Goal: Task Accomplishment & Management: Use online tool/utility

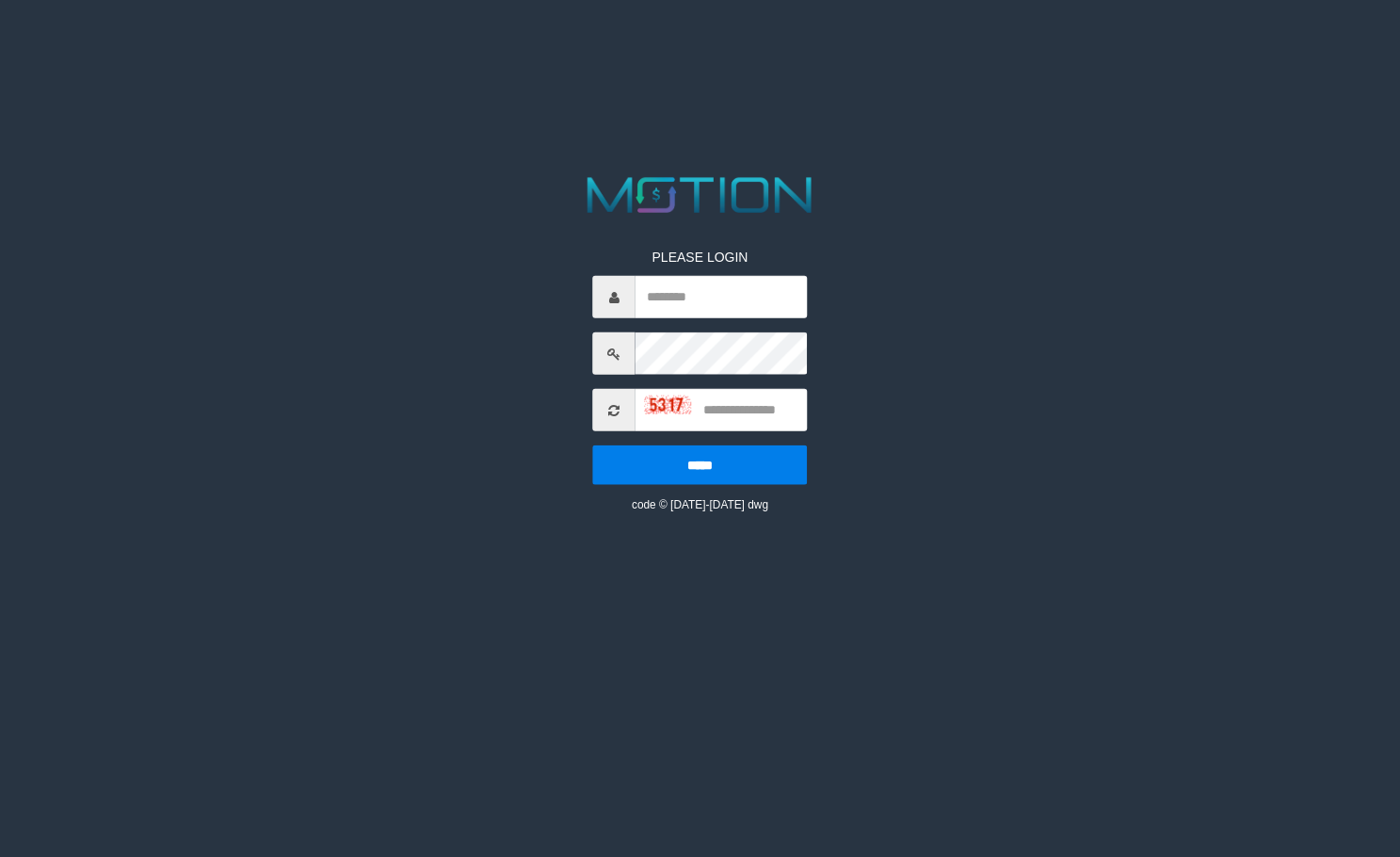
click at [648, 295] on input "text" at bounding box center [721, 297] width 172 height 43
type input "**********"
type input "****"
click at [593, 446] on input "*****" at bounding box center [700, 466] width 215 height 40
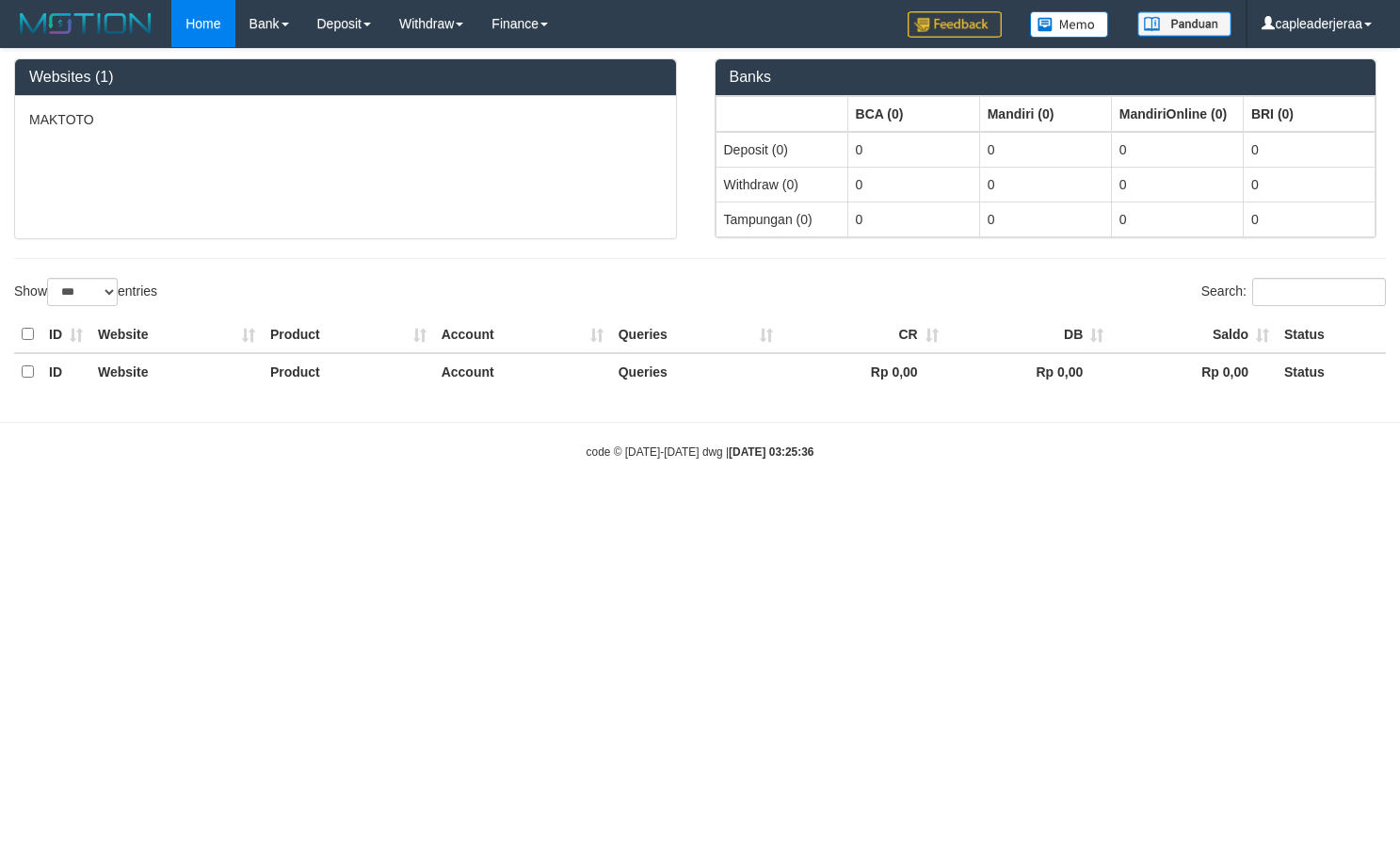
select select "***"
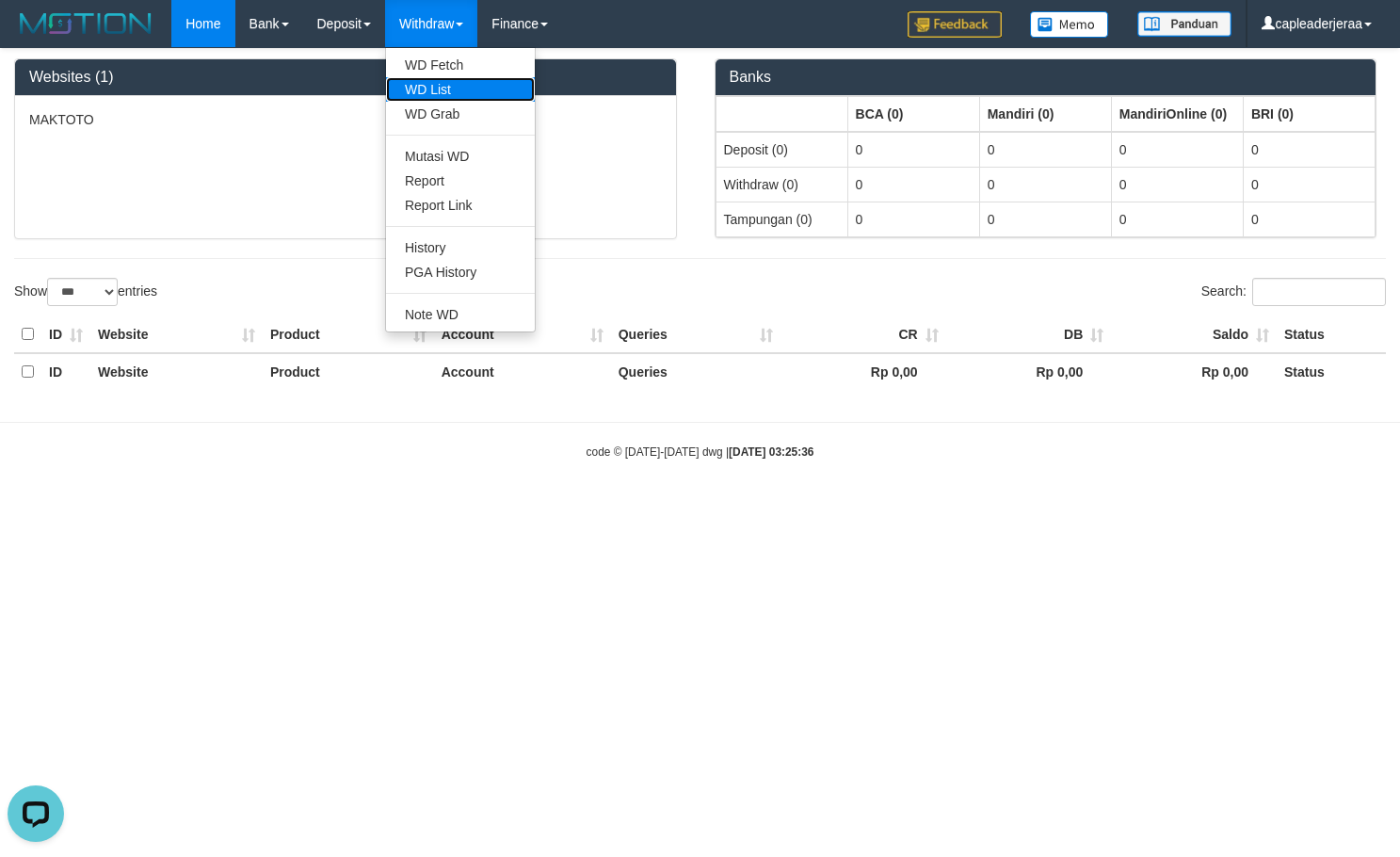
click at [451, 83] on link "WD List" at bounding box center [461, 90] width 148 height 25
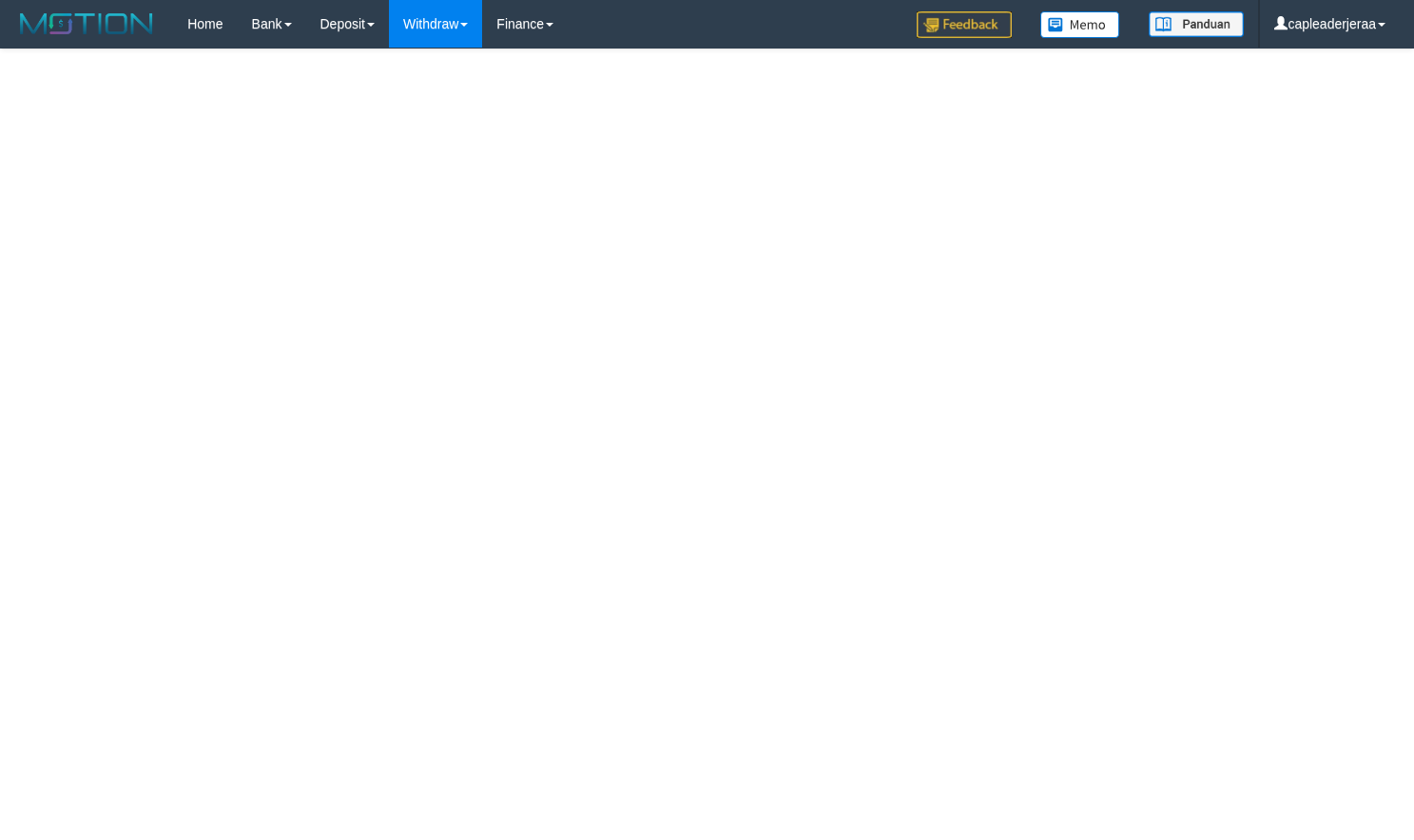
select select
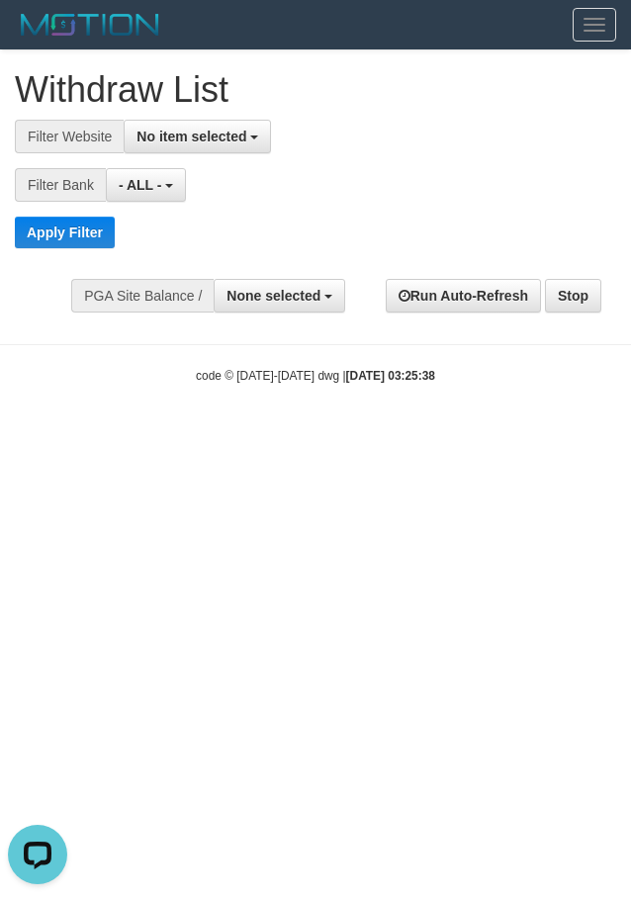
click at [469, 138] on div "No item selected SELECT ALL SELECT GAME [ITOTO] MAKTOTO" at bounding box center [363, 137] width 478 height 34
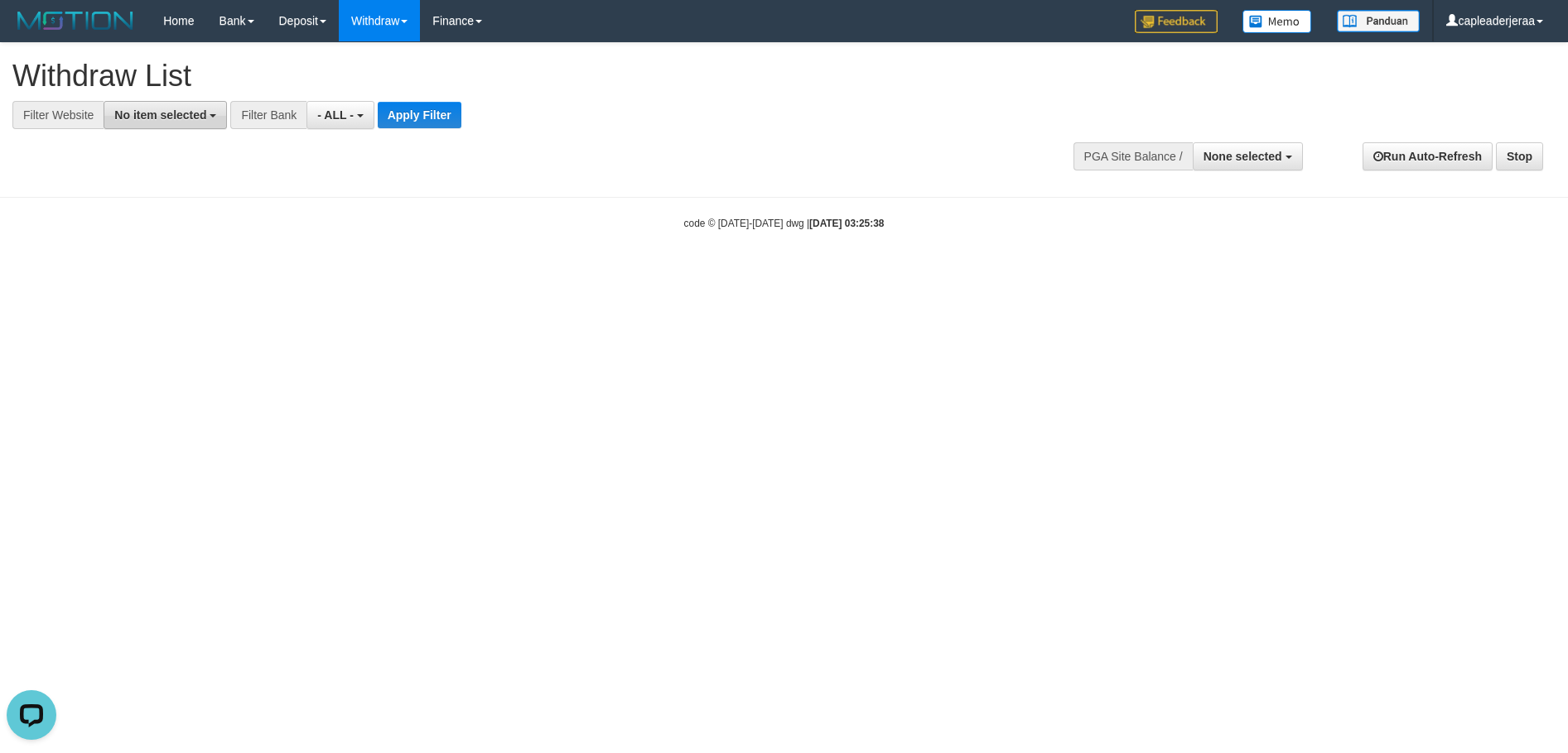
click at [123, 109] on span "No item selected" at bounding box center [161, 115] width 92 height 13
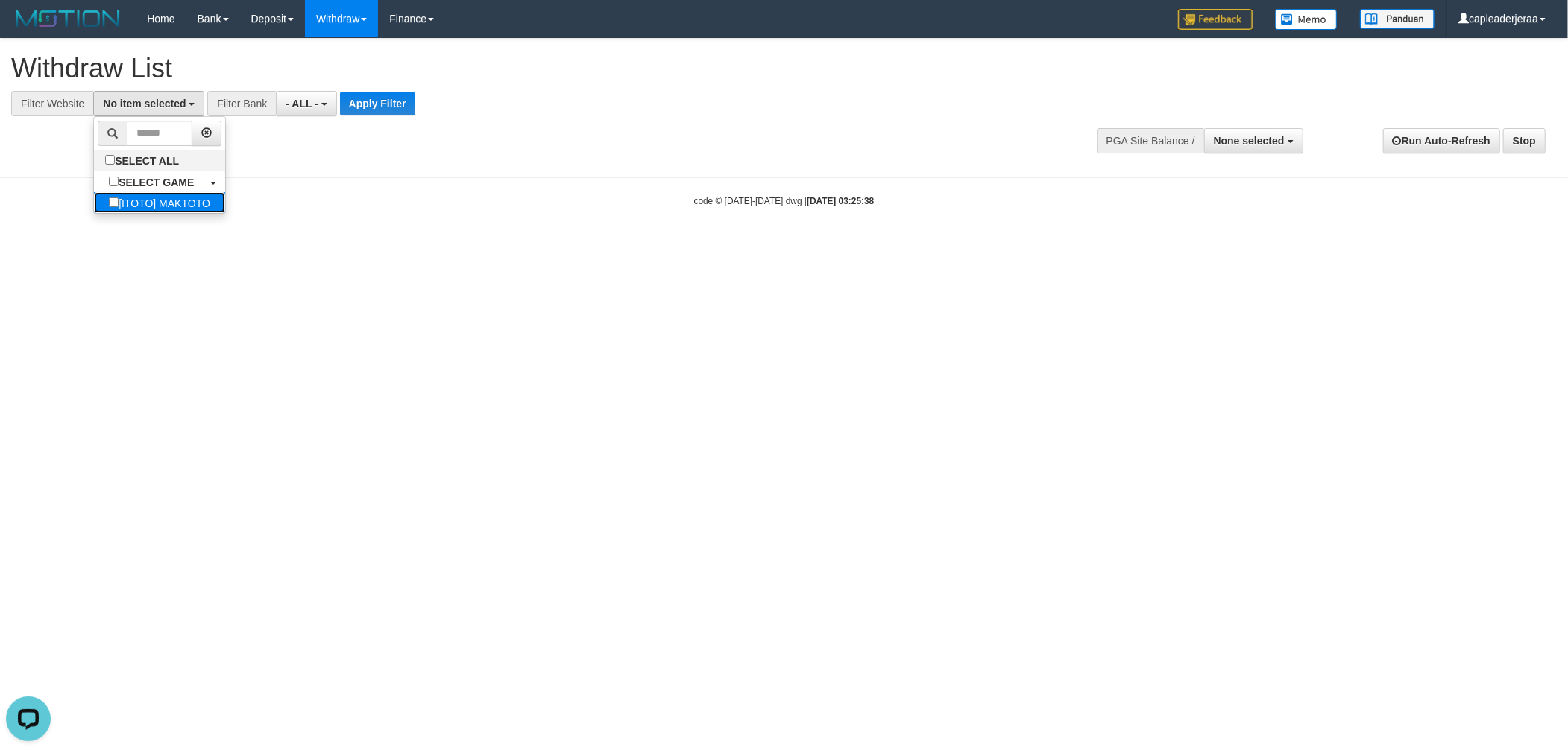
click at [127, 210] on label "[ITOTO] MAKTOTO" at bounding box center [160, 203] width 131 height 21
select select "****"
click at [303, 99] on span "- ALL -" at bounding box center [313, 104] width 33 height 12
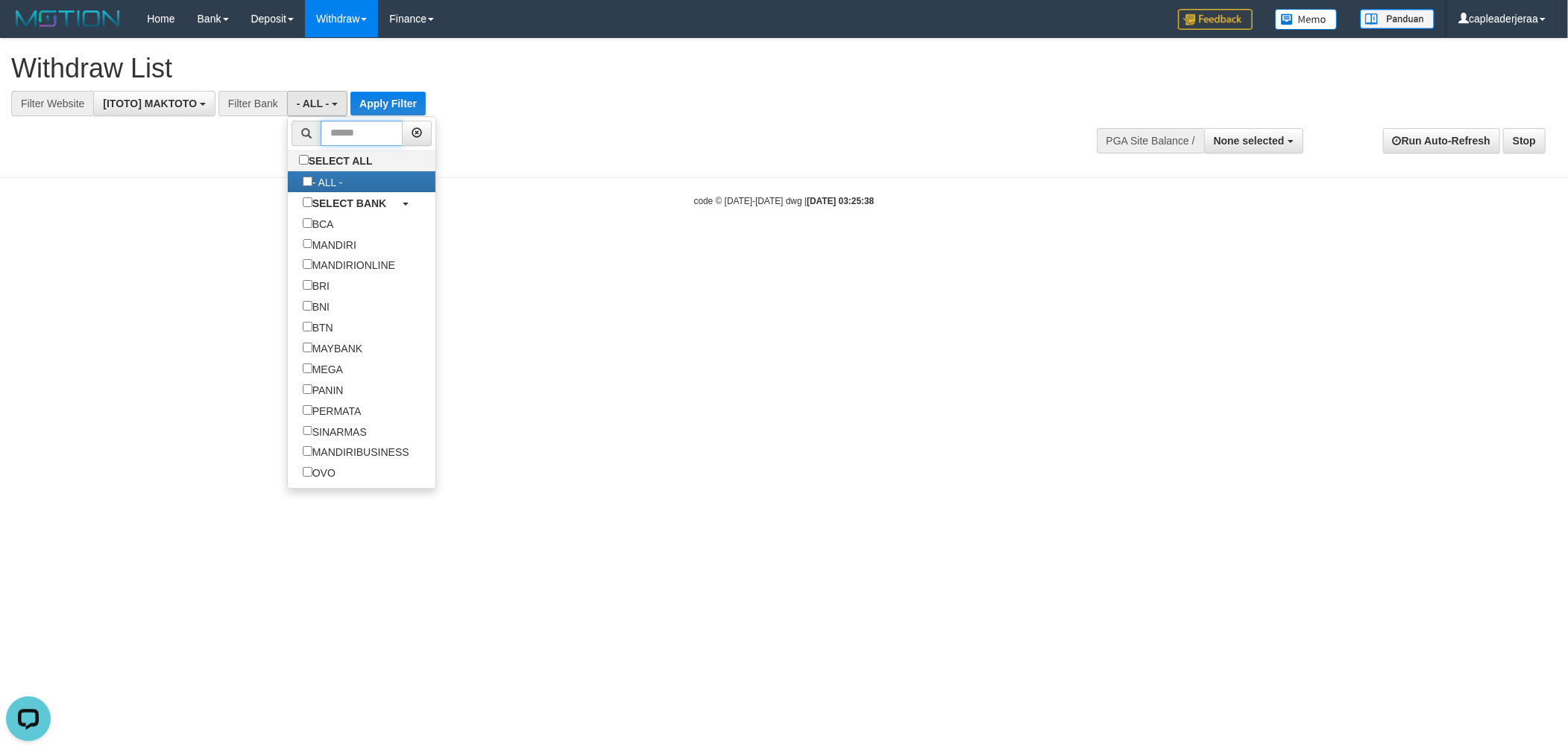
click at [352, 140] on input "text" at bounding box center [362, 133] width 83 height 26
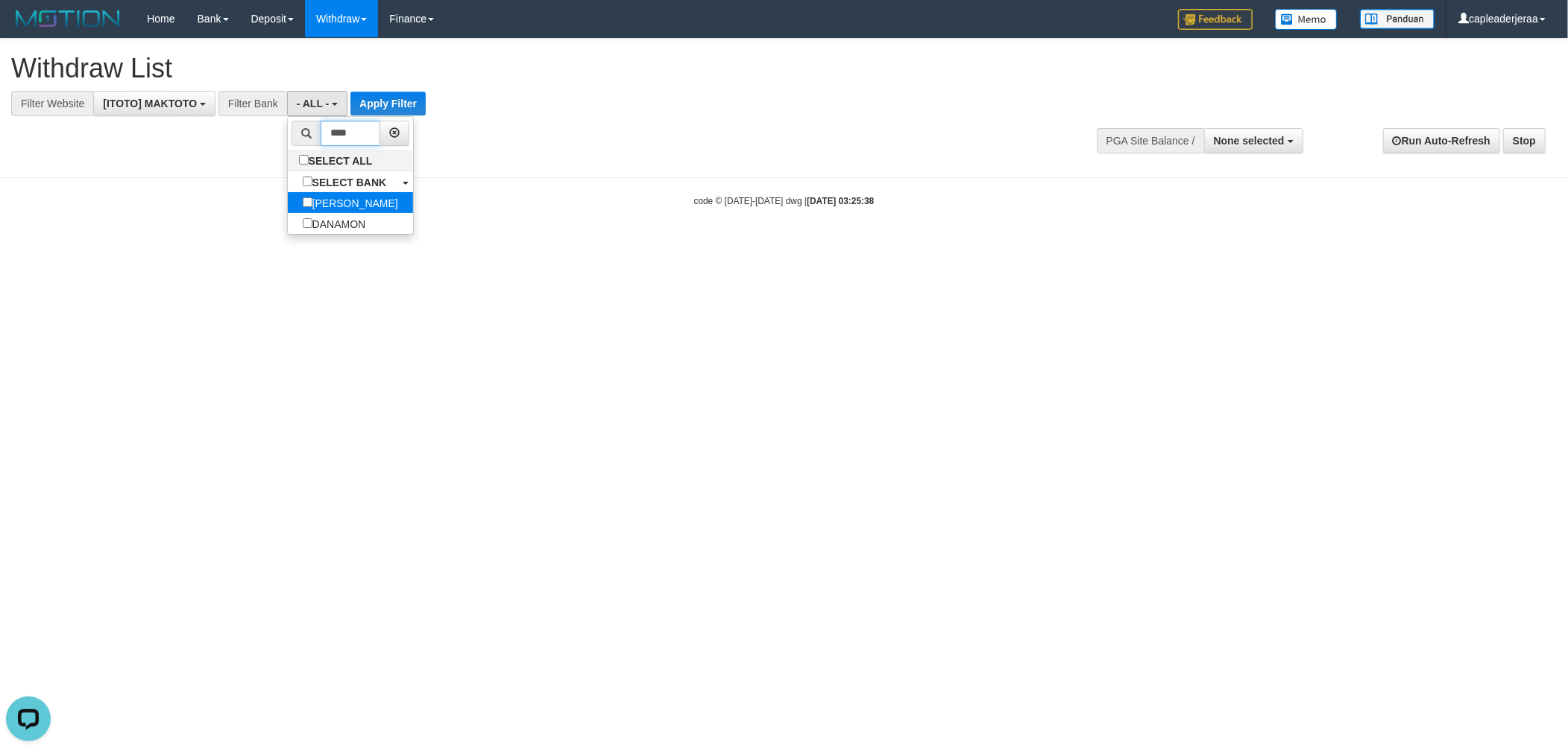
type input "****"
click at [350, 209] on label "DANA" at bounding box center [350, 203] width 125 height 21
select select "****"
click at [405, 99] on button "Apply Filter" at bounding box center [443, 104] width 75 height 24
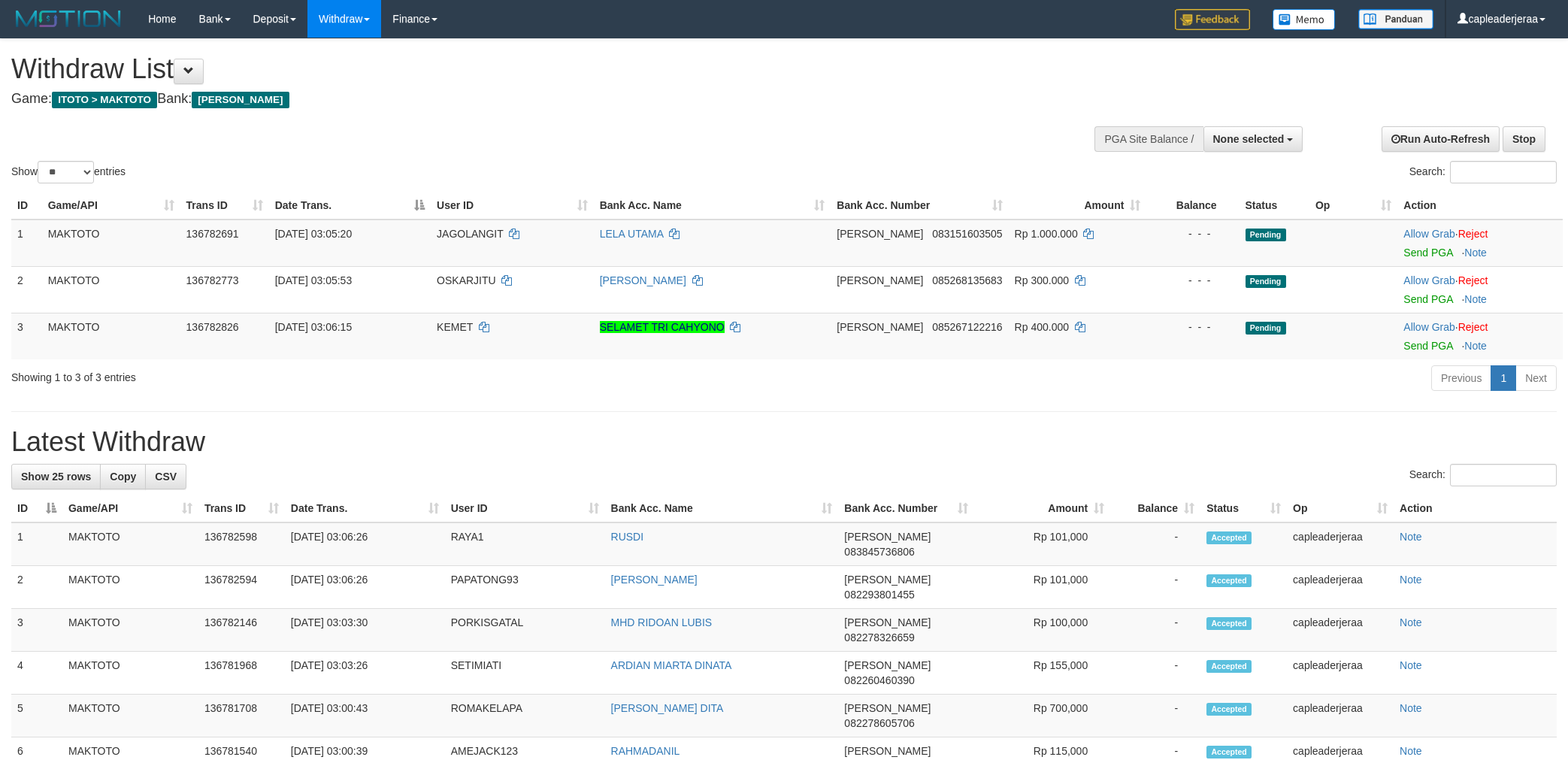
select select
select select "**"
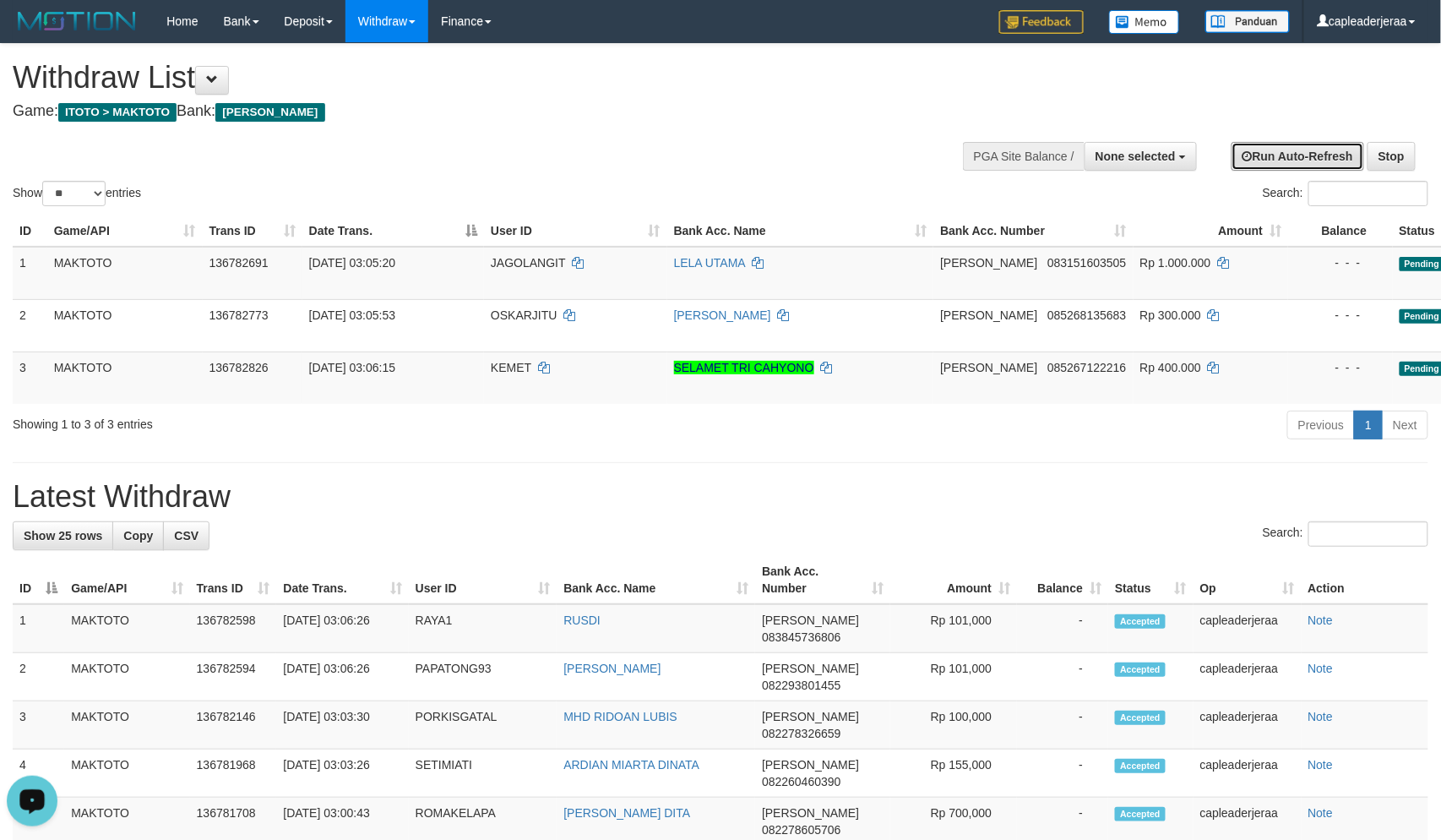
drag, startPoint x: 1304, startPoint y: 159, endPoint x: 1135, endPoint y: 239, distance: 187.0
click at [1304, 159] on link "Run Auto-Refresh" at bounding box center [1298, 156] width 132 height 29
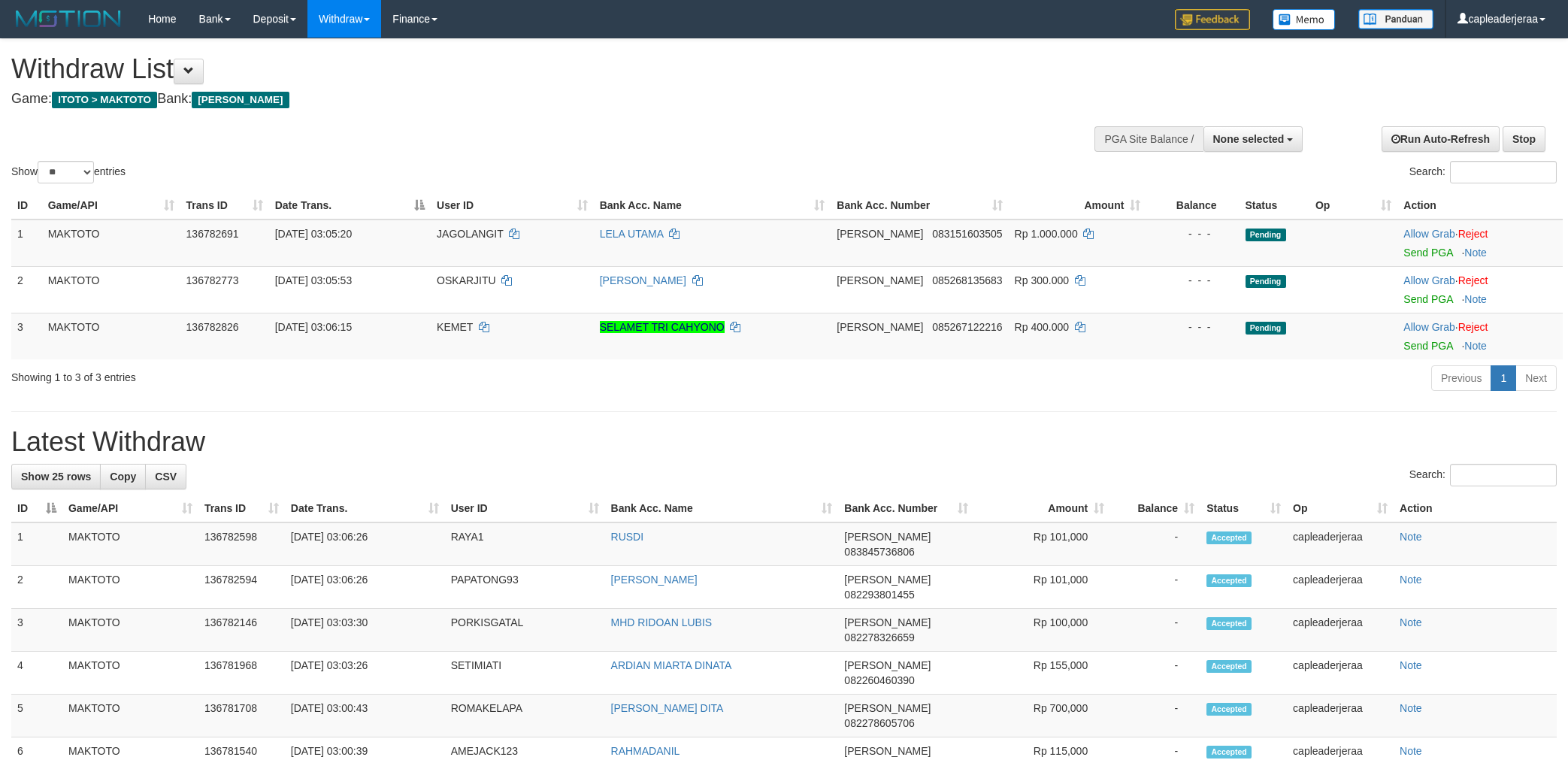
select select
select select "**"
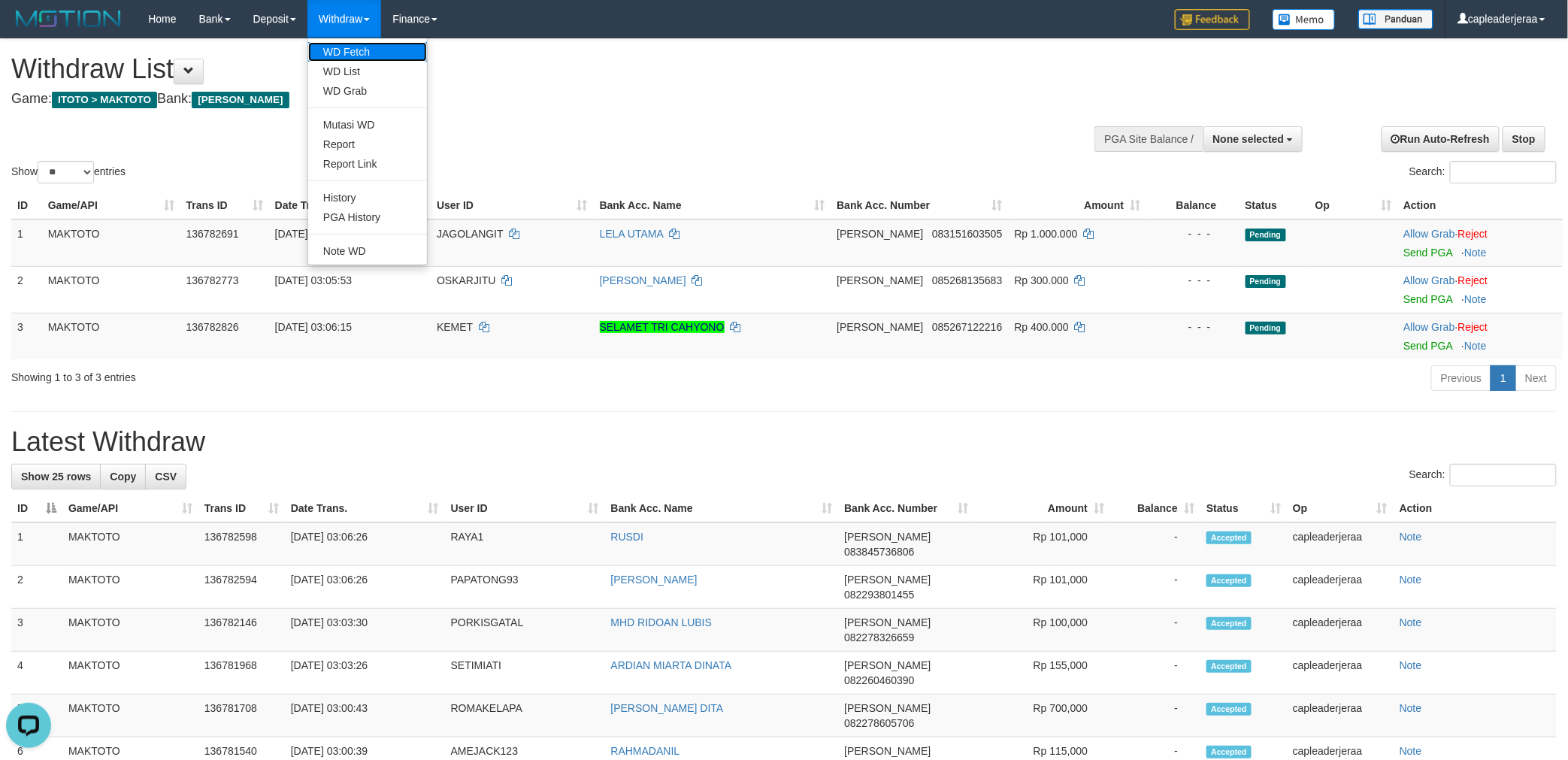
click at [352, 53] on link "WD Fetch" at bounding box center [368, 52] width 119 height 20
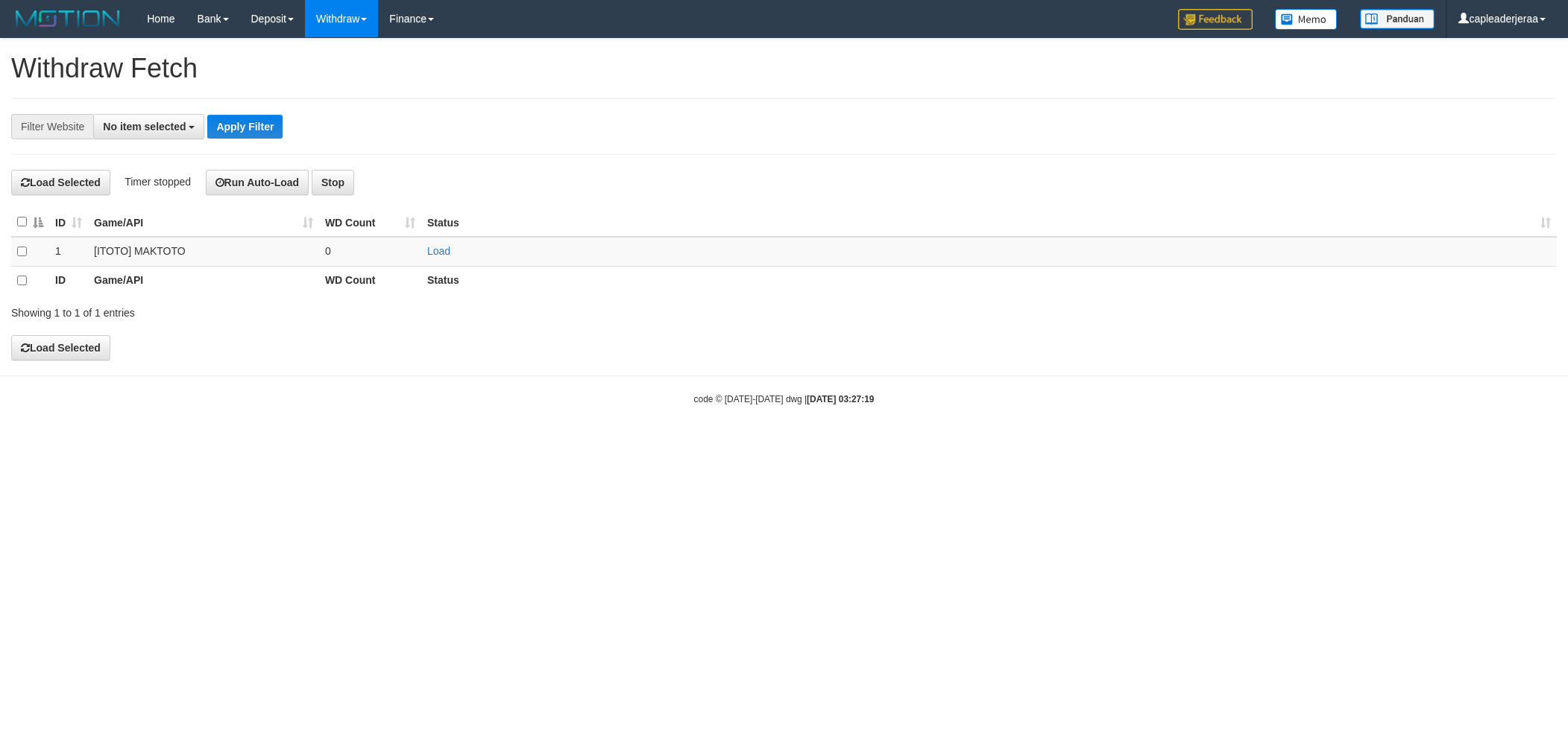
select select
click at [442, 252] on link "Load" at bounding box center [439, 252] width 23 height 12
click at [451, 252] on span at bounding box center [451, 252] width 0 height 12
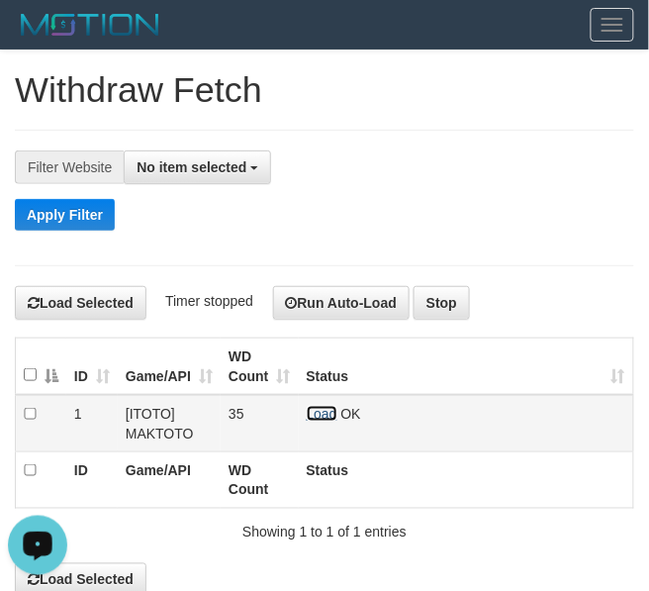
click at [320, 419] on link "Load" at bounding box center [322, 414] width 31 height 16
click at [341, 419] on span "OK" at bounding box center [351, 414] width 20 height 16
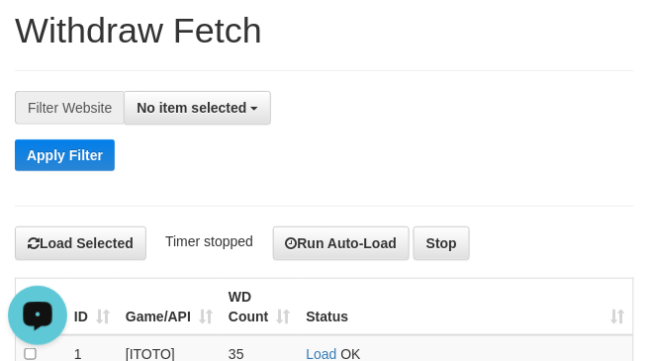
scroll to position [110, 0]
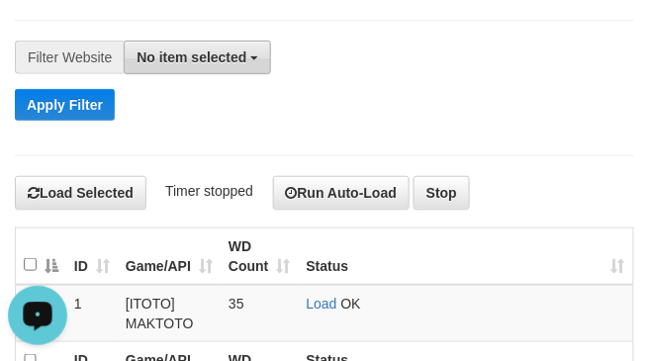
click at [213, 64] on button "No item selected" at bounding box center [197, 58] width 147 height 34
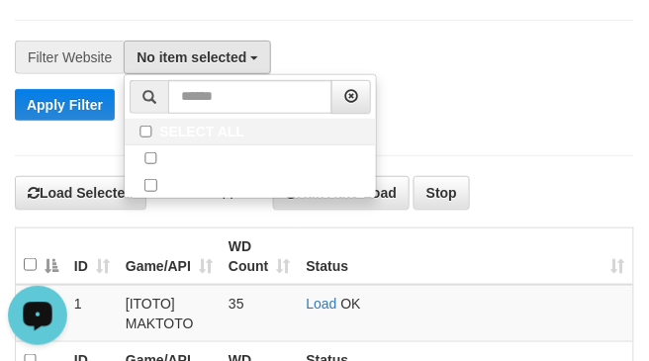
click at [350, 15] on div "**********" at bounding box center [324, 214] width 649 height 546
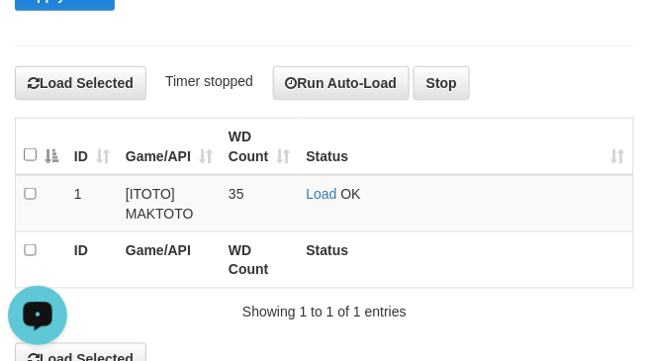
scroll to position [329, 0]
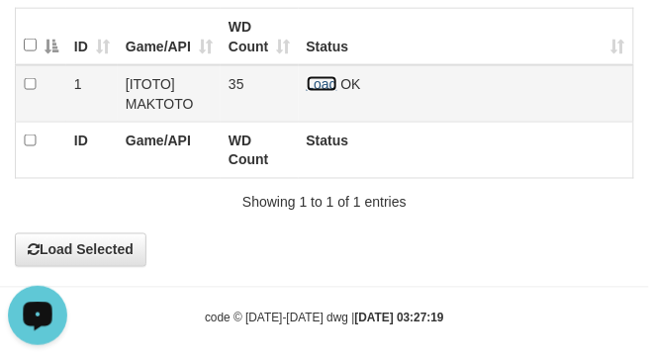
click at [322, 81] on link "Load" at bounding box center [322, 84] width 31 height 16
click at [322, 81] on span "Loading.." at bounding box center [335, 84] width 57 height 16
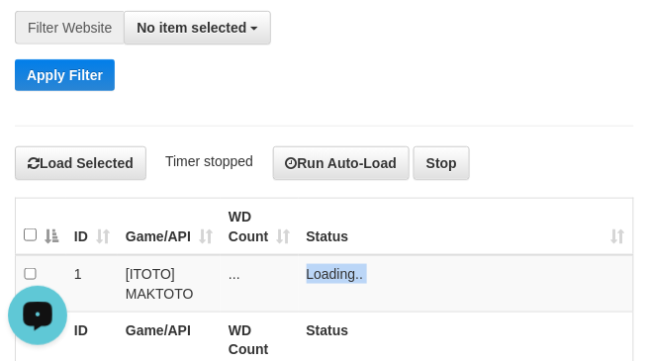
scroll to position [110, 0]
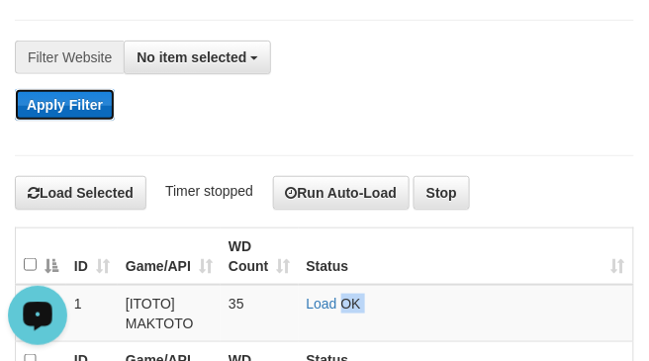
click at [55, 97] on button "Apply Filter" at bounding box center [65, 105] width 100 height 32
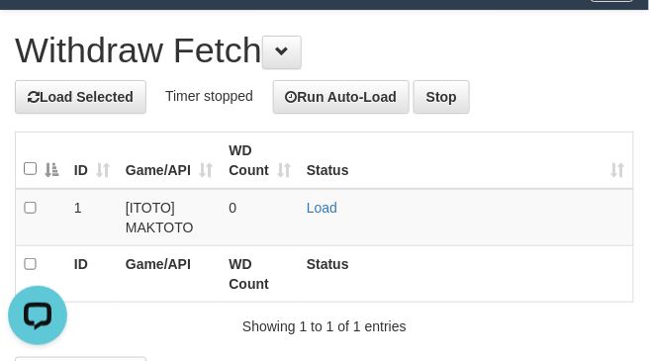
scroll to position [110, 0]
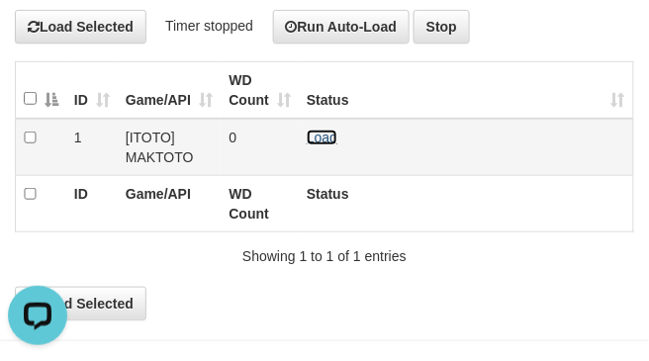
click at [322, 131] on link "Load" at bounding box center [322, 138] width 31 height 16
click at [322, 131] on span "Loading.." at bounding box center [335, 138] width 57 height 16
click at [328, 137] on link "Load" at bounding box center [322, 138] width 31 height 16
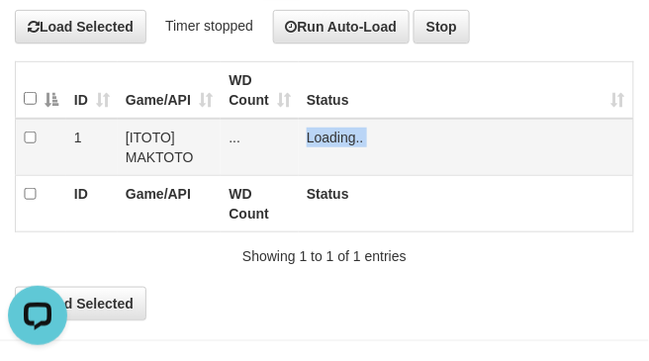
click at [328, 137] on span "Loading.." at bounding box center [335, 138] width 57 height 16
click at [318, 137] on link "Load" at bounding box center [322, 138] width 31 height 16
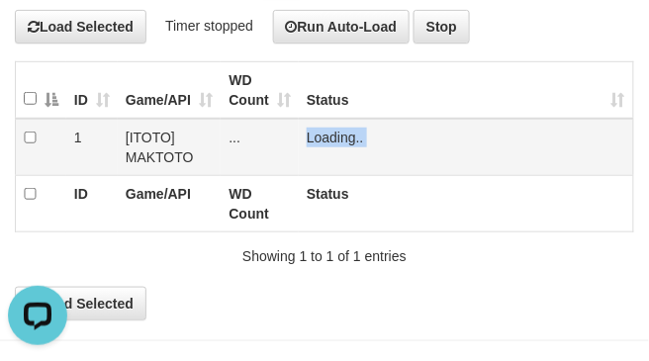
click at [318, 137] on span "Loading.." at bounding box center [335, 138] width 57 height 16
click at [322, 140] on link "Load" at bounding box center [322, 138] width 31 height 16
click at [322, 140] on span "Loading.." at bounding box center [335, 138] width 57 height 16
drag, startPoint x: 322, startPoint y: 140, endPoint x: 486, endPoint y: 119, distance: 165.6
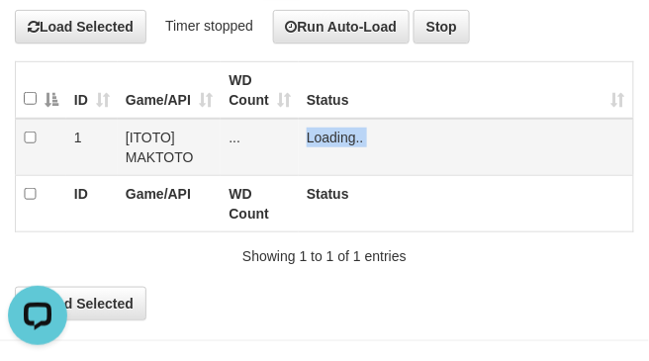
click at [323, 140] on span "Loading.." at bounding box center [335, 138] width 57 height 16
click at [317, 136] on link "Load" at bounding box center [322, 138] width 31 height 16
click at [317, 136] on span "Loading.." at bounding box center [335, 138] width 57 height 16
click at [318, 140] on link "Load" at bounding box center [322, 138] width 31 height 16
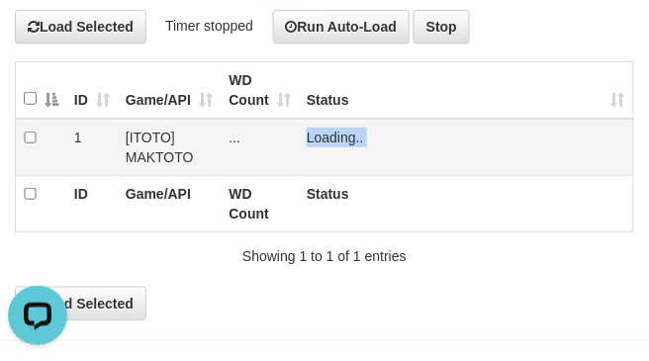
click at [318, 140] on span "Loading.." at bounding box center [335, 138] width 57 height 16
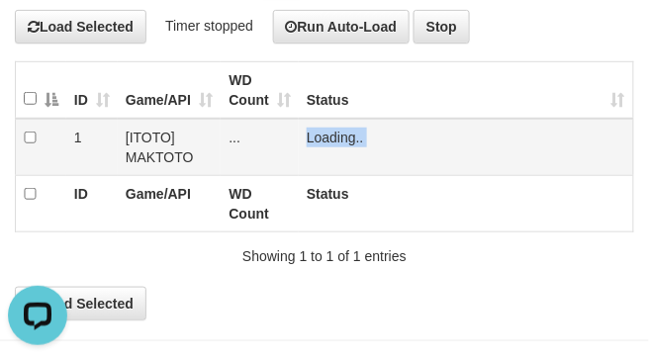
click at [318, 140] on span "Loading.." at bounding box center [335, 138] width 57 height 16
click at [323, 139] on link "Load" at bounding box center [322, 138] width 31 height 16
click at [341, 139] on span "OK" at bounding box center [351, 138] width 20 height 16
click at [323, 139] on span "Loading.." at bounding box center [335, 138] width 57 height 16
click at [314, 140] on link "Load" at bounding box center [322, 138] width 31 height 16
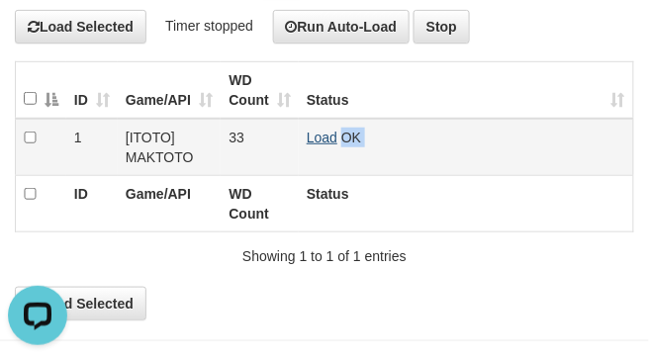
click at [341, 140] on span "OK" at bounding box center [351, 138] width 20 height 16
click at [312, 136] on span "Loading.." at bounding box center [335, 138] width 57 height 16
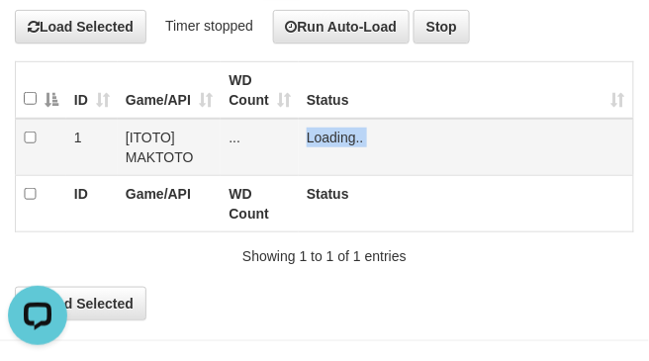
click at [312, 136] on span "Loading.." at bounding box center [335, 138] width 57 height 16
click at [312, 130] on span "Loading.." at bounding box center [335, 138] width 57 height 16
click at [328, 123] on td "Load OK" at bounding box center [466, 147] width 335 height 57
click at [325, 136] on link "Load" at bounding box center [322, 138] width 31 height 16
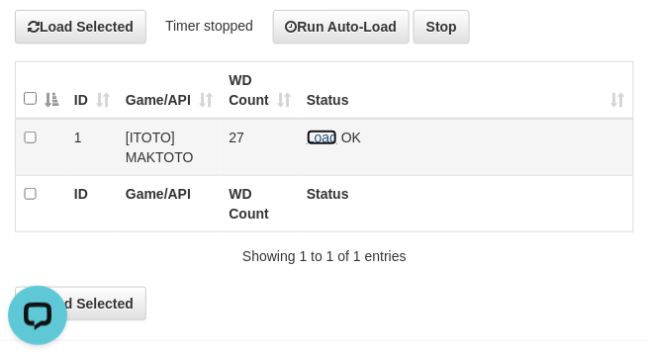
click at [322, 135] on link "Load" at bounding box center [322, 138] width 31 height 16
click at [322, 135] on span "Loading.." at bounding box center [335, 138] width 57 height 16
click at [317, 130] on link "Load" at bounding box center [322, 138] width 31 height 16
click at [318, 130] on link "Load" at bounding box center [322, 138] width 31 height 16
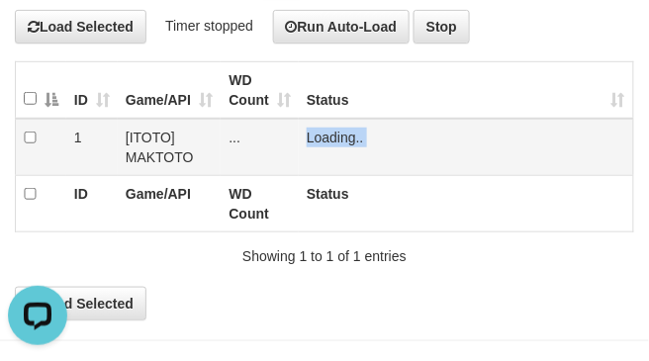
click at [318, 130] on span "Loading.." at bounding box center [335, 138] width 57 height 16
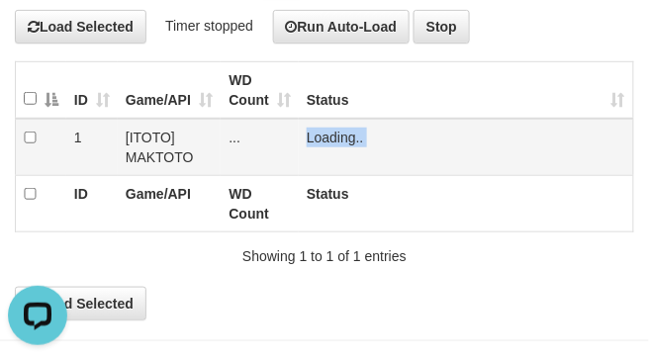
click at [318, 130] on span "Loading.." at bounding box center [335, 138] width 57 height 16
click at [318, 129] on td "Loading.." at bounding box center [466, 147] width 335 height 57
click at [318, 130] on link "Load" at bounding box center [322, 138] width 31 height 16
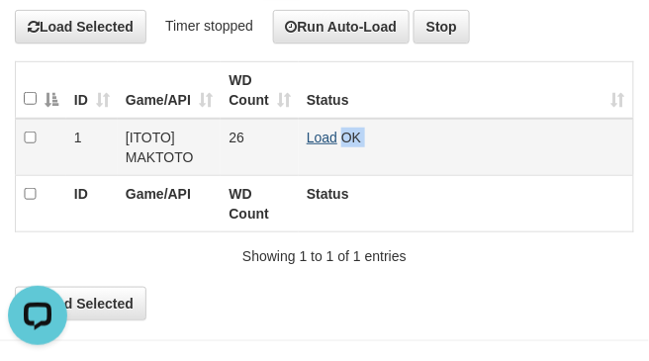
click at [341, 130] on span "OK" at bounding box center [351, 138] width 20 height 16
click at [320, 131] on link "Load" at bounding box center [322, 138] width 31 height 16
click at [320, 131] on span "Loading.." at bounding box center [335, 138] width 57 height 16
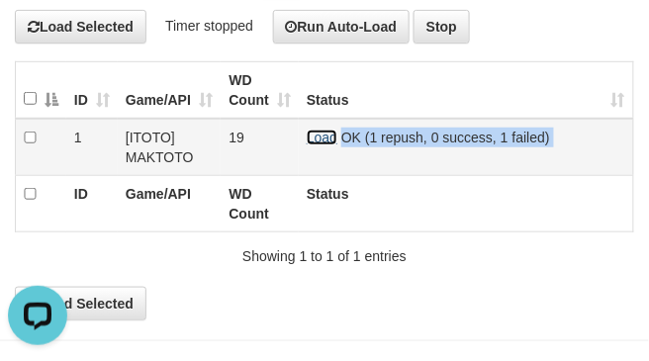
click at [328, 133] on link "Load" at bounding box center [322, 138] width 31 height 16
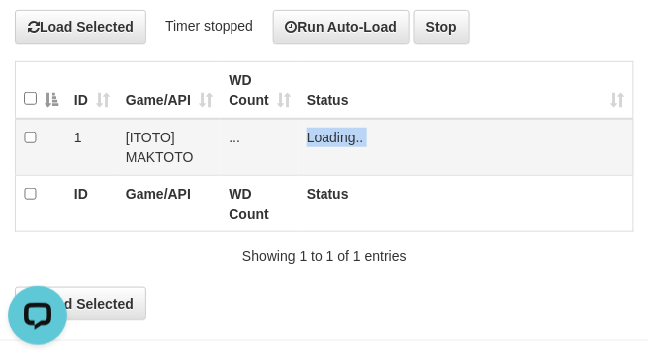
click at [328, 133] on span "Loading.." at bounding box center [335, 138] width 57 height 16
click at [324, 139] on link "Load" at bounding box center [322, 138] width 31 height 16
click at [324, 139] on span "Loading.." at bounding box center [335, 138] width 57 height 16
click at [323, 139] on span "Loading.." at bounding box center [335, 138] width 57 height 16
click at [314, 139] on link "Load" at bounding box center [322, 138] width 31 height 16
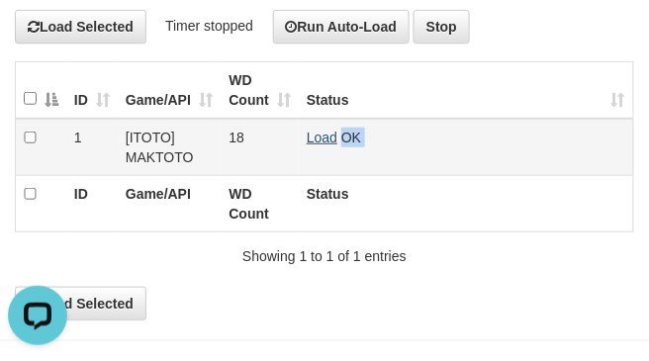
click at [341, 139] on span "OK" at bounding box center [351, 138] width 20 height 16
click at [314, 139] on span "Loading.." at bounding box center [335, 138] width 57 height 16
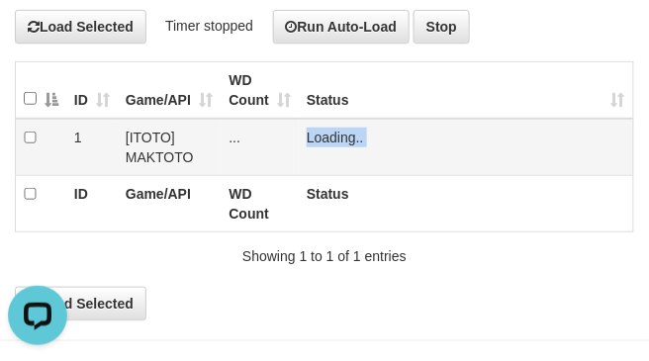
click at [314, 139] on span "Loading.." at bounding box center [335, 138] width 57 height 16
click at [313, 137] on span "Loading.." at bounding box center [335, 138] width 57 height 16
click at [313, 137] on link "Load" at bounding box center [322, 138] width 31 height 16
click at [341, 137] on span "OK" at bounding box center [351, 138] width 20 height 16
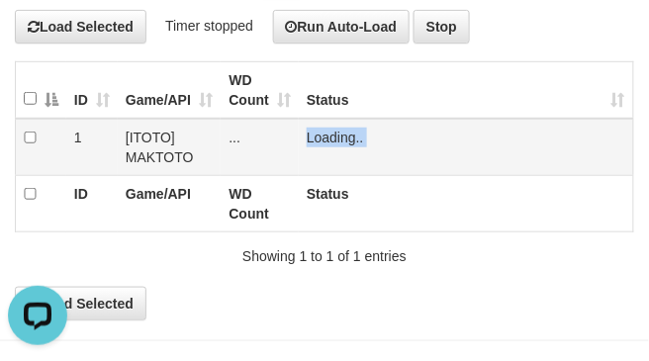
click at [313, 137] on span "Loading.." at bounding box center [335, 138] width 57 height 16
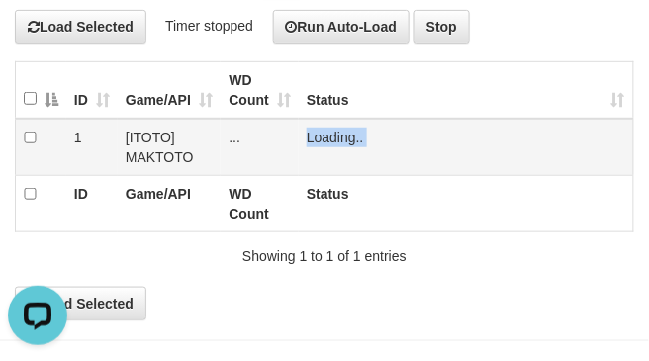
click at [313, 137] on span "Loading.." at bounding box center [335, 138] width 57 height 16
click at [307, 137] on link at bounding box center [307, 138] width 0 height 16
click at [313, 137] on span "Loading.." at bounding box center [335, 138] width 57 height 16
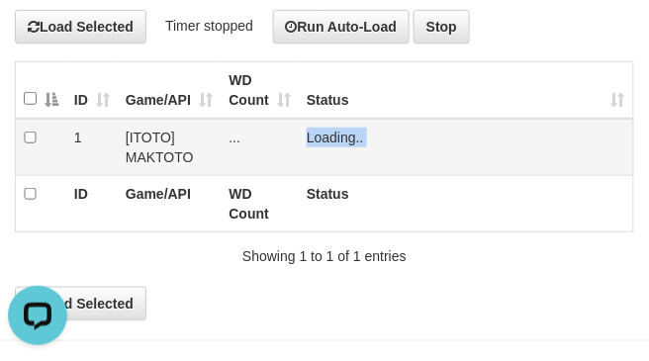
click at [313, 137] on span "Loading.." at bounding box center [335, 138] width 57 height 16
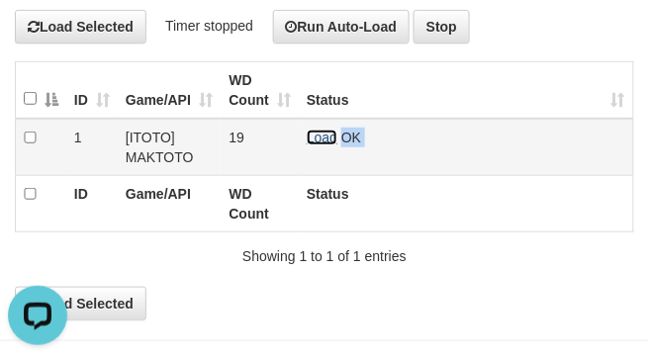
click at [313, 137] on link "Load" at bounding box center [322, 138] width 31 height 16
click at [313, 137] on span "Loading.." at bounding box center [335, 138] width 57 height 16
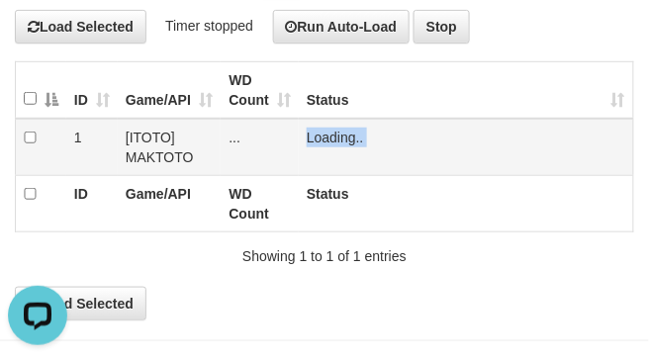
click at [313, 137] on span "Loading.." at bounding box center [335, 138] width 57 height 16
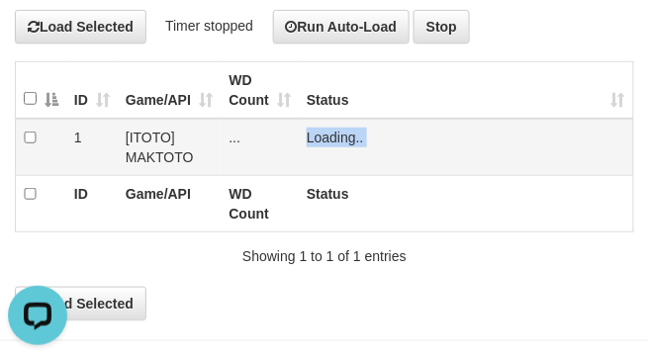
click at [313, 137] on span "Loading.." at bounding box center [335, 138] width 57 height 16
click at [313, 137] on td "Loading.." at bounding box center [466, 147] width 335 height 57
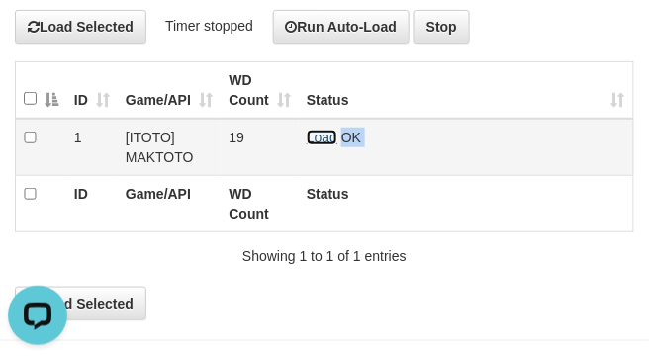
click at [313, 137] on link "Load" at bounding box center [322, 138] width 31 height 16
click at [320, 135] on link "Load" at bounding box center [322, 138] width 31 height 16
click at [320, 135] on span "Loading.." at bounding box center [335, 138] width 57 height 16
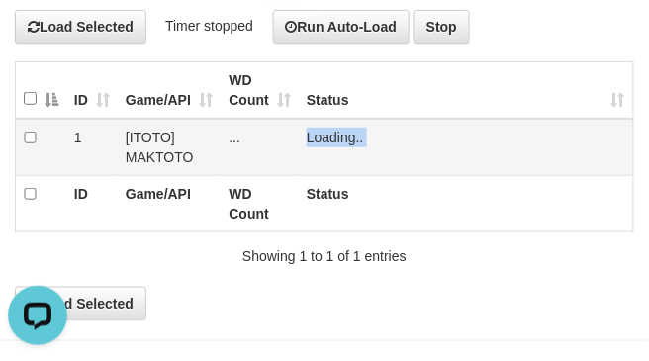
click at [320, 135] on span "Loading.." at bounding box center [335, 138] width 57 height 16
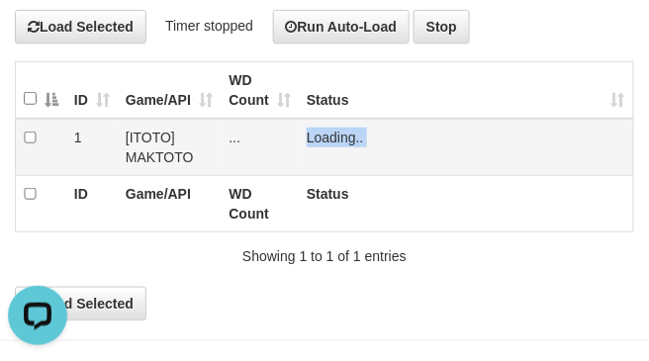
click at [320, 135] on span "Loading.." at bounding box center [335, 138] width 57 height 16
click at [320, 135] on td "Load OK" at bounding box center [466, 147] width 335 height 57
click at [320, 135] on link "Load" at bounding box center [322, 138] width 31 height 16
click at [320, 135] on span "Loading.." at bounding box center [335, 138] width 57 height 16
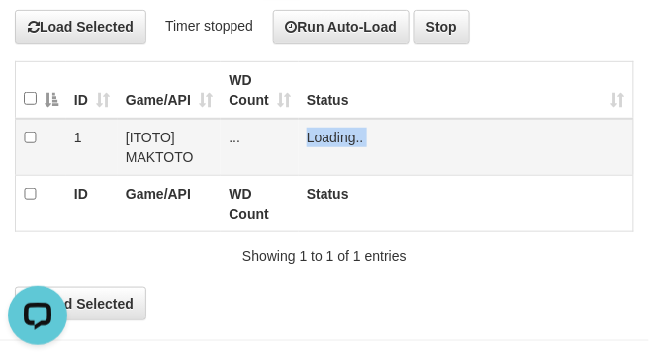
click at [320, 135] on span "Loading.." at bounding box center [335, 138] width 57 height 16
click at [320, 139] on link "Load" at bounding box center [322, 138] width 31 height 16
click at [309, 139] on link "Load" at bounding box center [322, 138] width 31 height 16
click at [309, 139] on span "Loading.." at bounding box center [335, 138] width 57 height 16
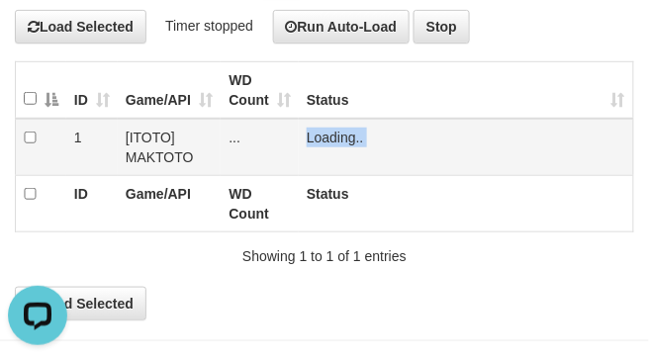
click at [309, 139] on span "Loading.." at bounding box center [335, 138] width 57 height 16
click at [309, 139] on link "Load" at bounding box center [322, 138] width 31 height 16
click at [309, 139] on span "Loading.." at bounding box center [335, 138] width 57 height 16
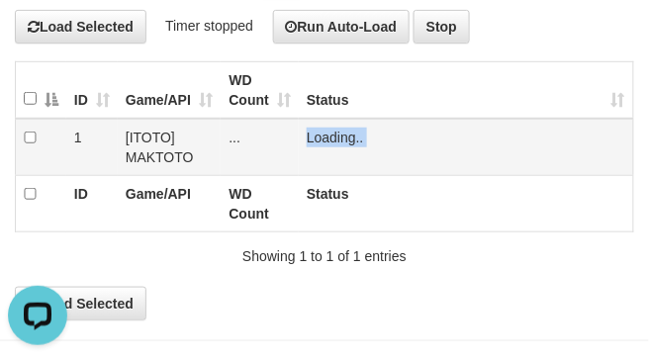
click at [309, 139] on span "Loading.." at bounding box center [335, 138] width 57 height 16
click at [310, 134] on link "Load" at bounding box center [322, 138] width 31 height 16
click at [310, 134] on span "Loading.." at bounding box center [335, 138] width 57 height 16
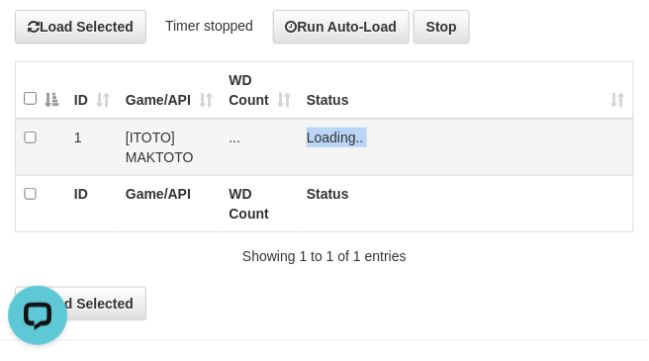
click at [310, 134] on span "Loading.." at bounding box center [335, 138] width 57 height 16
click at [310, 134] on td "Loading.." at bounding box center [466, 147] width 335 height 57
click at [310, 134] on link "Load" at bounding box center [322, 138] width 31 height 16
click at [310, 134] on span "Loading.." at bounding box center [335, 138] width 57 height 16
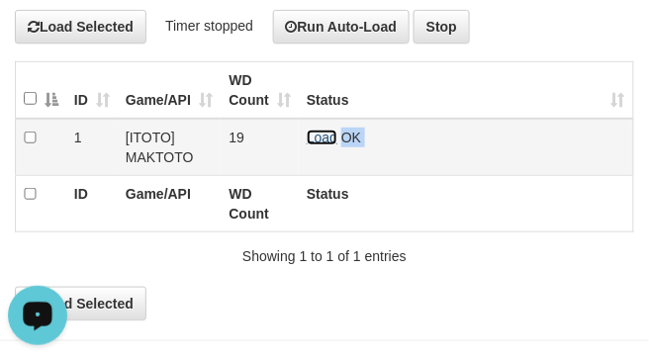
click at [320, 139] on link "Load" at bounding box center [322, 138] width 31 height 16
click at [320, 139] on span "Loading.." at bounding box center [335, 138] width 57 height 16
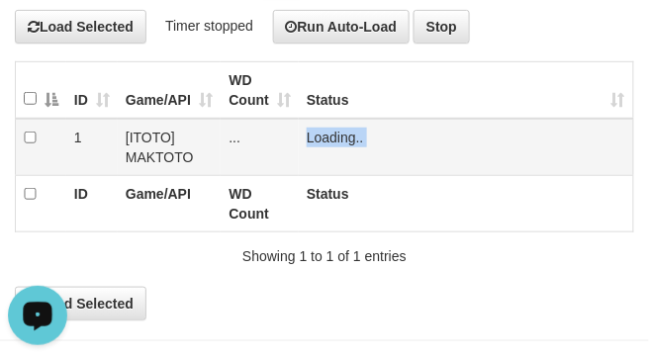
click at [320, 139] on span "Loading.." at bounding box center [335, 138] width 57 height 16
click at [309, 142] on td "Load OK" at bounding box center [466, 147] width 335 height 57
click at [311, 139] on link "Load" at bounding box center [322, 138] width 31 height 16
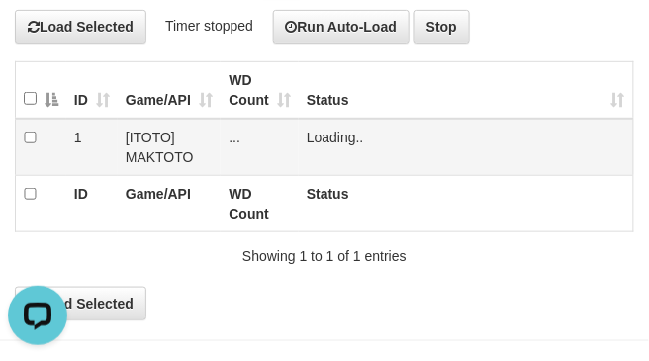
click at [314, 135] on span "Loading.." at bounding box center [335, 138] width 57 height 16
click at [320, 124] on td "Load OK" at bounding box center [466, 147] width 335 height 57
click at [321, 126] on td "Load OK" at bounding box center [466, 147] width 335 height 57
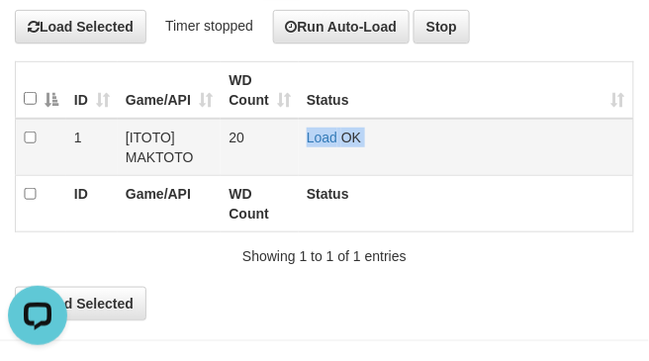
click at [321, 126] on td "Load OK" at bounding box center [466, 147] width 335 height 57
click at [324, 133] on link "Load" at bounding box center [322, 138] width 31 height 16
click at [324, 133] on span "Loading.." at bounding box center [335, 138] width 57 height 16
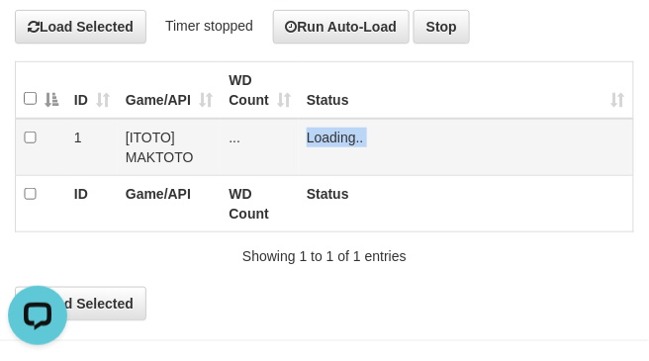
click at [324, 133] on span "Loading.." at bounding box center [335, 138] width 57 height 16
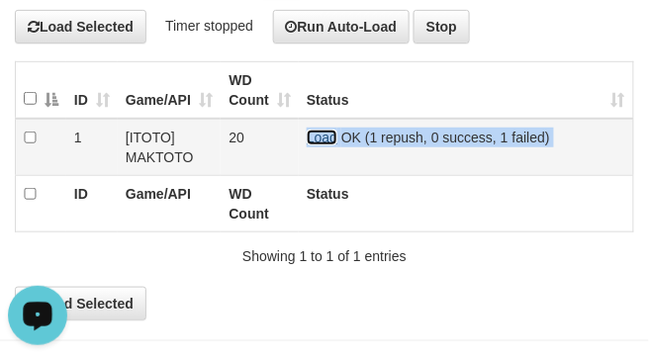
click at [310, 139] on link "Load" at bounding box center [322, 138] width 31 height 16
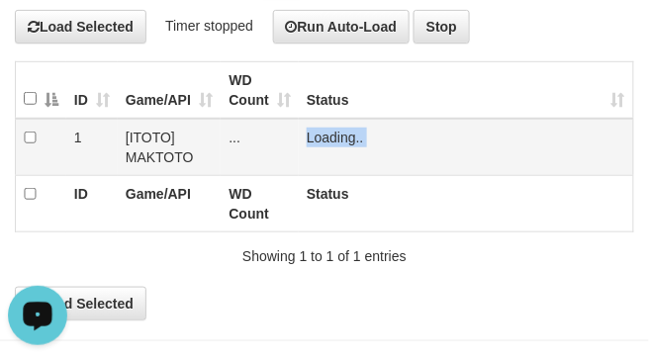
click at [310, 139] on span "Loading.." at bounding box center [335, 138] width 57 height 16
click at [310, 135] on span "Loading.." at bounding box center [335, 138] width 57 height 16
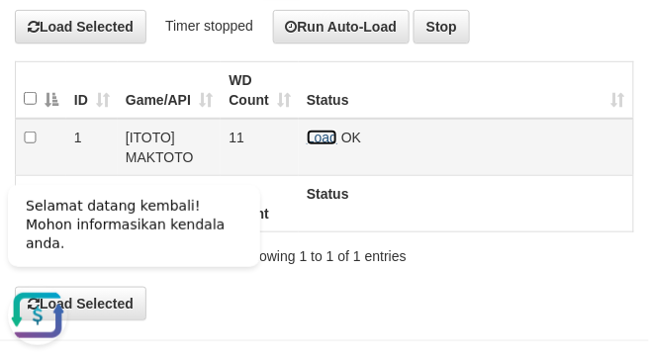
click at [319, 135] on link "Load" at bounding box center [322, 138] width 31 height 16
click at [319, 135] on span "Loading.." at bounding box center [335, 138] width 57 height 16
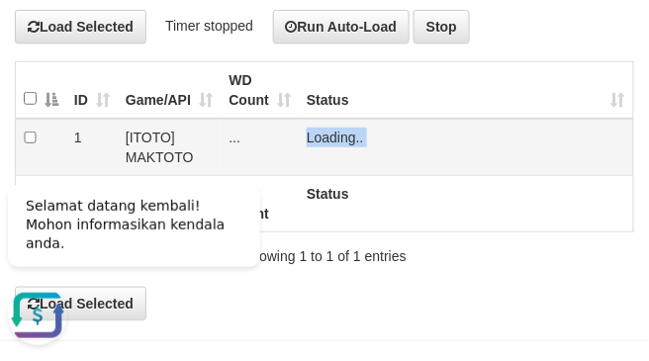
click at [319, 135] on span "Loading.." at bounding box center [335, 138] width 57 height 16
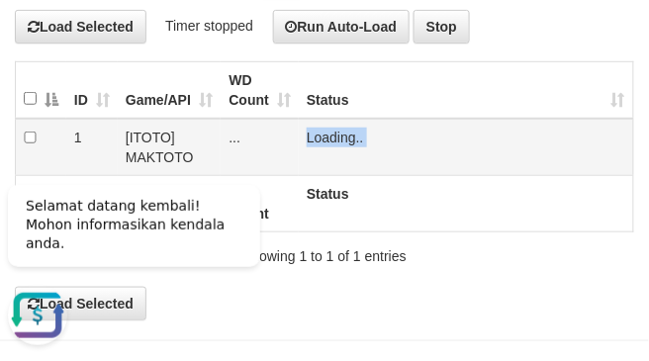
click at [319, 135] on span "Loading.." at bounding box center [335, 138] width 57 height 16
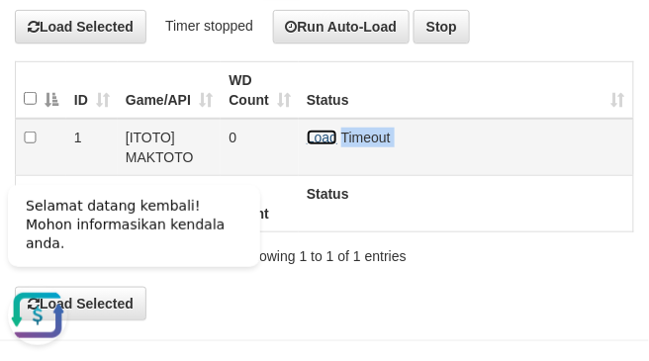
click at [329, 135] on link "Load" at bounding box center [322, 138] width 31 height 16
click at [329, 135] on span "Loading.." at bounding box center [335, 138] width 57 height 16
click at [329, 135] on link "Load" at bounding box center [322, 138] width 31 height 16
click at [329, 135] on span "Loading.." at bounding box center [335, 138] width 57 height 16
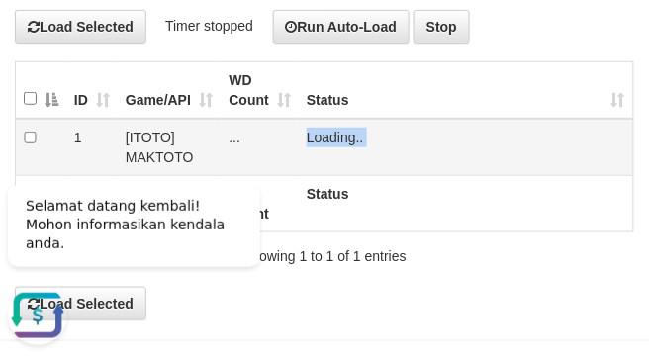
click at [329, 135] on span "Loading.." at bounding box center [335, 138] width 57 height 16
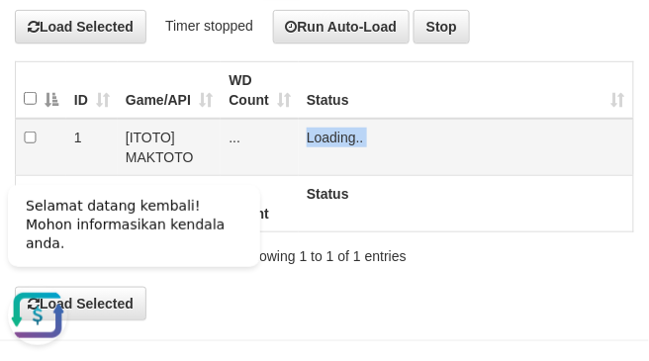
click at [329, 135] on span "Loading.." at bounding box center [335, 138] width 57 height 16
click at [329, 135] on link "Load" at bounding box center [322, 138] width 31 height 16
click at [329, 135] on span "Loading.." at bounding box center [335, 138] width 57 height 16
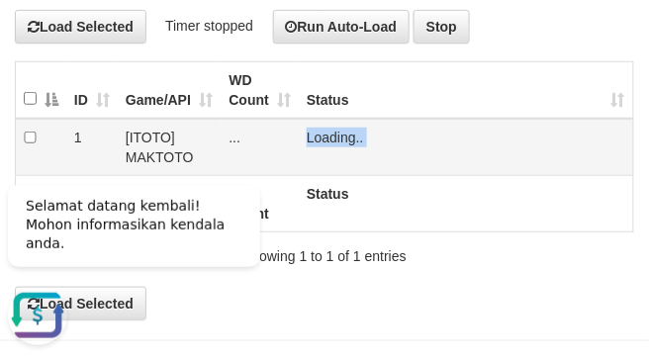
click at [329, 135] on span "Loading.." at bounding box center [335, 138] width 57 height 16
click at [329, 135] on td "Loading.." at bounding box center [466, 147] width 335 height 57
click at [329, 135] on link "Load" at bounding box center [322, 138] width 31 height 16
click at [341, 135] on span "OK" at bounding box center [351, 138] width 20 height 16
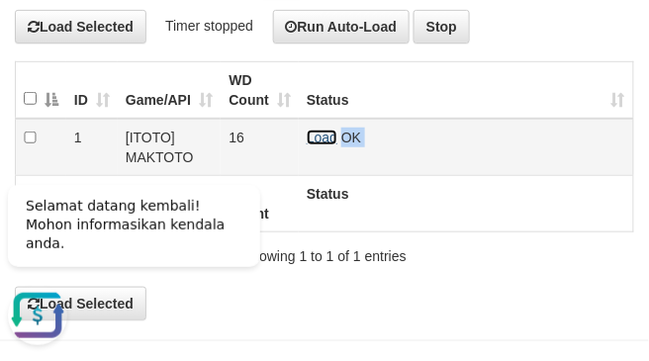
click at [314, 136] on link "Load" at bounding box center [322, 138] width 31 height 16
click at [341, 136] on span "OK" at bounding box center [351, 138] width 20 height 16
click at [314, 136] on span "Loading.." at bounding box center [335, 138] width 57 height 16
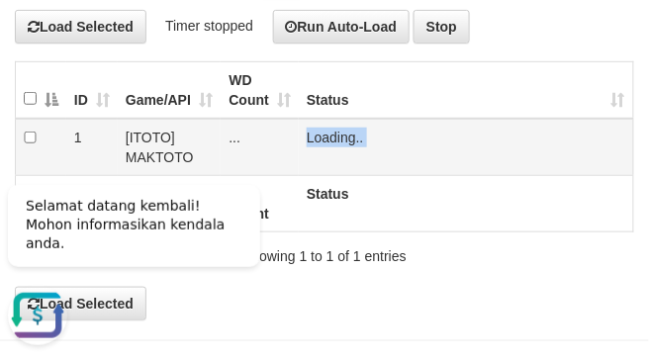
click at [314, 136] on span "Loading.." at bounding box center [335, 138] width 57 height 16
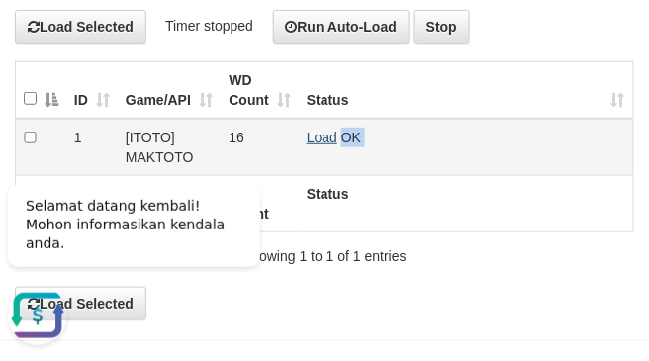
click at [318, 142] on td "Load OK" at bounding box center [466, 147] width 335 height 57
click at [323, 126] on td "Load OK" at bounding box center [466, 147] width 335 height 57
click at [323, 131] on link "Load" at bounding box center [322, 138] width 31 height 16
click at [341, 131] on span "OK" at bounding box center [351, 138] width 20 height 16
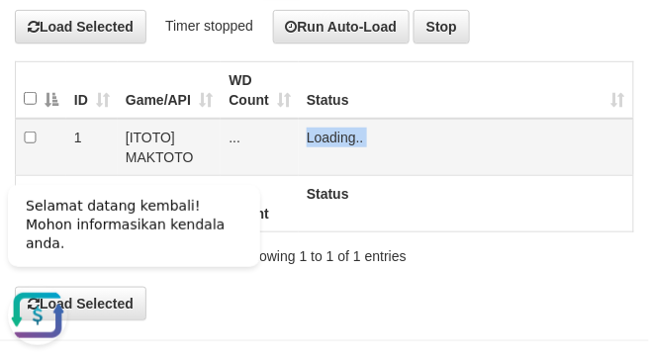
click at [323, 131] on span "Loading.." at bounding box center [335, 138] width 57 height 16
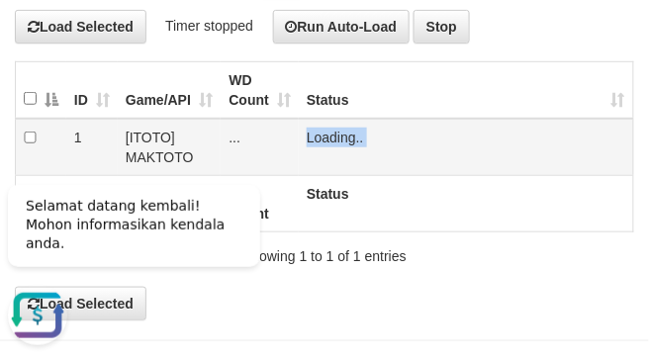
click at [323, 131] on span "Loading.." at bounding box center [335, 138] width 57 height 16
click at [315, 133] on link "Load" at bounding box center [322, 138] width 31 height 16
click at [315, 133] on span "Loading.." at bounding box center [335, 138] width 57 height 16
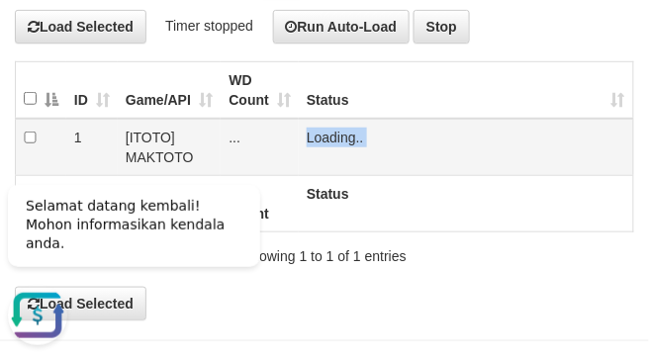
click at [315, 133] on span "Loading.." at bounding box center [335, 138] width 57 height 16
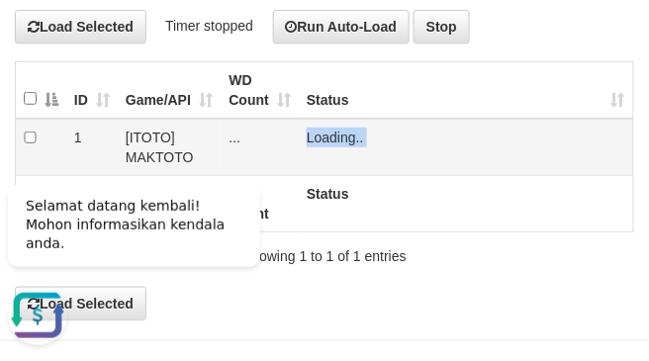
click at [315, 133] on span "Loading.." at bounding box center [335, 138] width 57 height 16
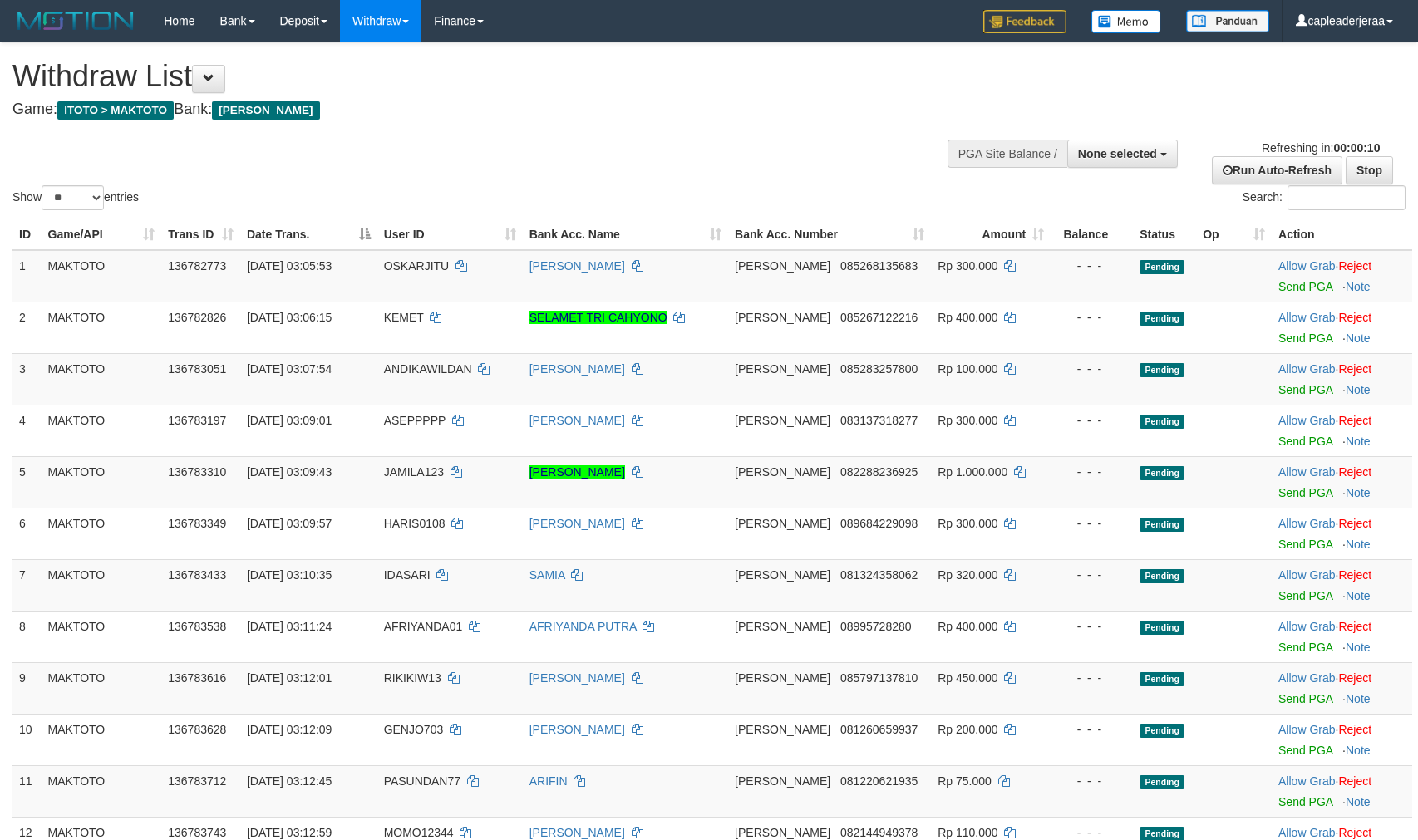
select select
select select "**"
select select
select select "**"
select select
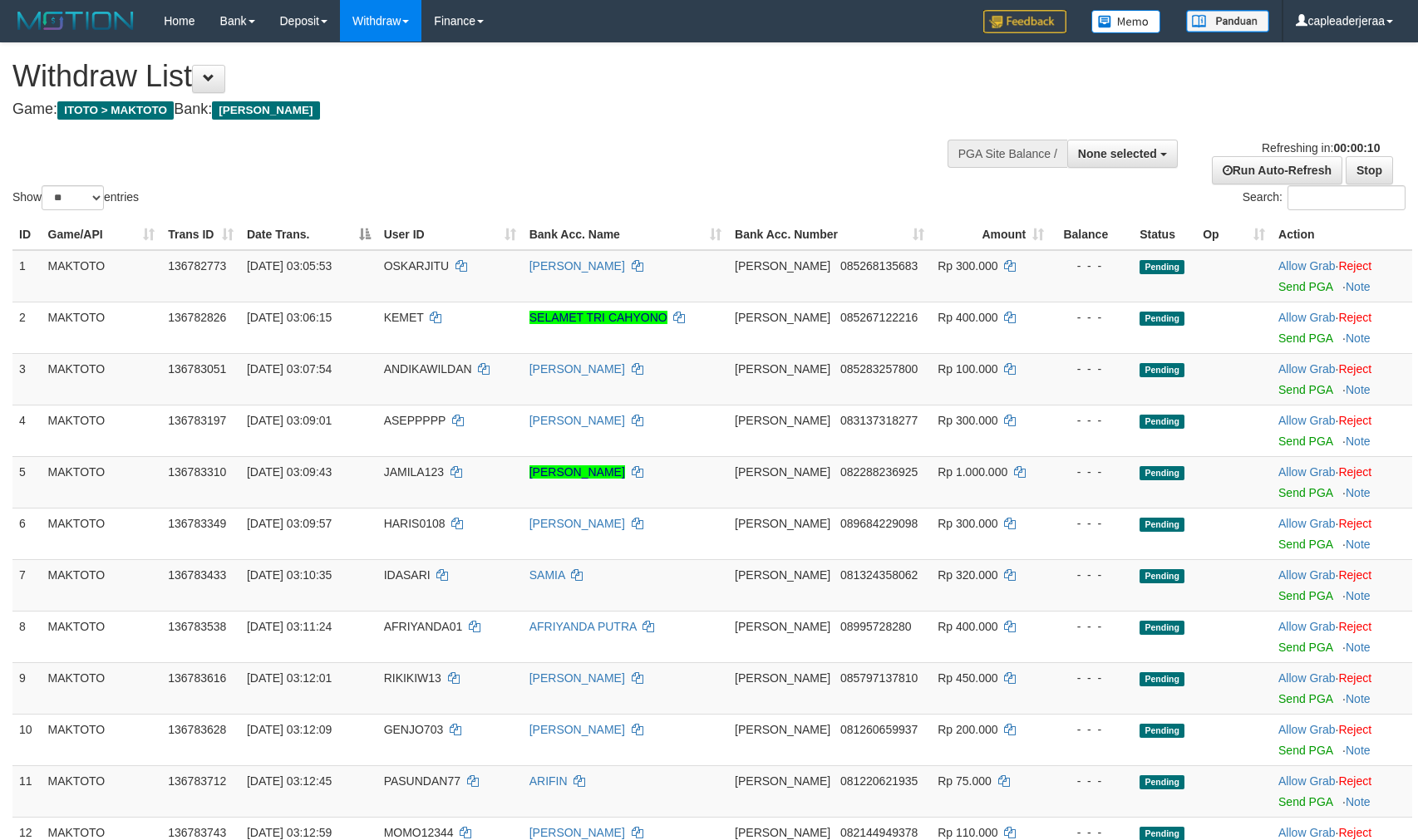
select select "**"
select select
select select "**"
click at [1375, 175] on link "Stop" at bounding box center [1369, 171] width 47 height 29
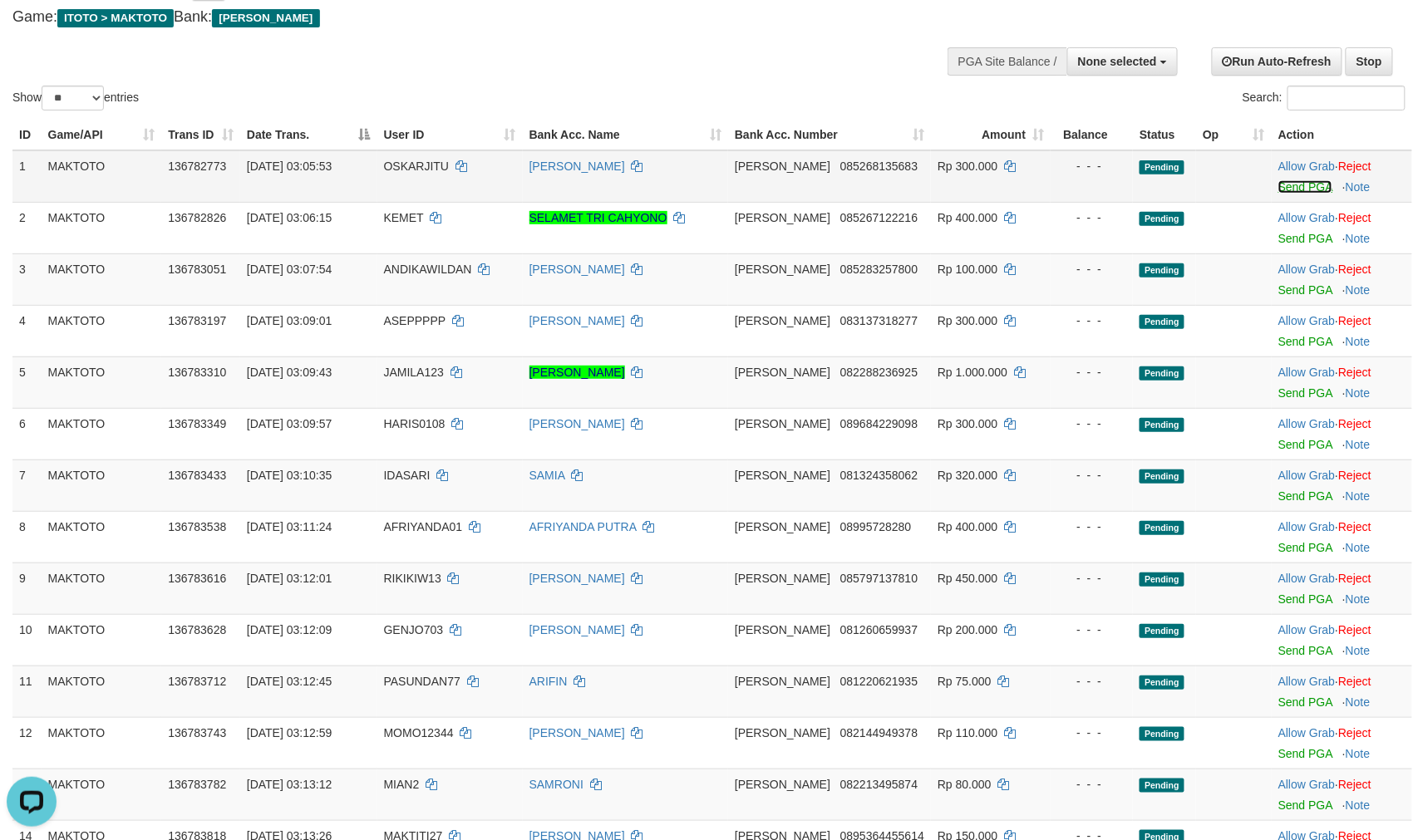
click at [1286, 194] on link "Send PGA" at bounding box center [1305, 187] width 54 height 13
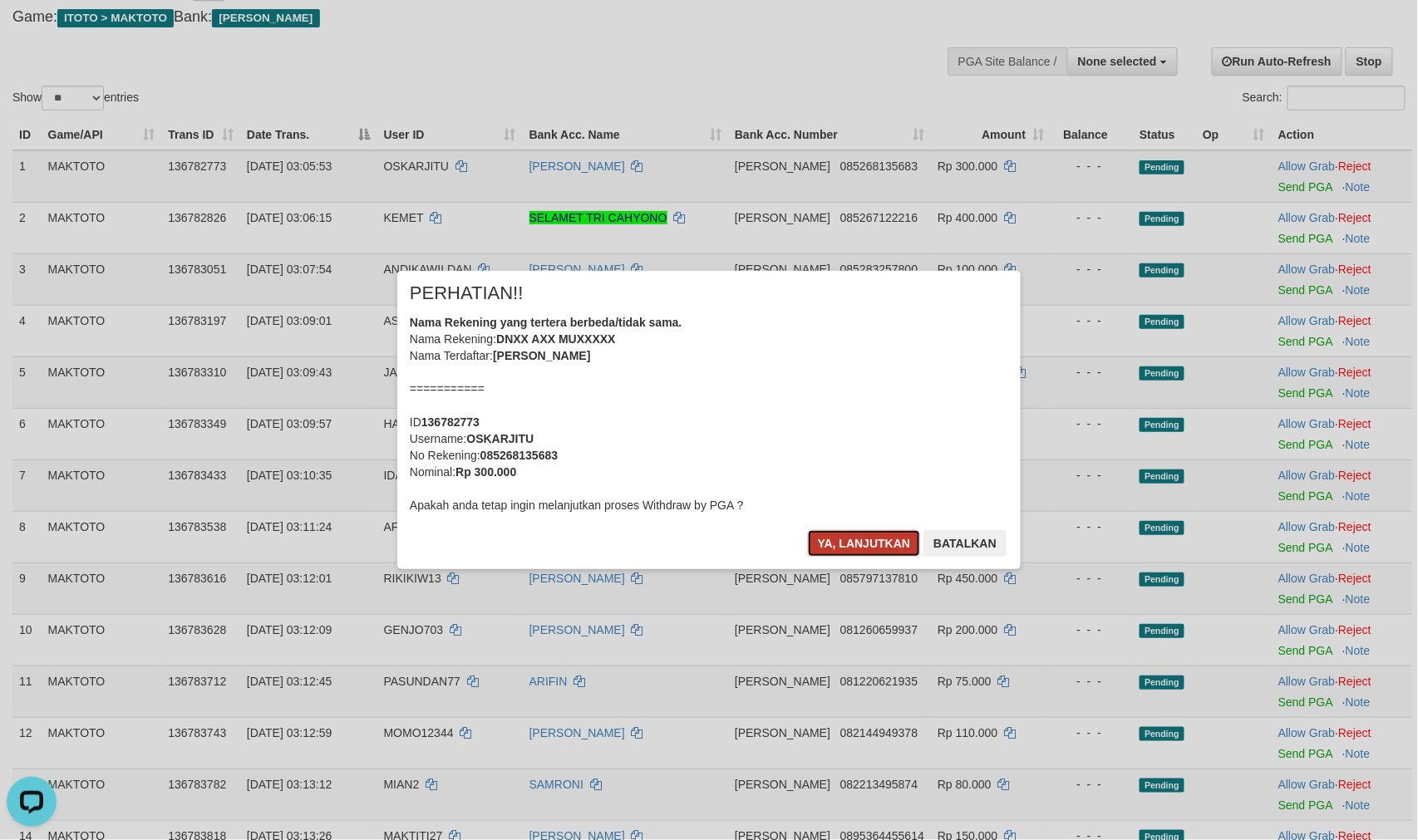
click at [854, 538] on button "Ya, lanjutkan" at bounding box center [864, 543] width 113 height 27
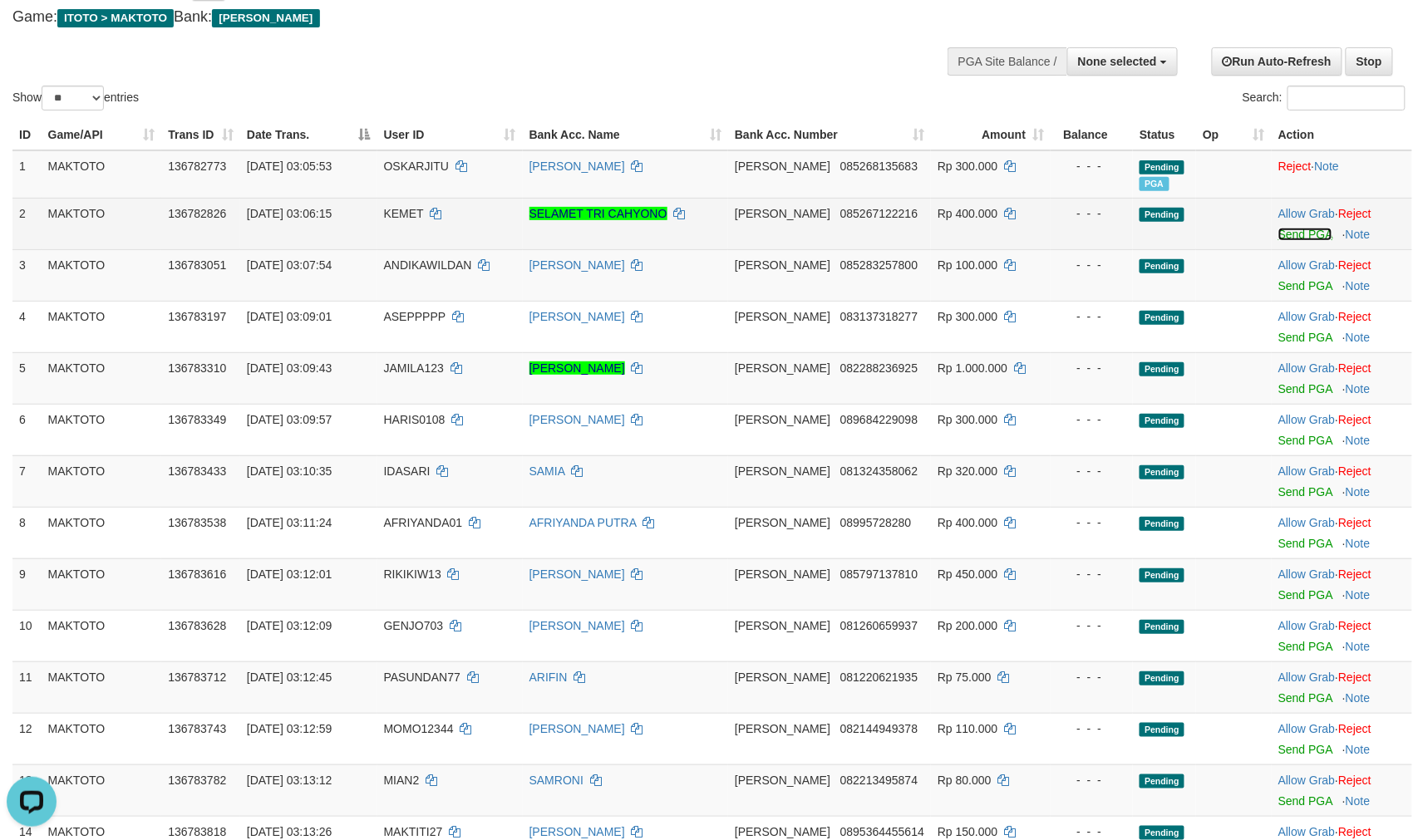
click at [1279, 241] on link "Send PGA" at bounding box center [1305, 234] width 54 height 13
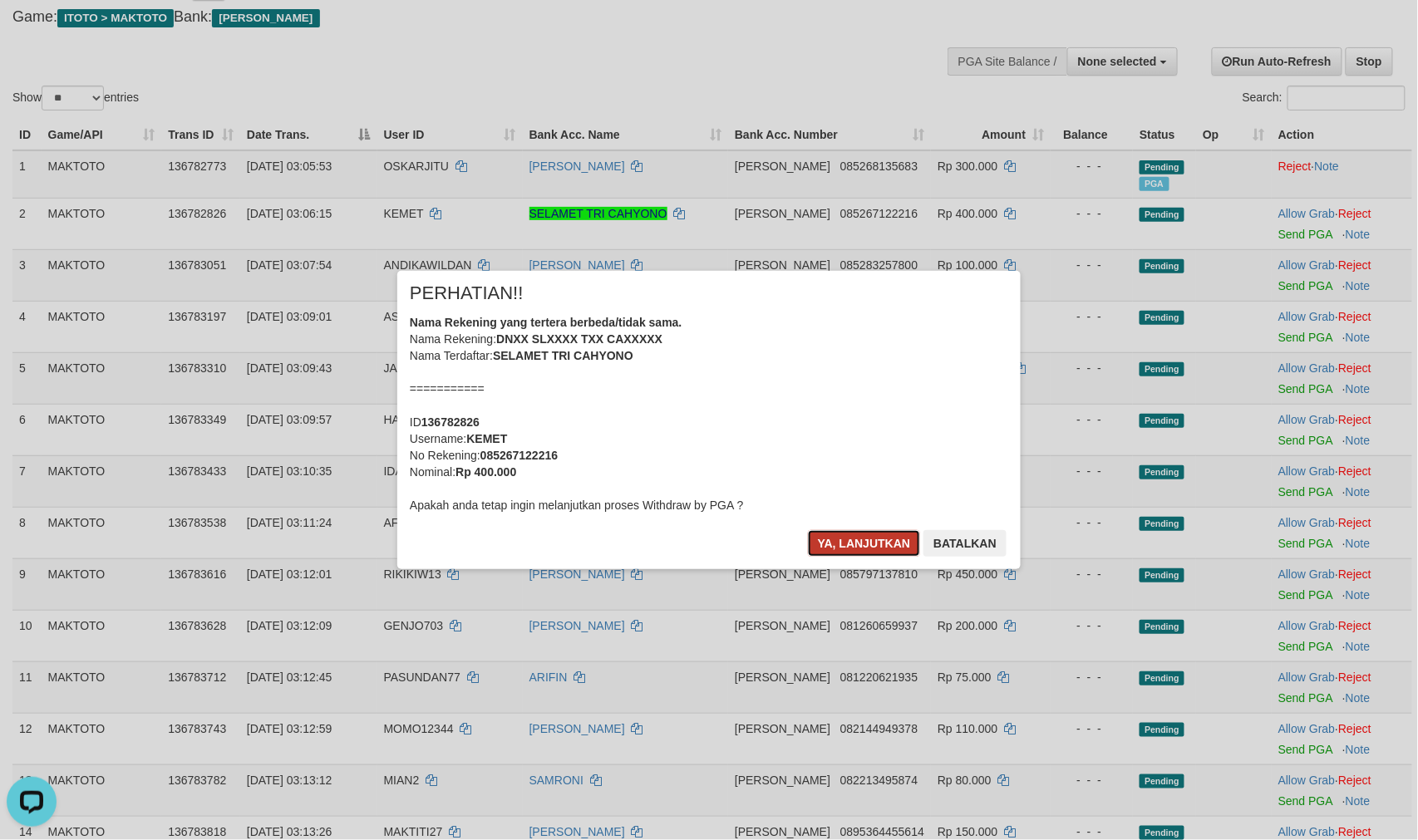
click at [863, 546] on button "Ya, lanjutkan" at bounding box center [864, 543] width 113 height 27
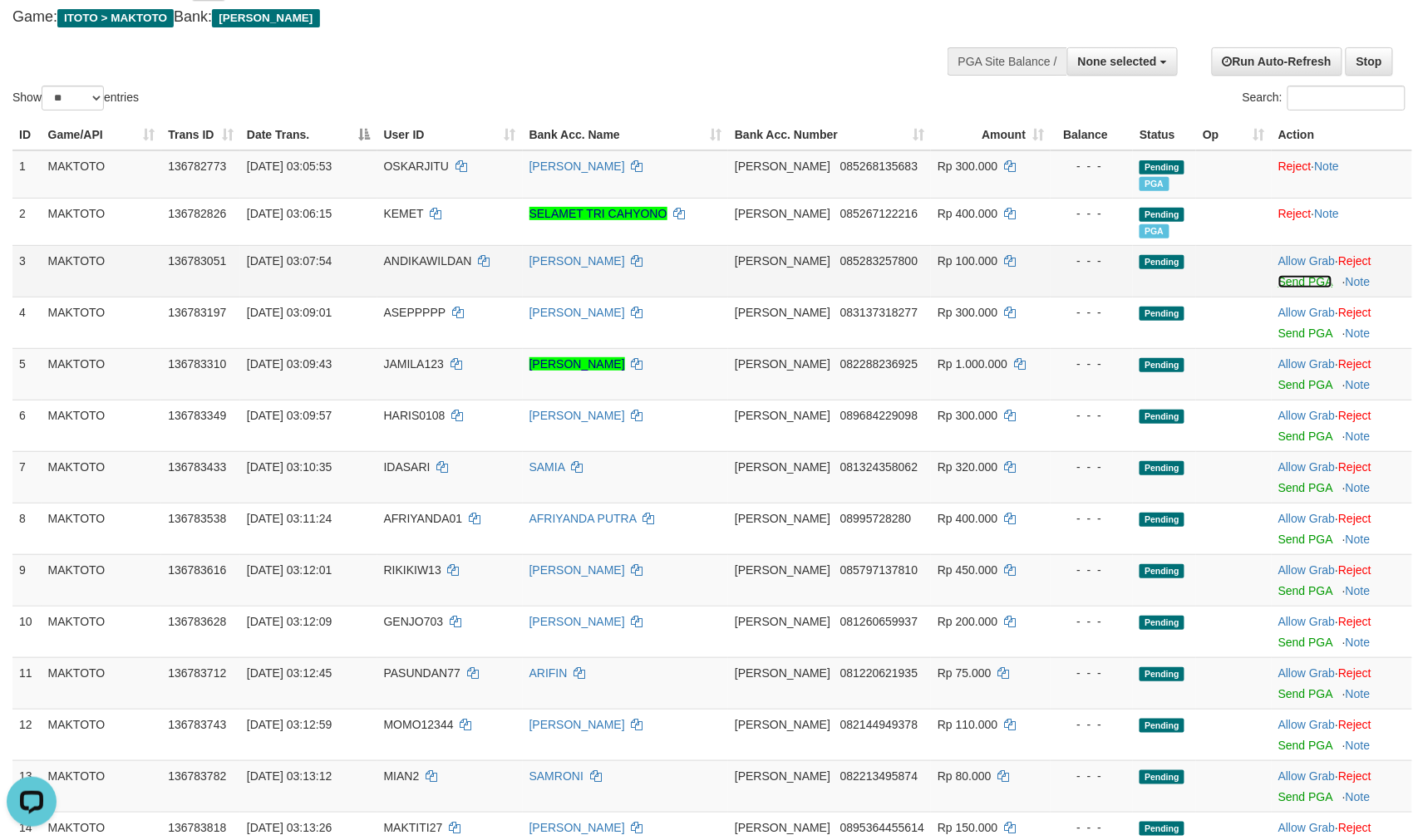
click at [1281, 288] on link "Send PGA" at bounding box center [1305, 282] width 54 height 13
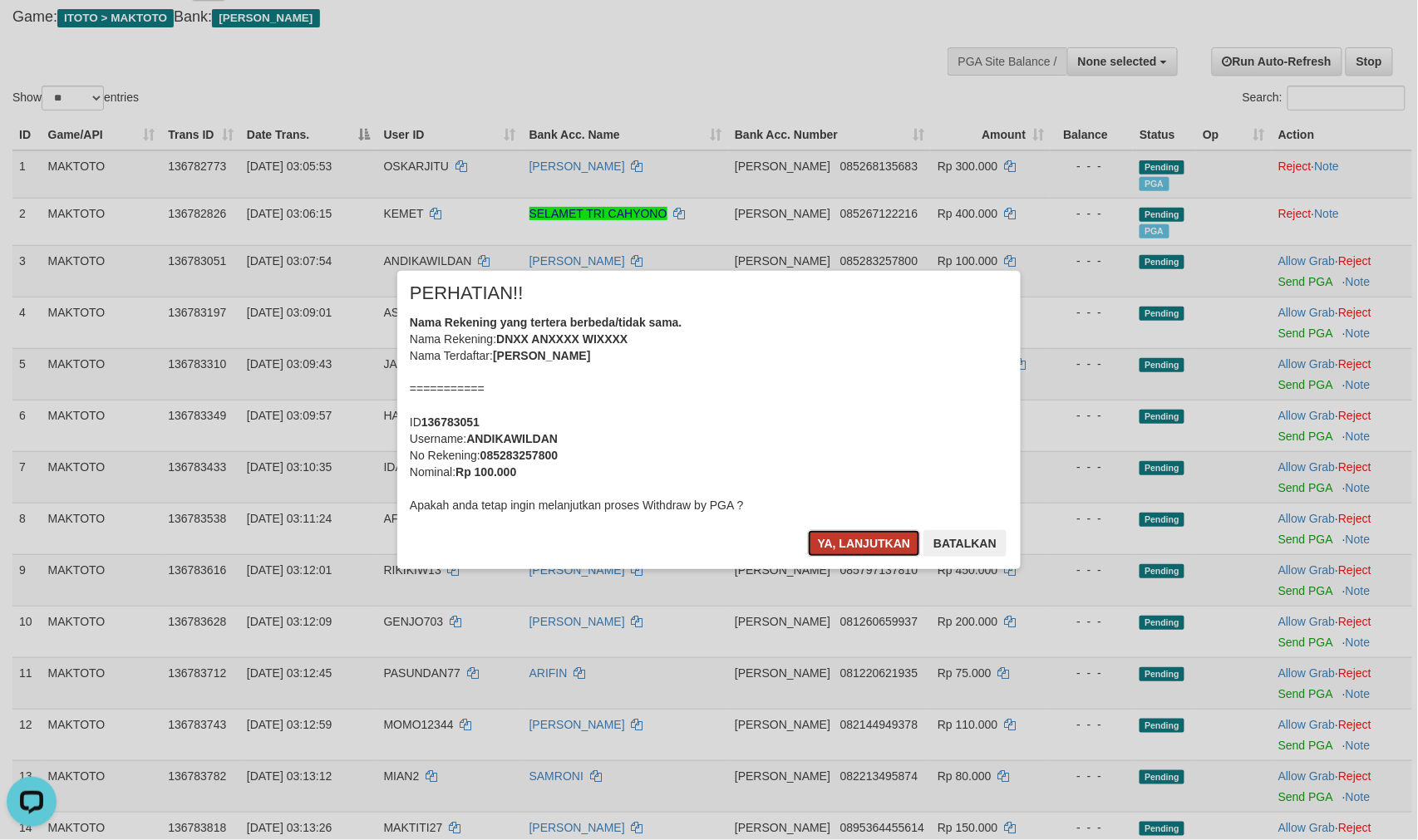
click at [841, 542] on button "Ya, lanjutkan" at bounding box center [864, 543] width 113 height 27
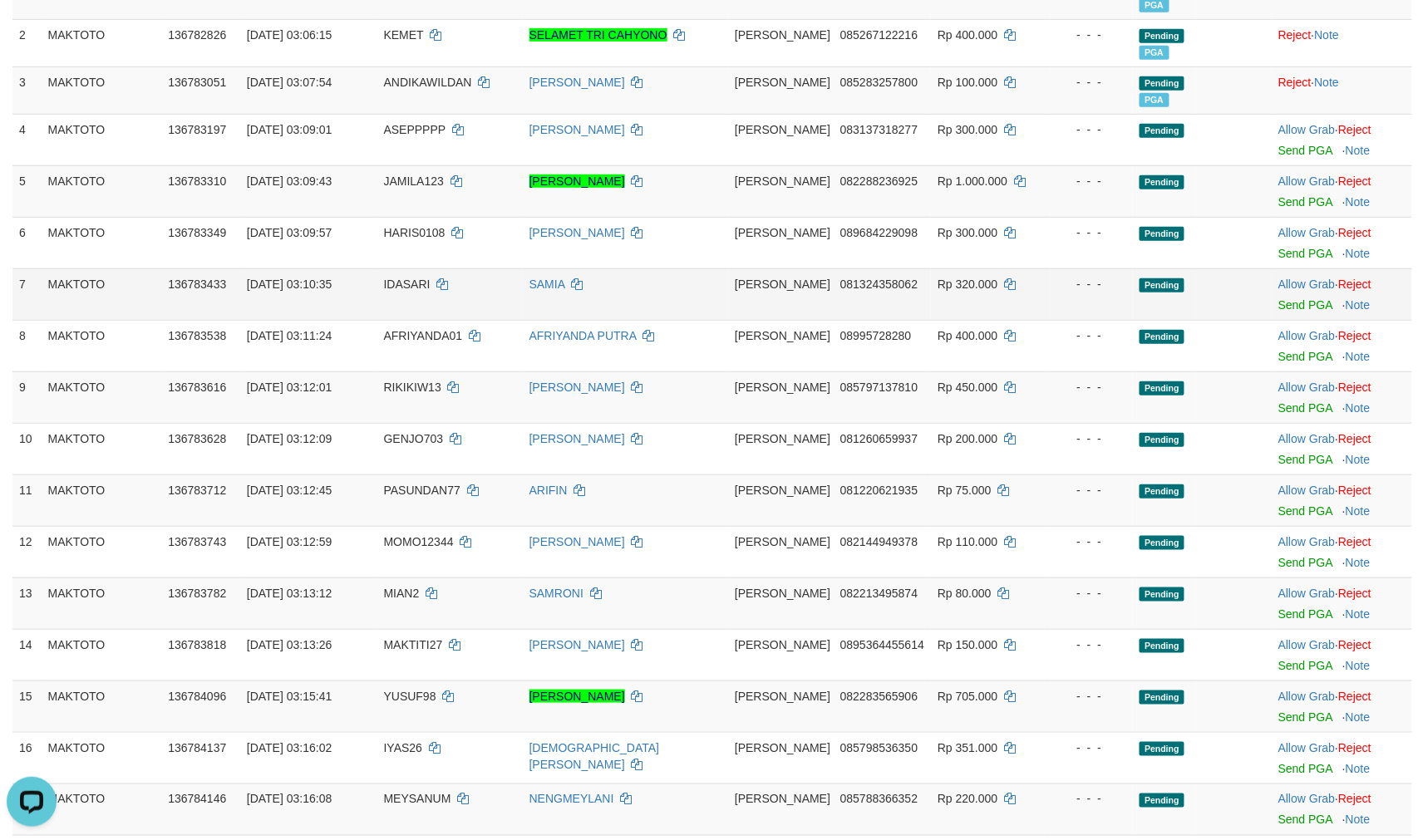
scroll to position [276, 0]
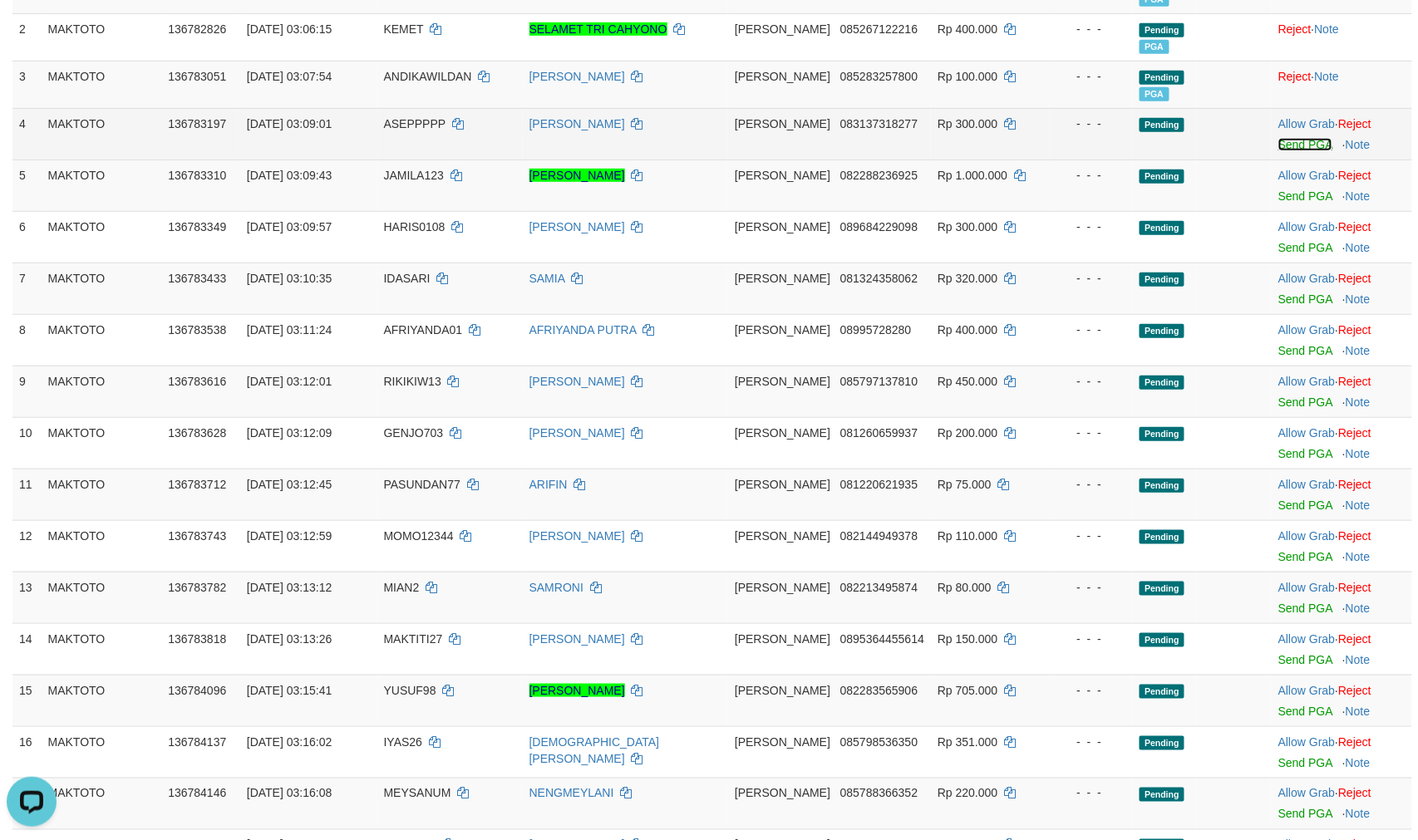
click at [1295, 151] on link "Send PGA" at bounding box center [1305, 144] width 54 height 13
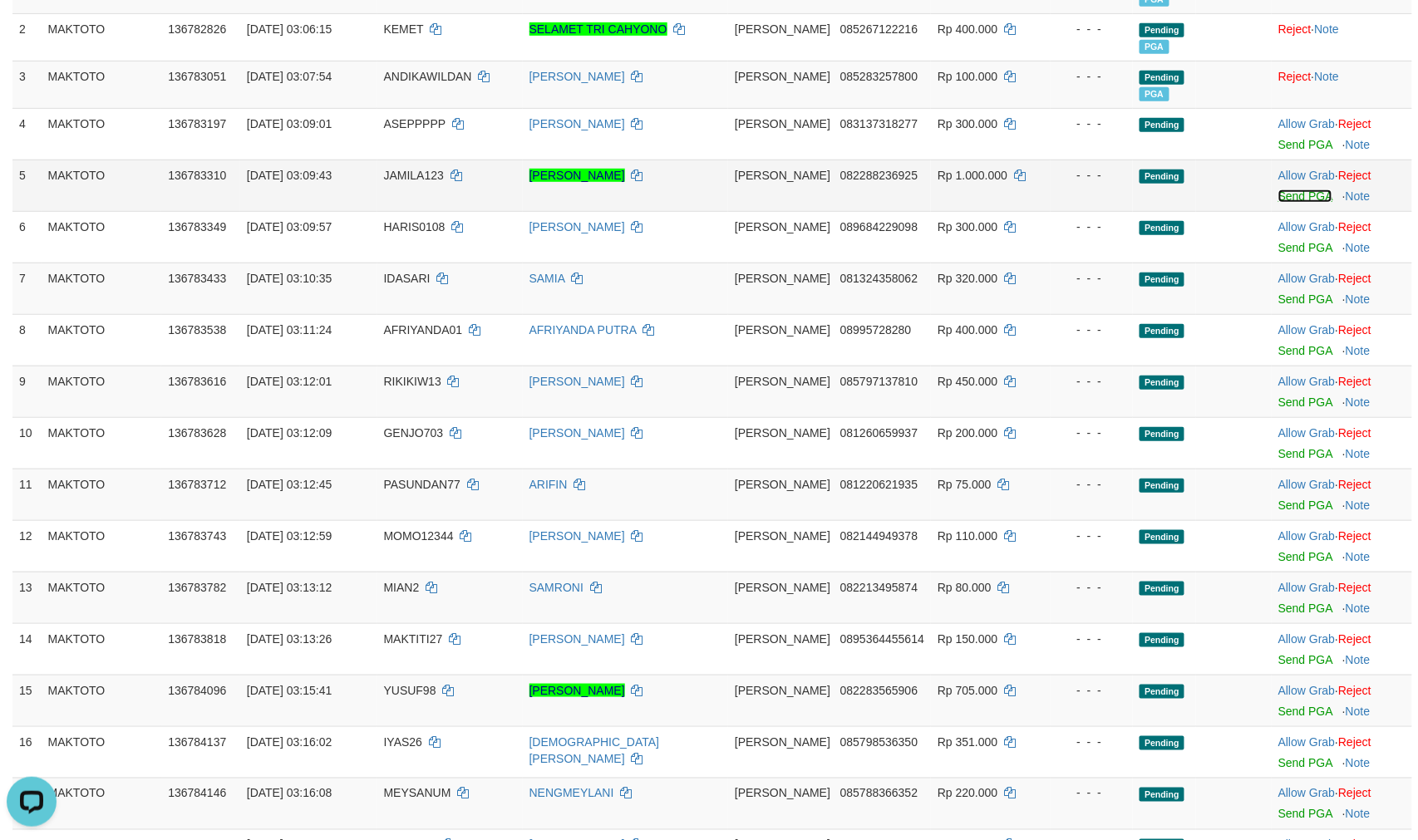
click at [1279, 202] on link "Send PGA" at bounding box center [1305, 197] width 54 height 13
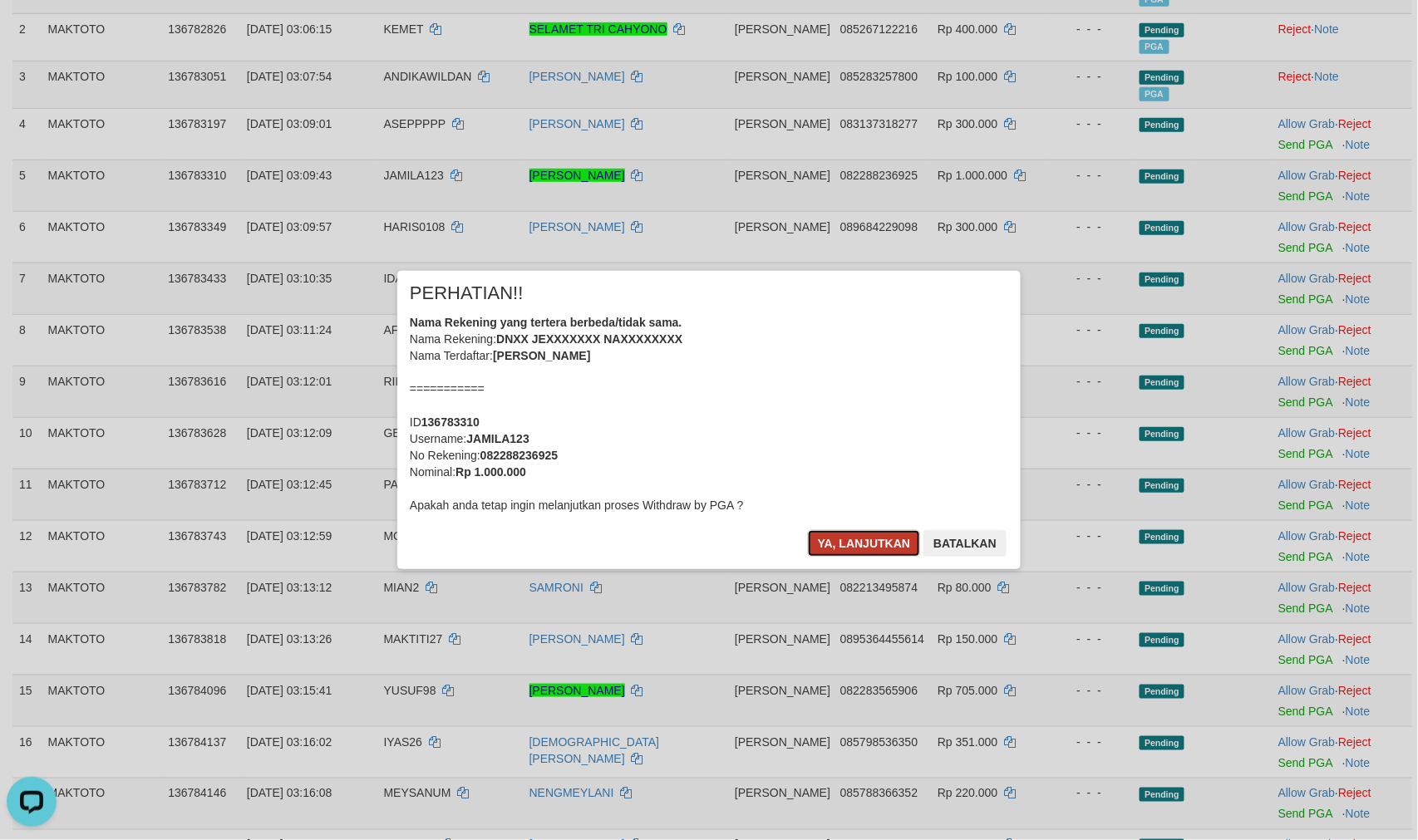
click at [861, 553] on button "Ya, lanjutkan" at bounding box center [864, 543] width 113 height 27
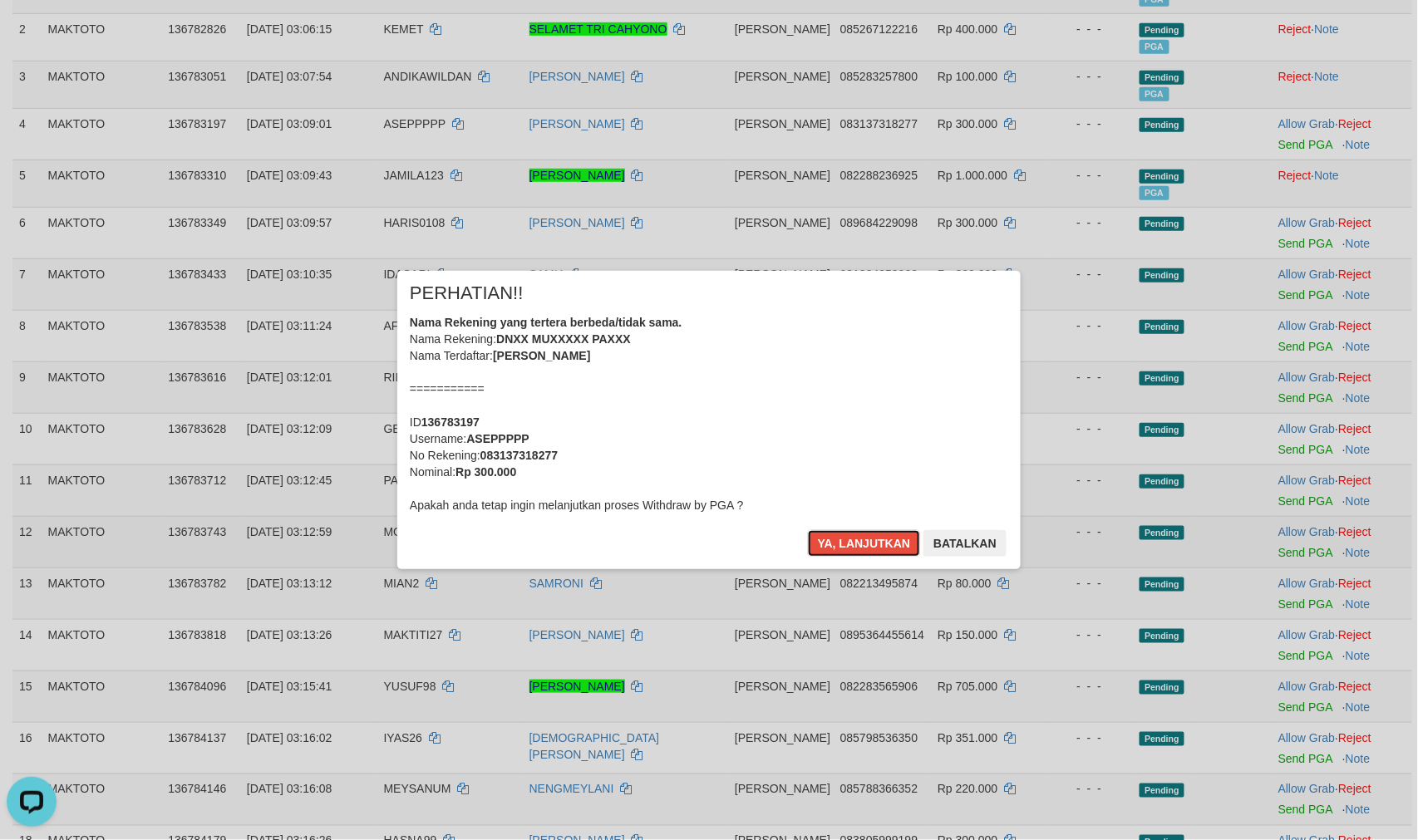
click at [854, 551] on button "Ya, lanjutkan" at bounding box center [864, 543] width 113 height 27
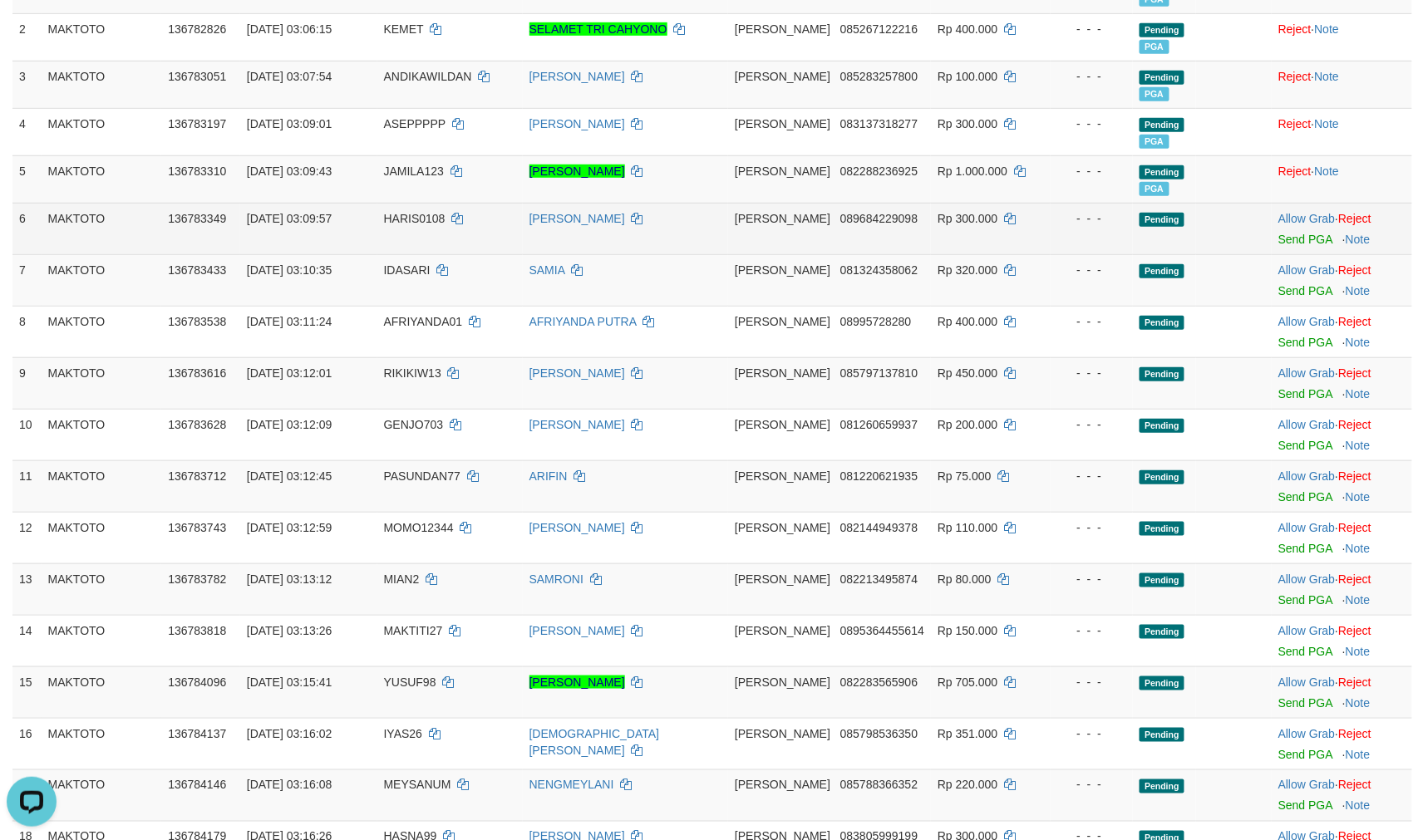
scroll to position [369, 0]
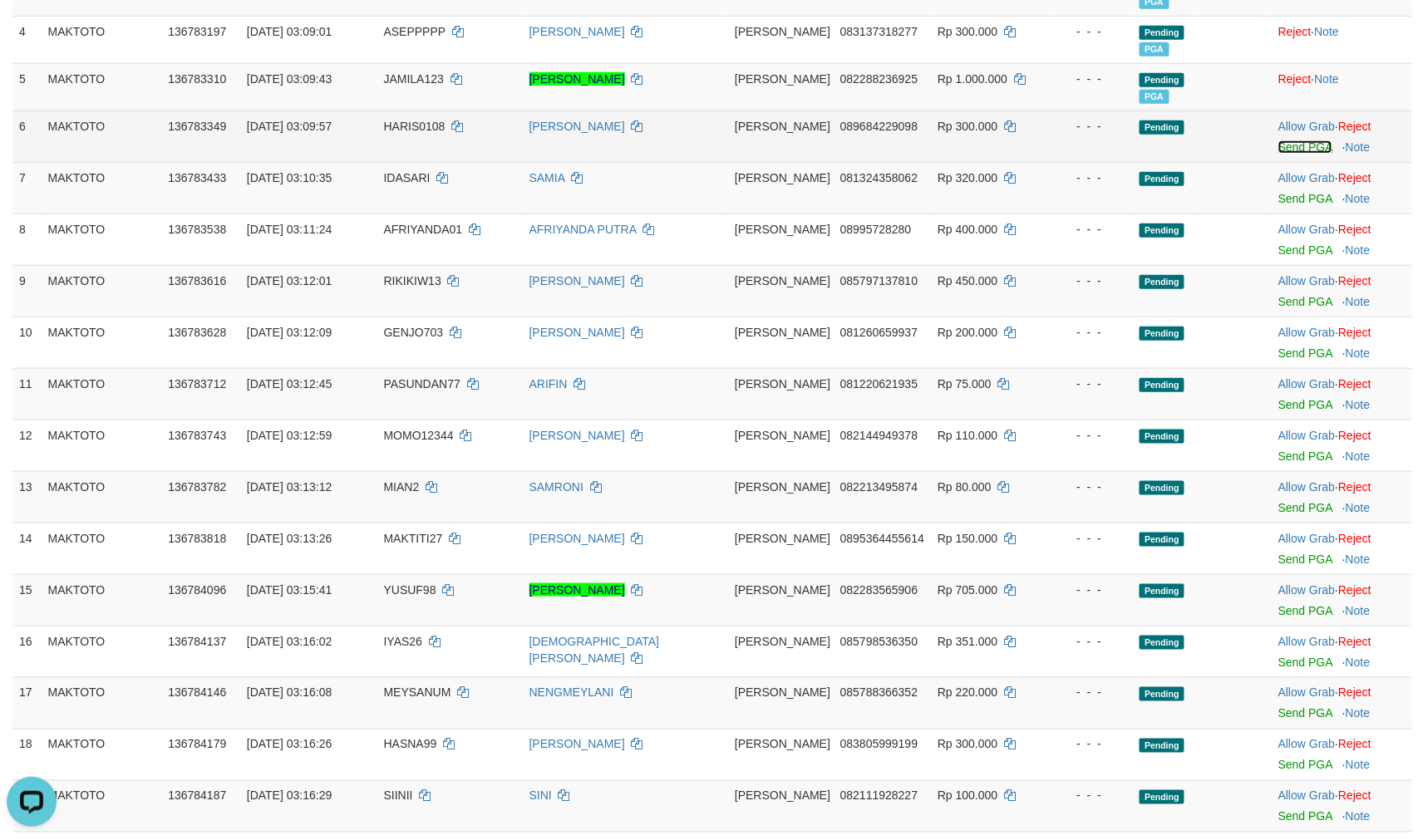
click at [1287, 154] on link "Send PGA" at bounding box center [1305, 147] width 54 height 13
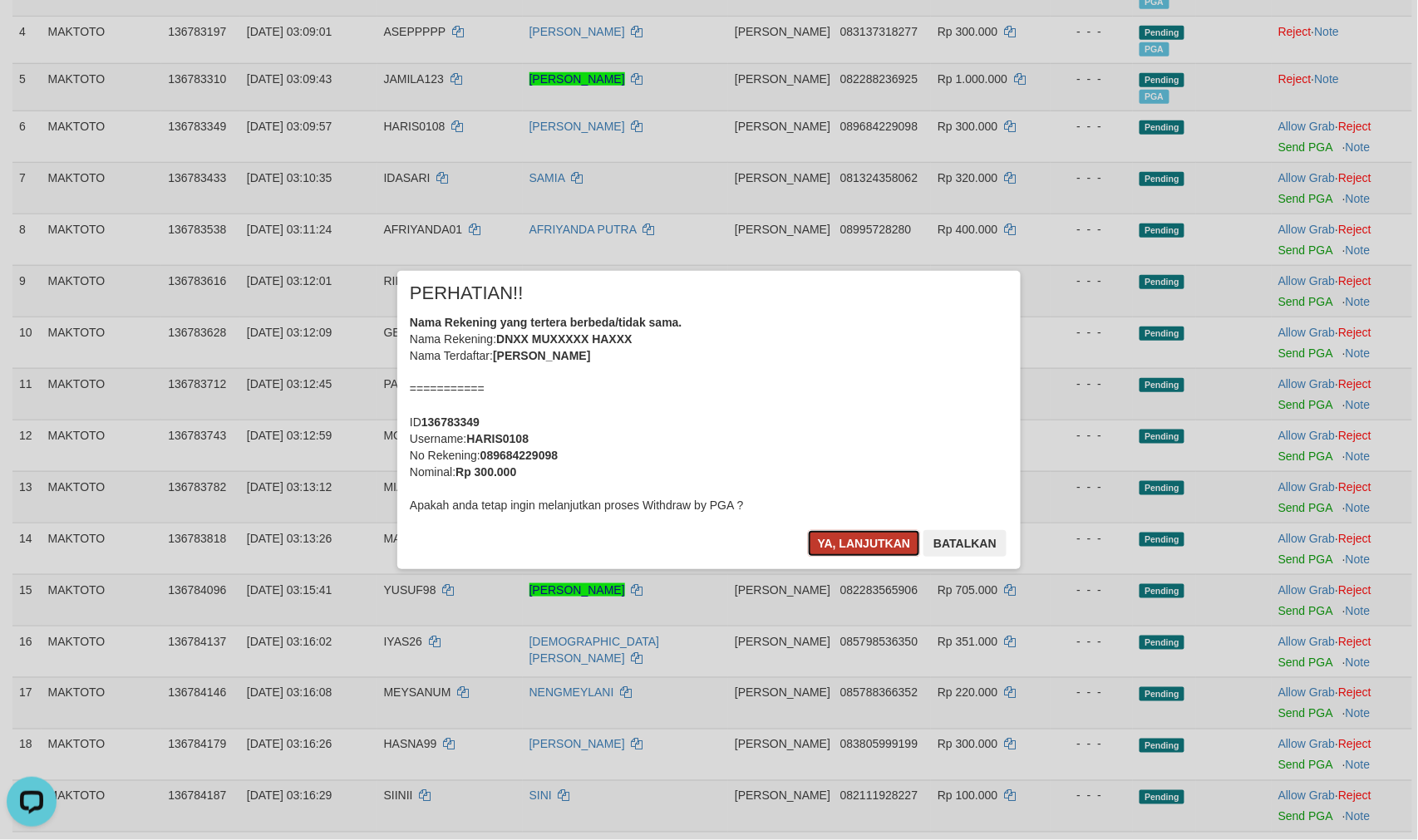
click at [853, 555] on button "Ya, lanjutkan" at bounding box center [864, 543] width 113 height 27
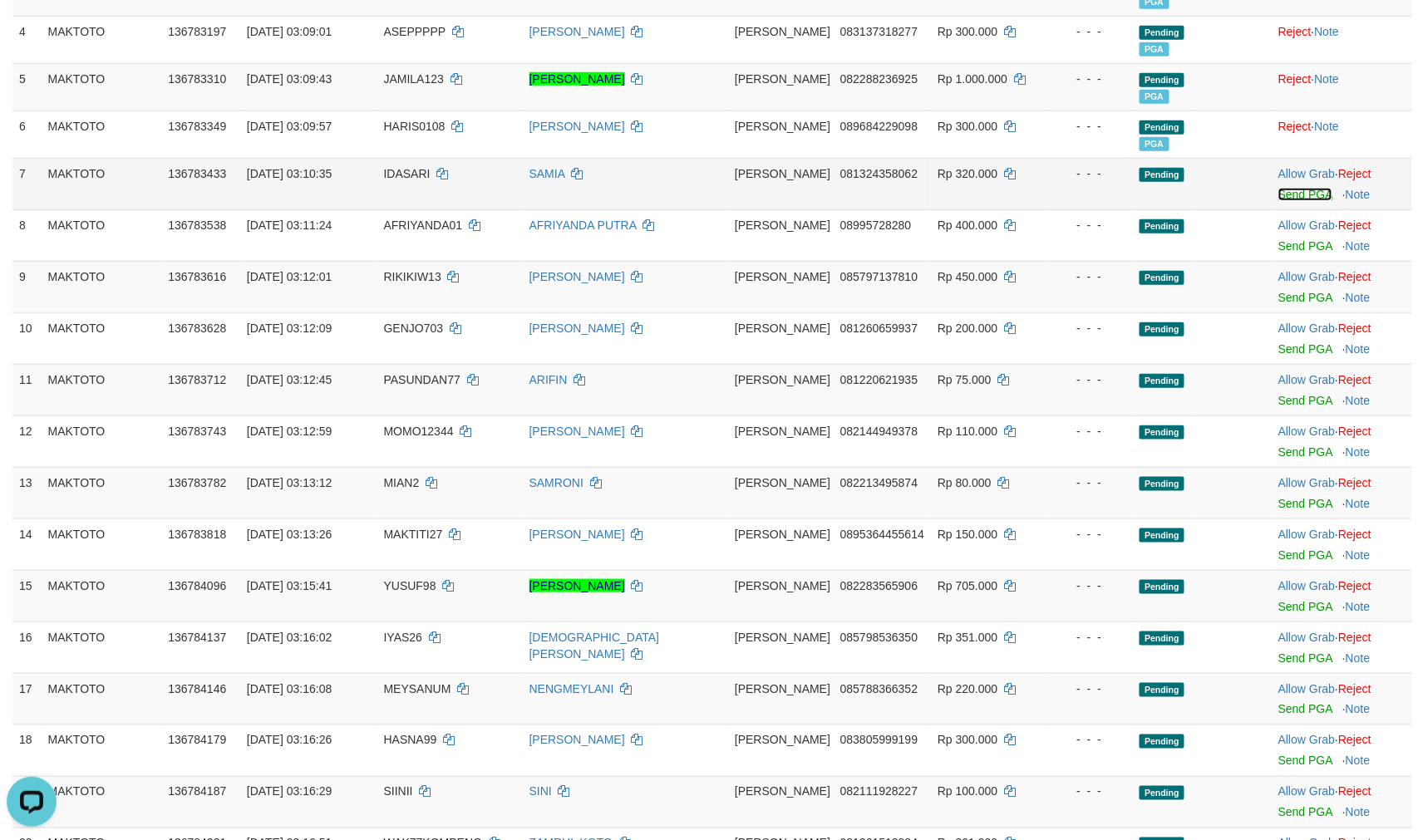
click at [1282, 201] on link "Send PGA" at bounding box center [1305, 195] width 54 height 13
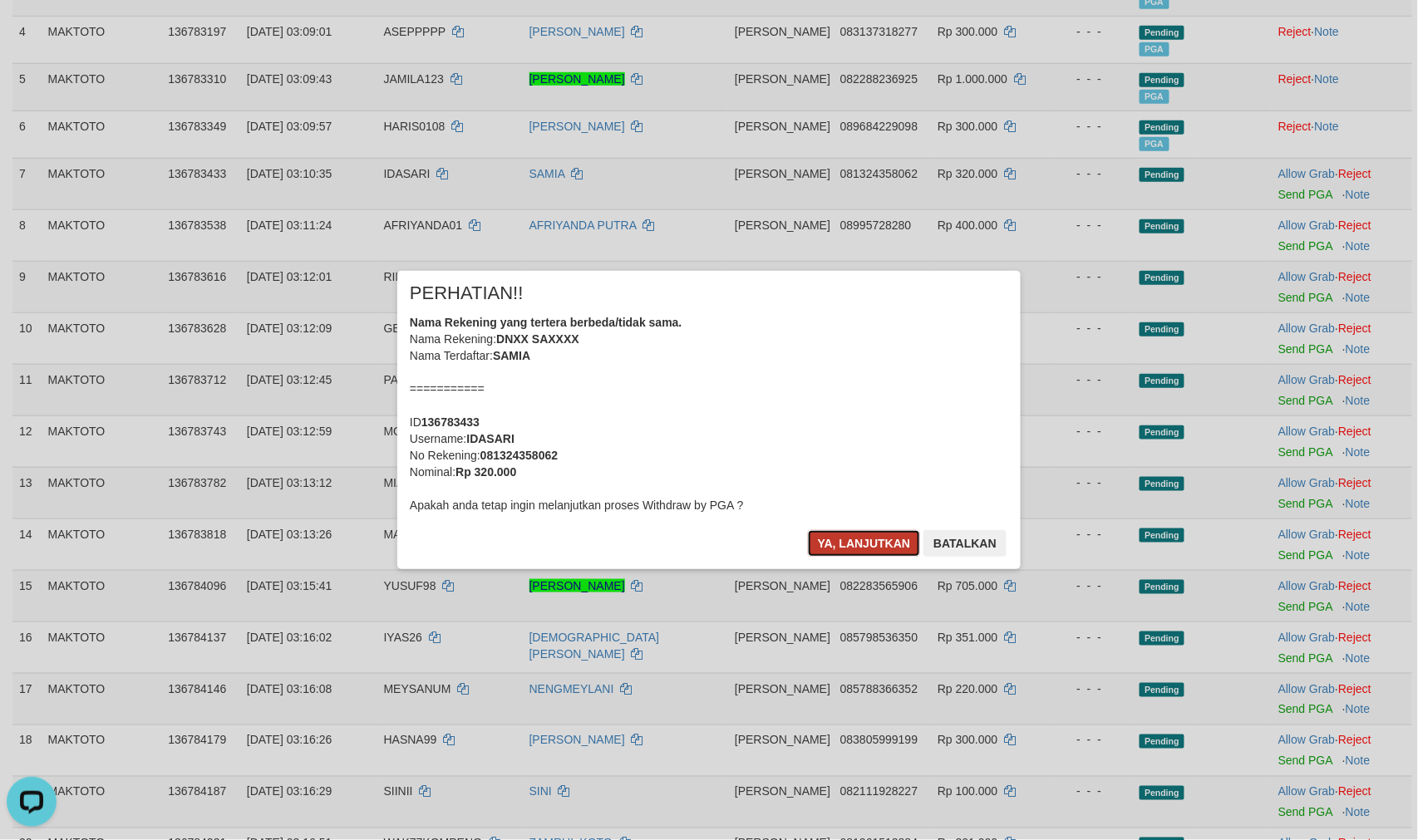
click at [818, 549] on button "Ya, lanjutkan" at bounding box center [864, 543] width 113 height 27
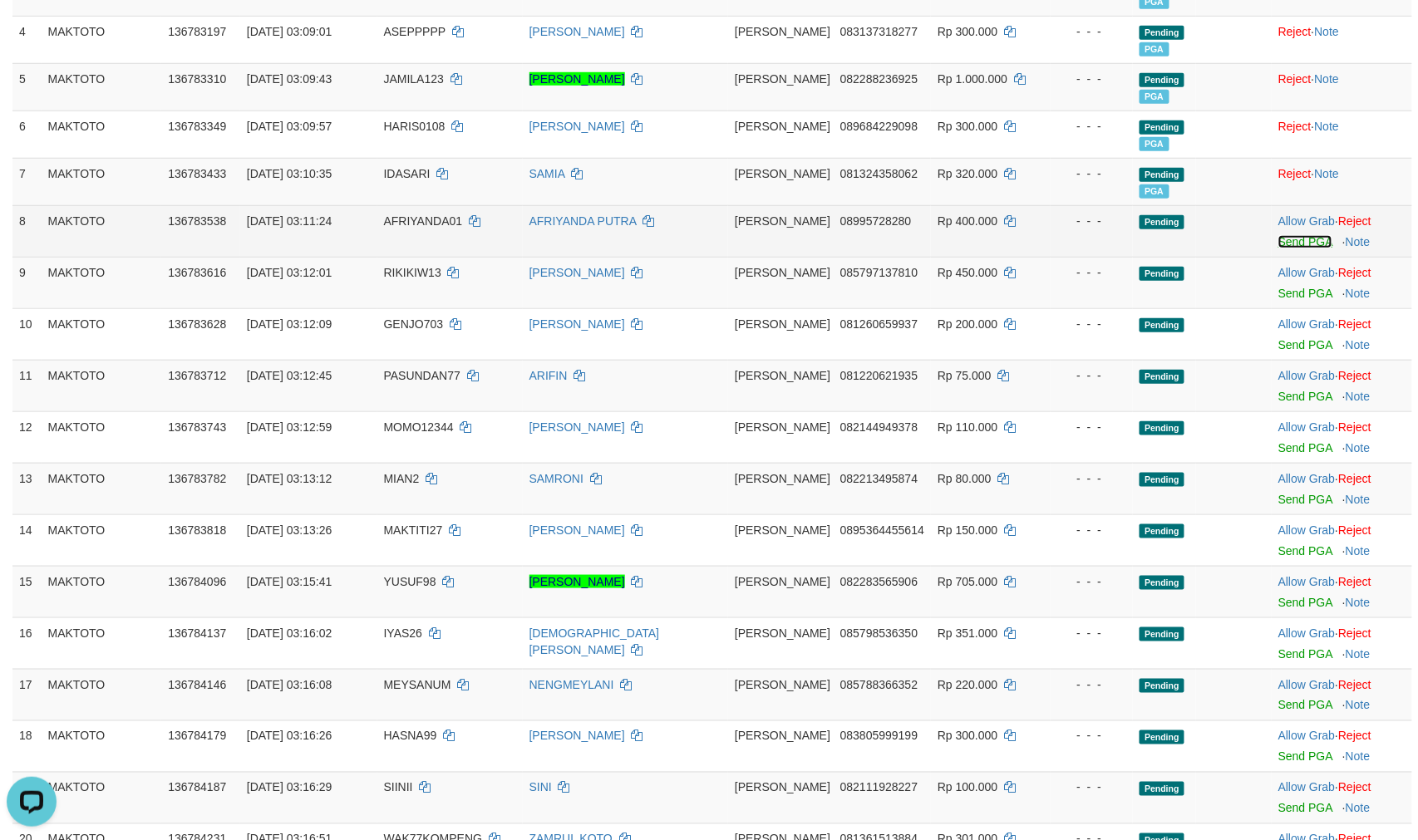
click at [1287, 249] on link "Send PGA" at bounding box center [1305, 242] width 54 height 13
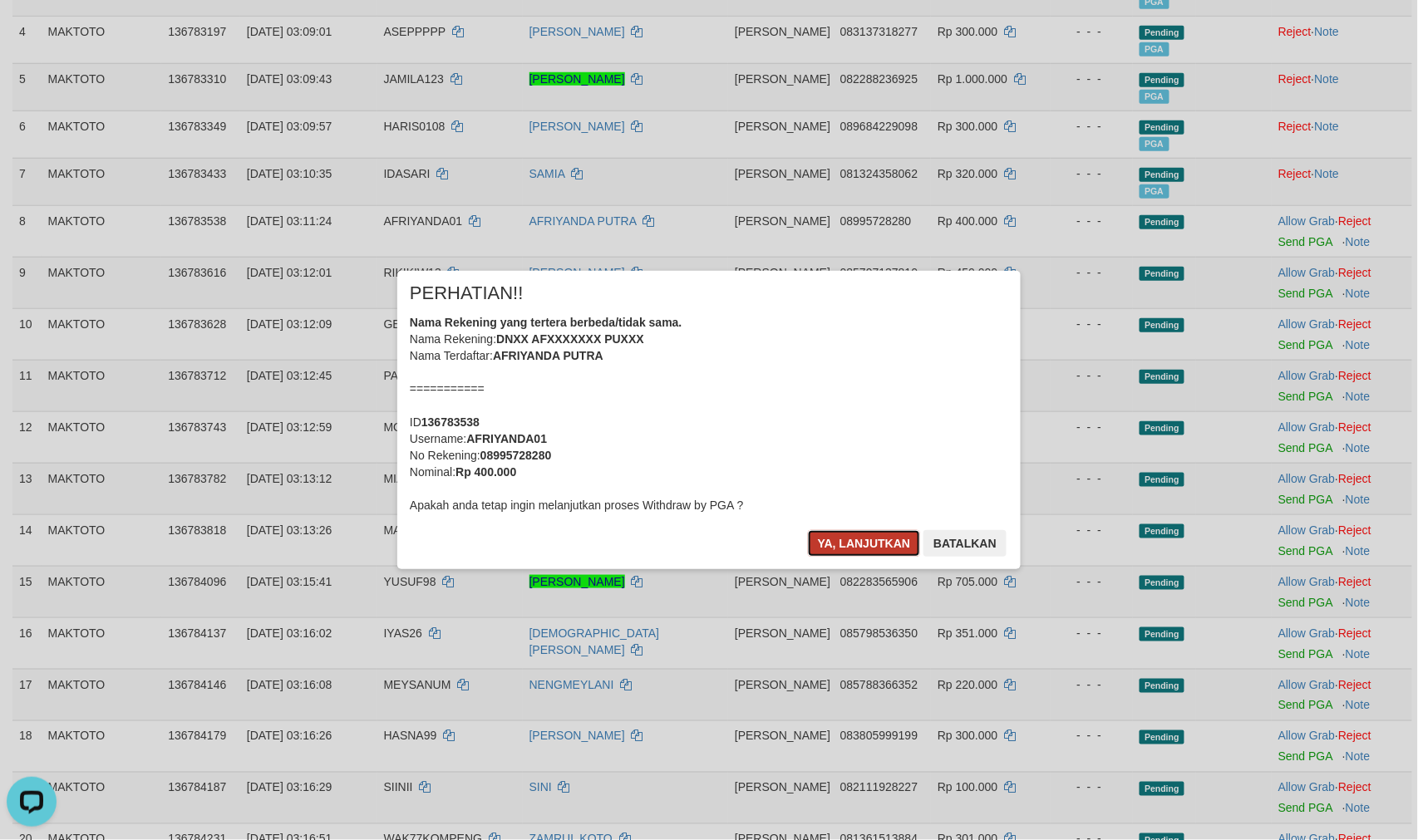
click at [849, 549] on button "Ya, lanjutkan" at bounding box center [864, 543] width 113 height 27
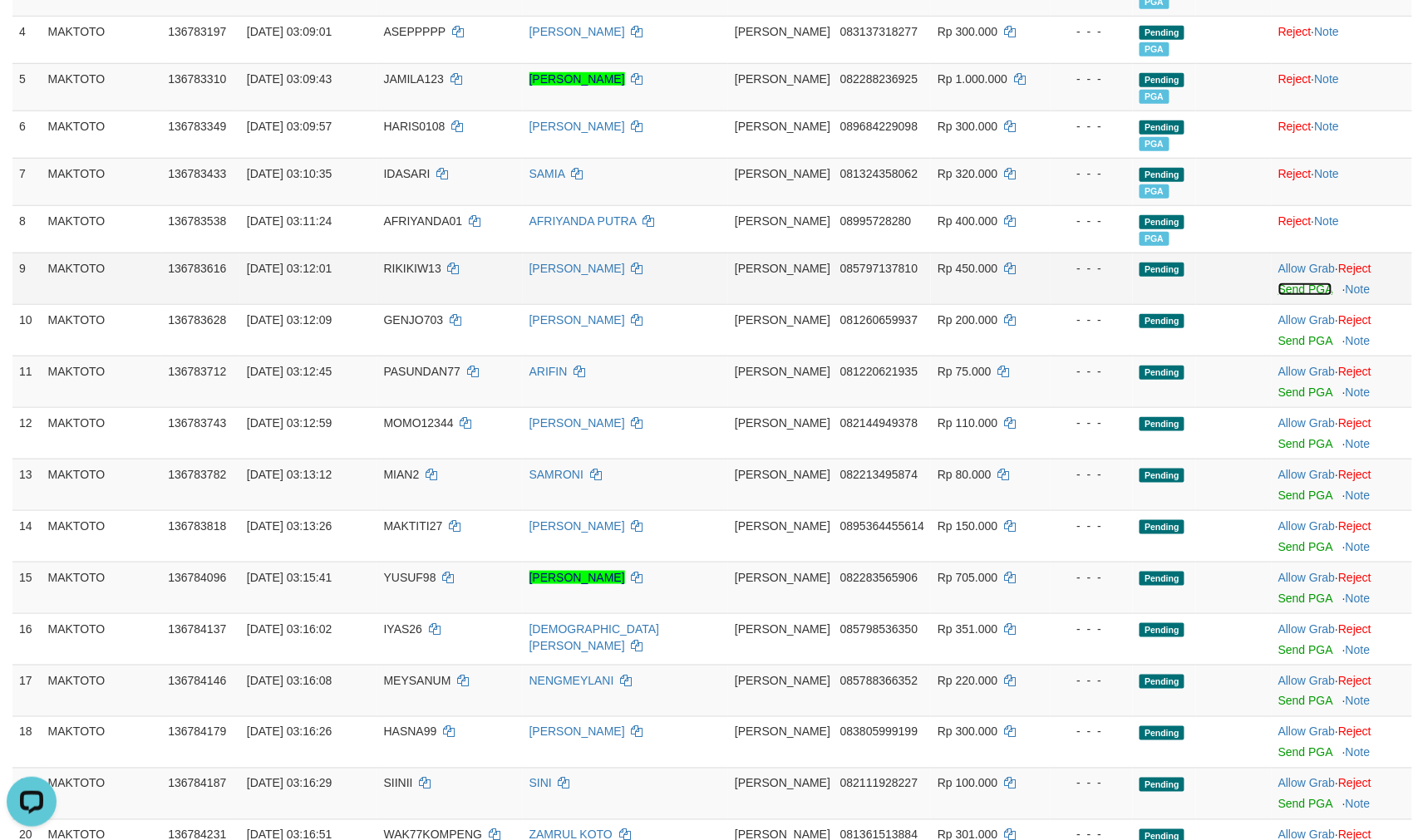
click at [1292, 296] on link "Send PGA" at bounding box center [1305, 289] width 54 height 13
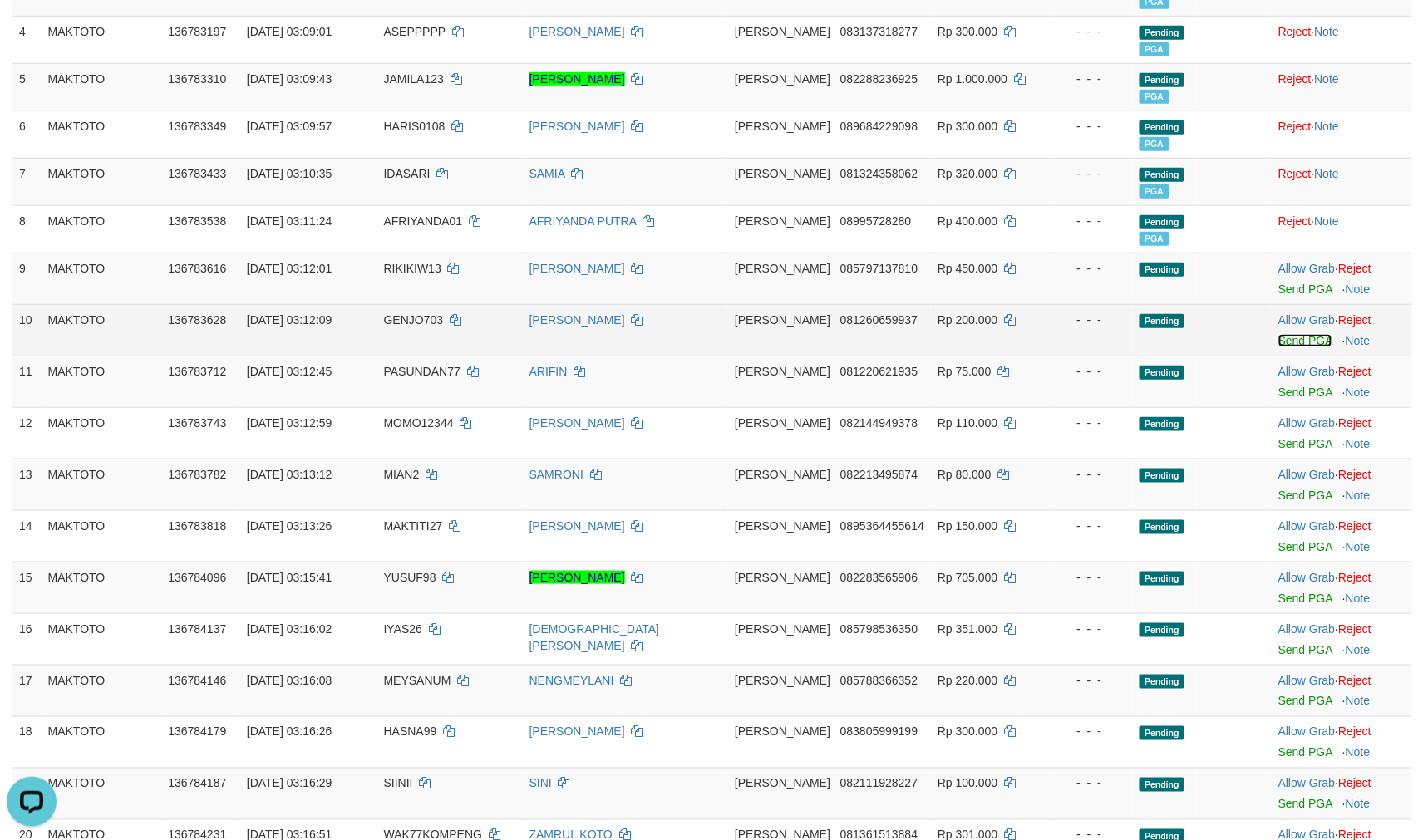
click at [1300, 348] on link "Send PGA" at bounding box center [1305, 341] width 54 height 13
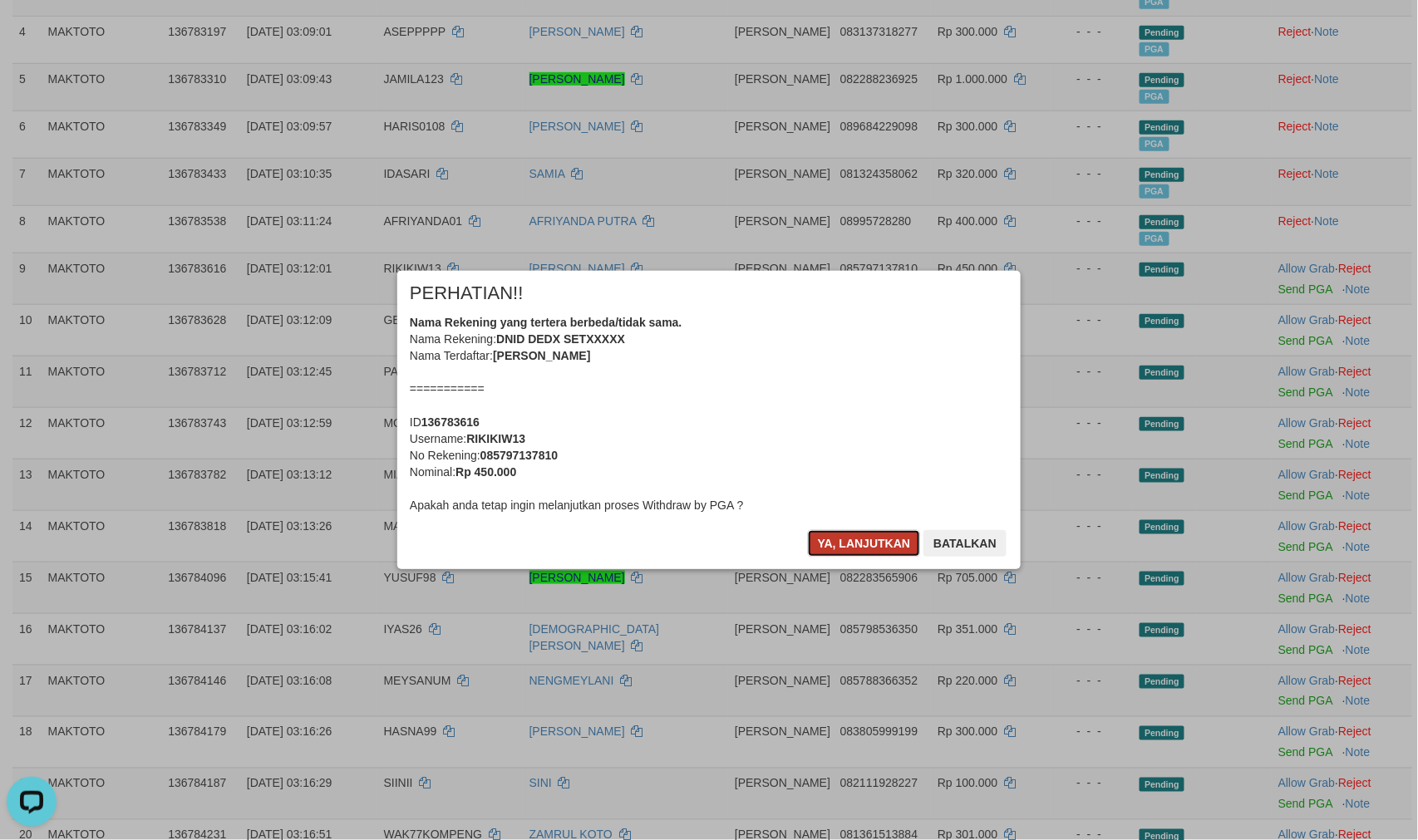
click at [885, 549] on button "Ya, lanjutkan" at bounding box center [864, 543] width 113 height 27
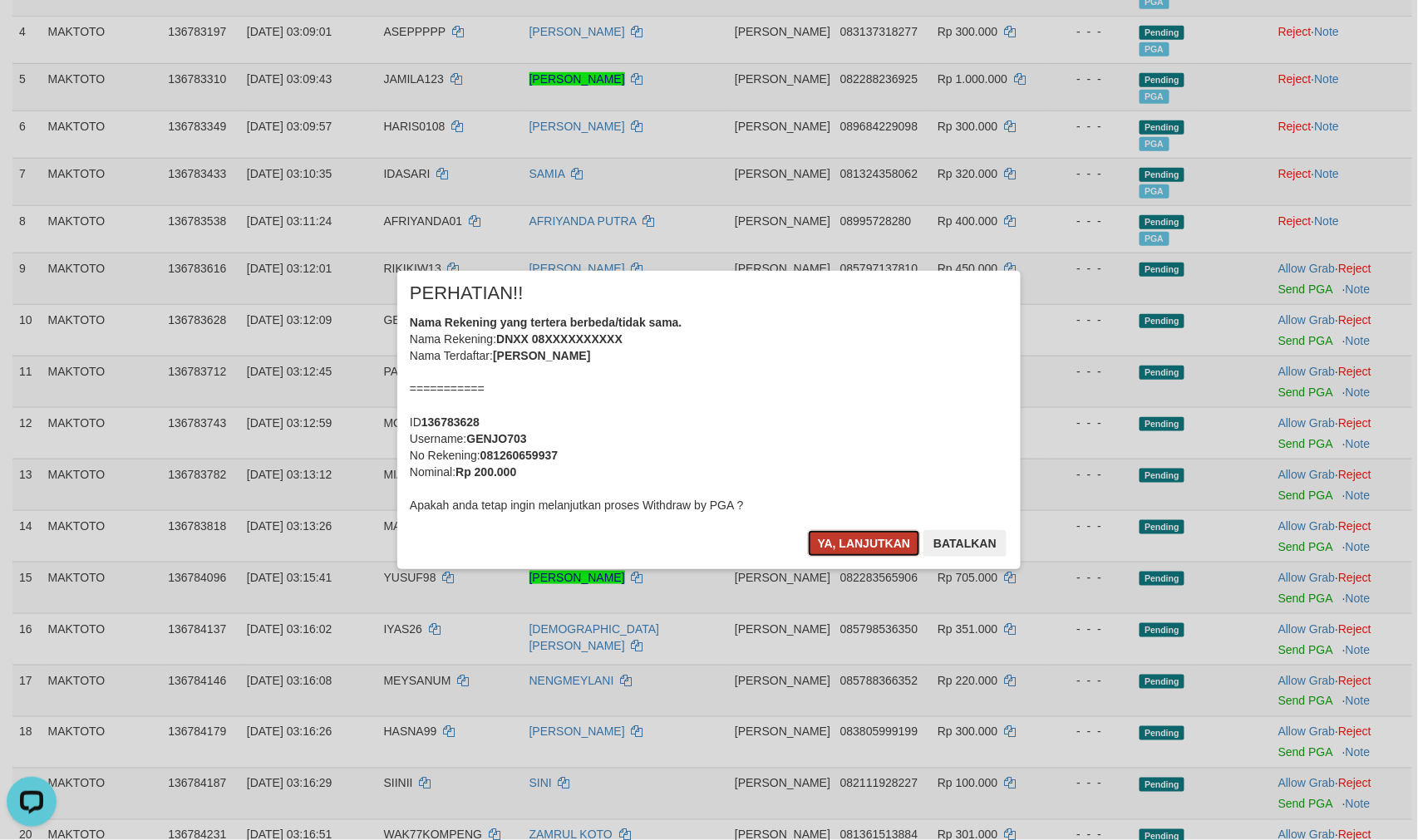
click at [877, 545] on button "Ya, lanjutkan" at bounding box center [864, 543] width 113 height 27
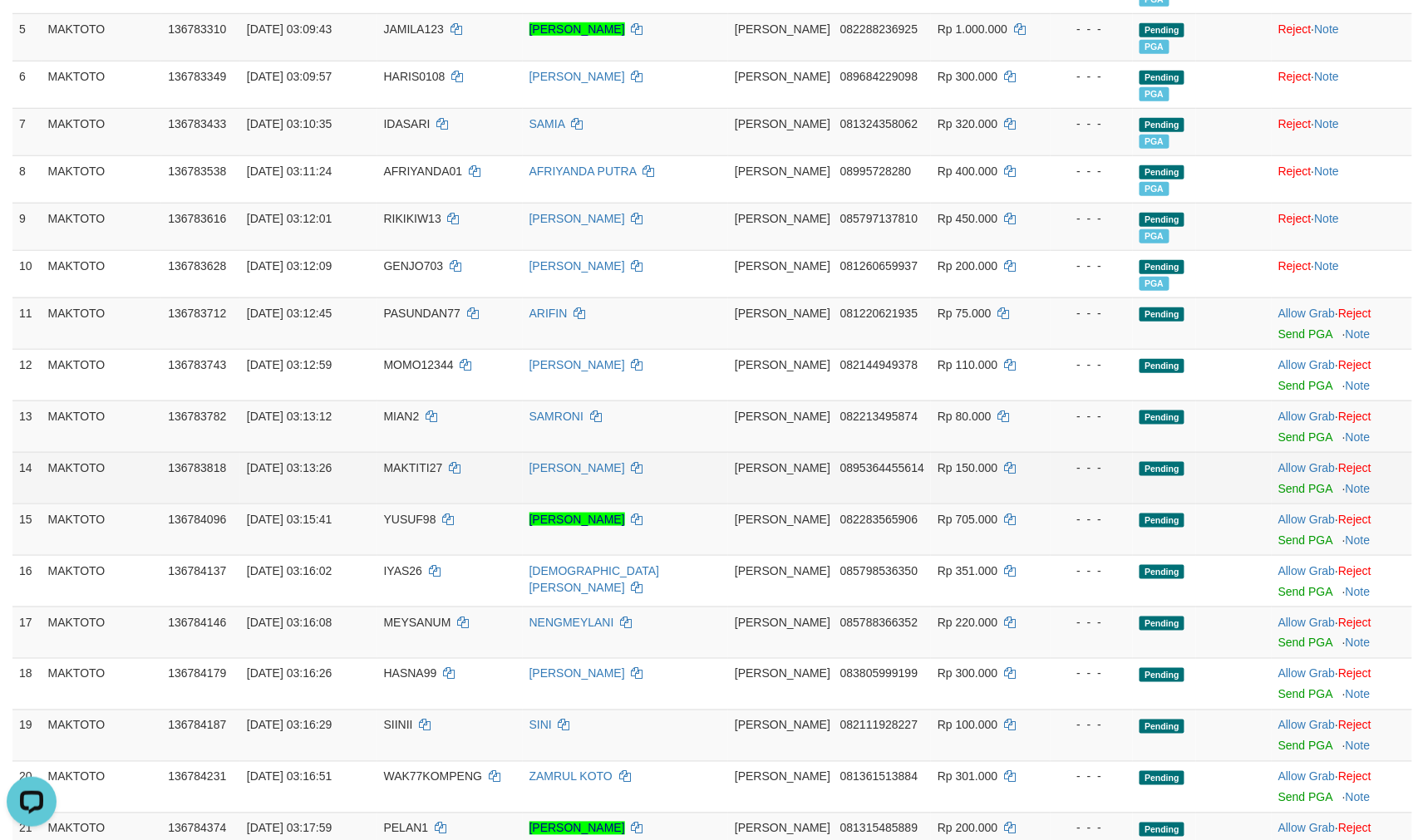
scroll to position [461, 0]
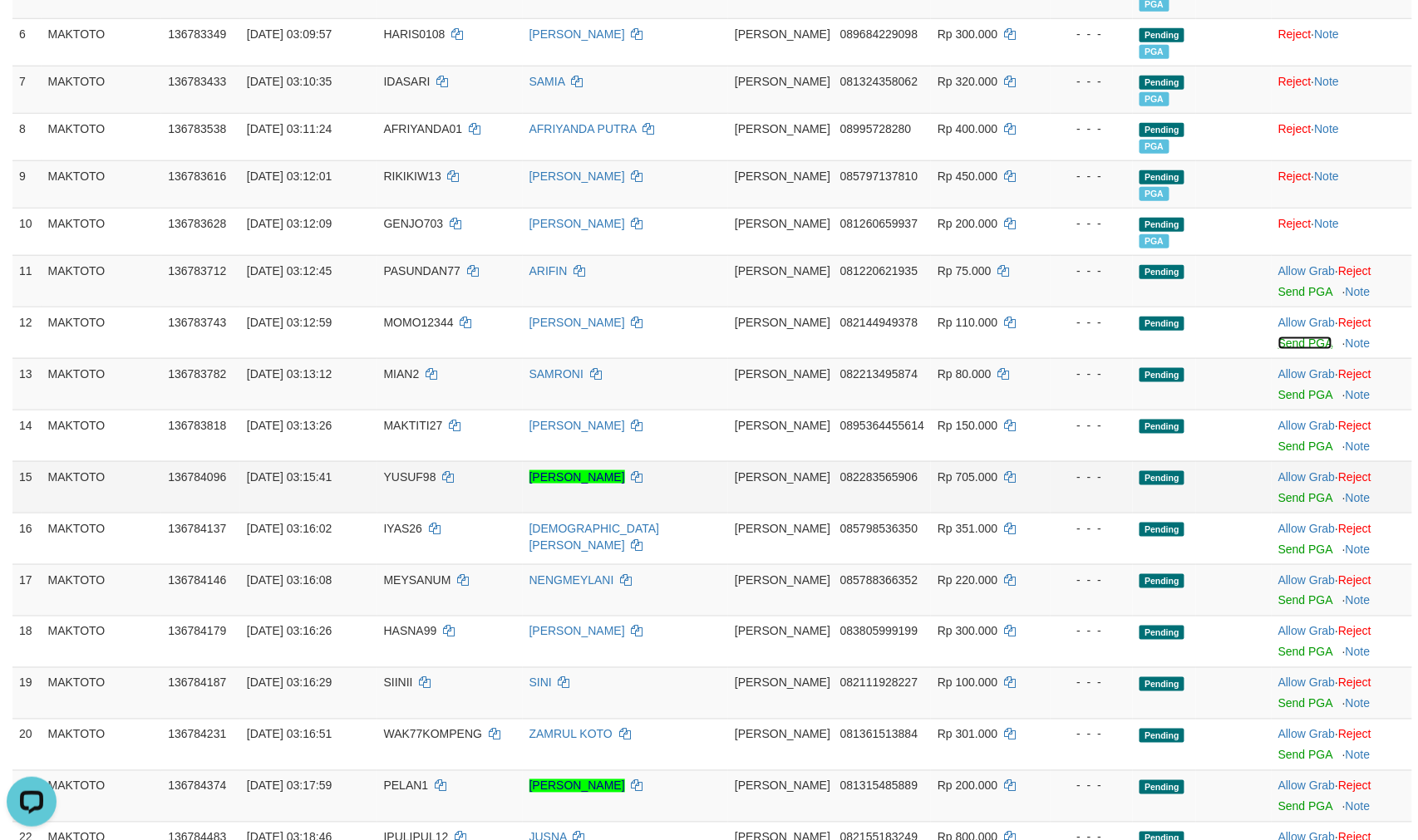
drag, startPoint x: 1295, startPoint y: 365, endPoint x: 979, endPoint y: 485, distance: 338.0
click at [1295, 350] on link "Send PGA" at bounding box center [1305, 344] width 54 height 13
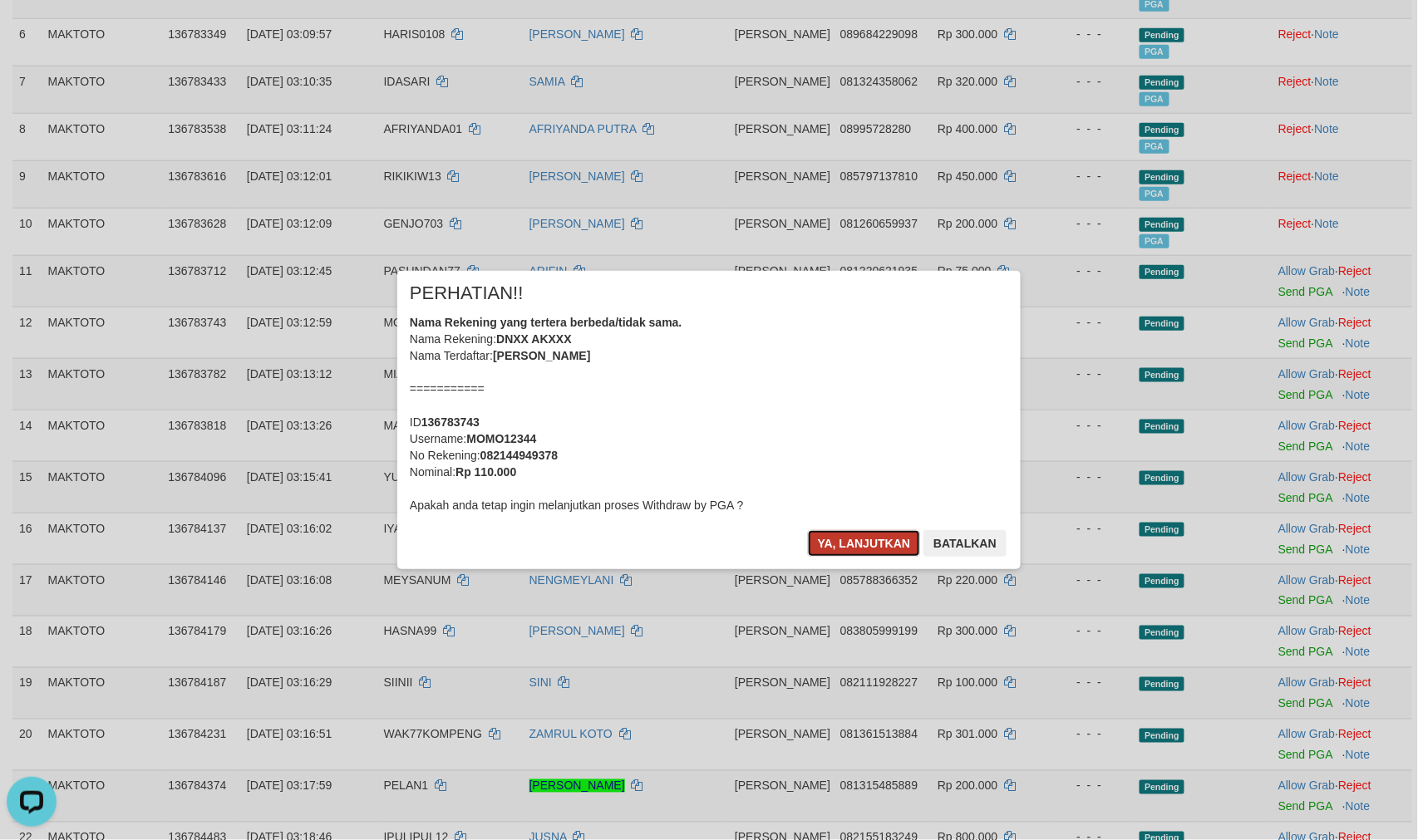
click at [866, 547] on button "Ya, lanjutkan" at bounding box center [864, 543] width 113 height 27
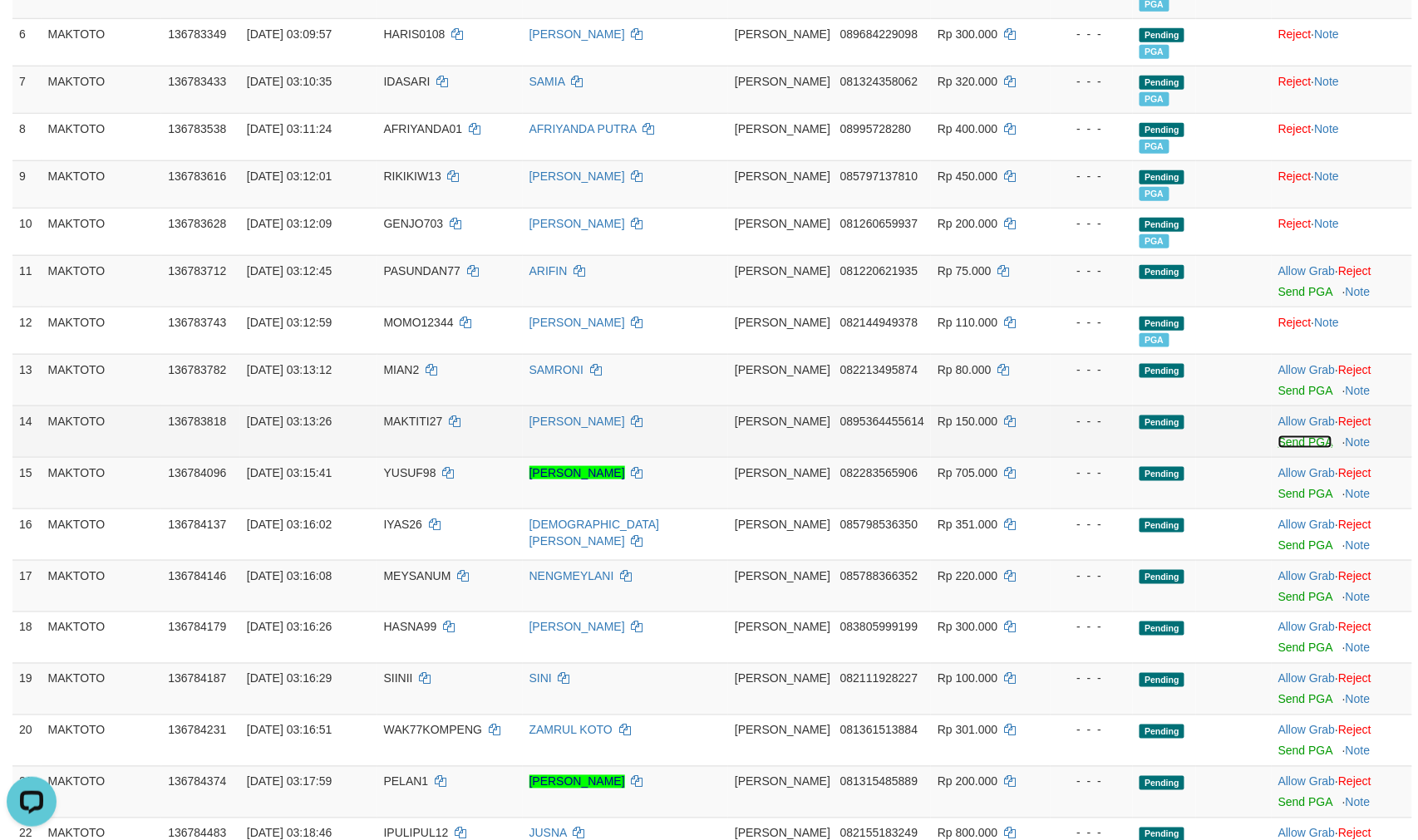
click at [1284, 449] on link "Send PGA" at bounding box center [1305, 442] width 54 height 13
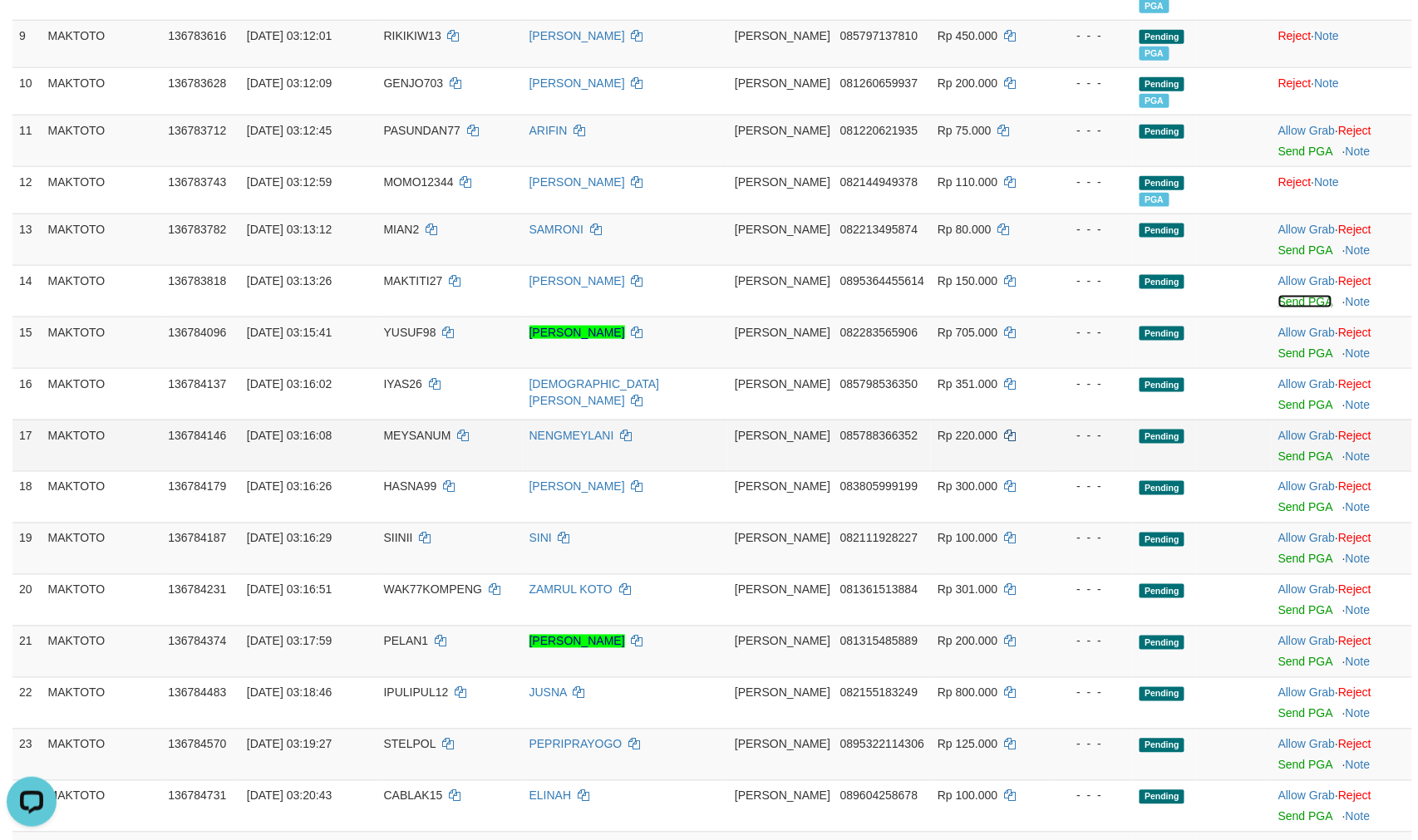
scroll to position [646, 0]
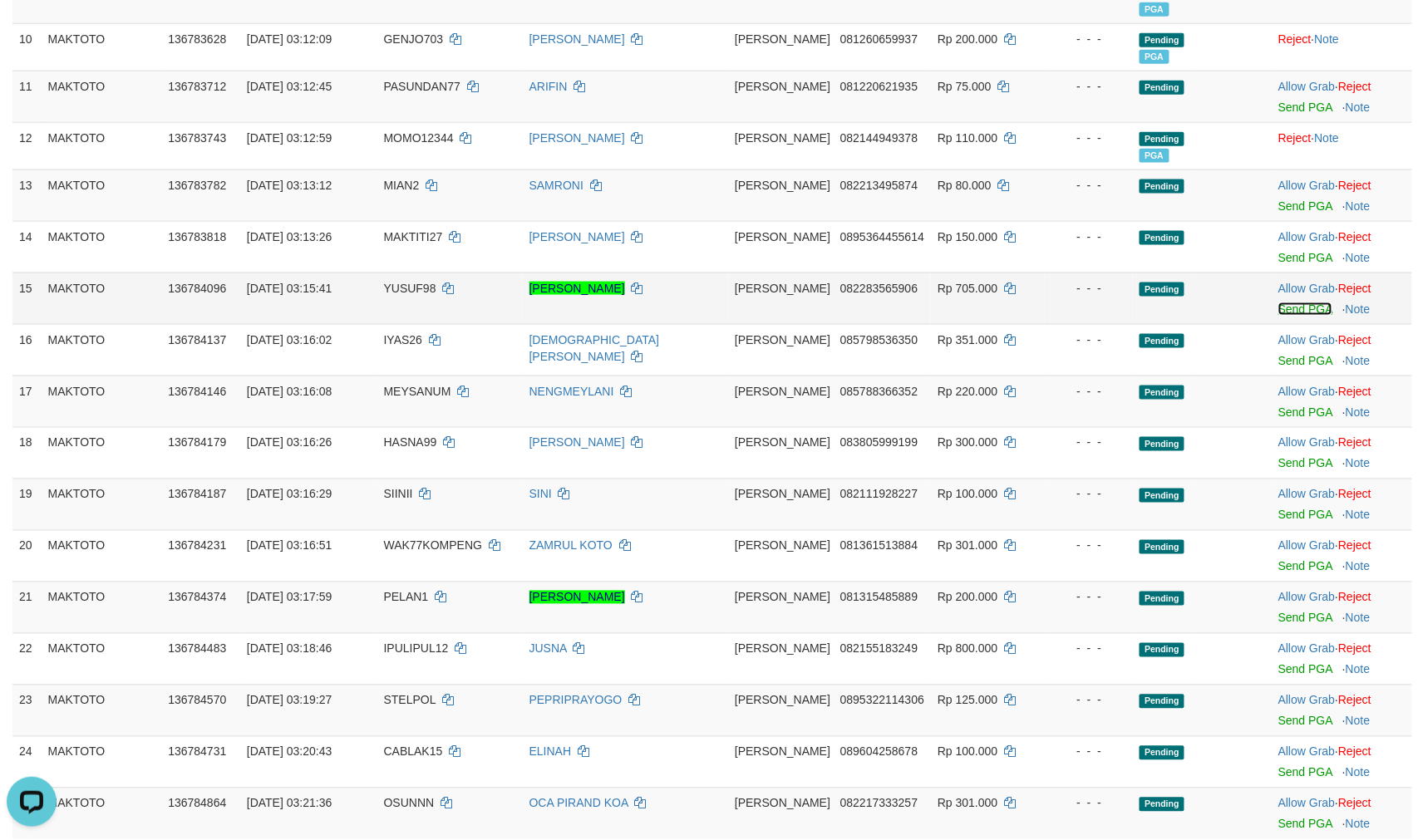
click at [1286, 316] on link "Send PGA" at bounding box center [1305, 309] width 54 height 13
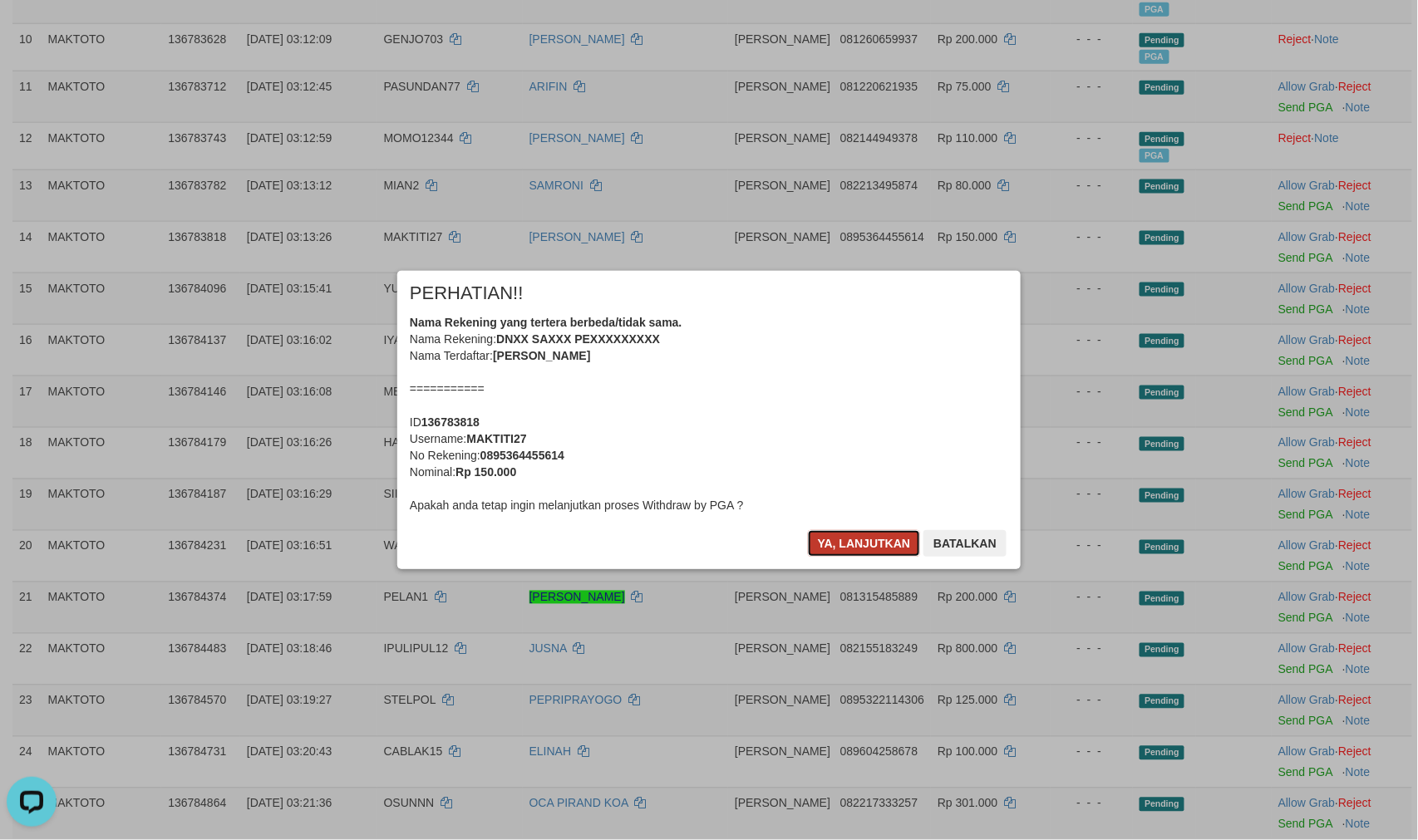
click at [823, 547] on button "Ya, lanjutkan" at bounding box center [864, 543] width 113 height 27
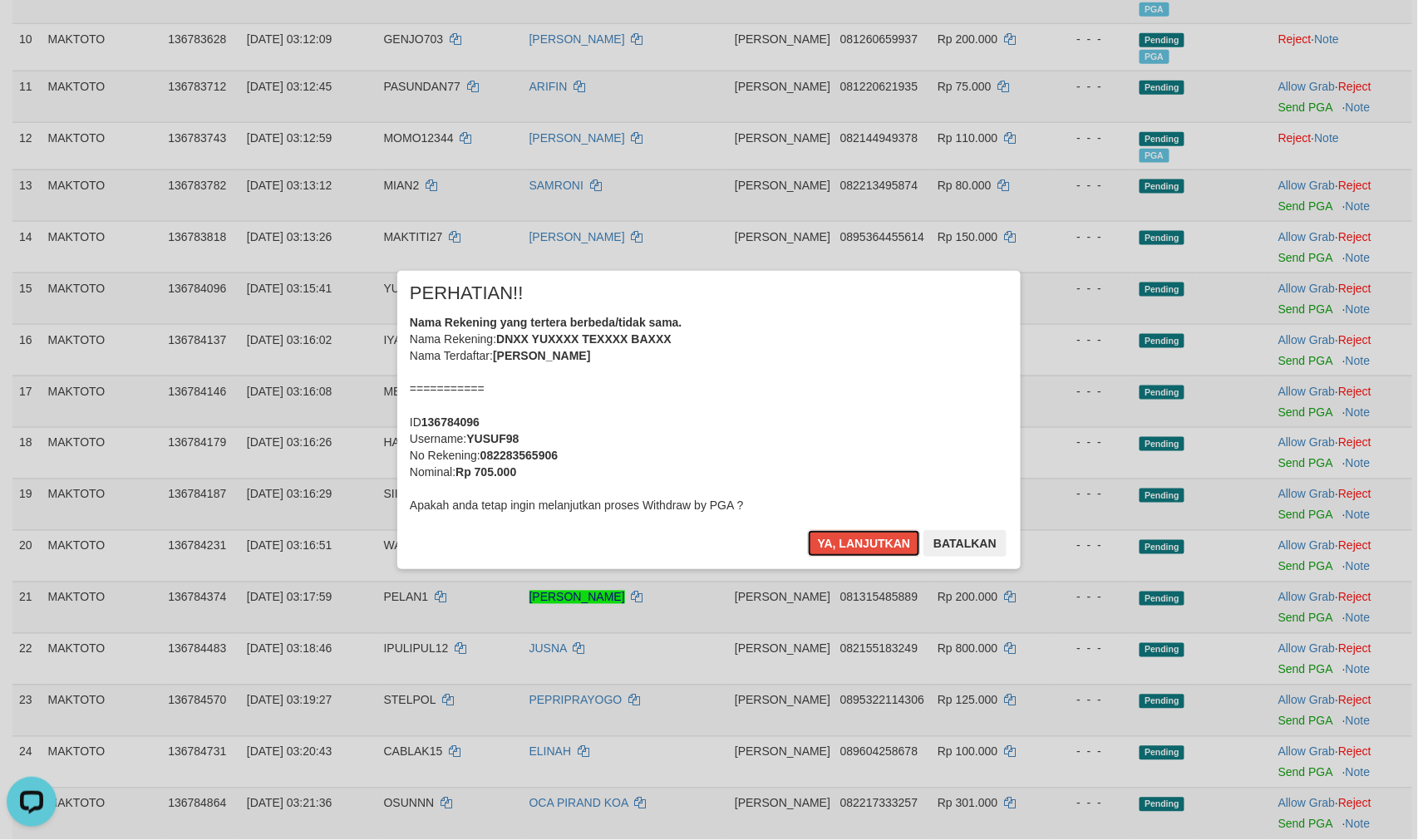
click at [854, 544] on button "Ya, lanjutkan" at bounding box center [864, 543] width 113 height 27
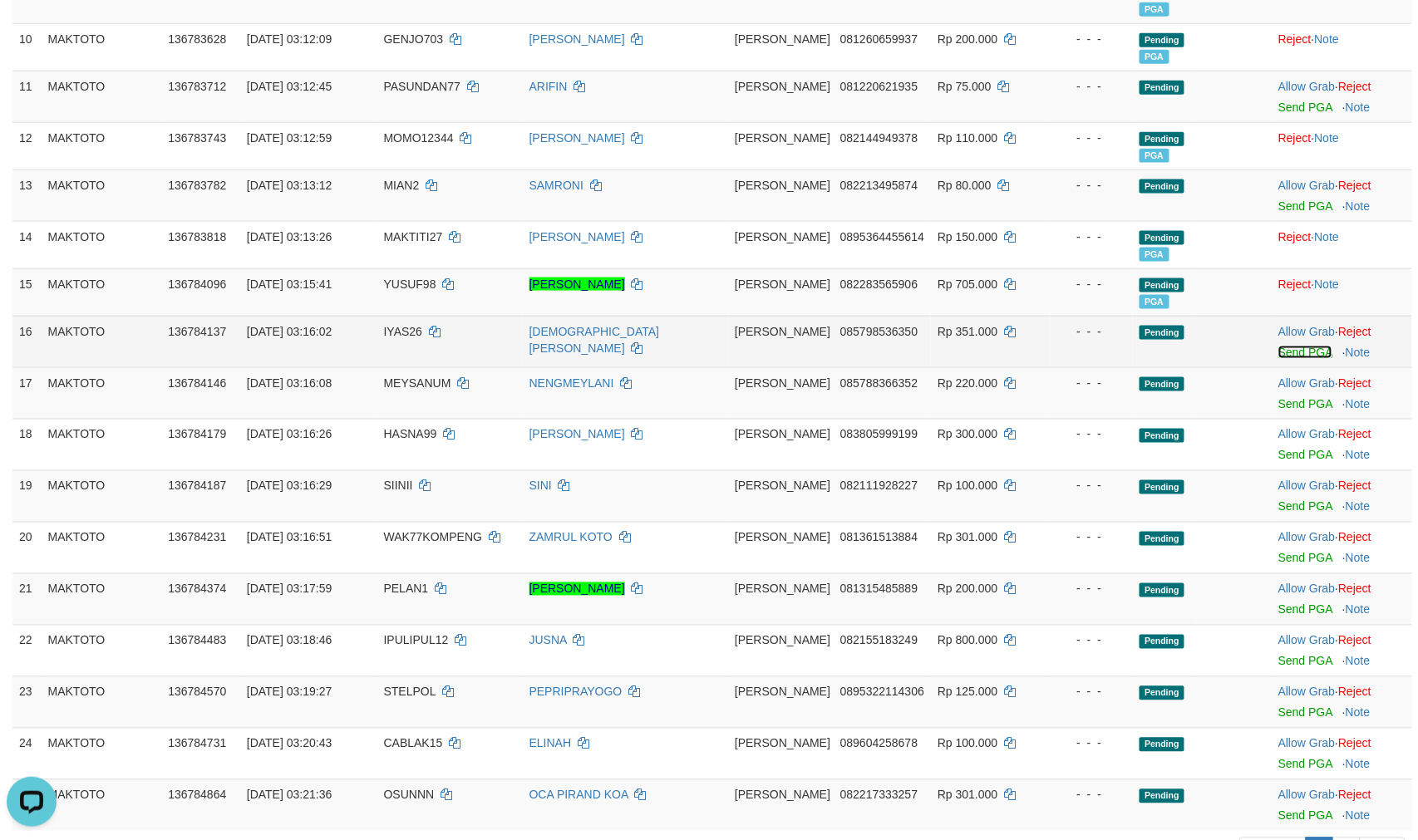
click at [1280, 359] on link "Send PGA" at bounding box center [1305, 353] width 54 height 13
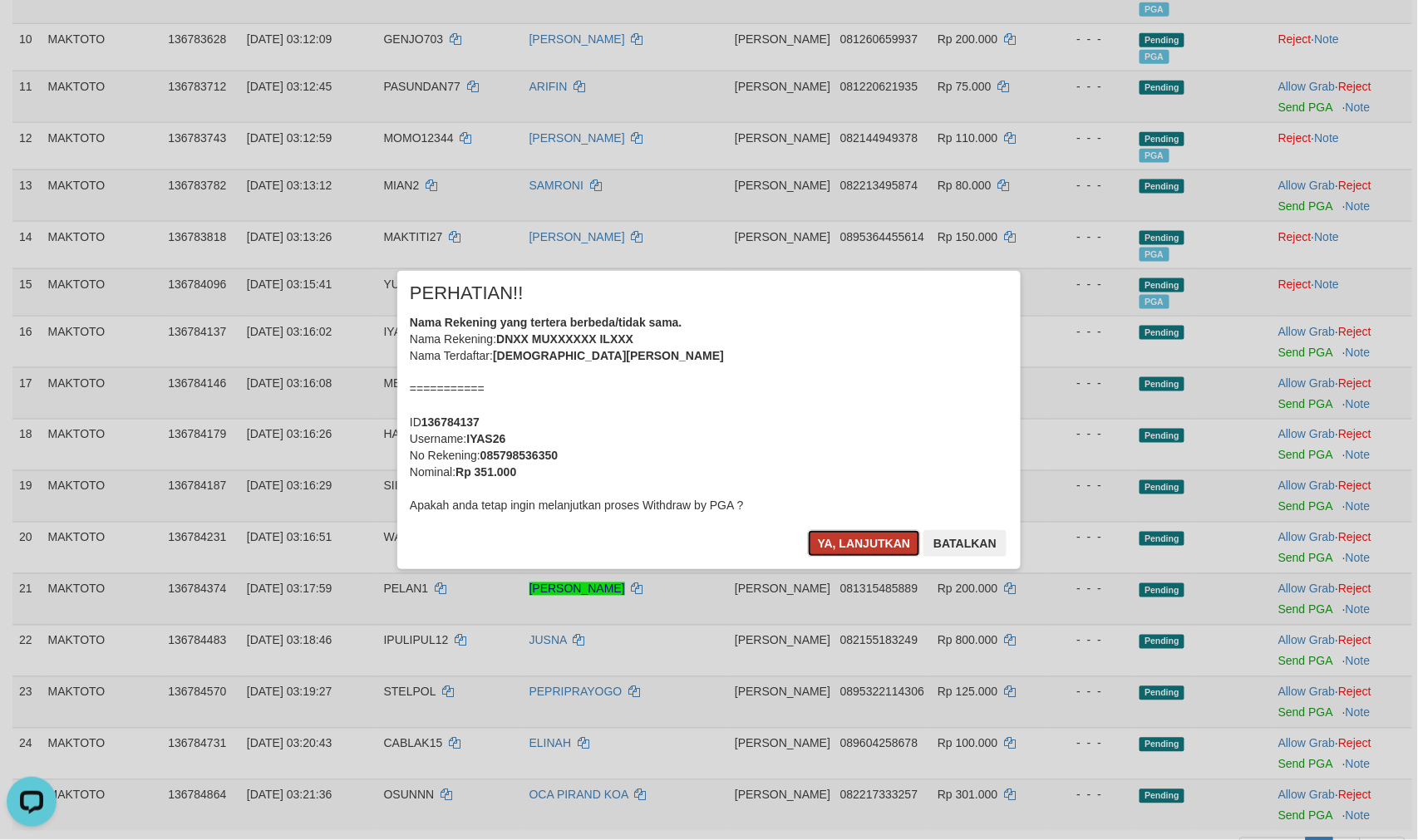
click at [842, 543] on button "Ya, lanjutkan" at bounding box center [864, 543] width 113 height 27
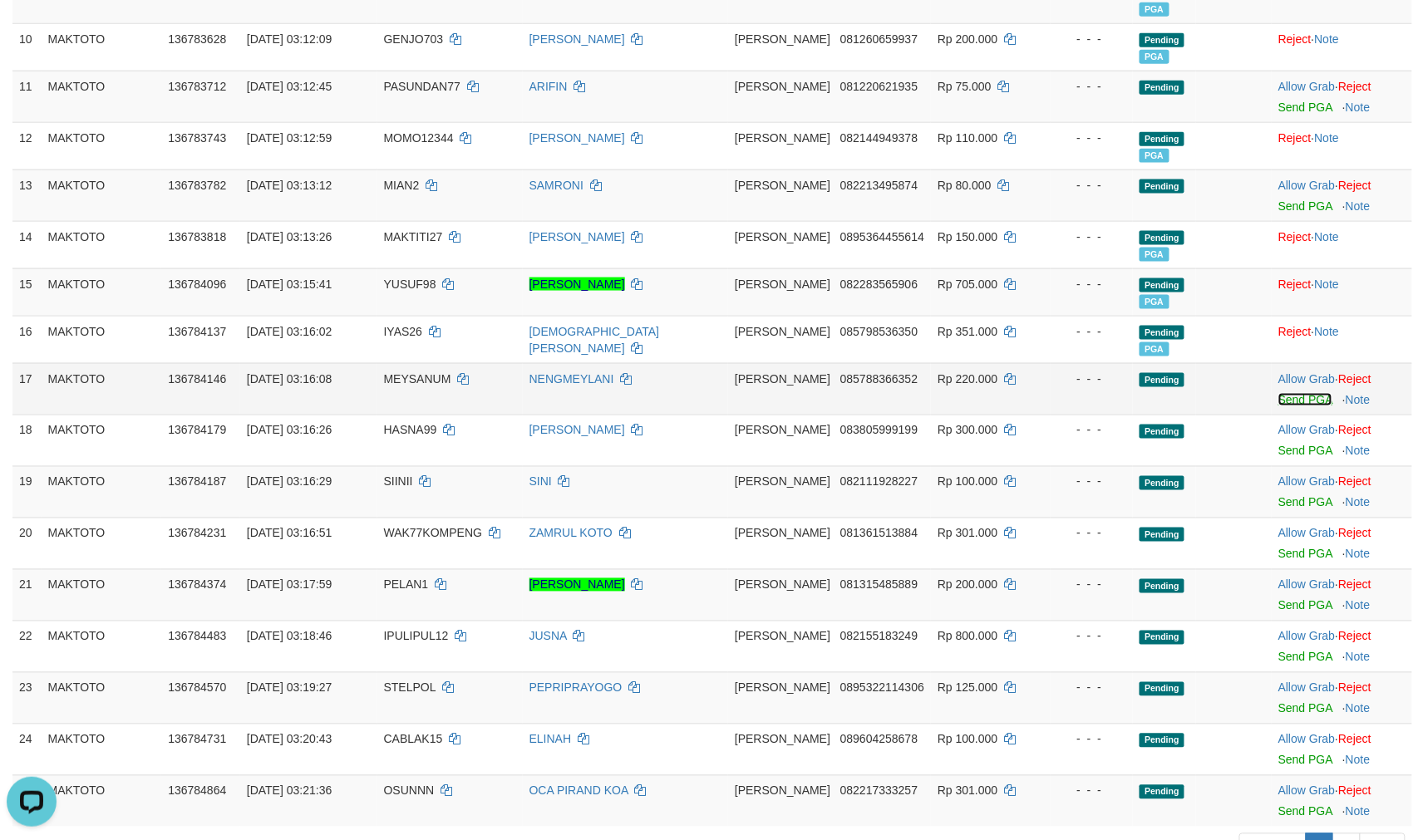
click at [1292, 407] on link "Send PGA" at bounding box center [1305, 400] width 54 height 13
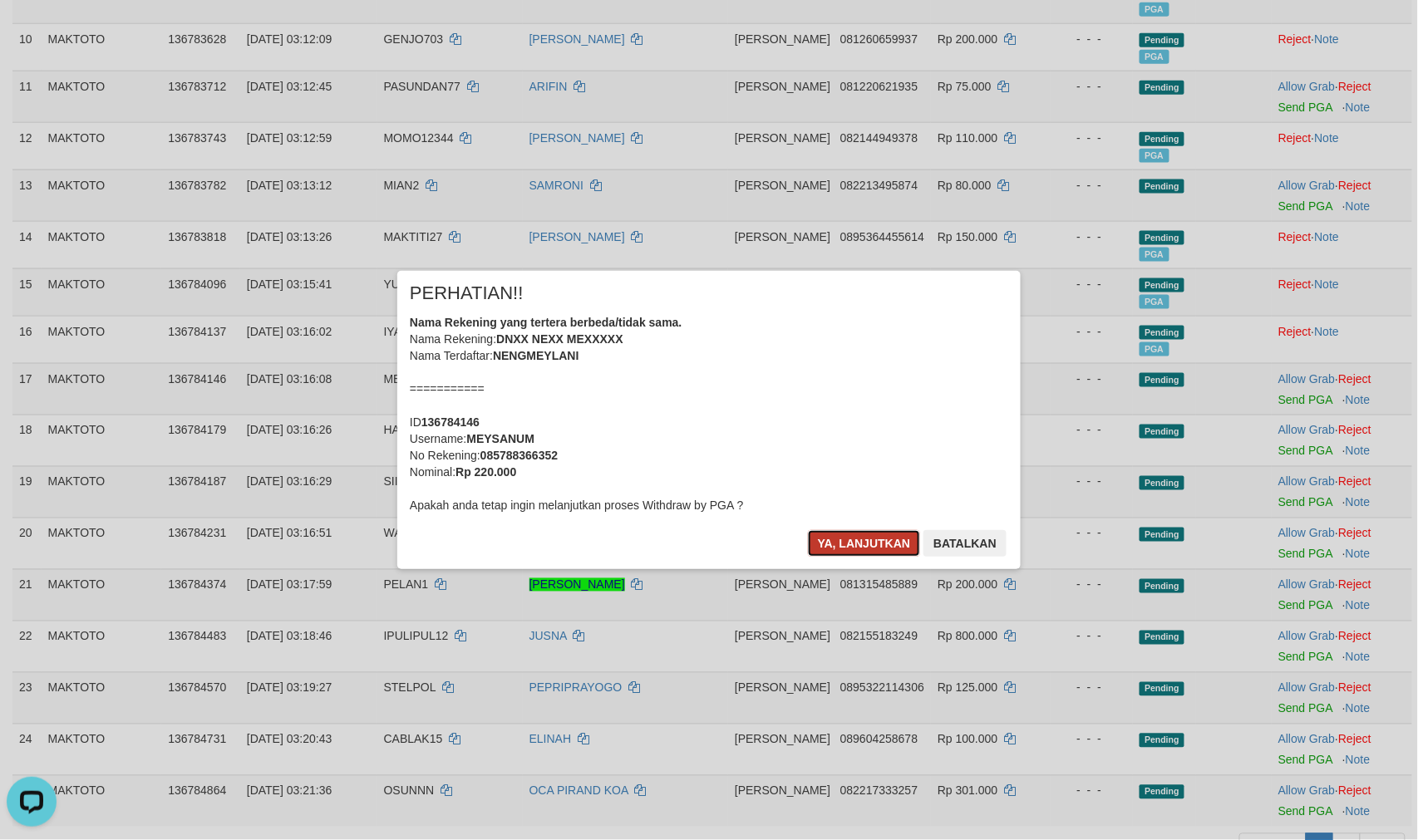
click at [851, 546] on button "Ya, lanjutkan" at bounding box center [864, 543] width 113 height 27
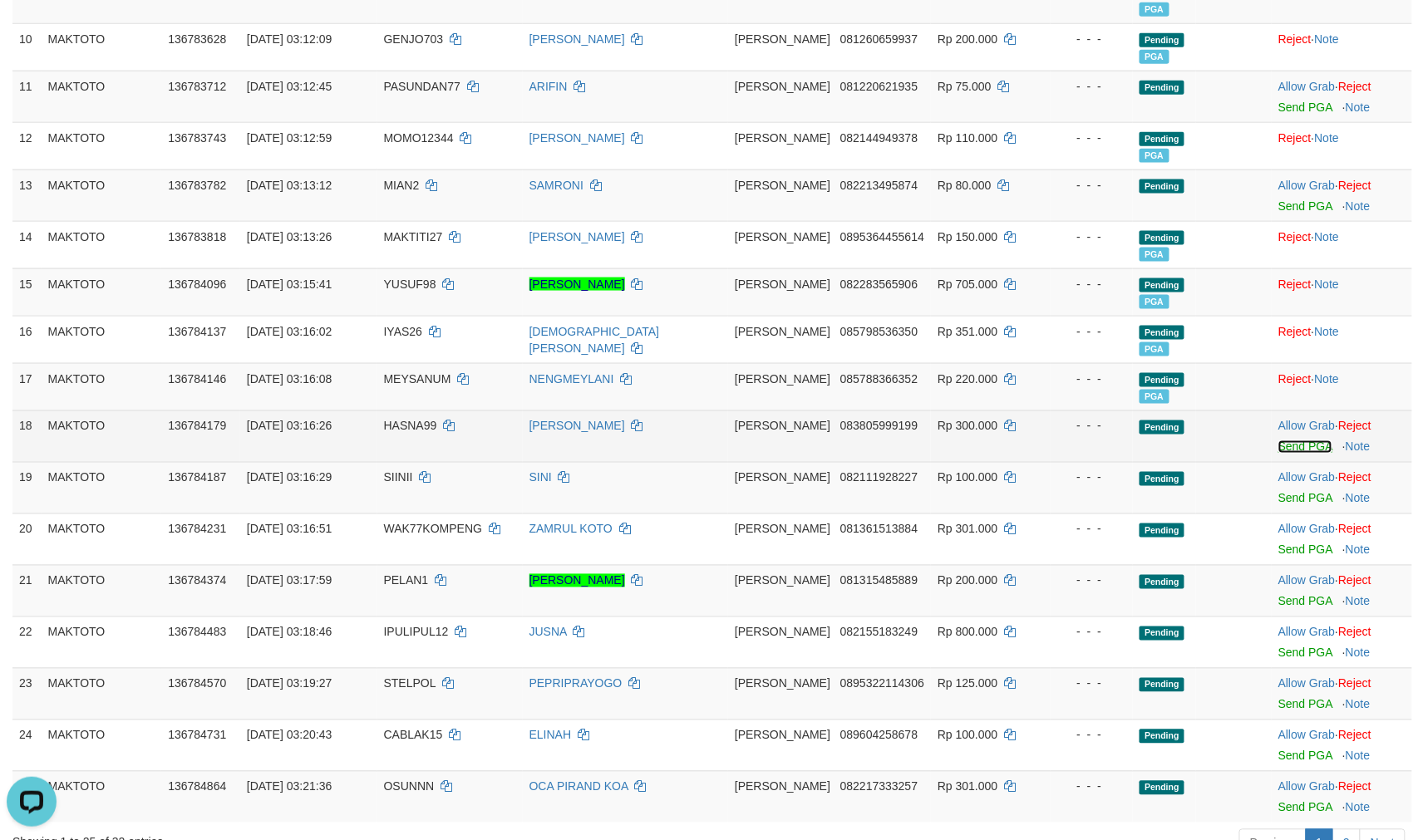
click at [1279, 454] on link "Send PGA" at bounding box center [1305, 447] width 54 height 13
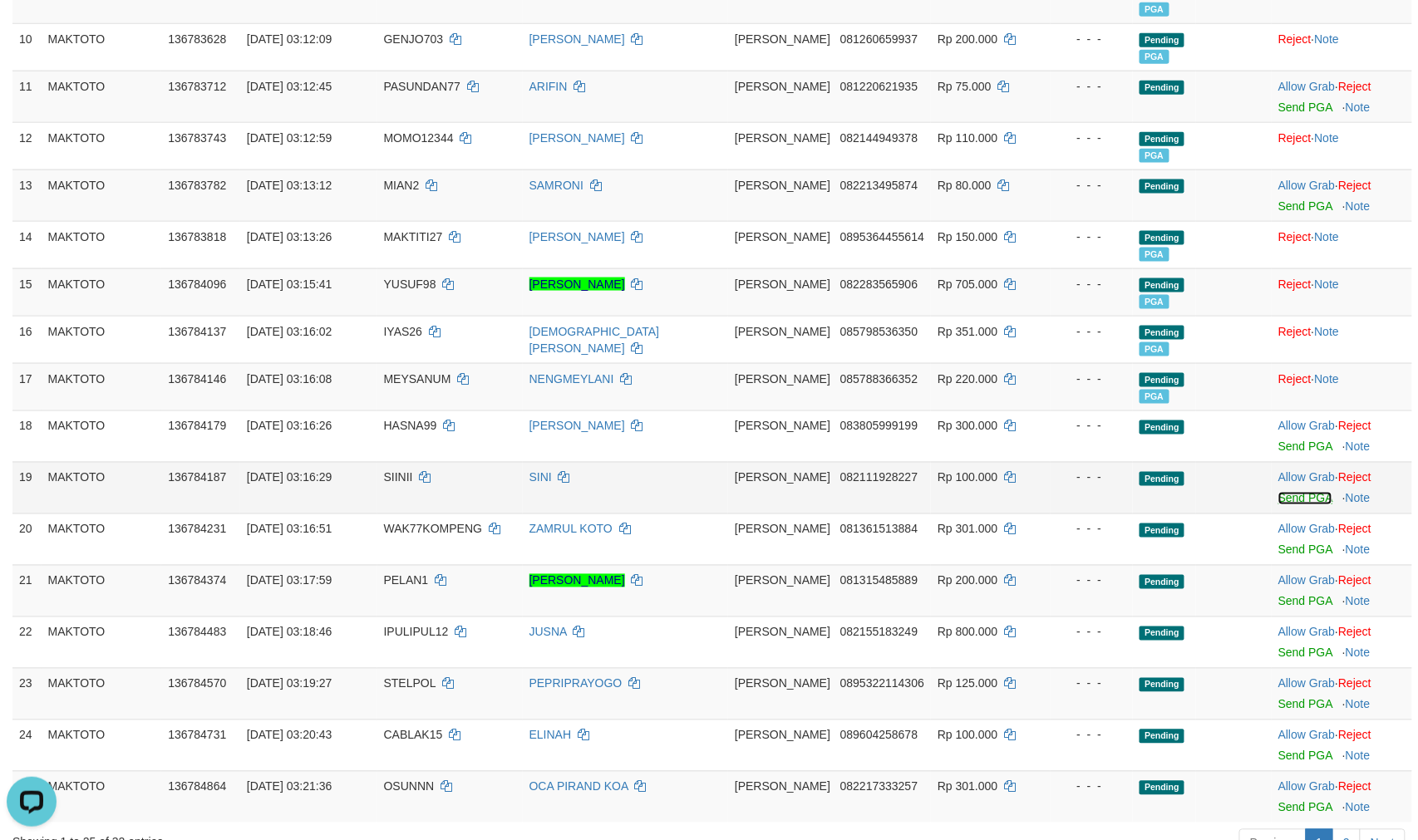
click at [1279, 506] on link "Send PGA" at bounding box center [1305, 499] width 54 height 13
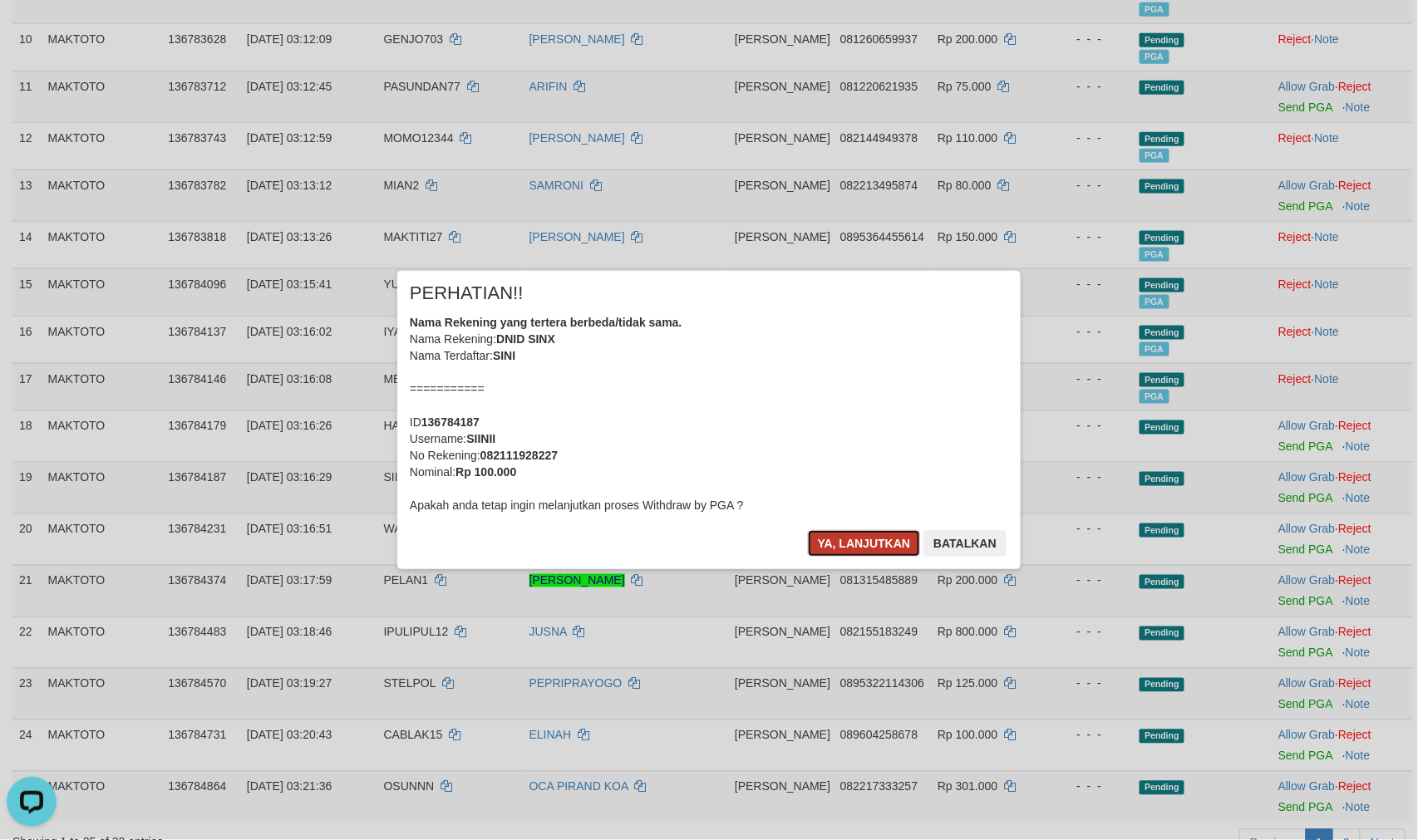
click at [882, 550] on button "Ya, lanjutkan" at bounding box center [864, 543] width 113 height 27
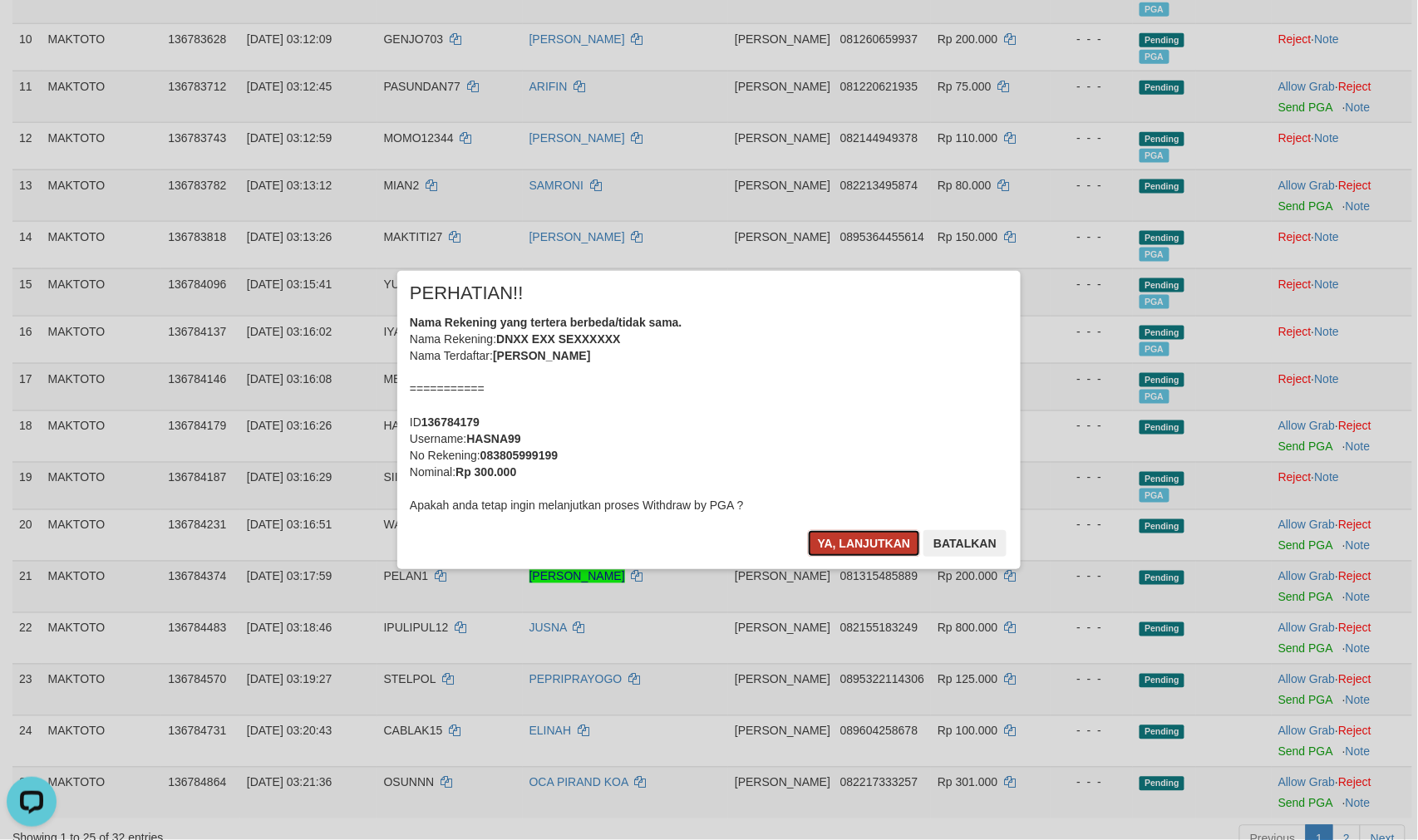
click at [893, 554] on button "Ya, lanjutkan" at bounding box center [864, 543] width 113 height 27
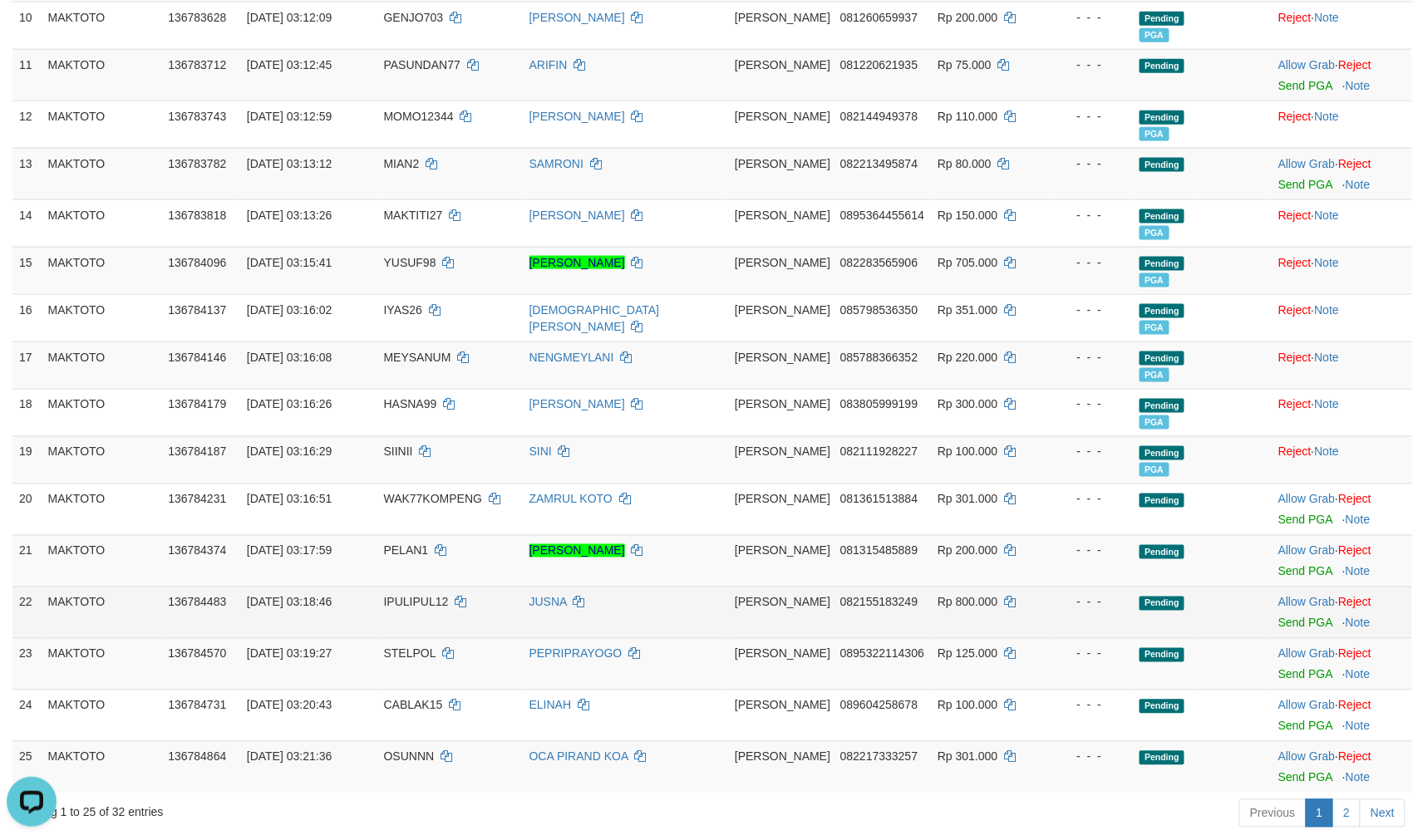
scroll to position [738, 0]
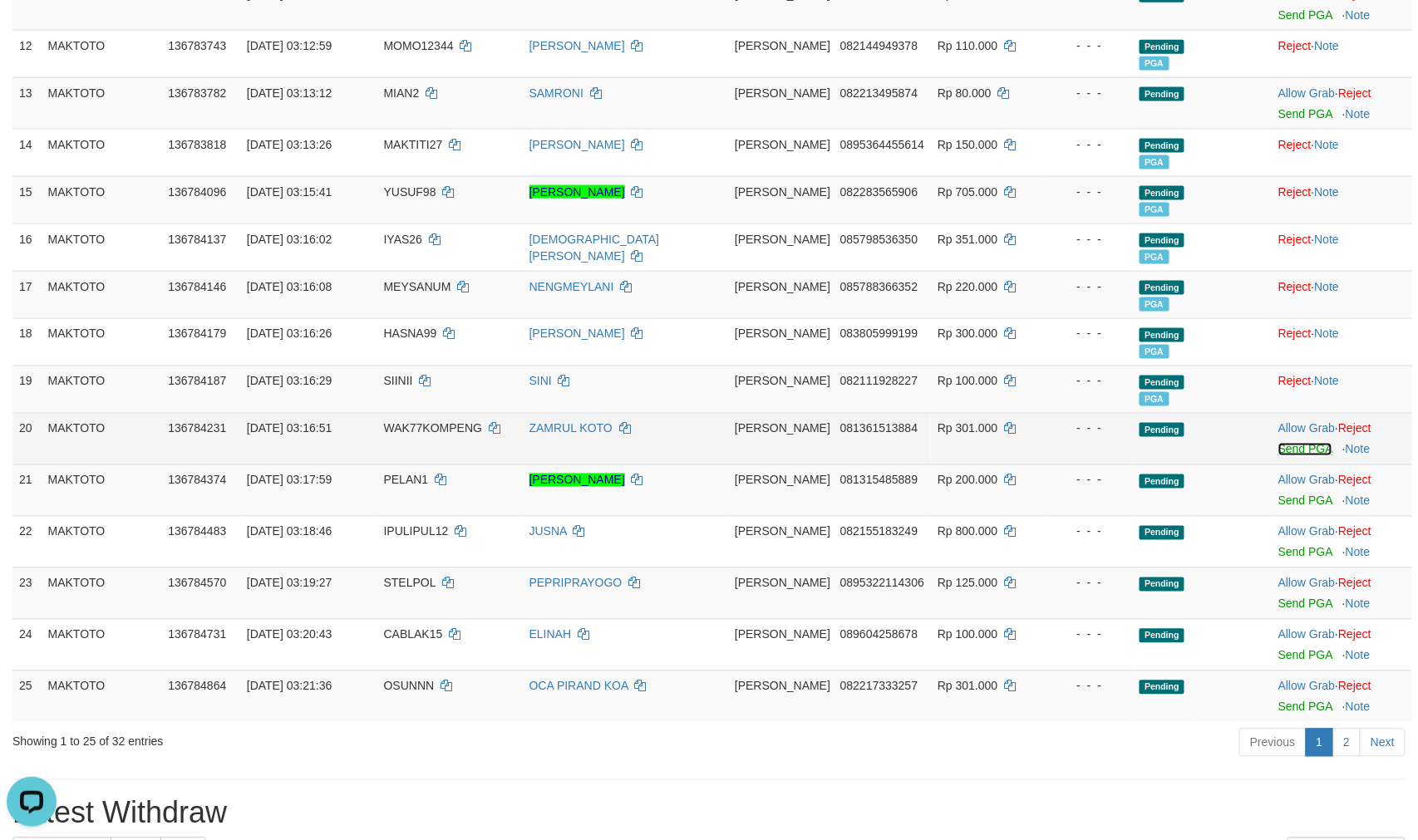
click at [1303, 456] on link "Send PGA" at bounding box center [1305, 449] width 54 height 13
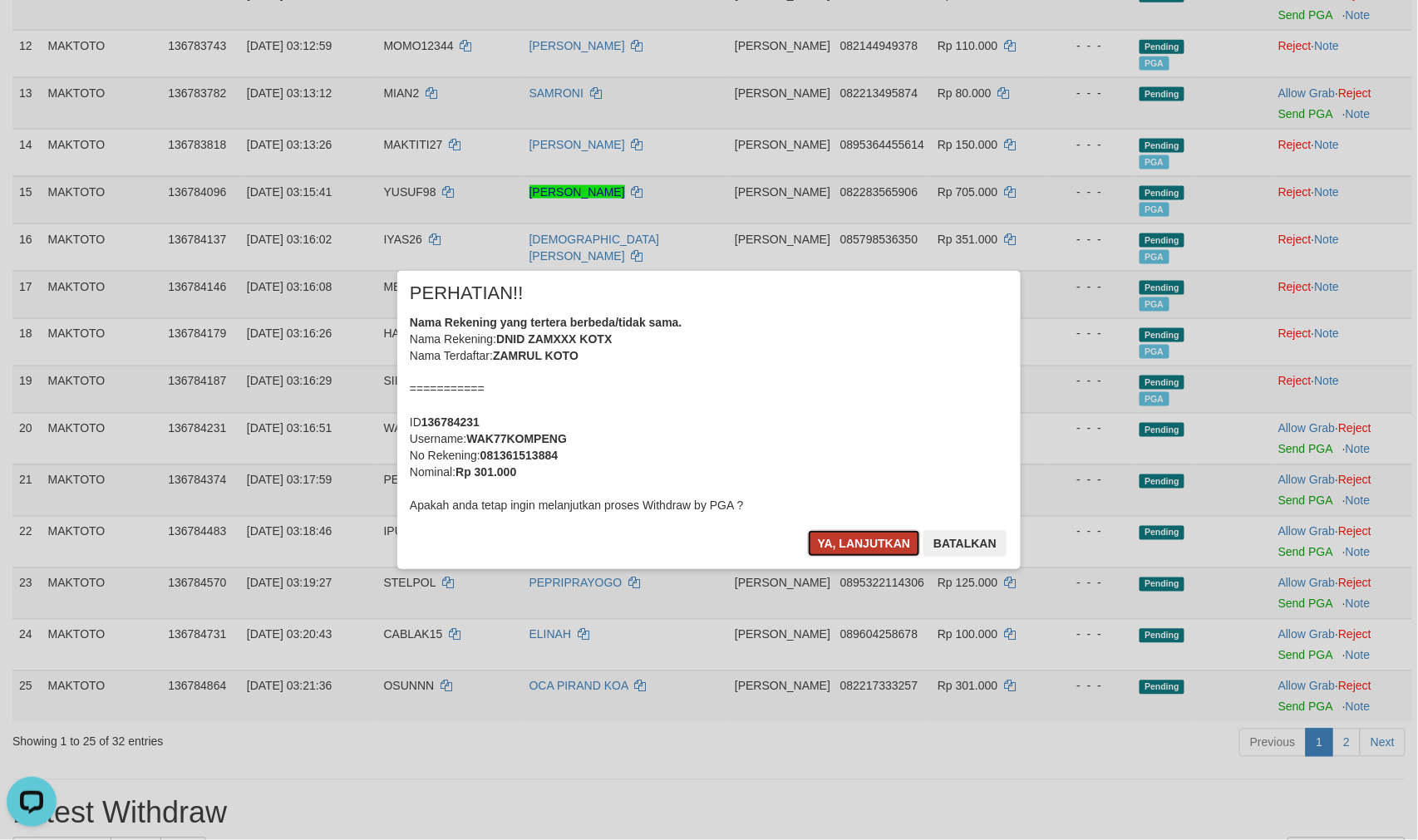
click at [849, 549] on button "Ya, lanjutkan" at bounding box center [864, 543] width 113 height 27
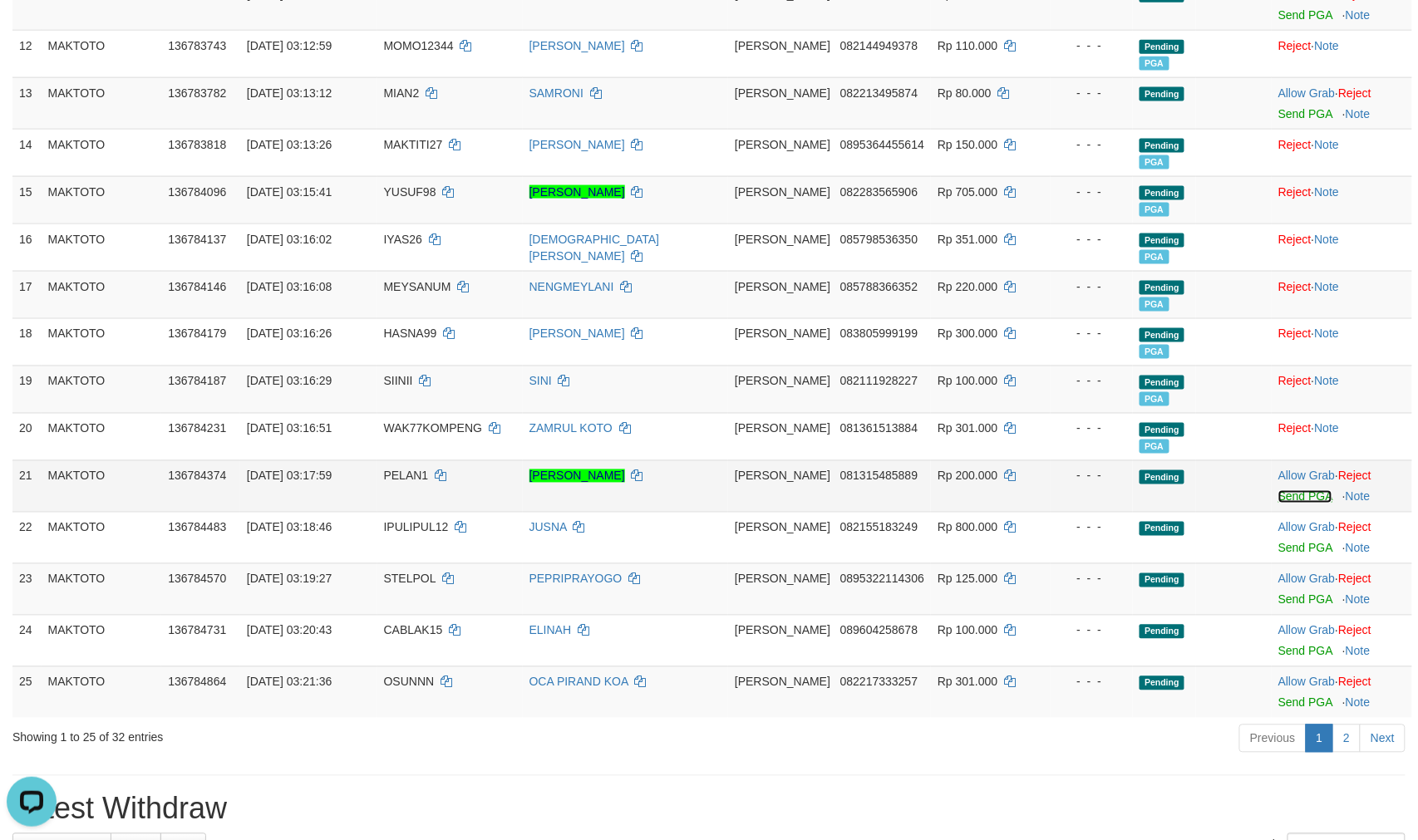
click at [1284, 504] on link "Send PGA" at bounding box center [1305, 497] width 54 height 13
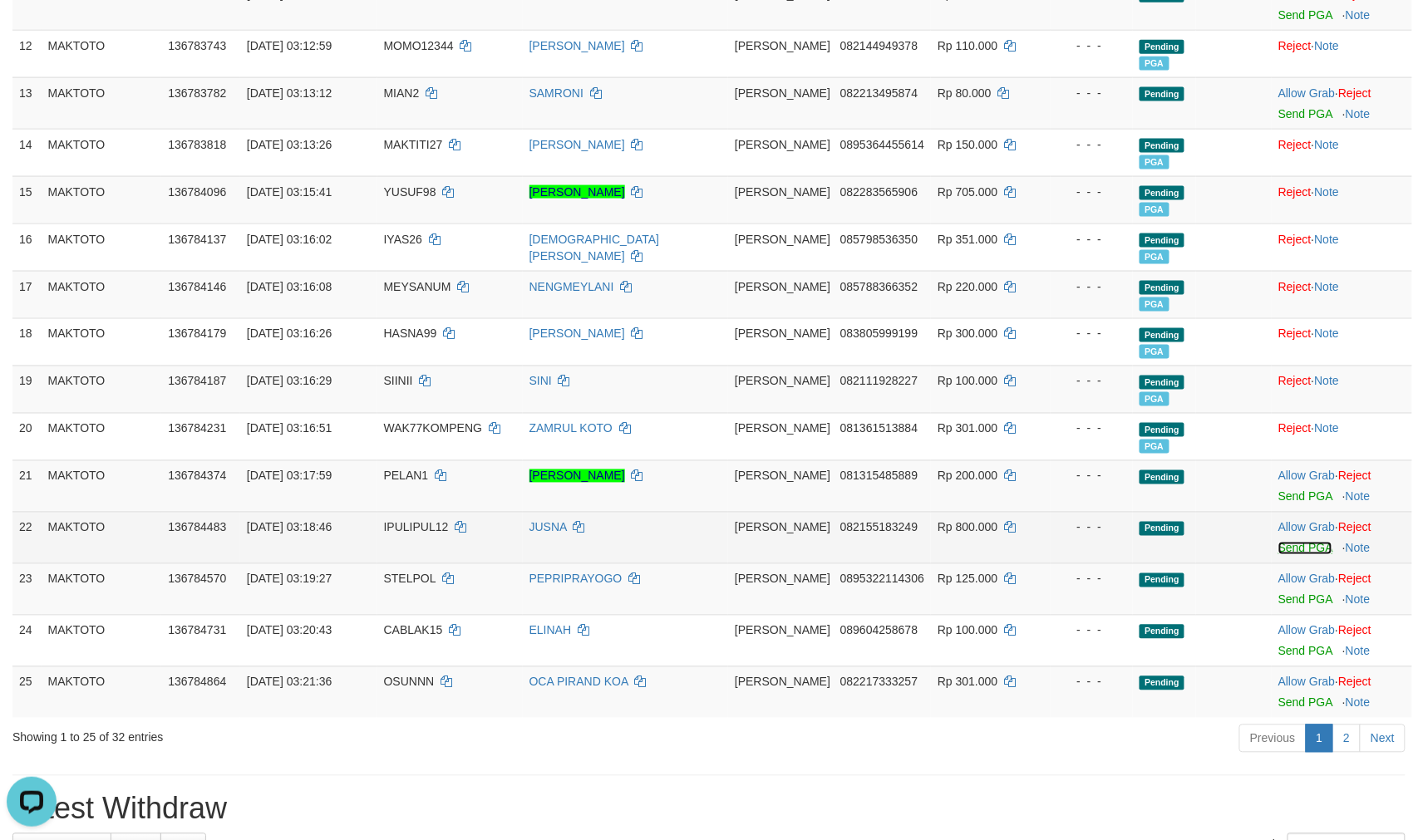
click at [1287, 555] on link "Send PGA" at bounding box center [1305, 549] width 54 height 13
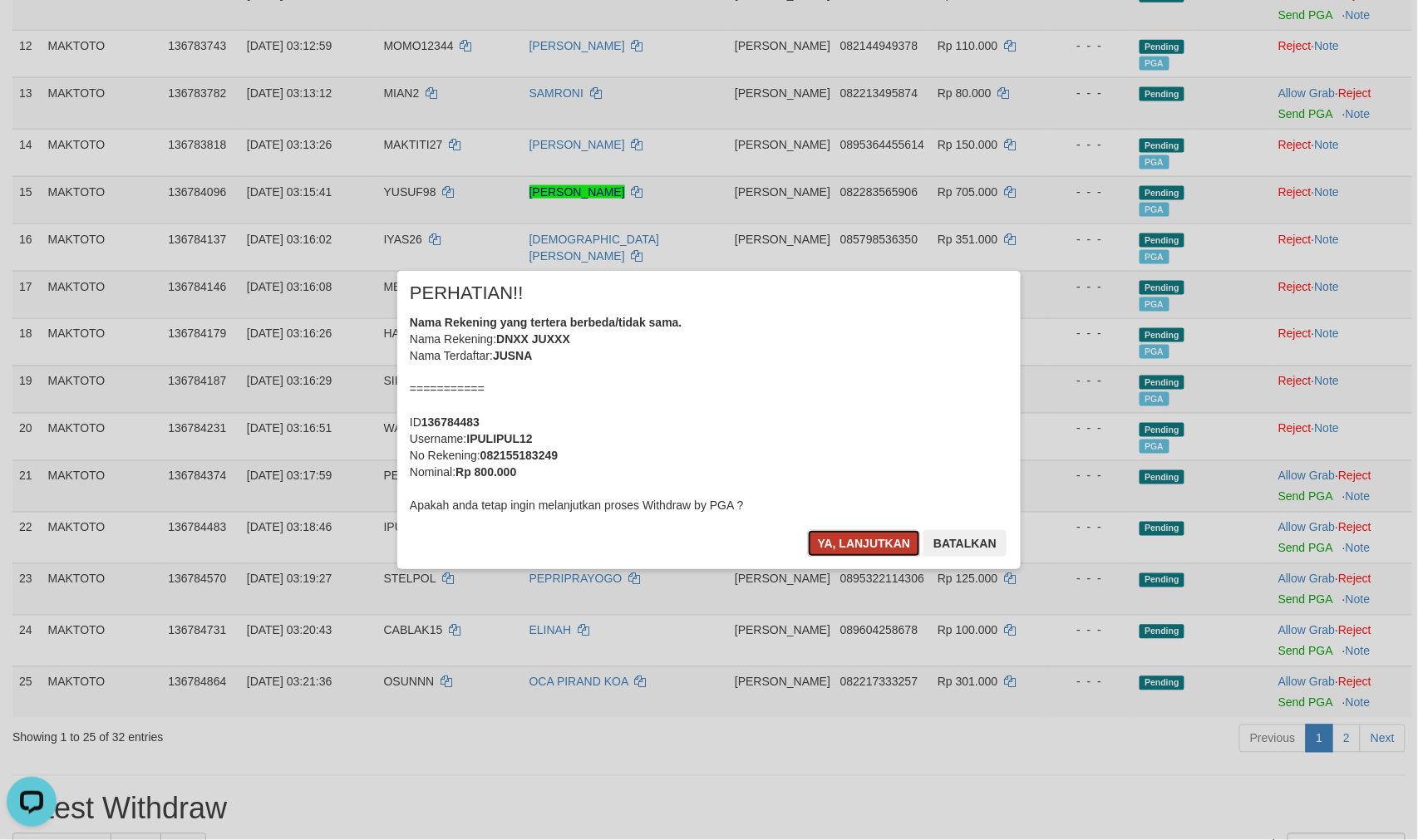
click at [832, 546] on button "Ya, lanjutkan" at bounding box center [864, 543] width 113 height 27
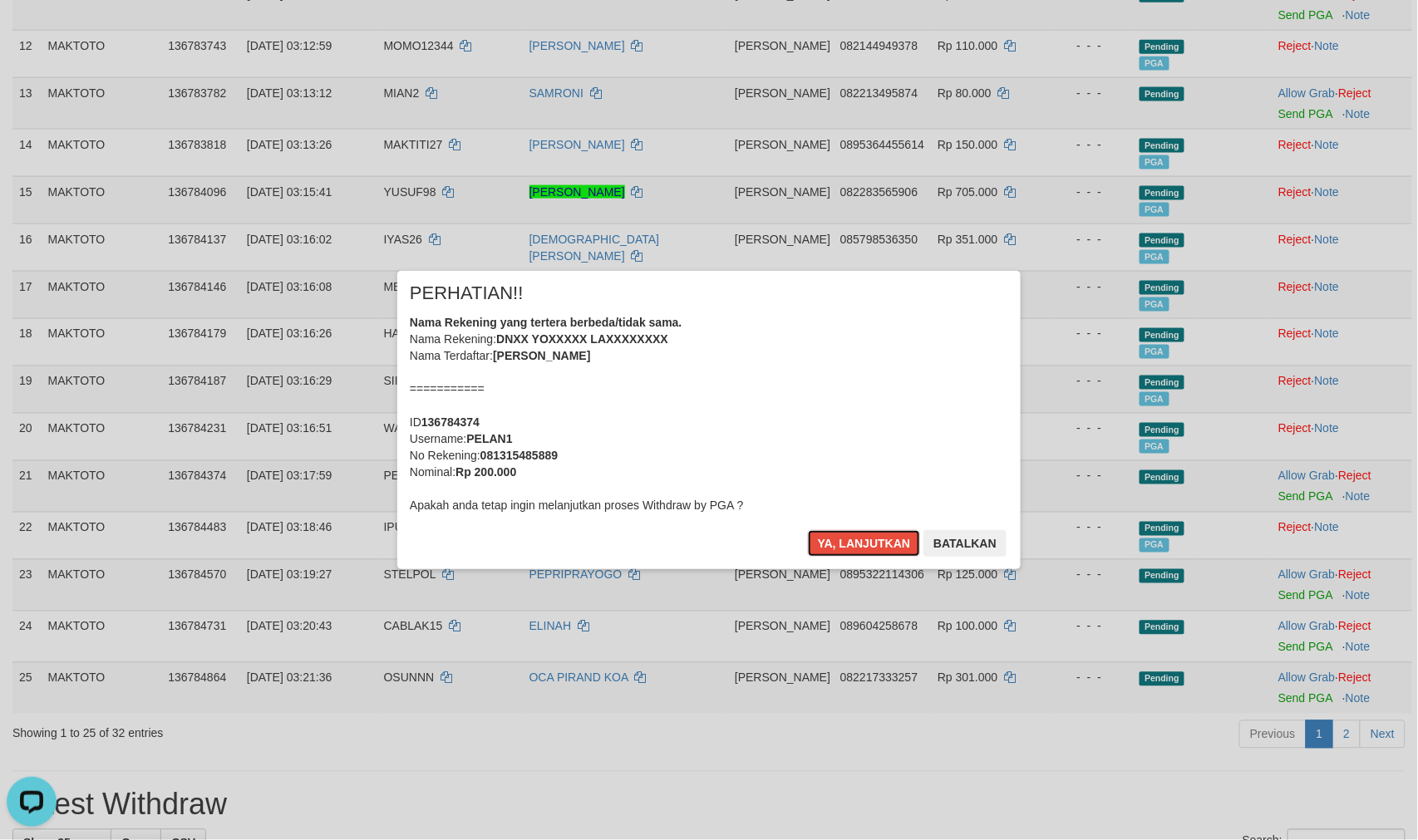
click at [832, 546] on button "Ya, lanjutkan" at bounding box center [864, 543] width 113 height 27
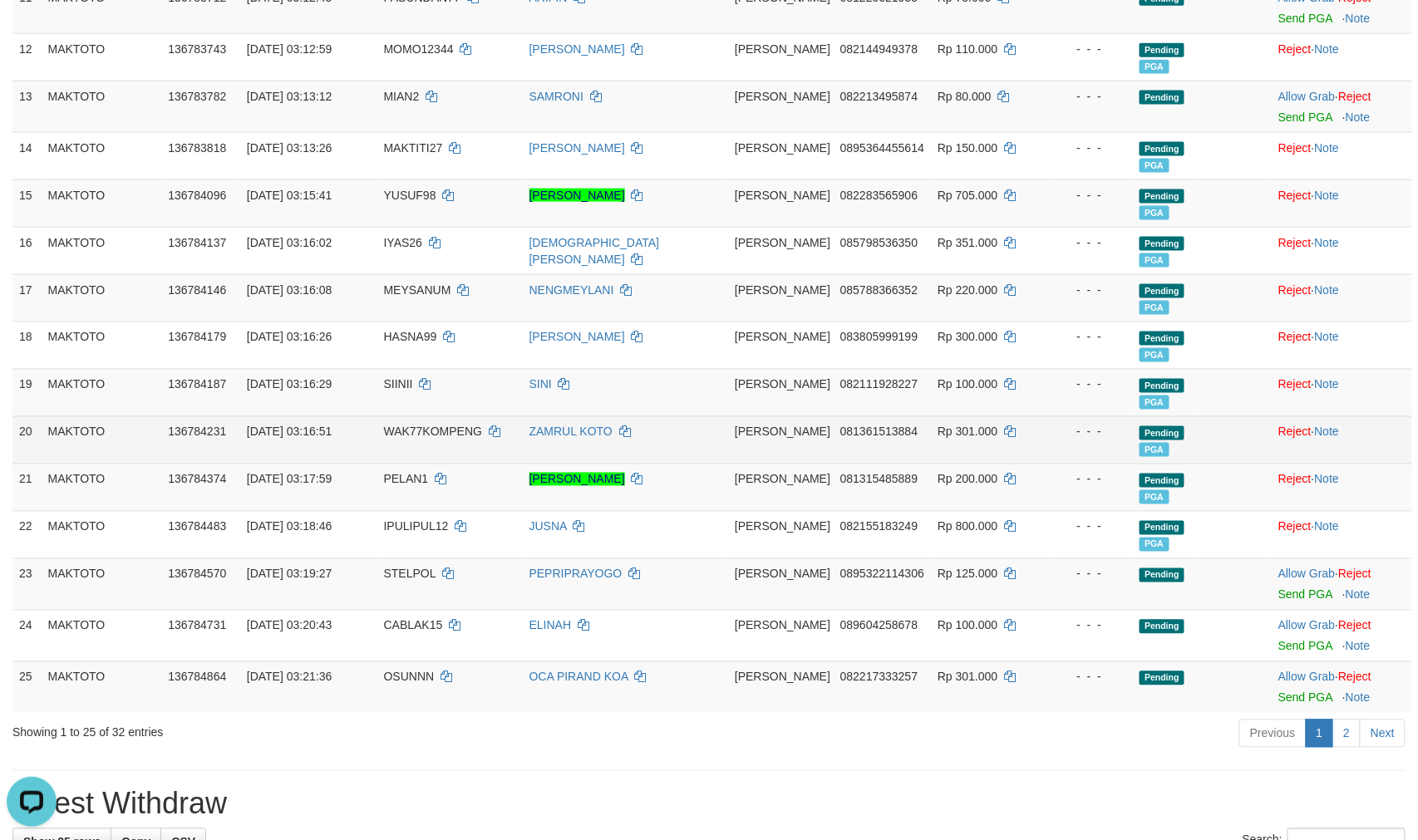
scroll to position [736, 0]
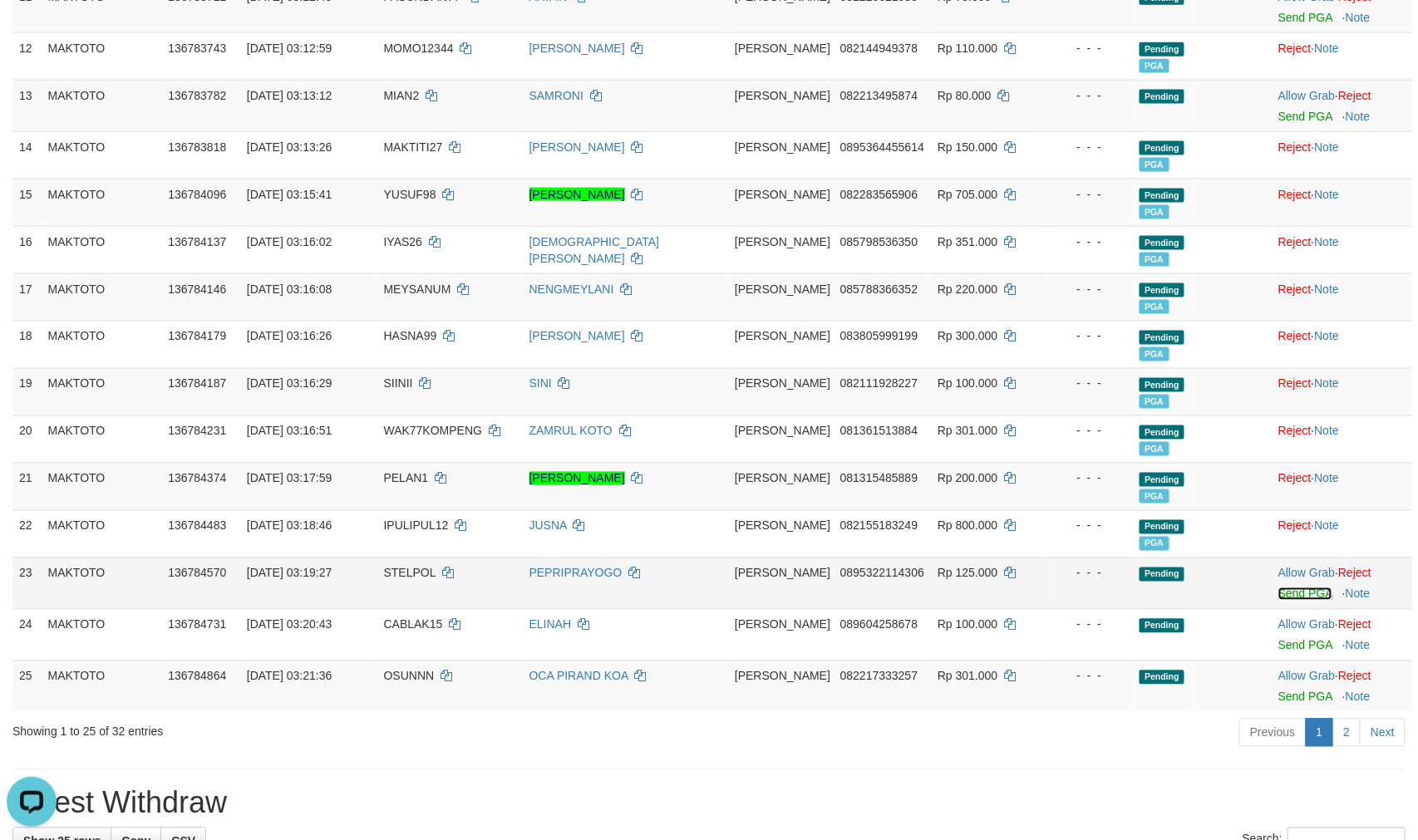
click at [1286, 601] on link "Send PGA" at bounding box center [1305, 595] width 54 height 13
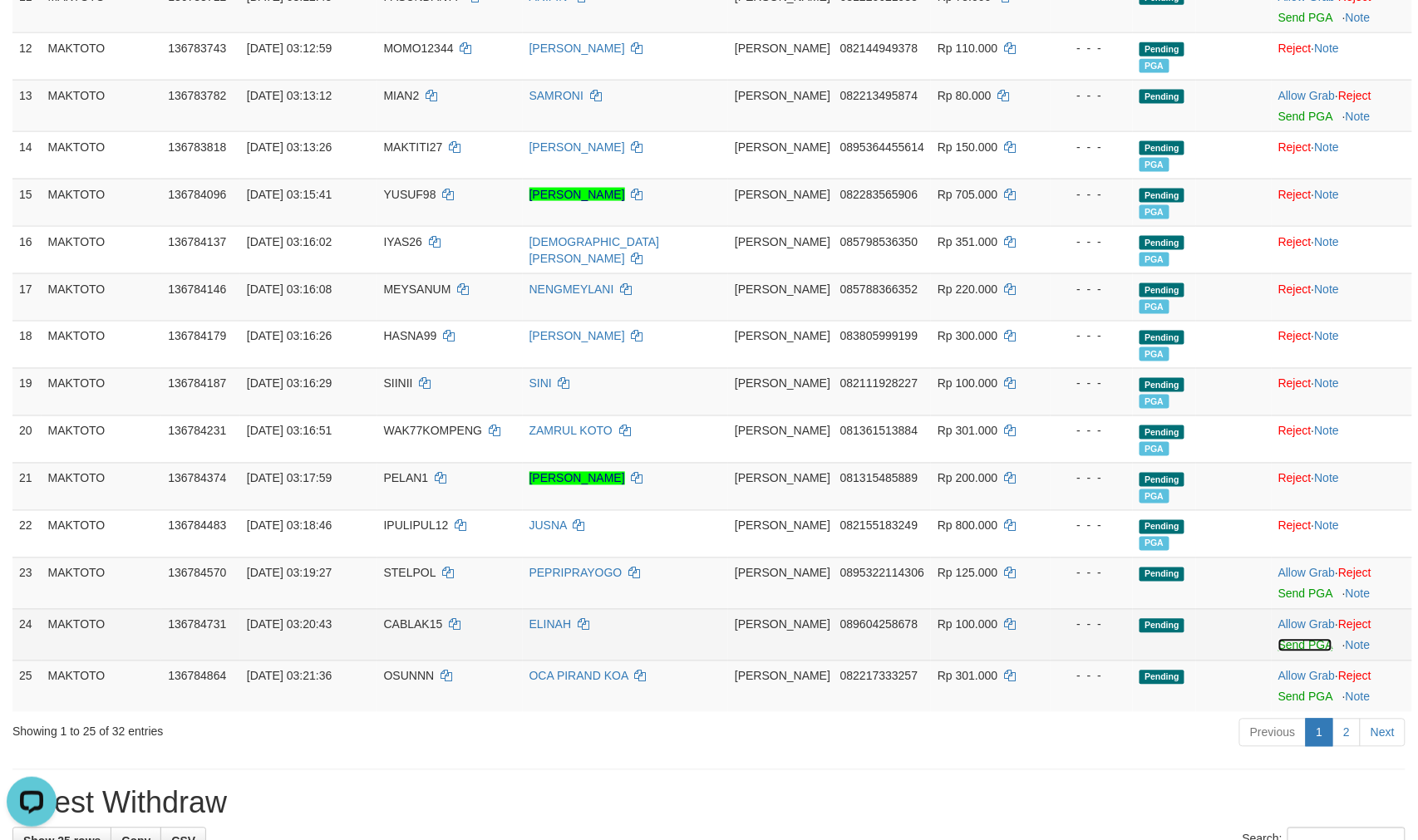
click at [1279, 653] on link "Send PGA" at bounding box center [1305, 646] width 54 height 13
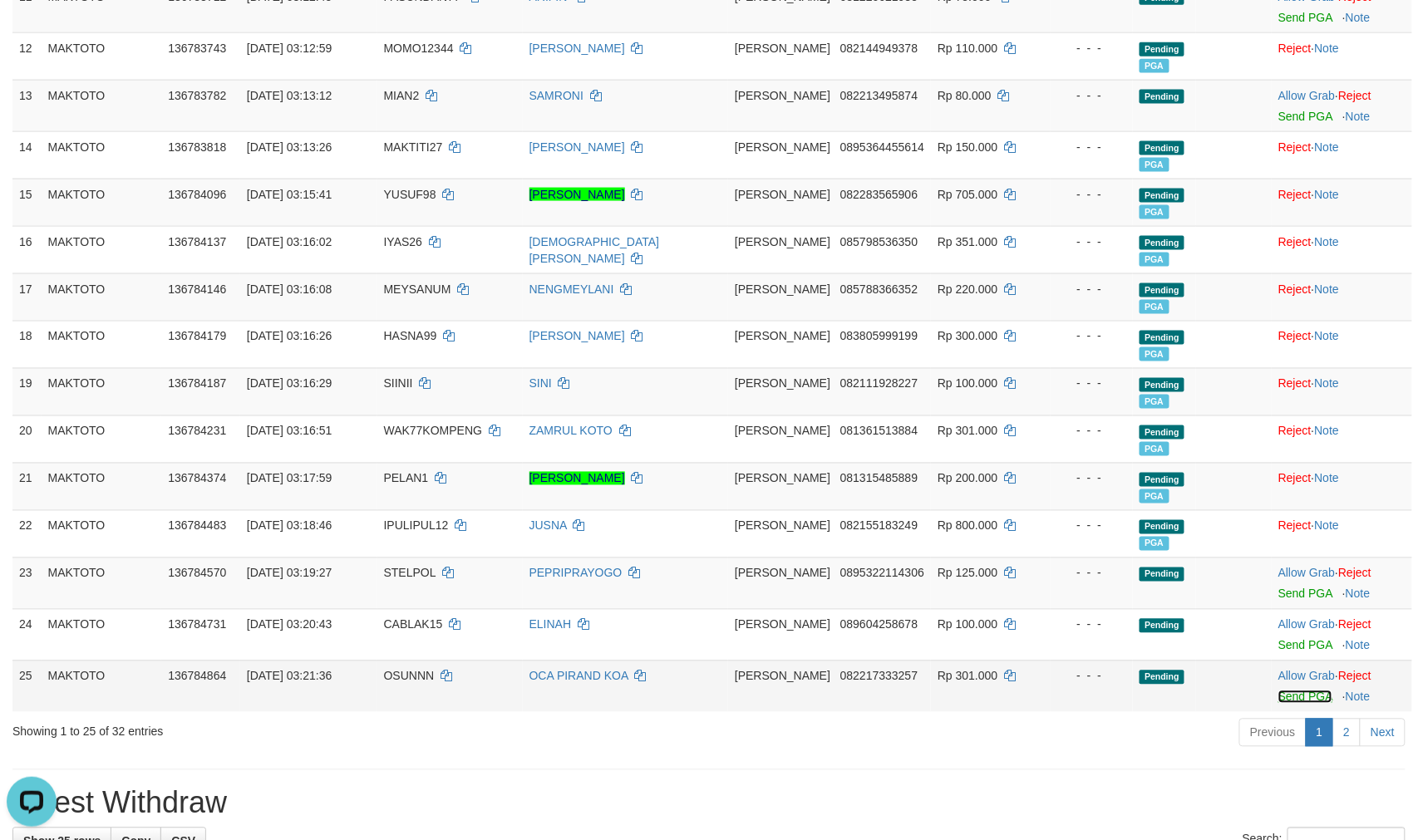
click at [1290, 704] on link "Send PGA" at bounding box center [1305, 697] width 54 height 13
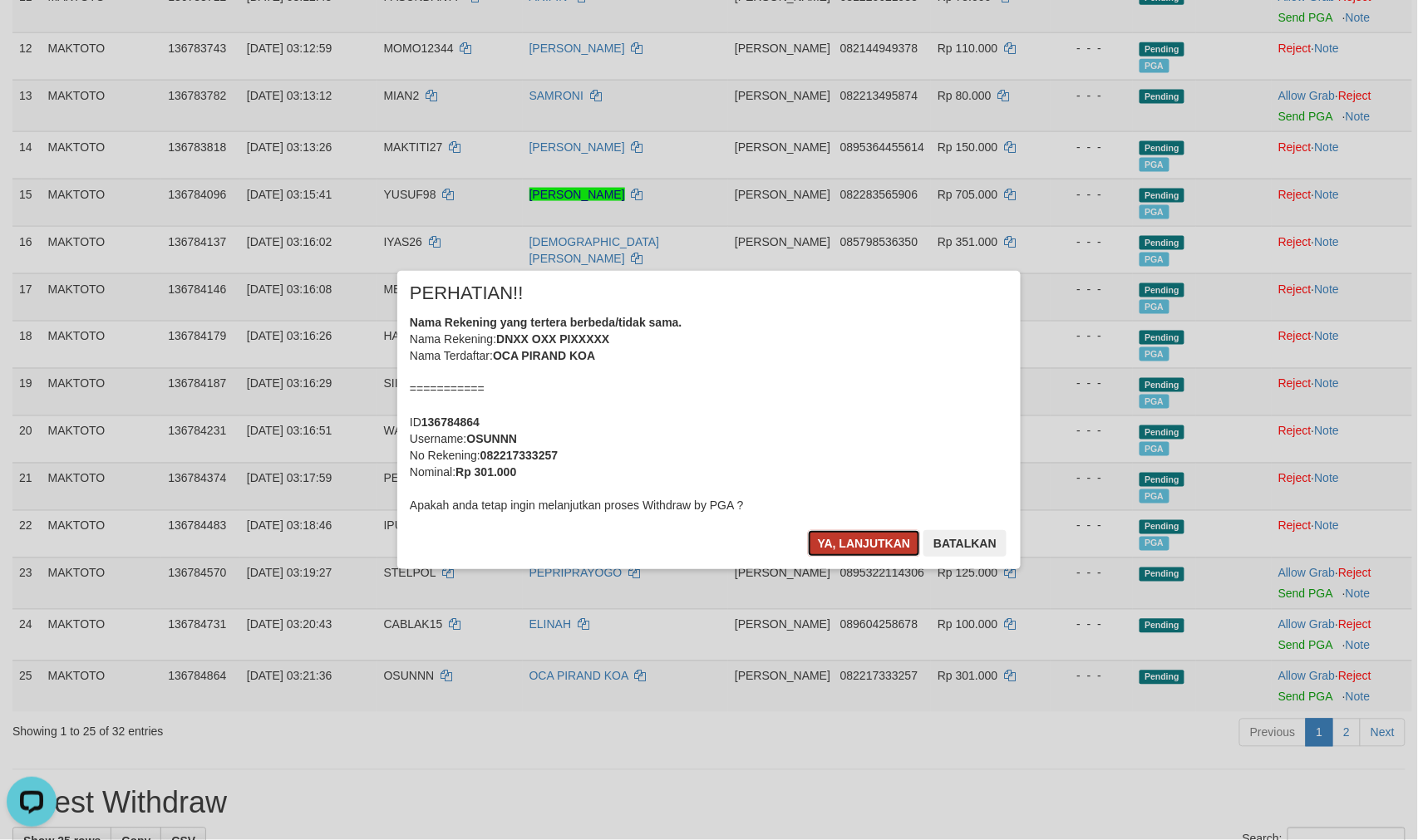
click at [853, 554] on button "Ya, lanjutkan" at bounding box center [864, 543] width 113 height 27
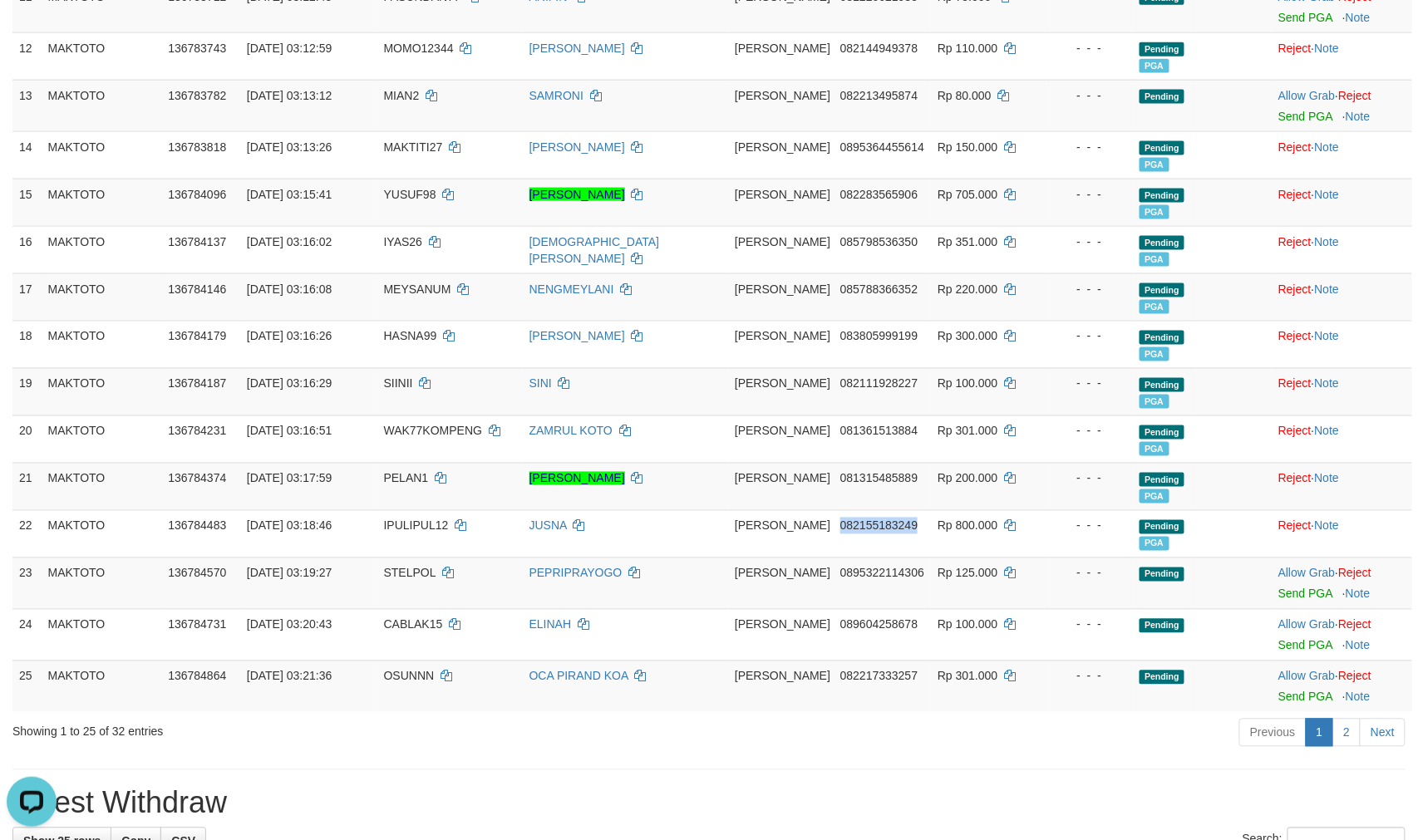
drag, startPoint x: 853, startPoint y: 554, endPoint x: 188, endPoint y: 732, distance: 688.4
click at [745, 585] on tbody "1 MAKTOTO 136782773 01/10/2025 03:05:53 OSKARJITU ABU MUKHLIS DANA 085268135683…" at bounding box center [712, 109] width 1400 height 1205
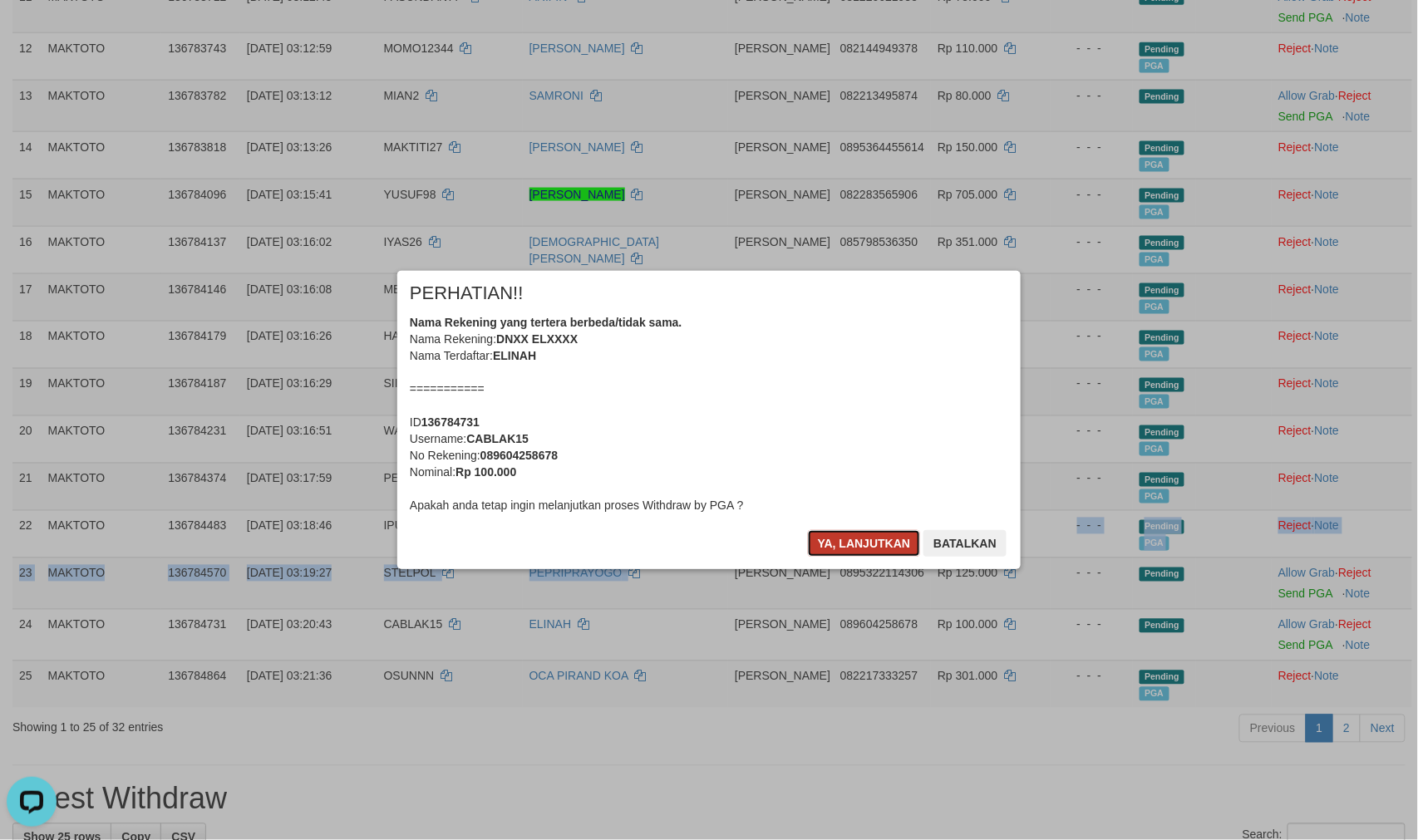
click at [866, 532] on button "Ya, lanjutkan" at bounding box center [864, 543] width 113 height 27
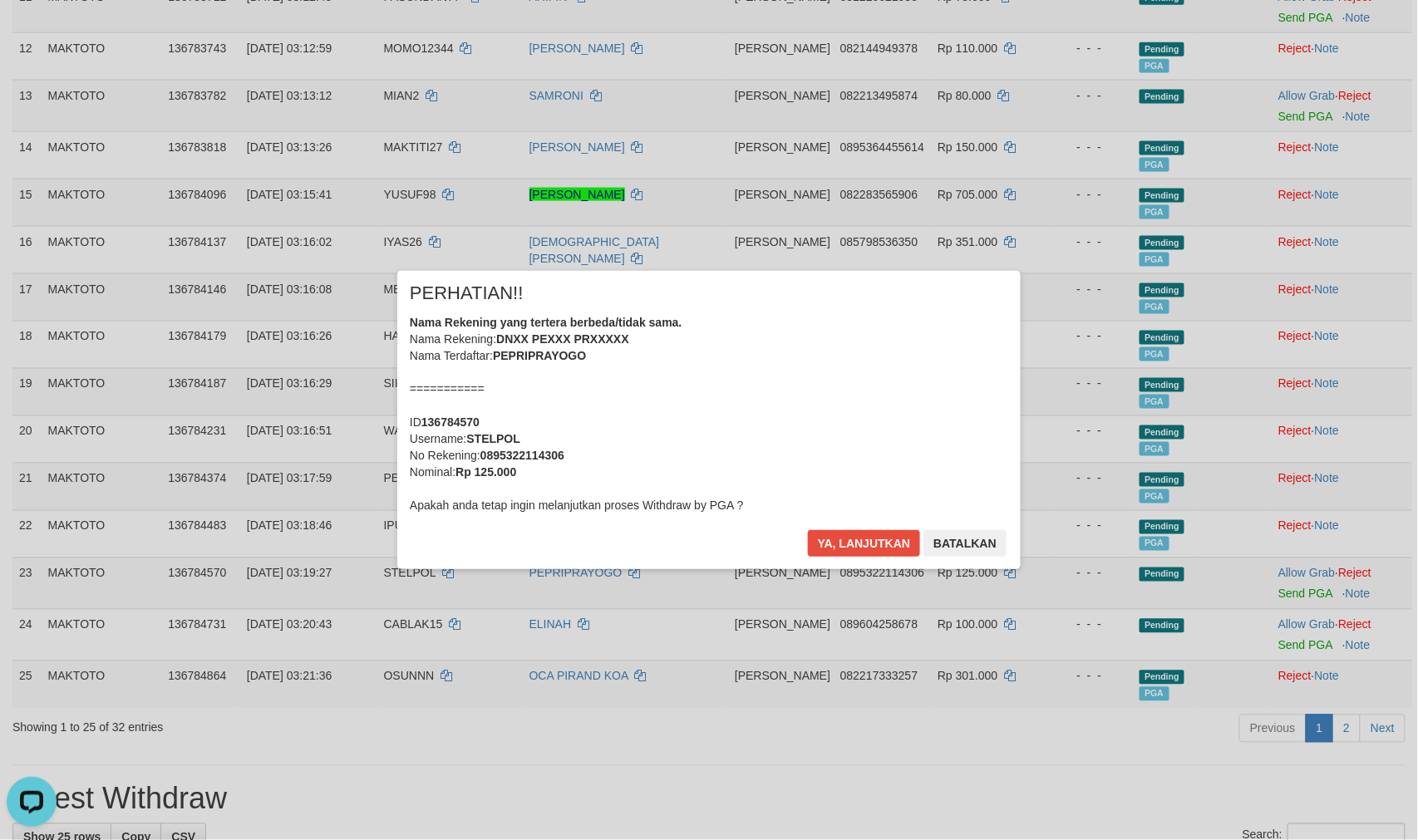
click at [832, 559] on div "Ya, lanjutkan Batalkan" at bounding box center [907, 549] width 202 height 39
click at [820, 553] on button "Ya, lanjutkan" at bounding box center [864, 543] width 113 height 27
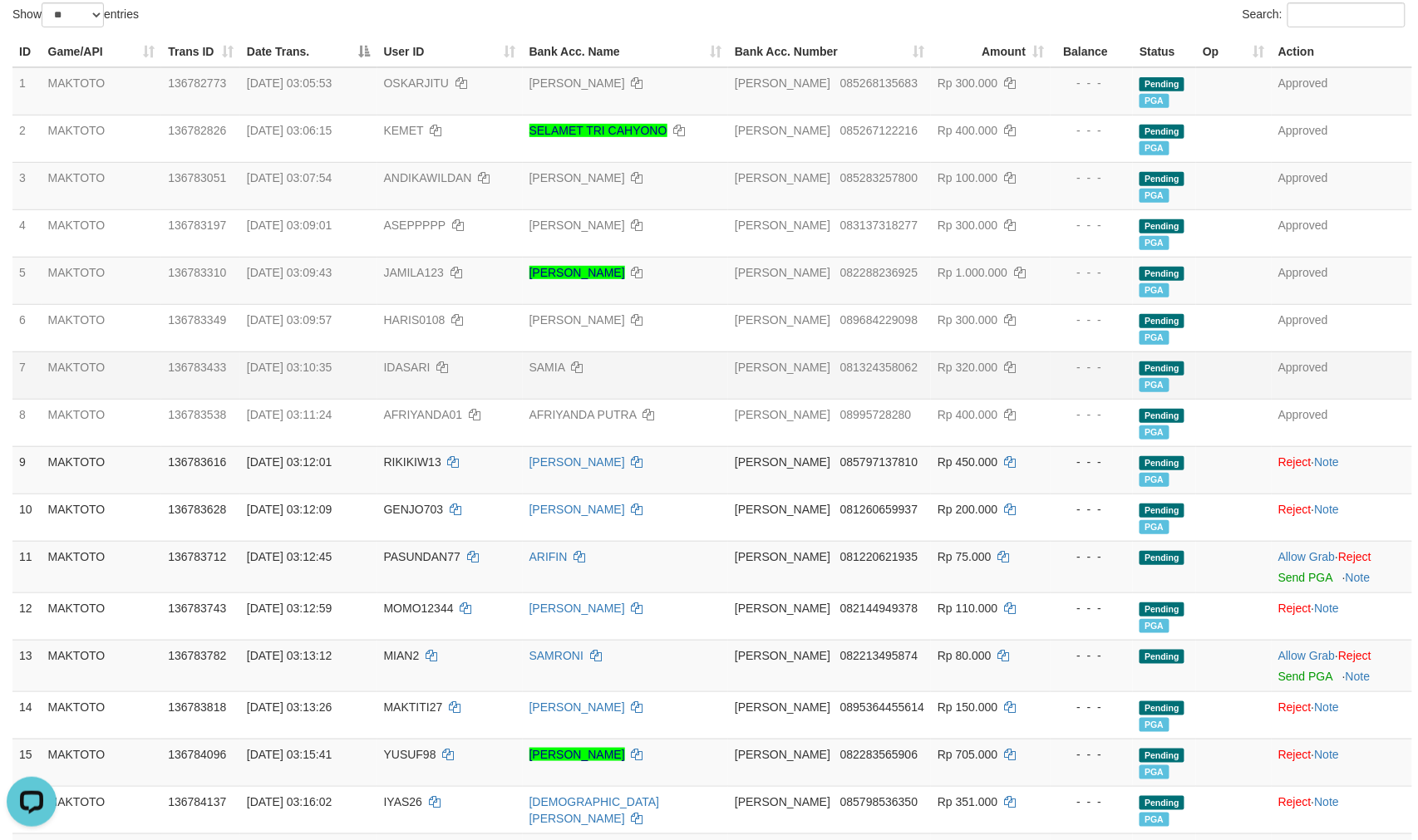
scroll to position [0, 0]
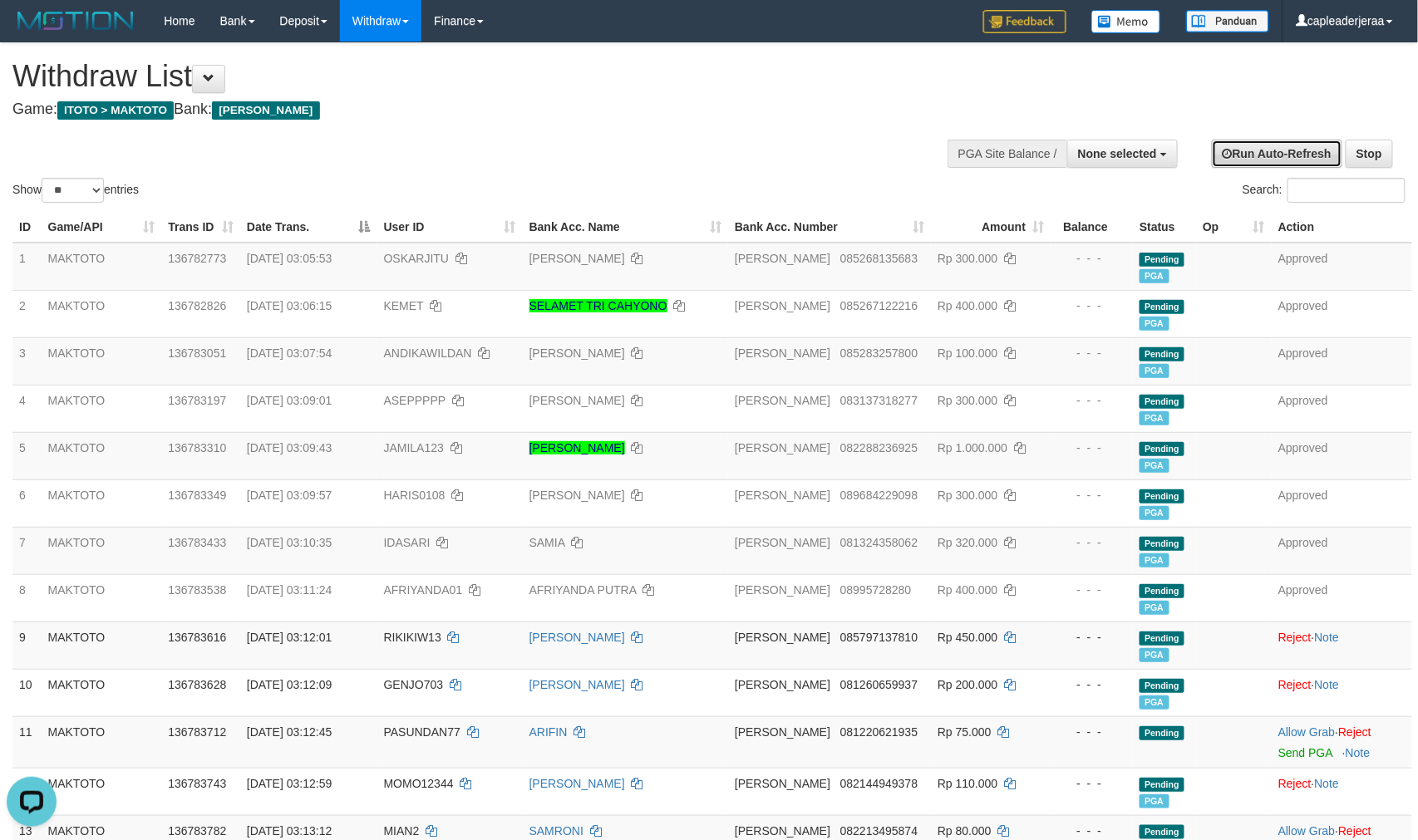
click at [1289, 155] on link "Run Auto-Refresh" at bounding box center [1277, 154] width 130 height 29
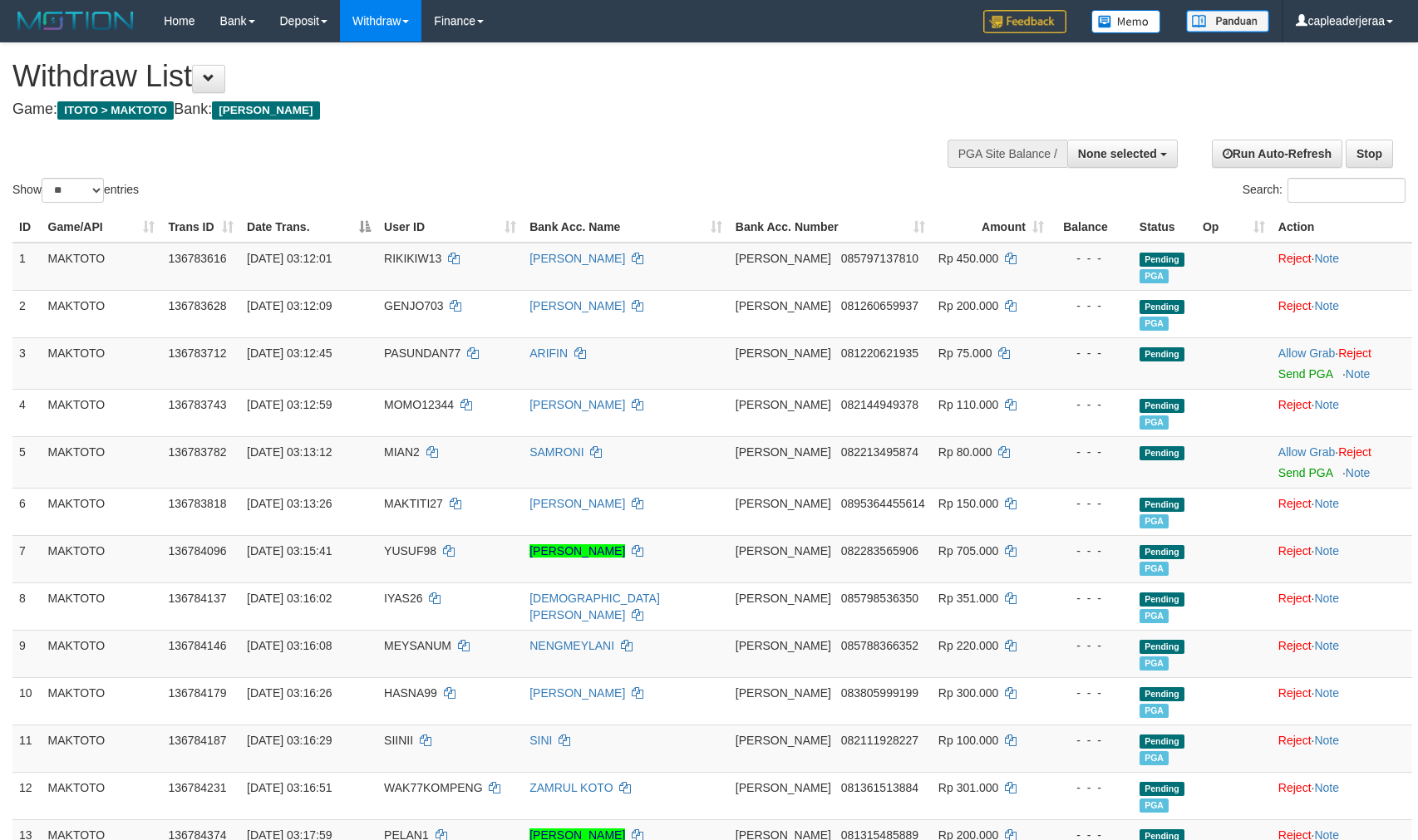
select select
select select "**"
click at [1323, 150] on link "Run Auto-Refresh" at bounding box center [1277, 154] width 130 height 29
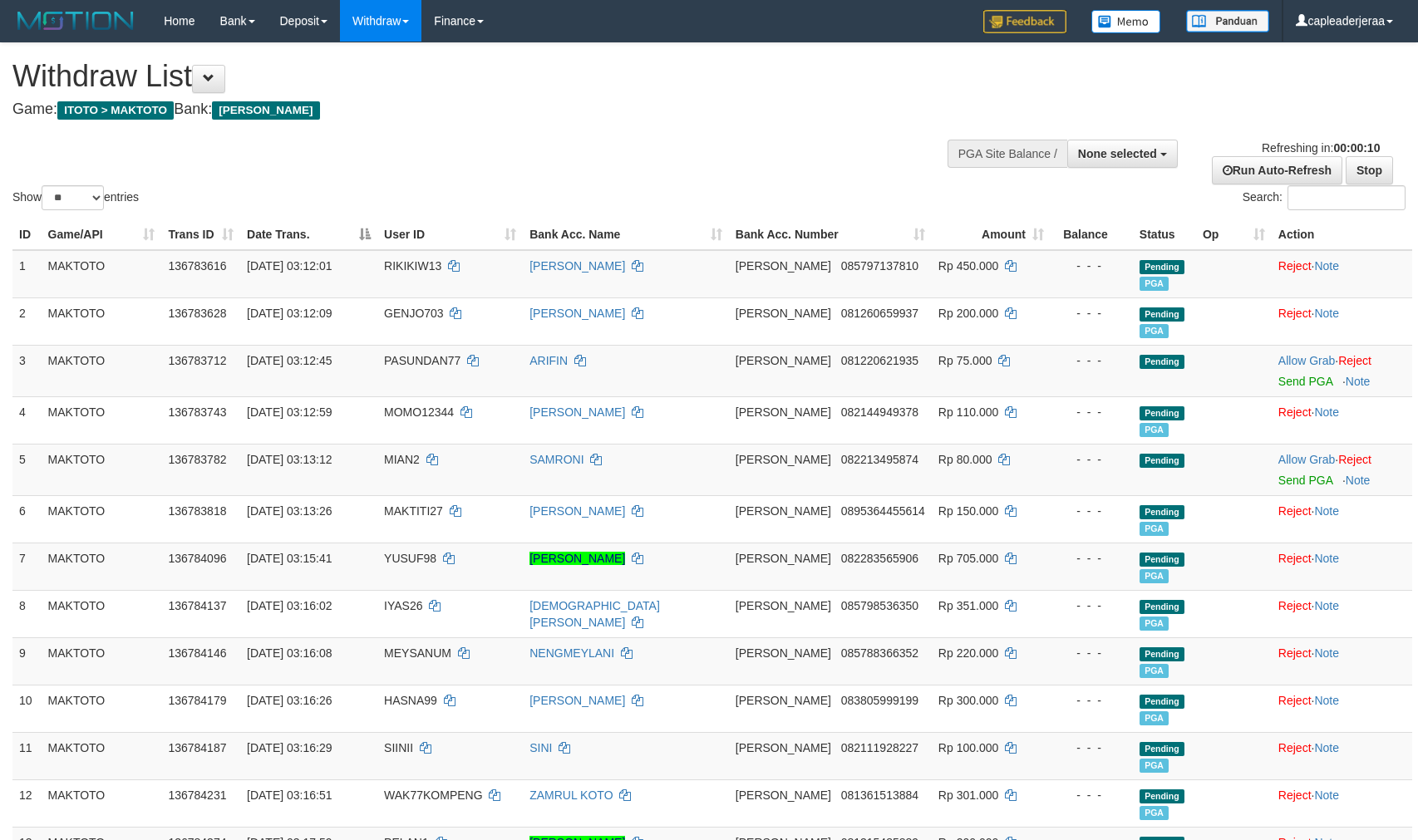
select select
select select "**"
select select
select select "**"
select select
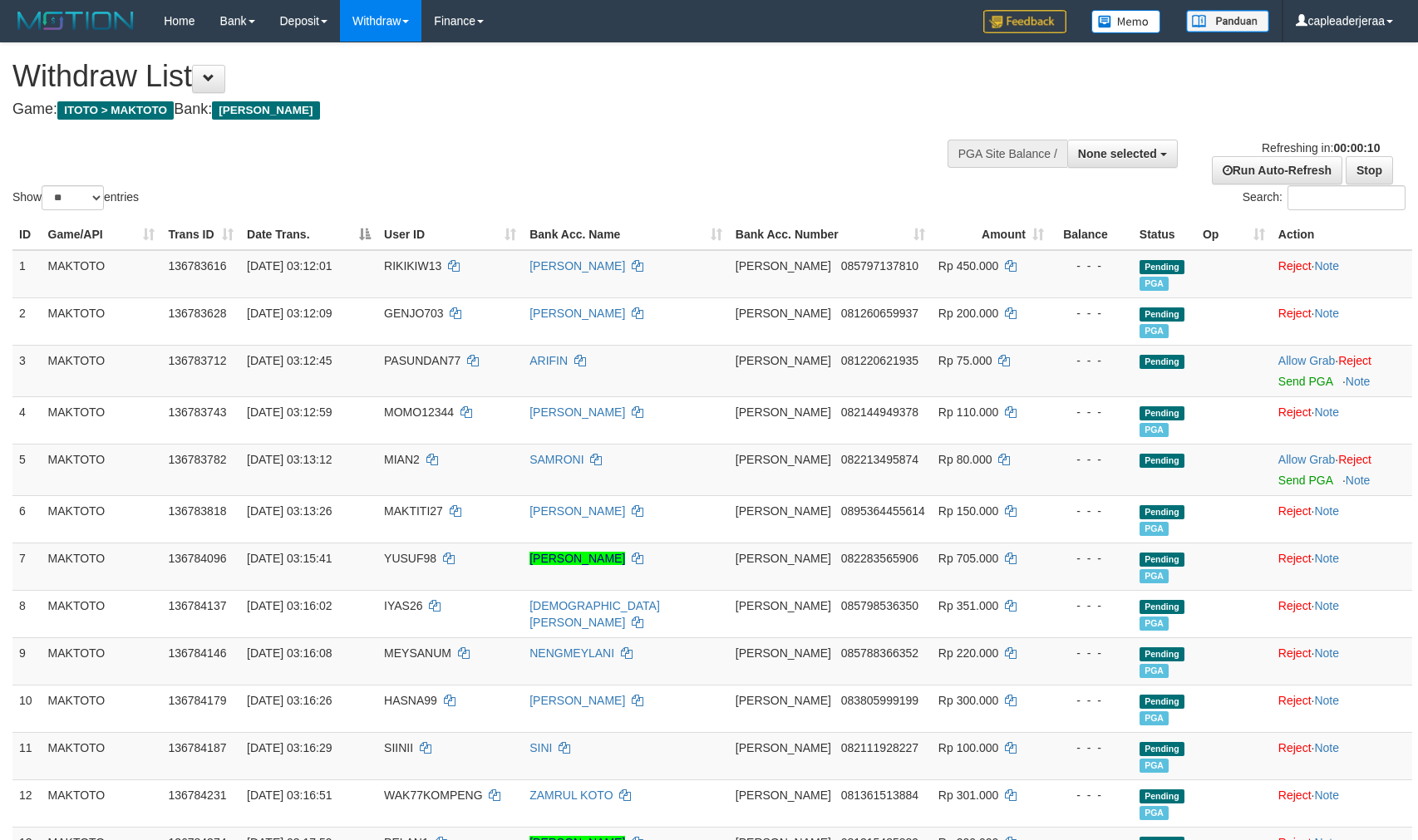
select select "**"
select select
select select "**"
select select
select select "**"
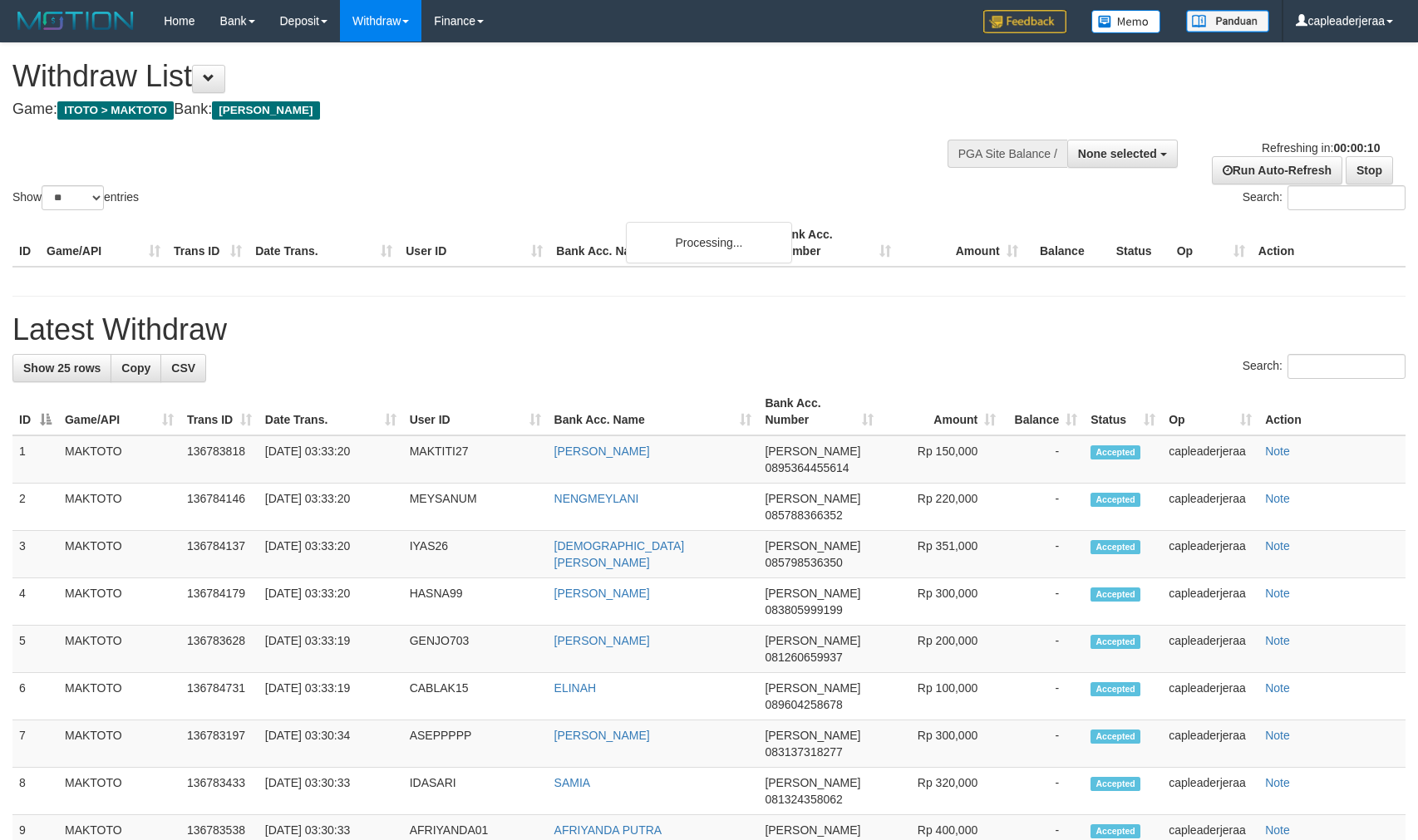
select select
select select "**"
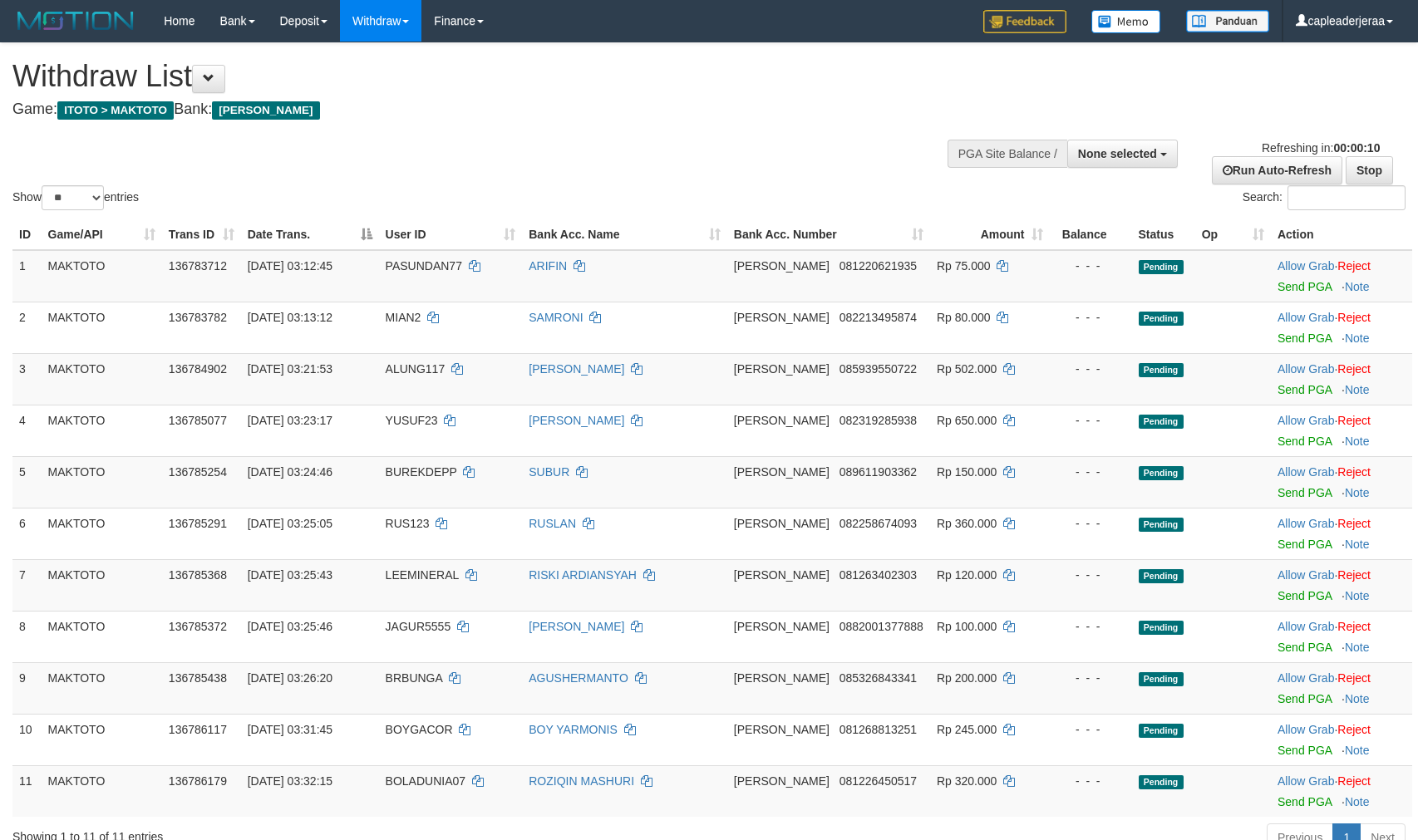
select select
select select "**"
select select
select select "**"
select select
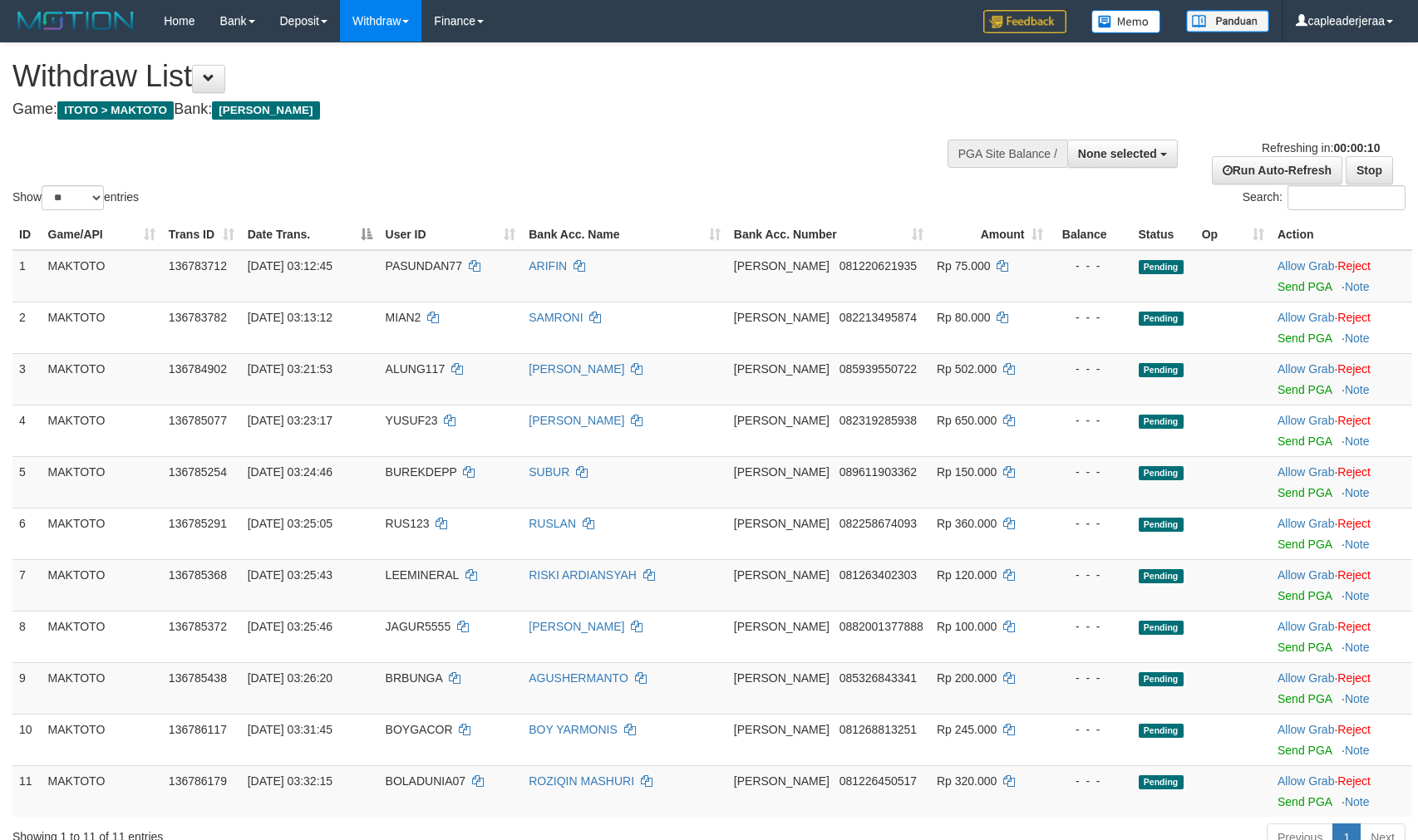
select select "**"
select select
select select "**"
select select
select select "**"
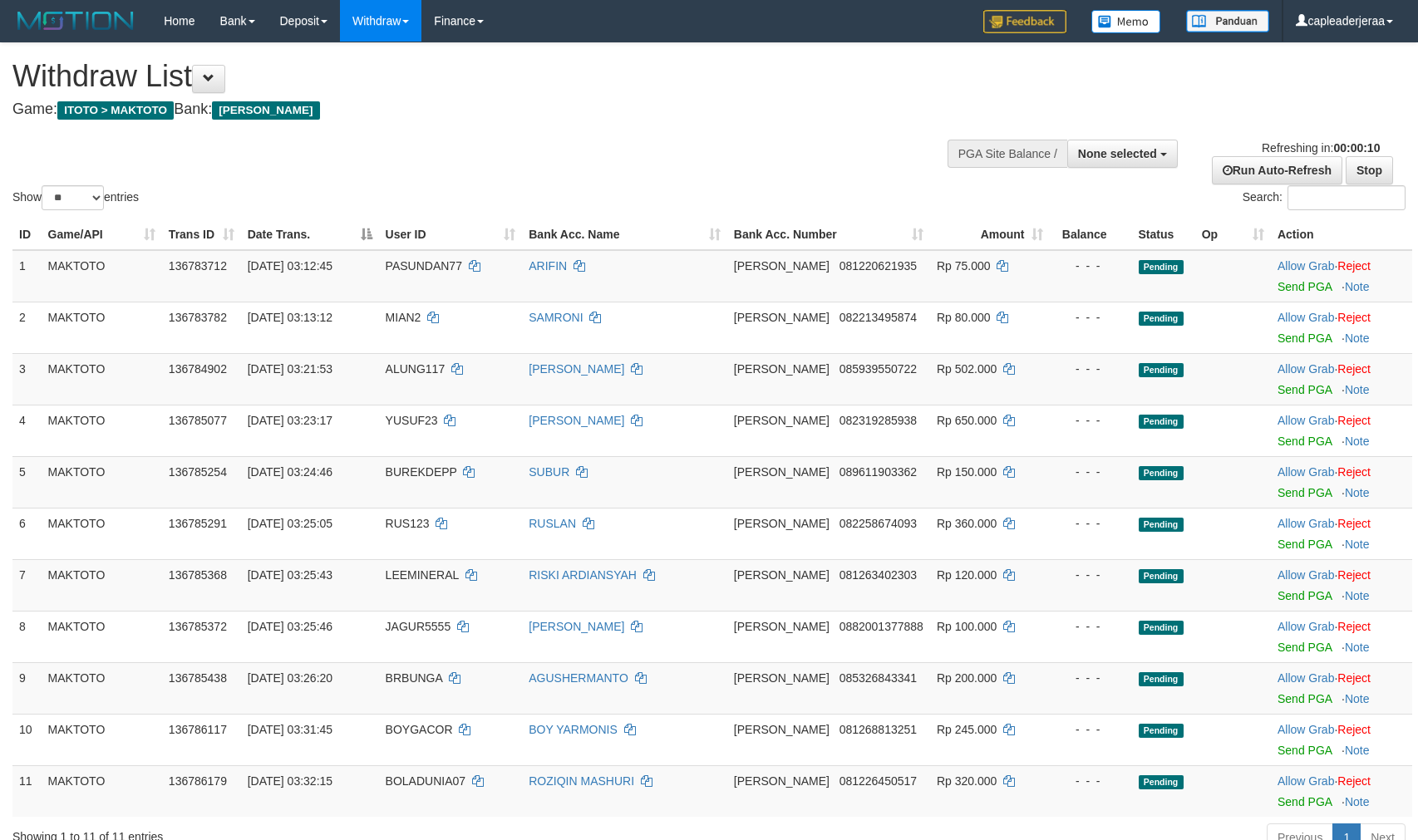
select select
select select "**"
select select
select select "**"
select select
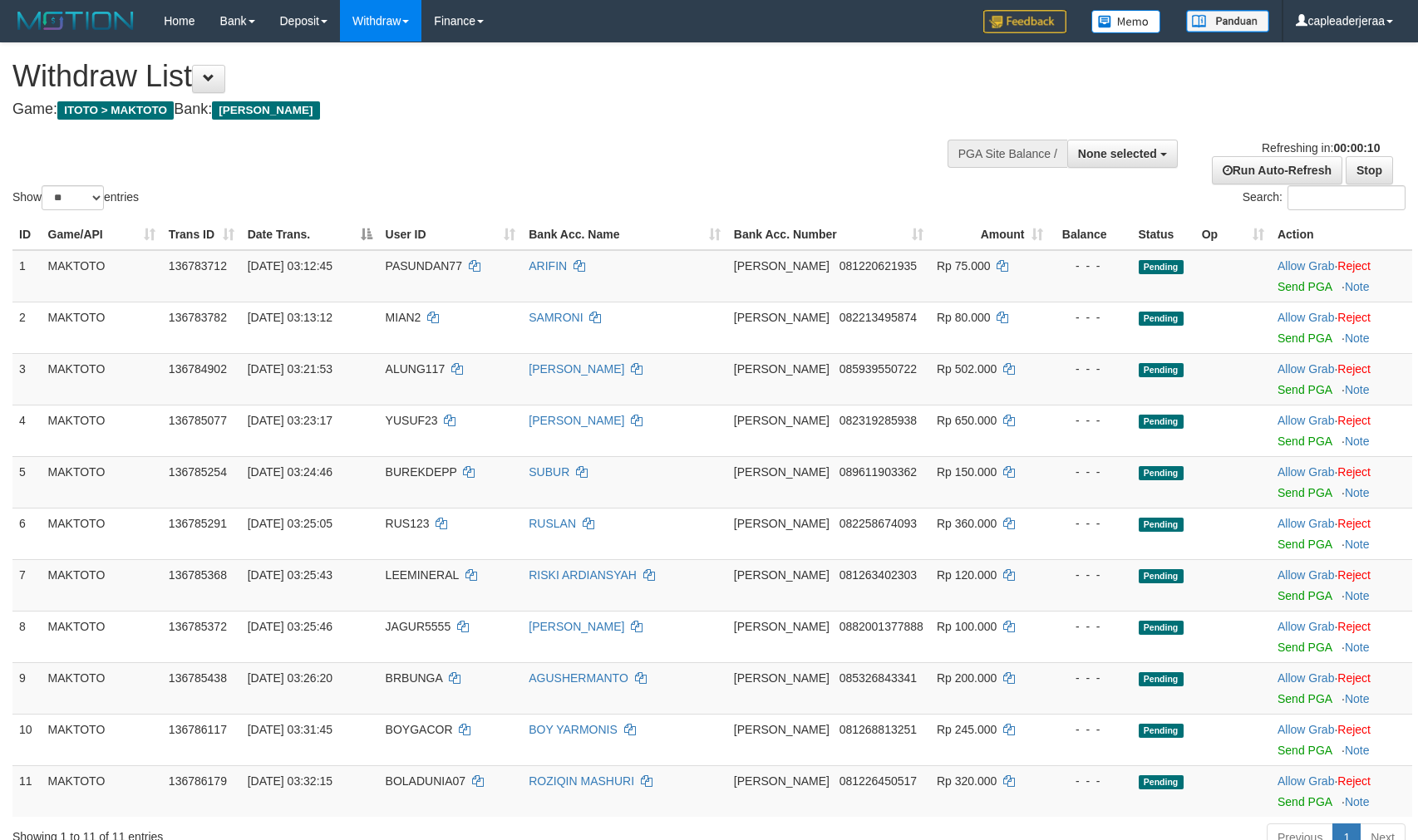
select select "**"
select select
select select "**"
select select
select select "**"
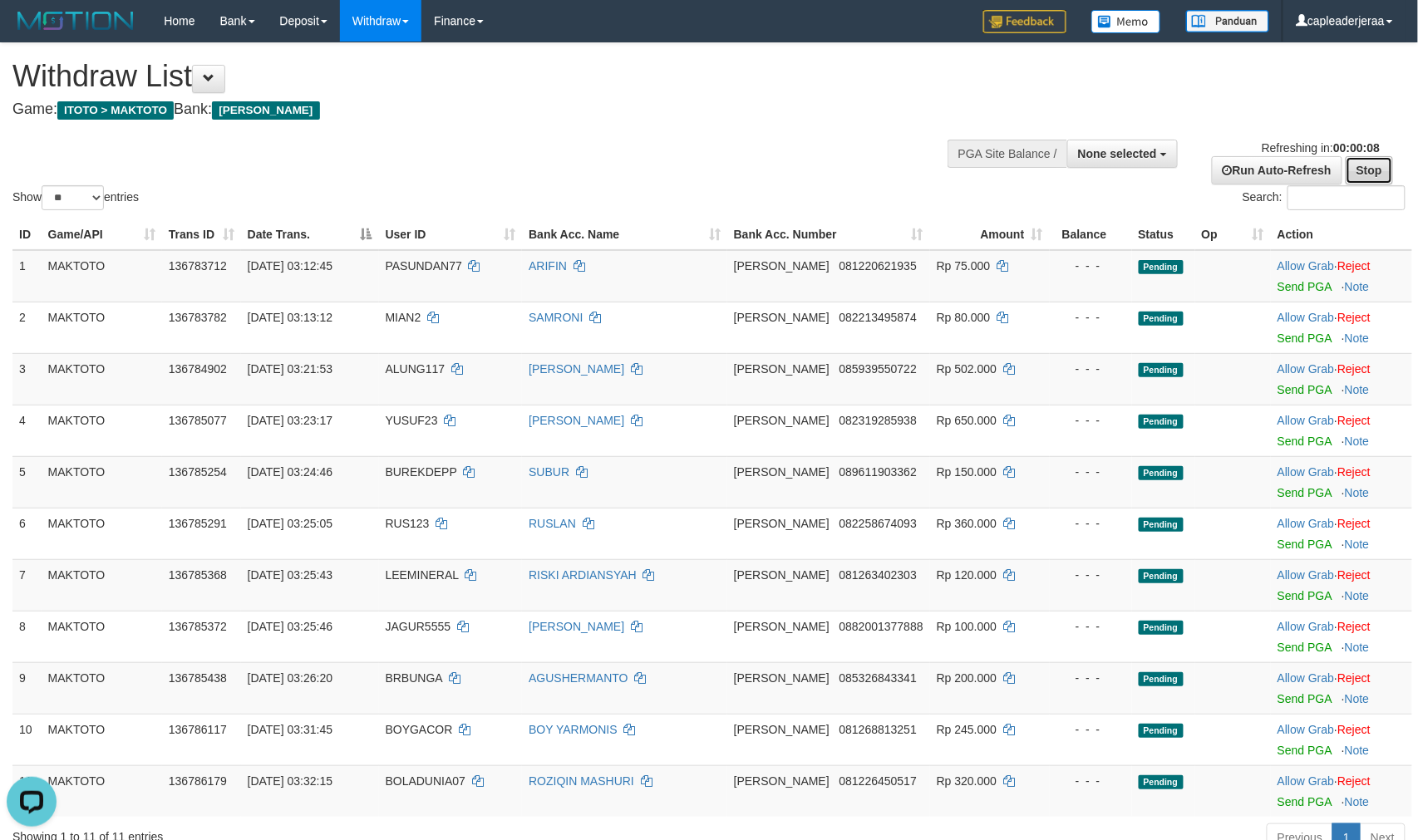
click at [1370, 170] on link "Stop" at bounding box center [1369, 171] width 47 height 29
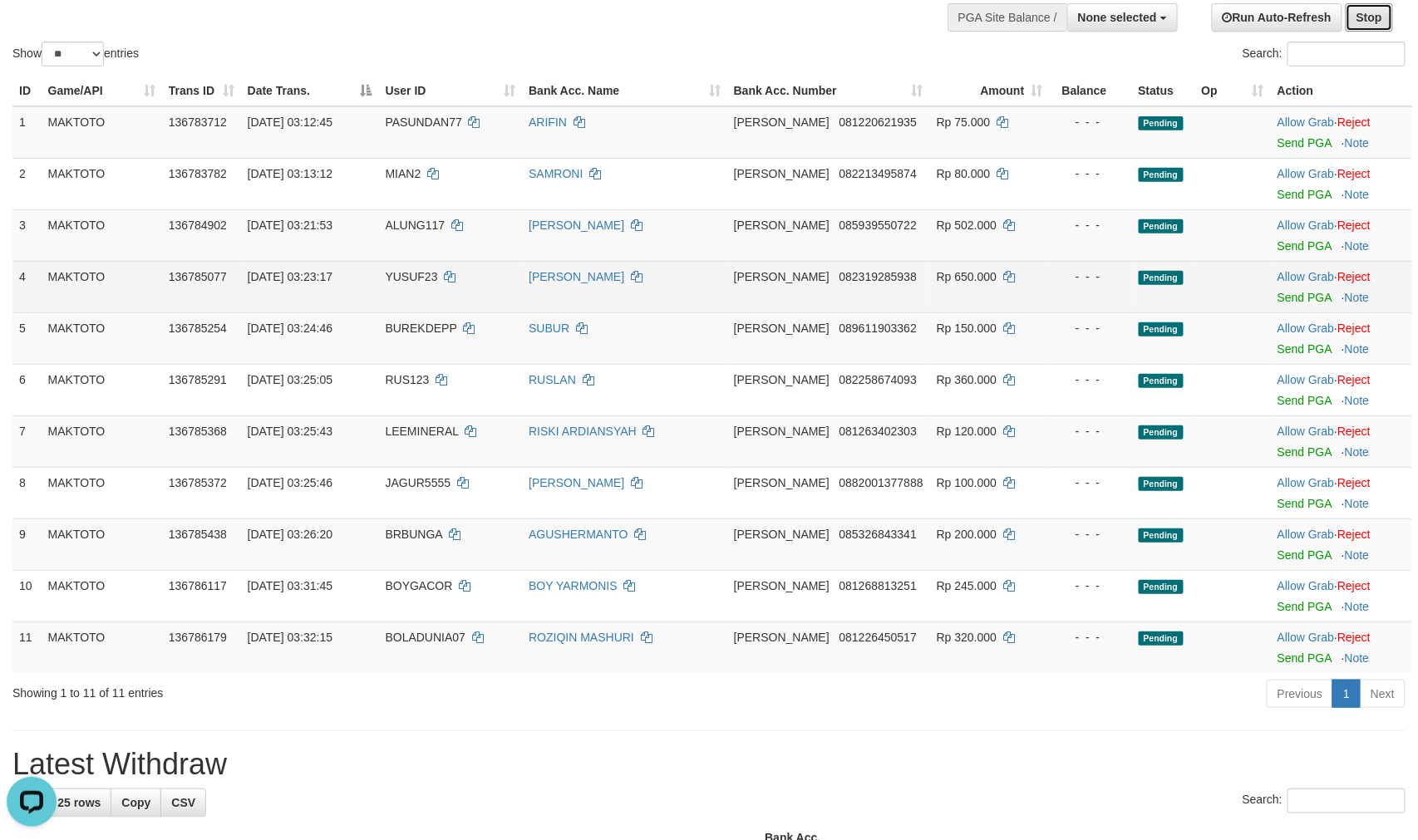
scroll to position [185, 0]
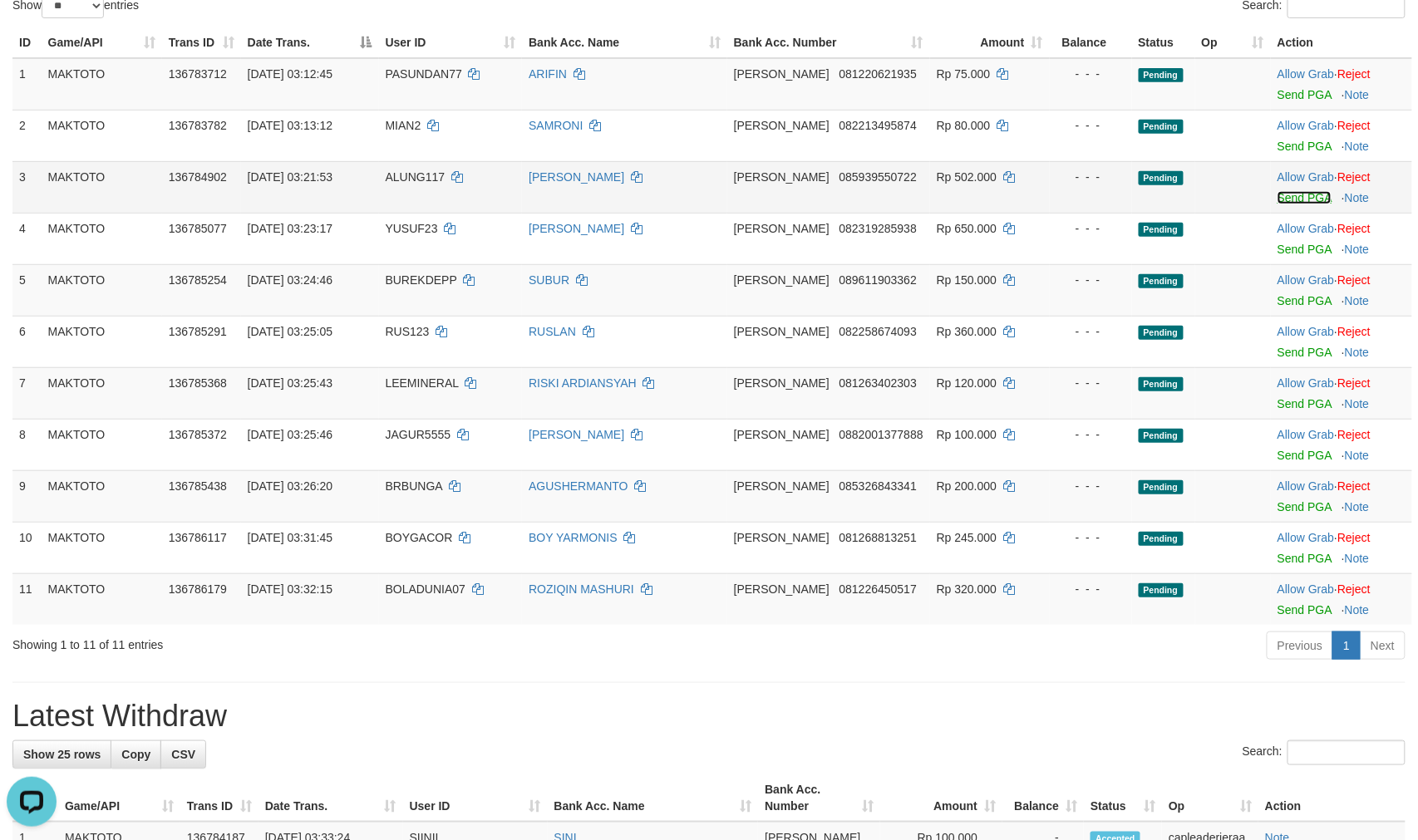
click at [1297, 204] on link "Send PGA" at bounding box center [1305, 198] width 54 height 13
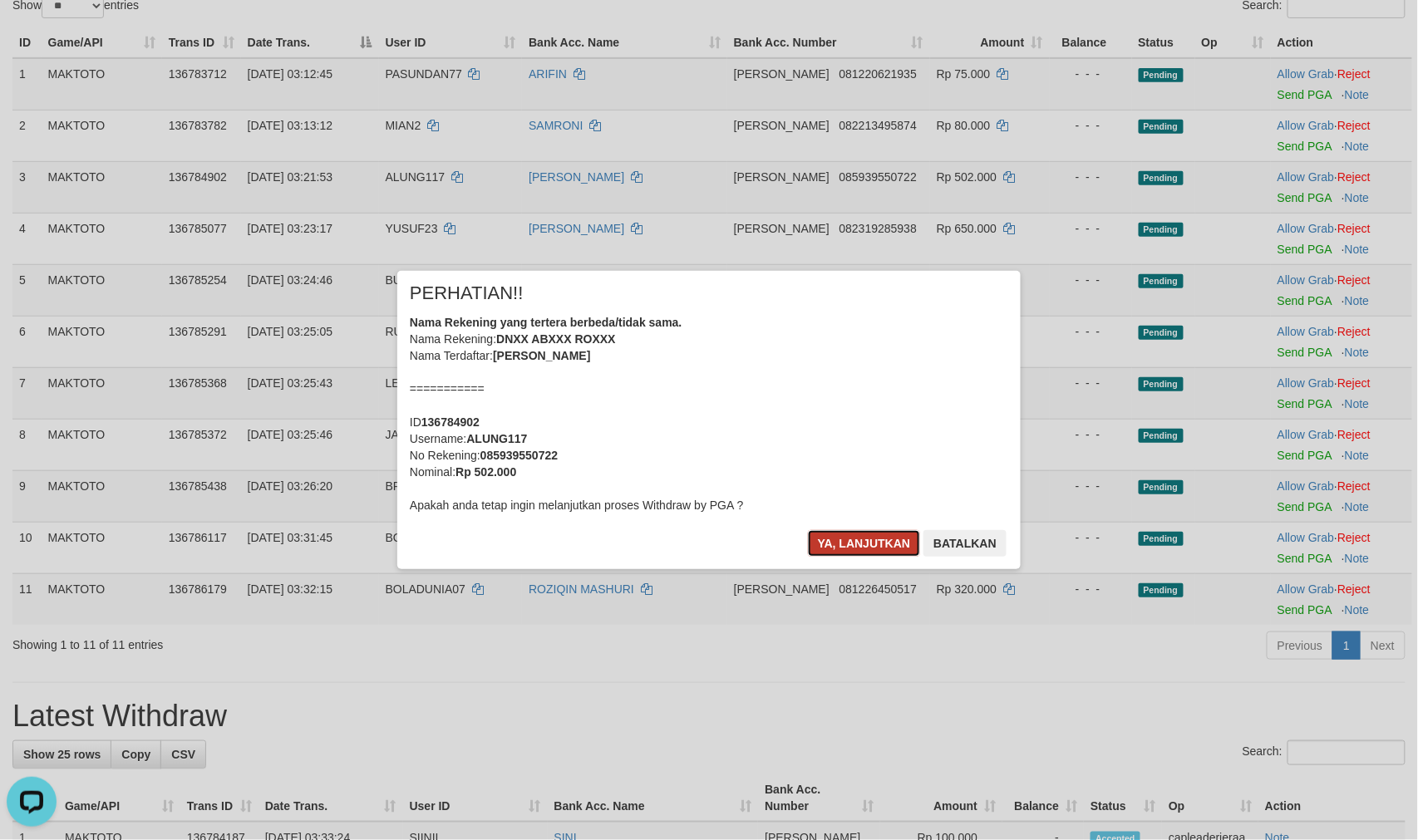
click at [882, 549] on button "Ya, lanjutkan" at bounding box center [864, 543] width 113 height 27
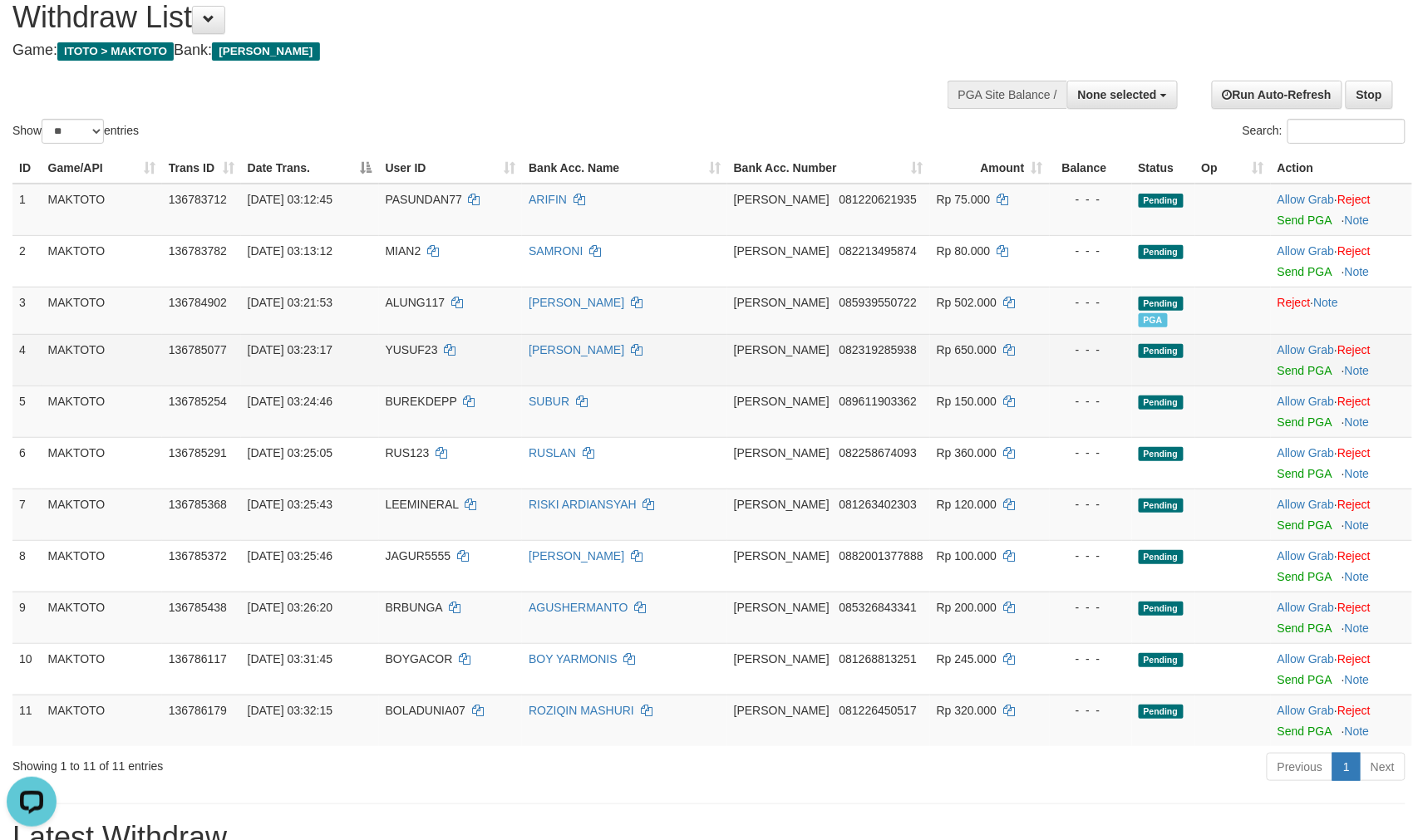
scroll to position [92, 0]
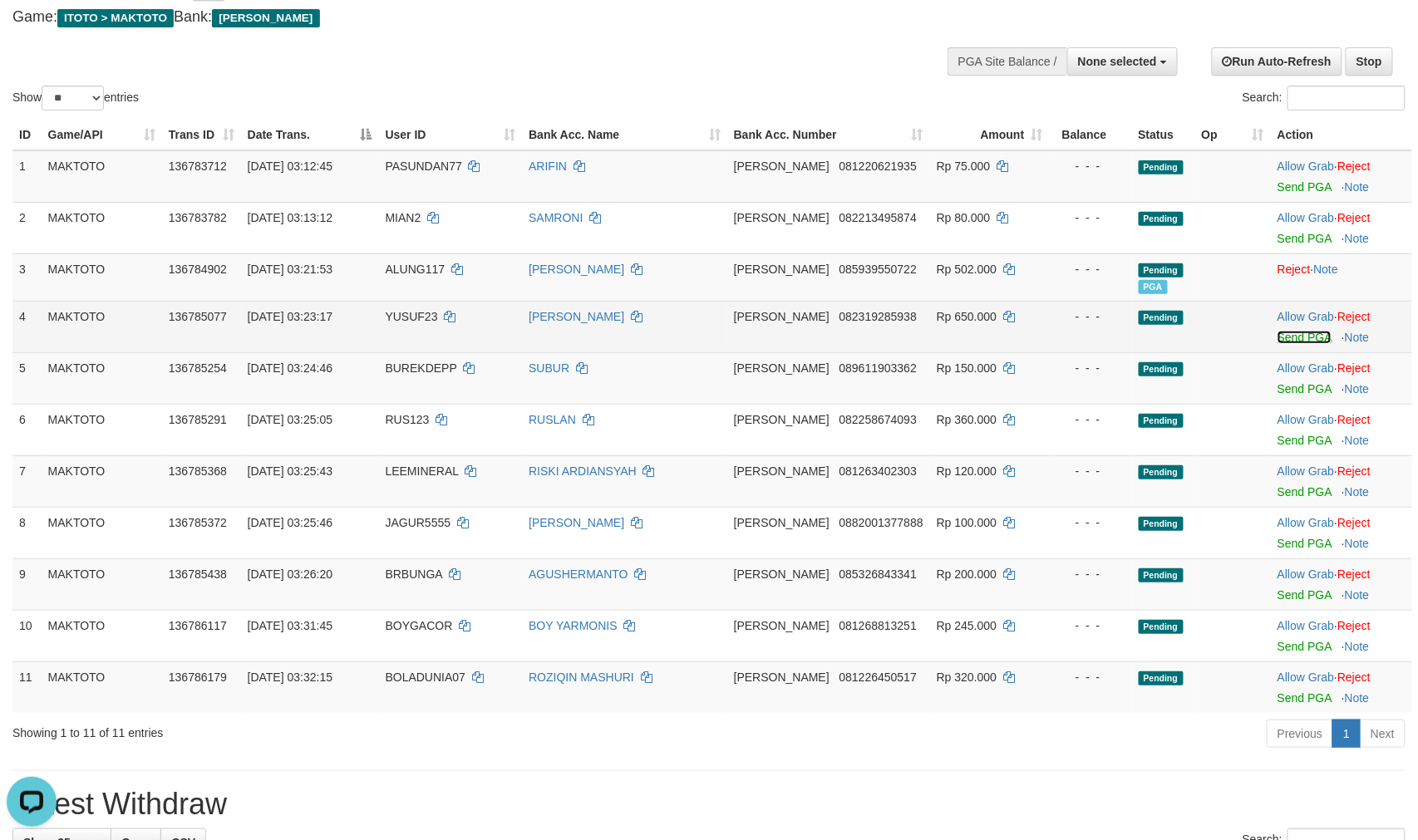
click at [1302, 344] on link "Send PGA" at bounding box center [1305, 338] width 54 height 13
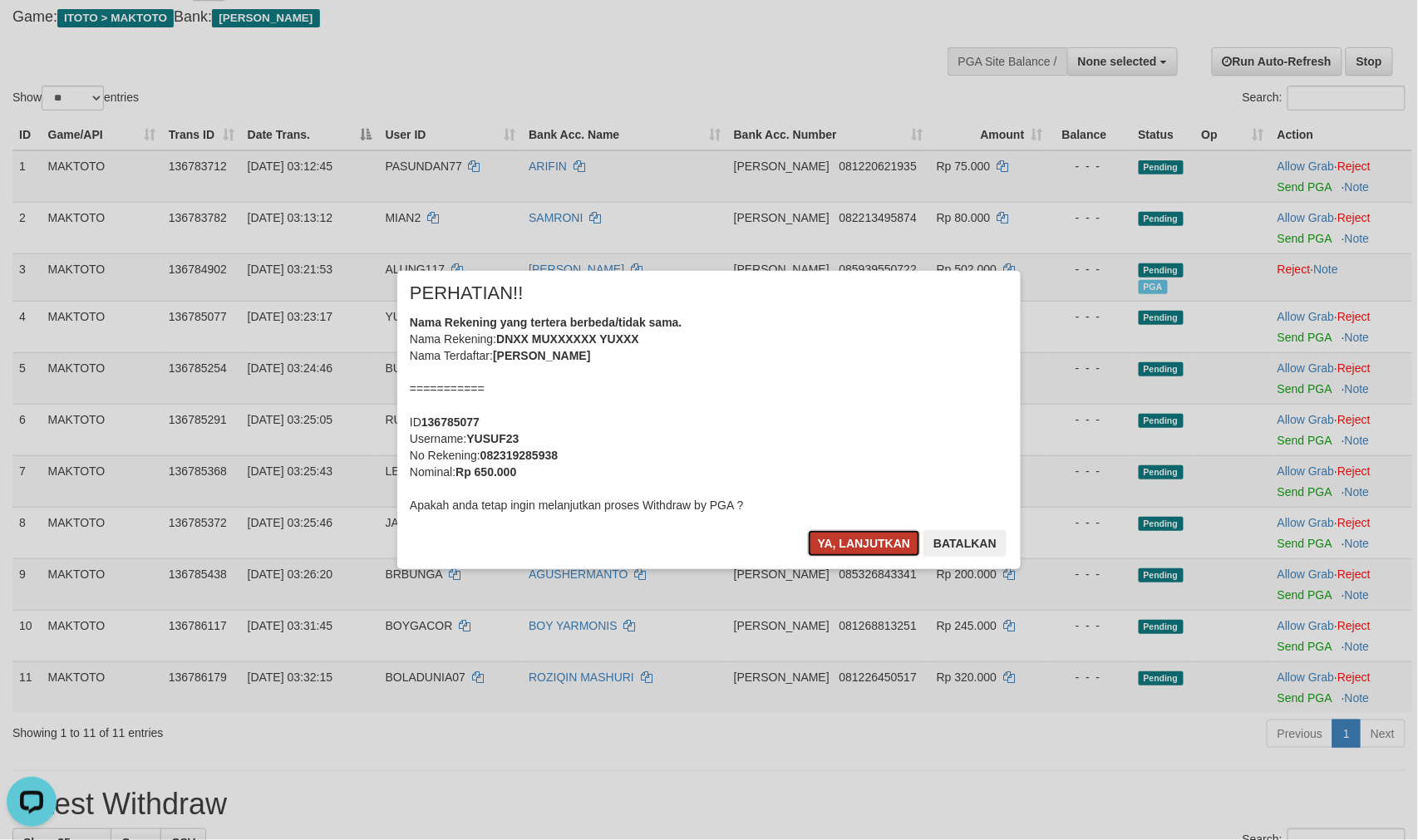
click at [885, 544] on button "Ya, lanjutkan" at bounding box center [864, 543] width 113 height 27
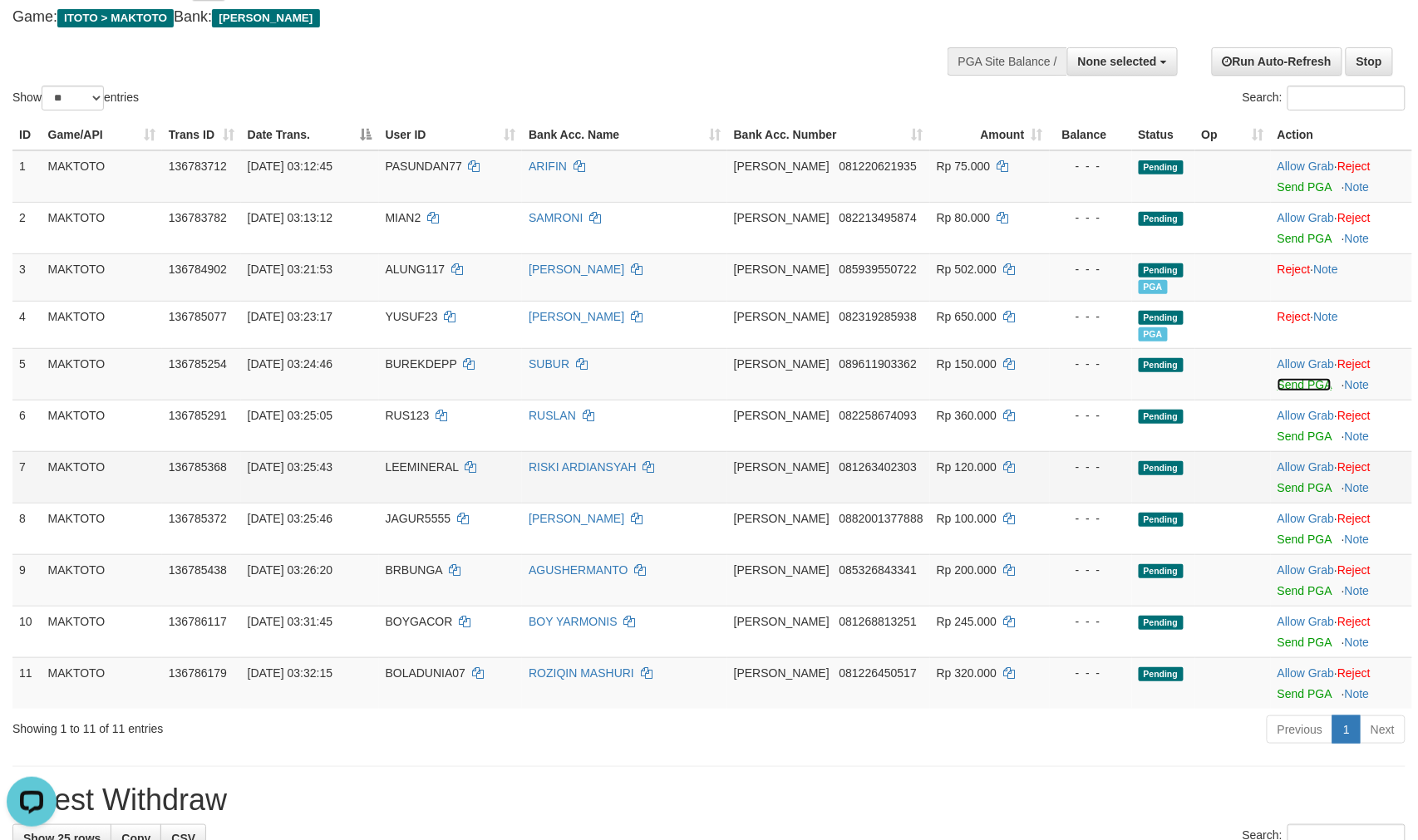
drag, startPoint x: 1297, startPoint y: 402, endPoint x: 883, endPoint y: 505, distance: 426.6
click at [1295, 391] on link "Send PGA" at bounding box center [1305, 385] width 54 height 13
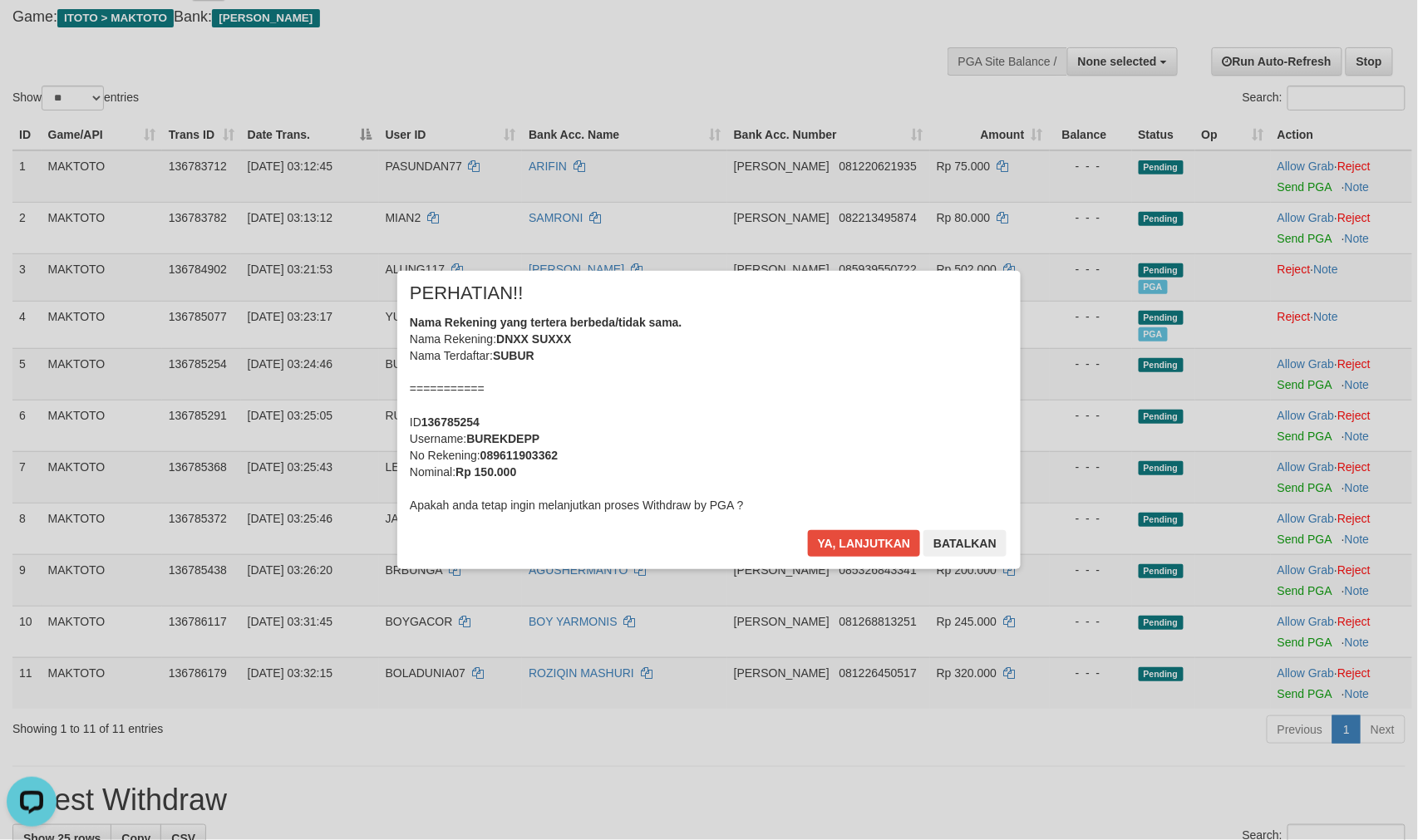
click at [852, 558] on div "Ya, lanjutkan Batalkan" at bounding box center [907, 549] width 202 height 39
drag, startPoint x: 852, startPoint y: 545, endPoint x: 861, endPoint y: 530, distance: 17.5
click at [852, 544] on button "Ya, lanjutkan" at bounding box center [864, 543] width 113 height 27
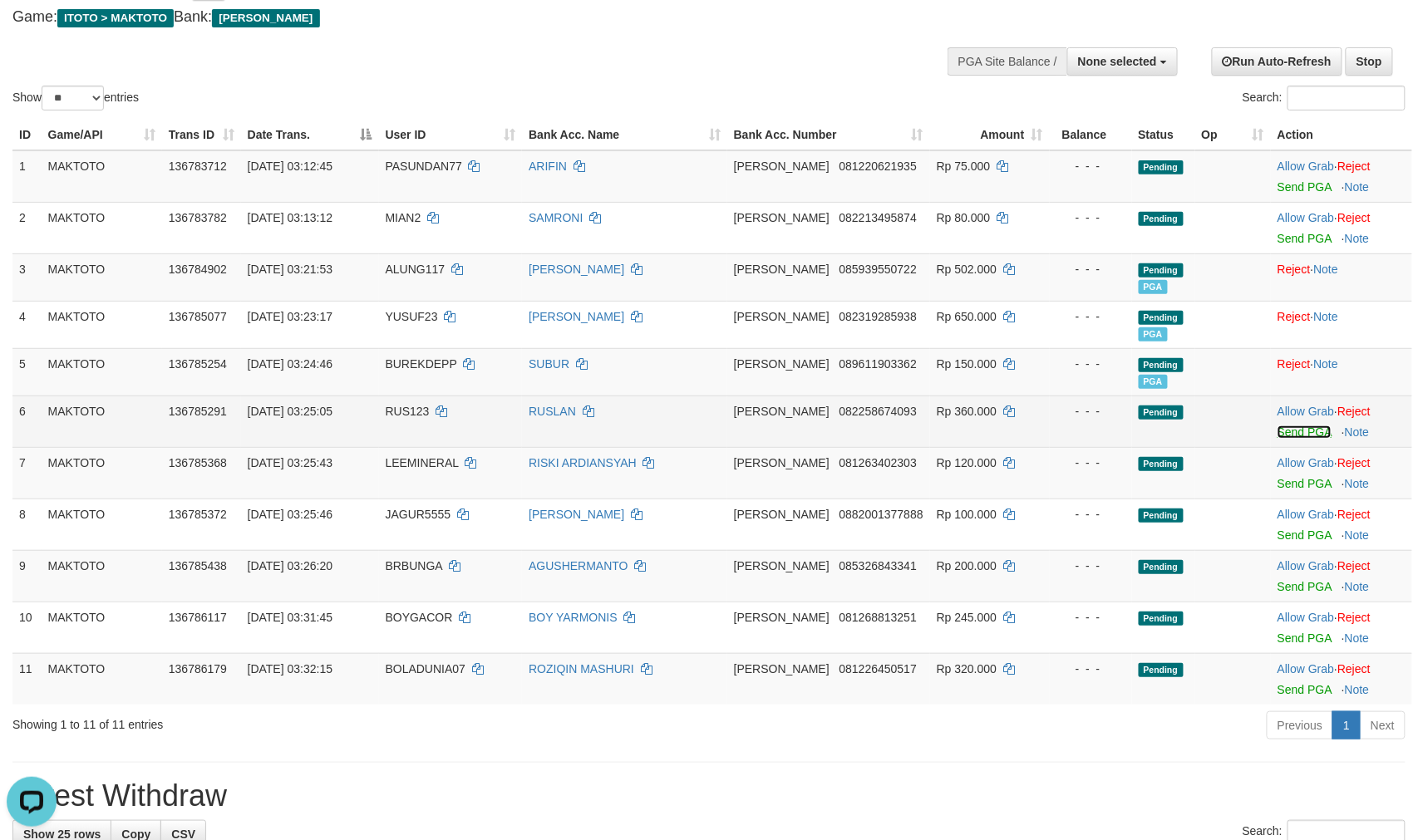
click at [1289, 438] on link "Send PGA" at bounding box center [1305, 433] width 54 height 13
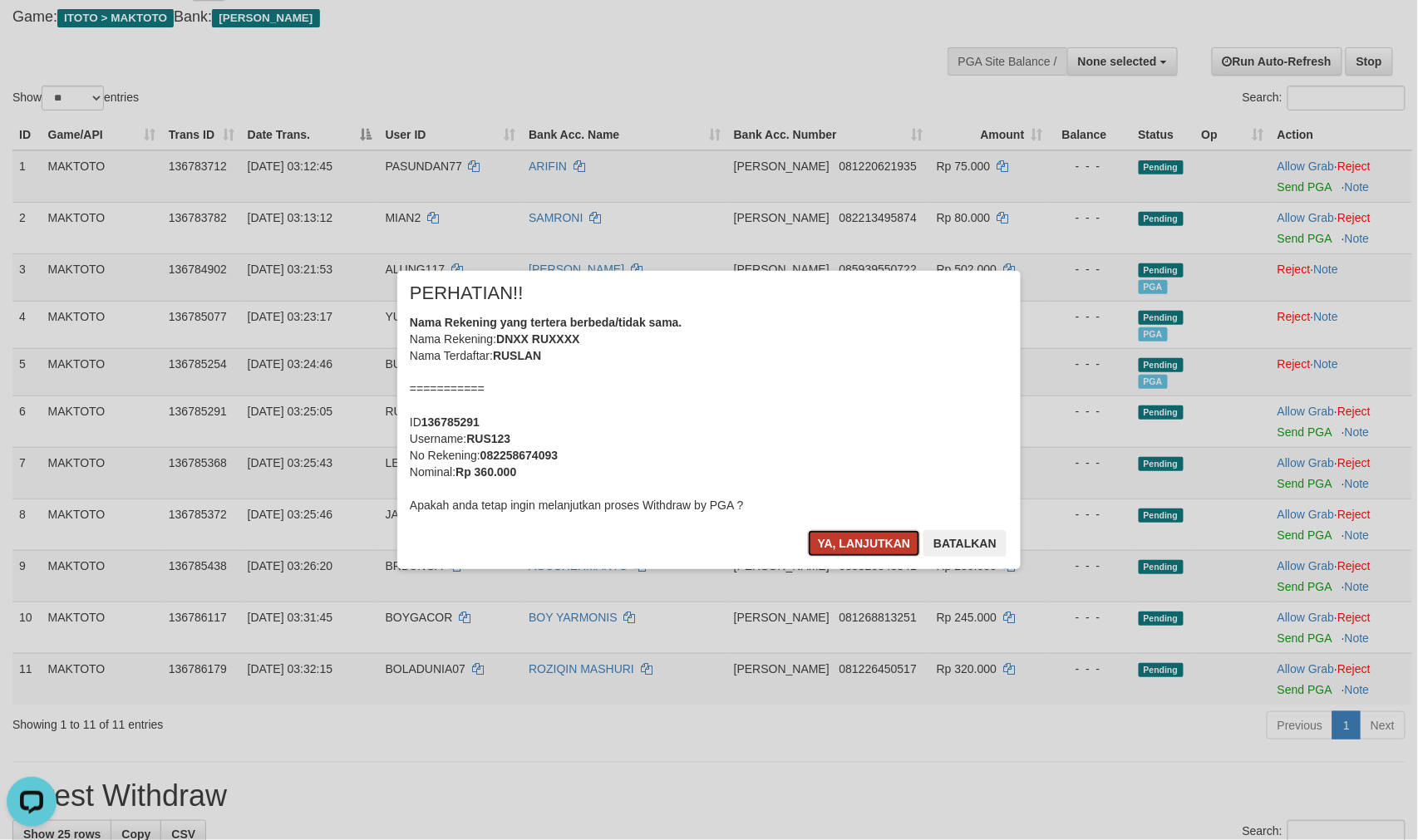
click at [870, 537] on button "Ya, lanjutkan" at bounding box center [864, 543] width 113 height 27
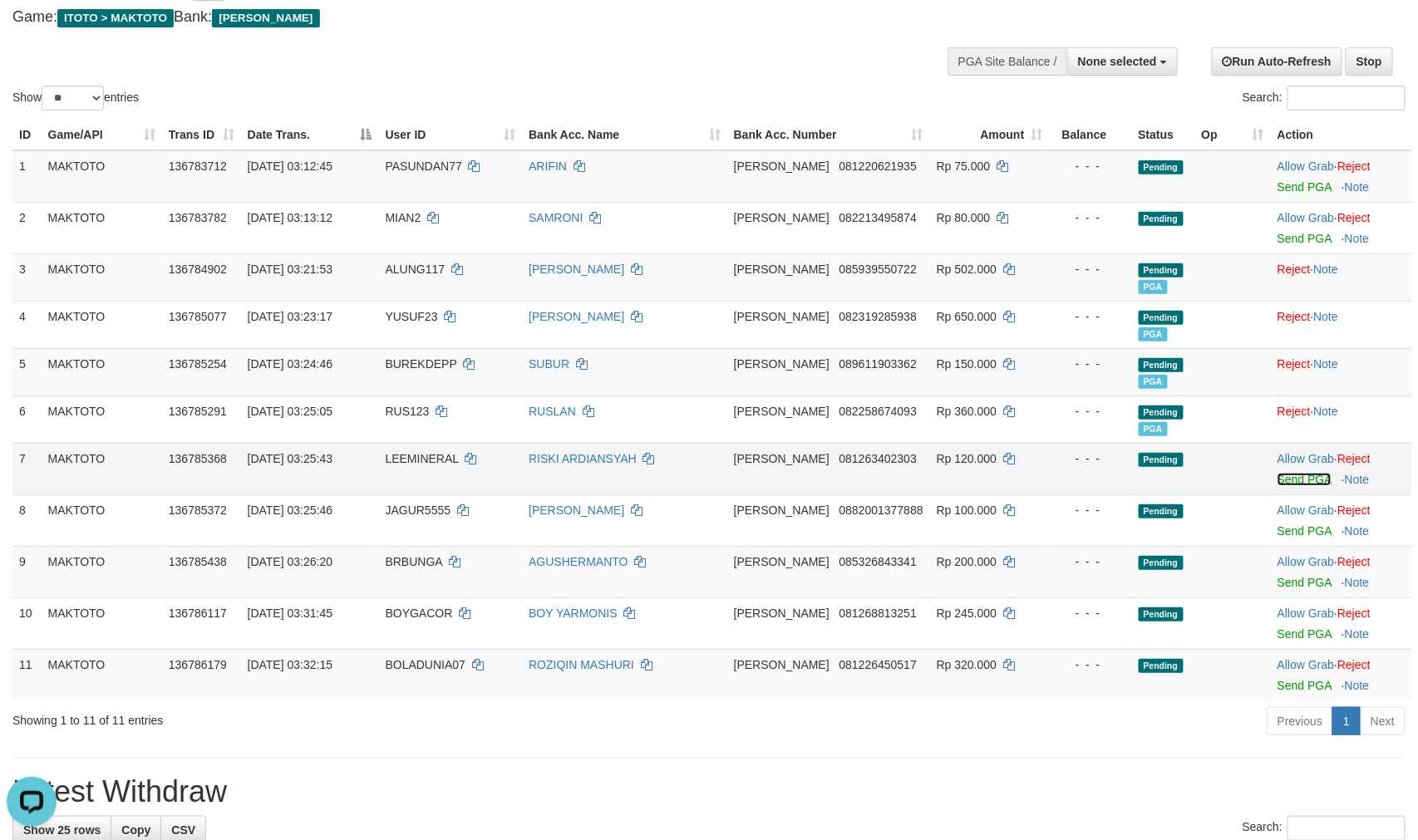
click at [1278, 486] on link "Send PGA" at bounding box center [1305, 480] width 54 height 13
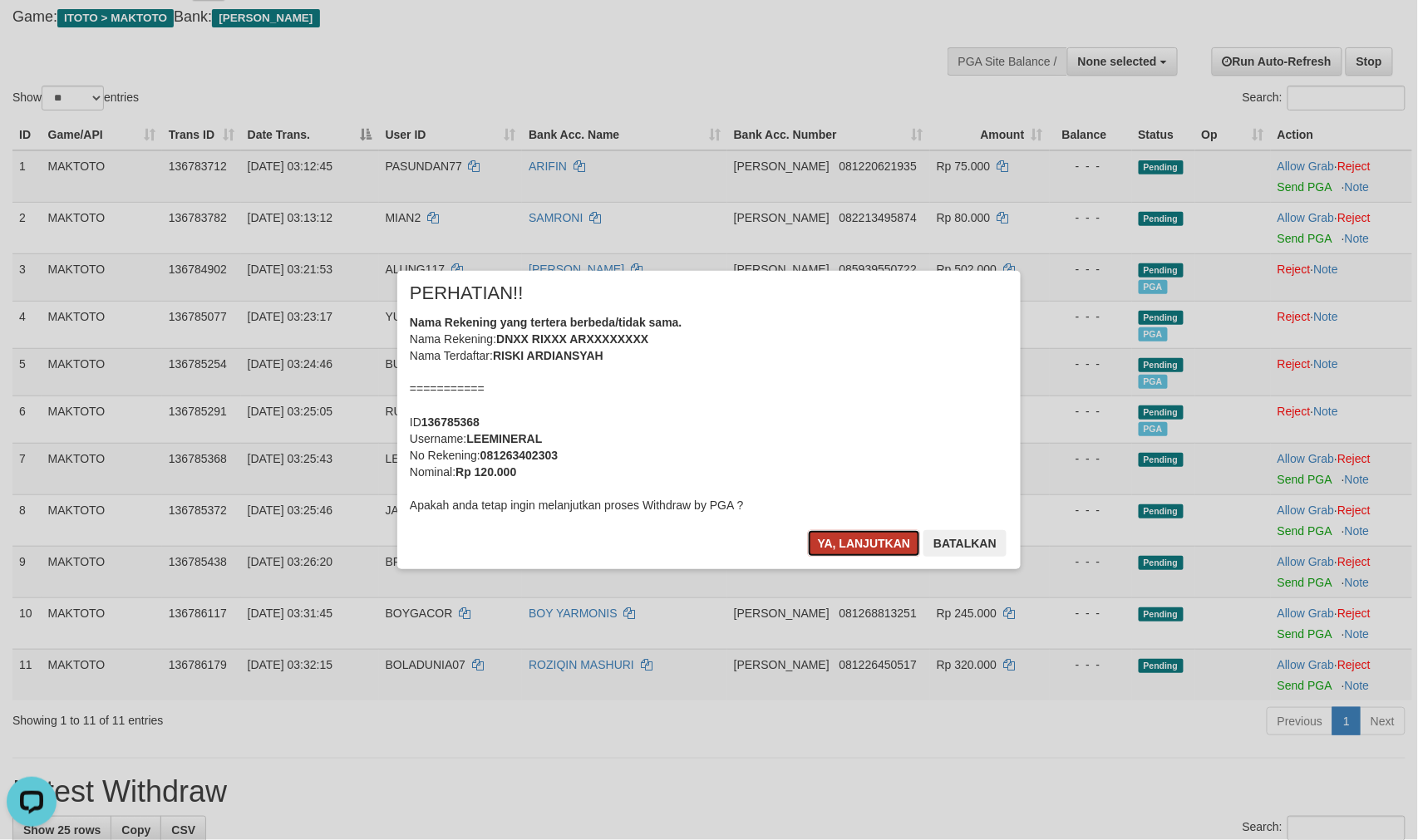
click at [864, 552] on button "Ya, lanjutkan" at bounding box center [864, 543] width 113 height 27
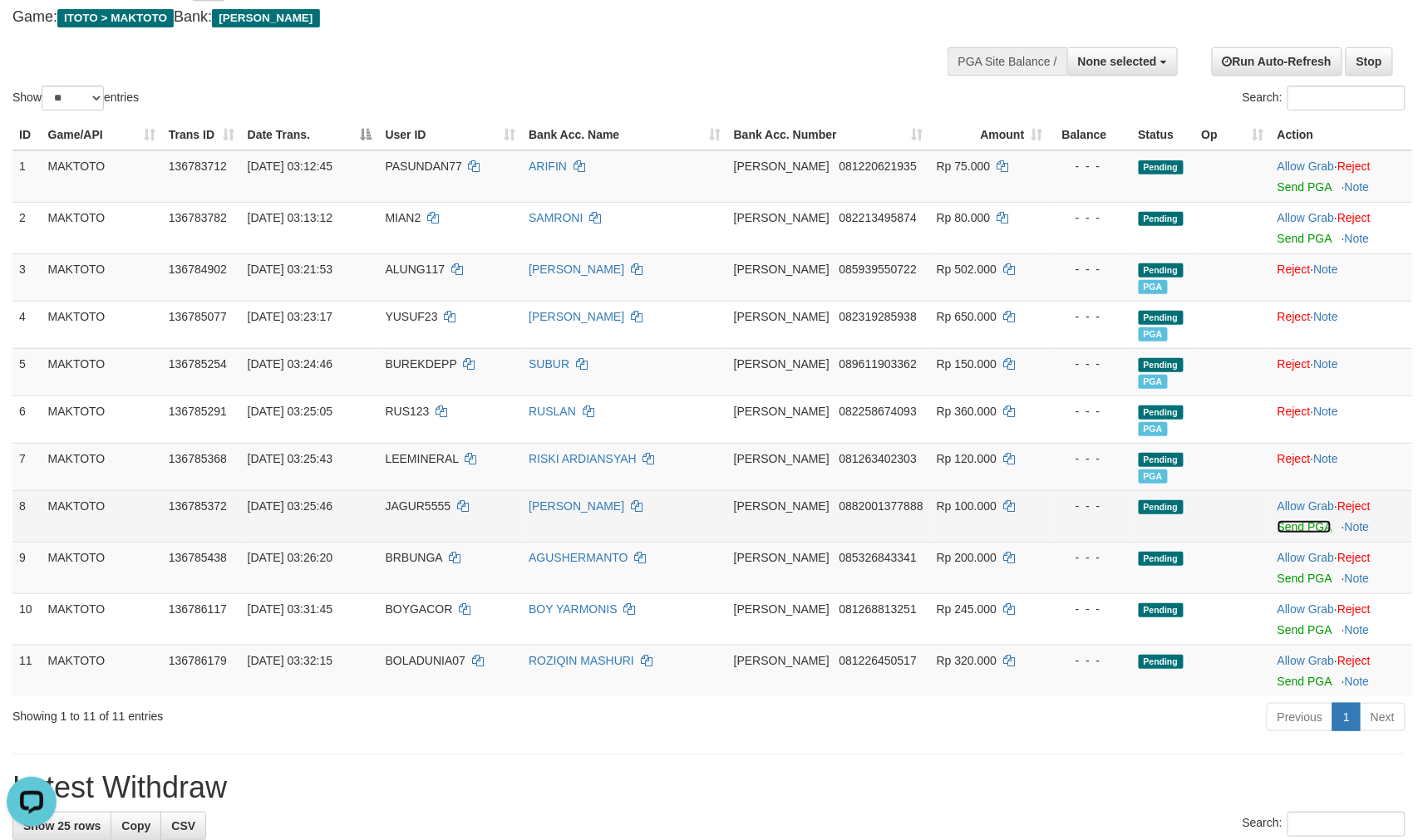
click at [1278, 533] on link "Send PGA" at bounding box center [1305, 527] width 54 height 13
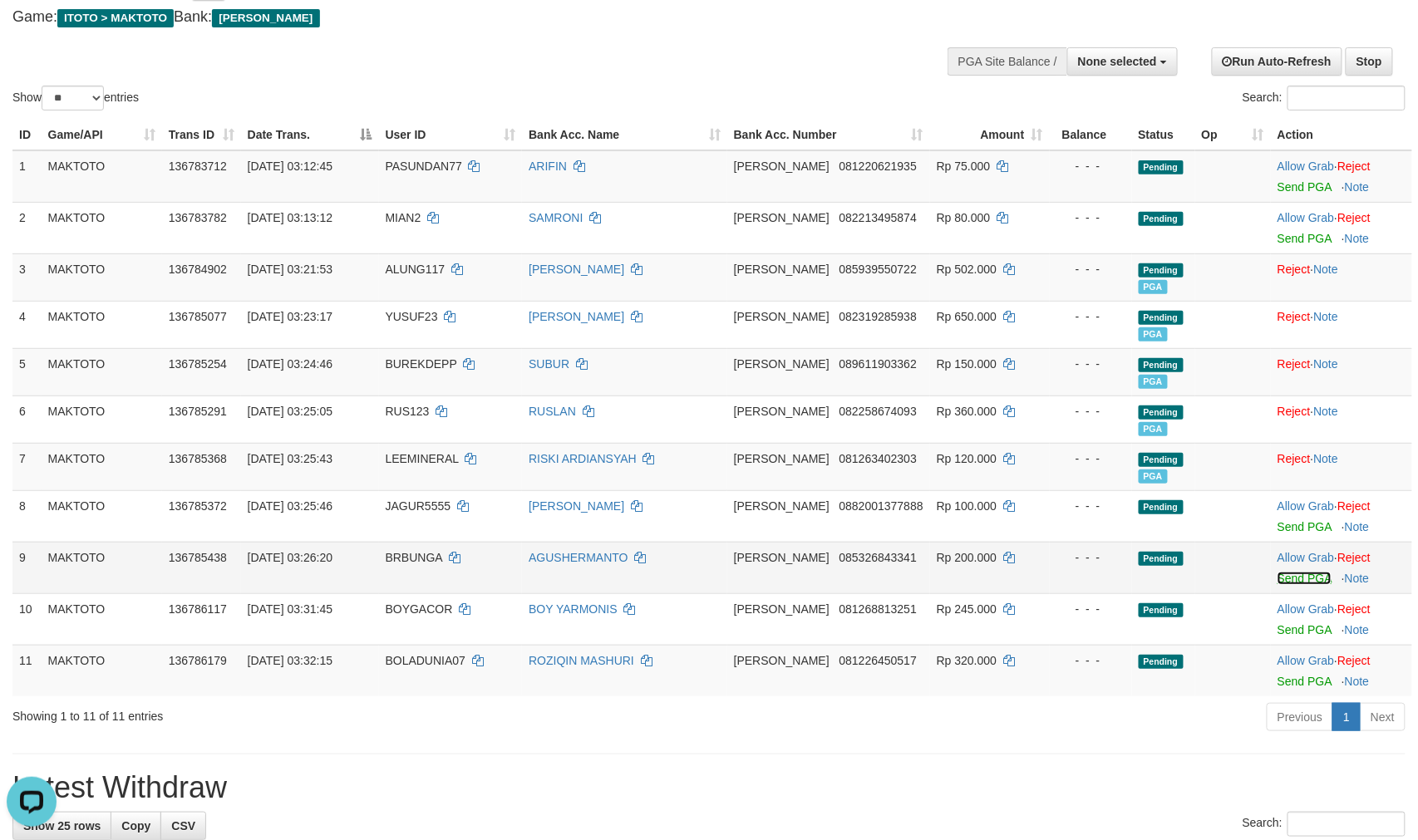
click at [1278, 585] on link "Send PGA" at bounding box center [1305, 579] width 54 height 13
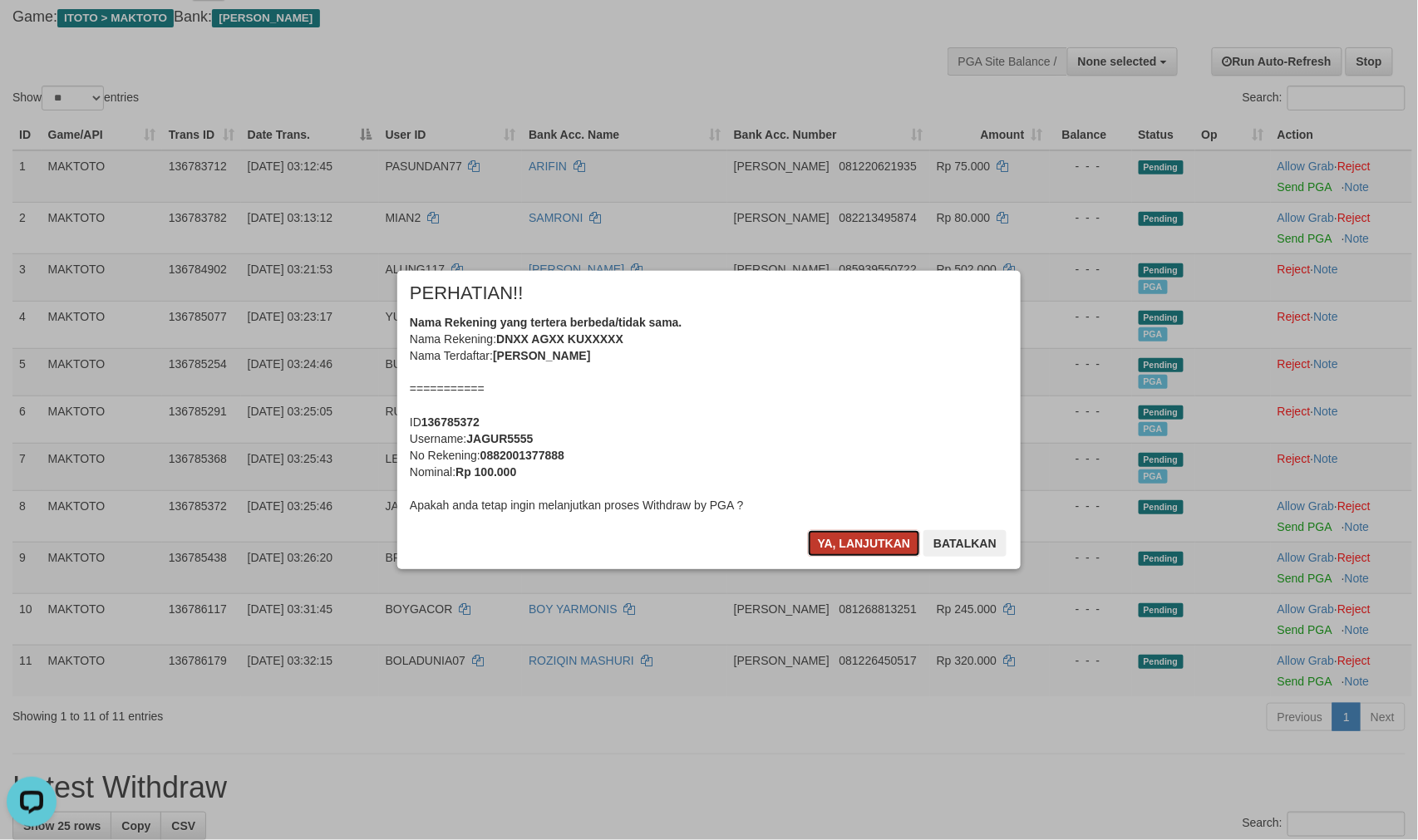
click at [868, 544] on button "Ya, lanjutkan" at bounding box center [864, 543] width 113 height 27
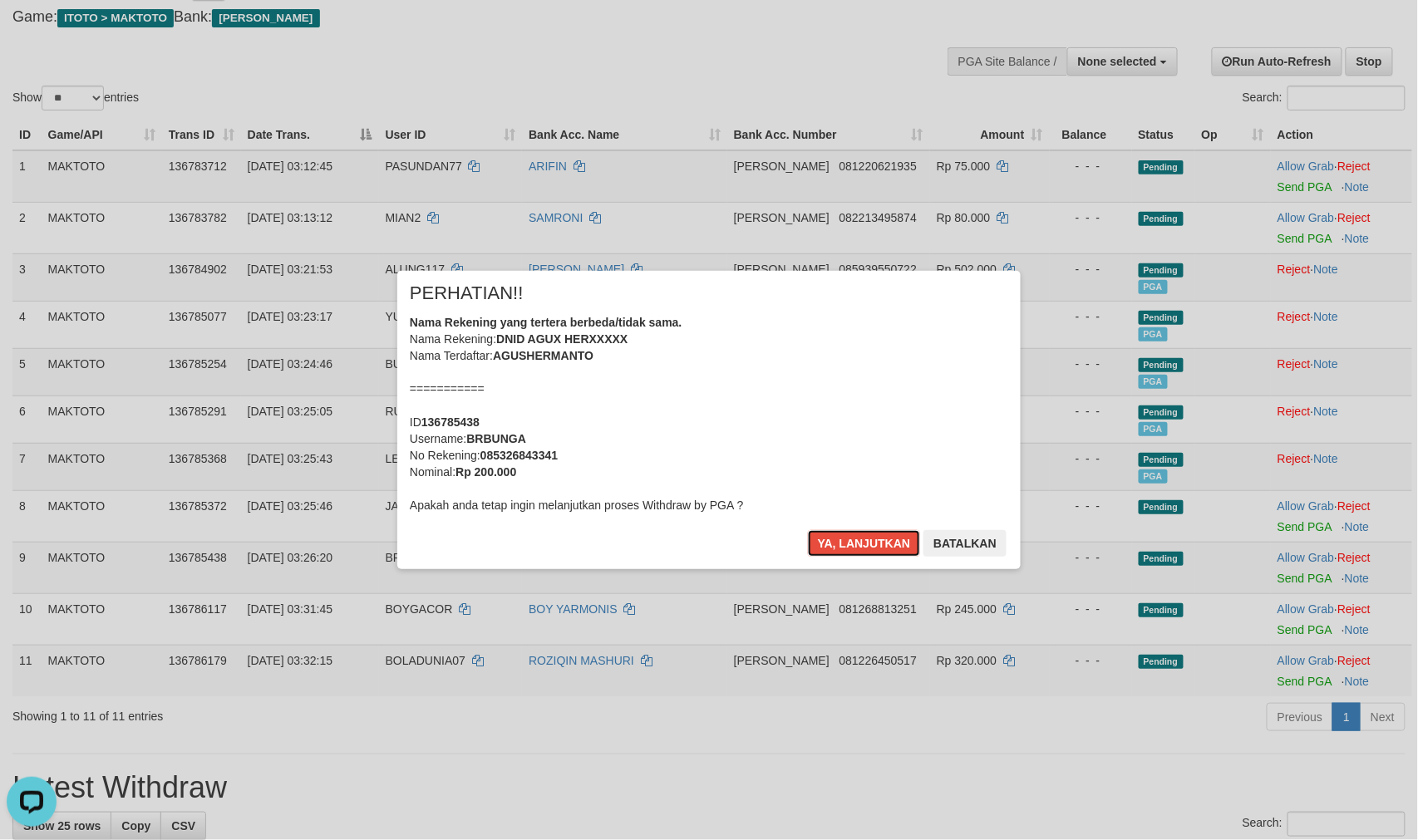
click at [868, 544] on button "Ya, lanjutkan" at bounding box center [864, 543] width 113 height 27
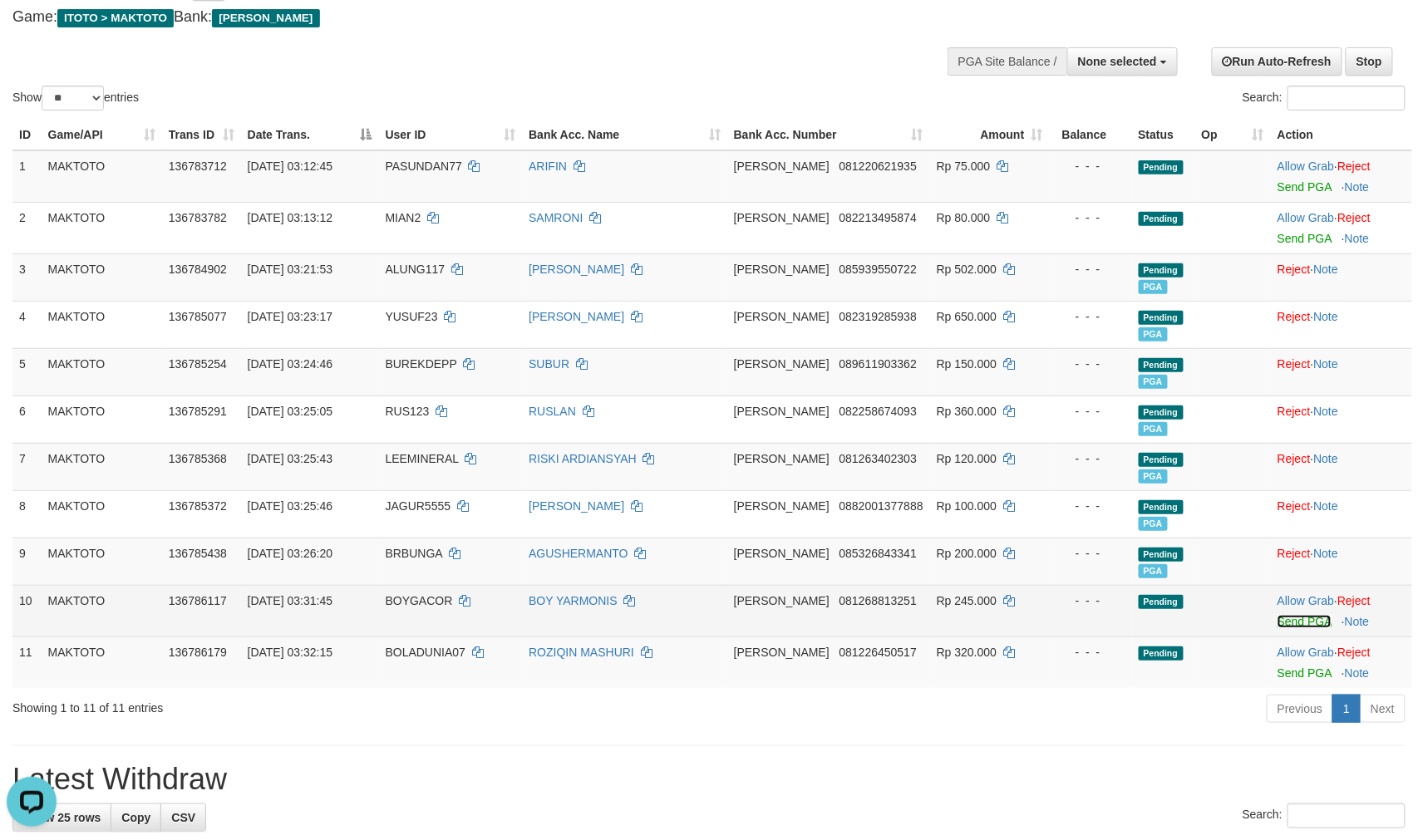
click at [1283, 628] on link "Send PGA" at bounding box center [1305, 622] width 54 height 13
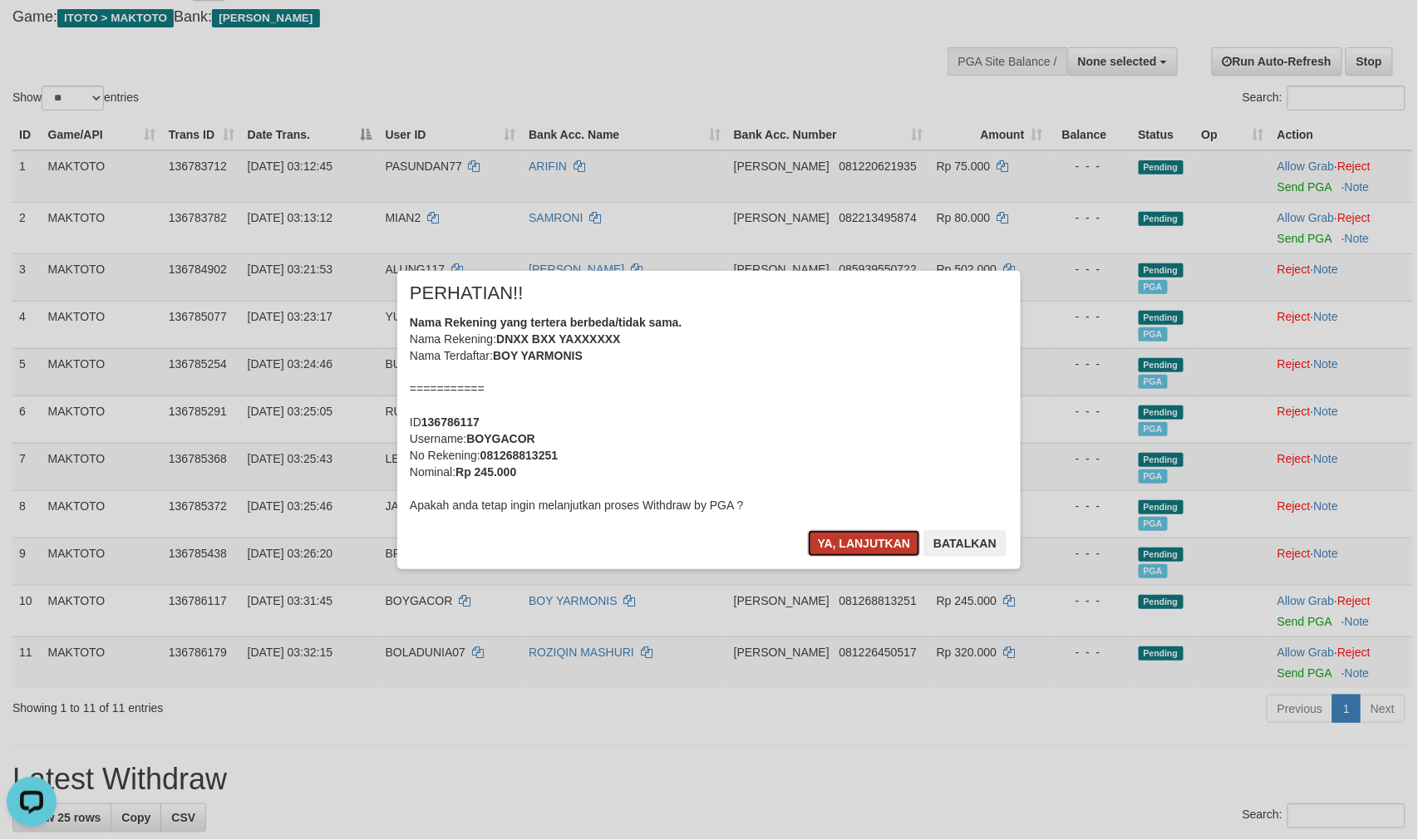
click at [850, 545] on button "Ya, lanjutkan" at bounding box center [864, 543] width 113 height 27
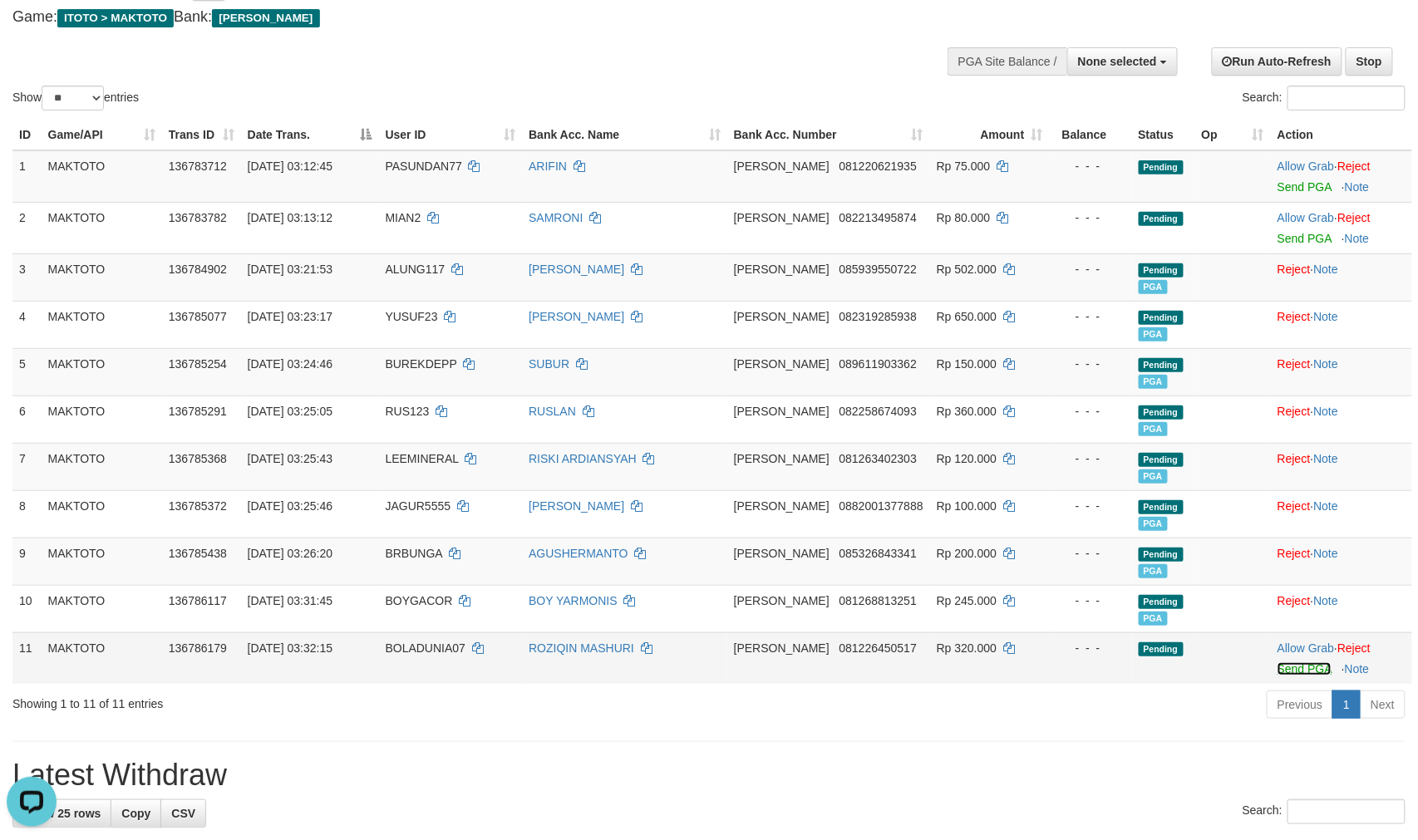
click at [1295, 675] on link "Send PGA" at bounding box center [1305, 669] width 54 height 13
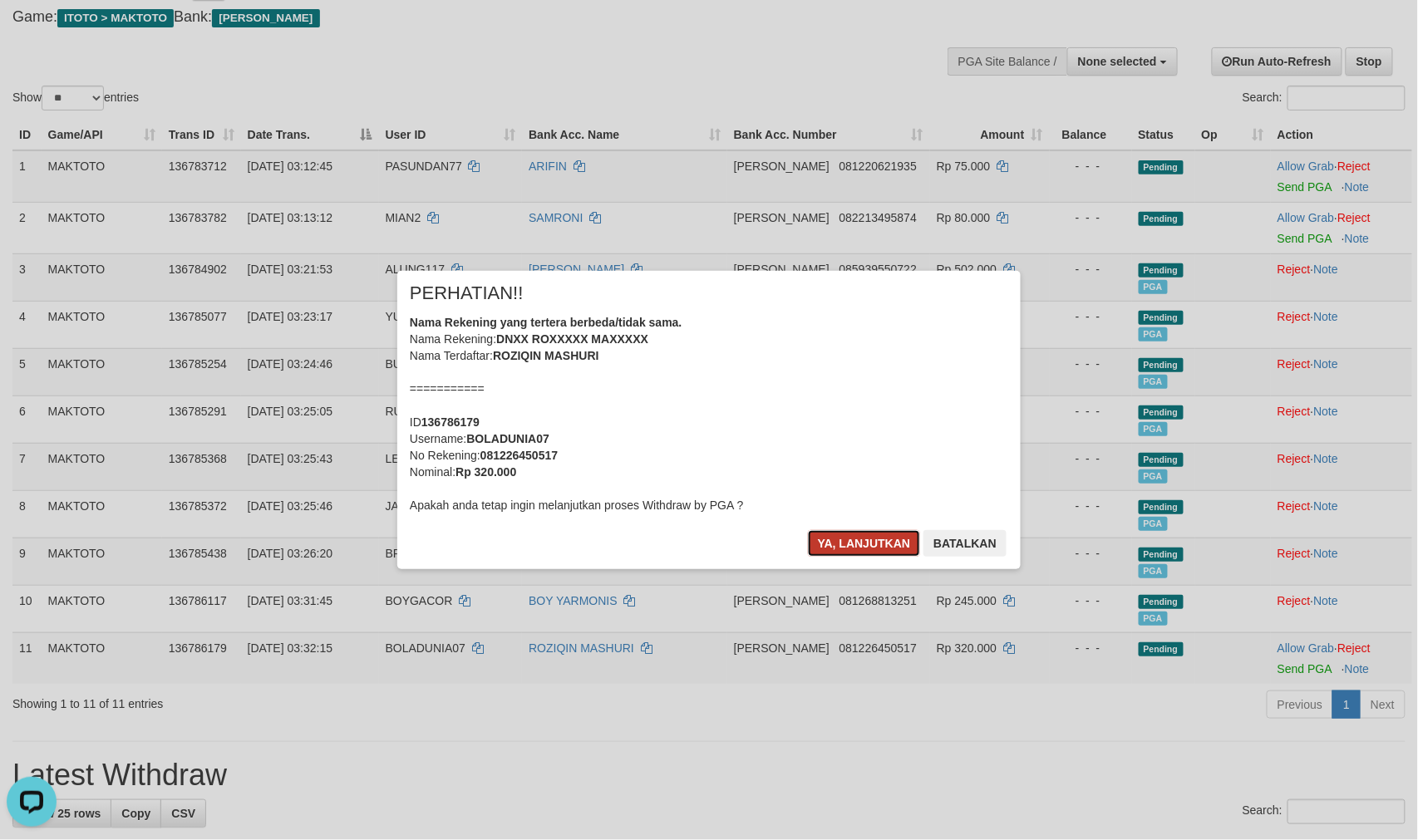
click at [856, 554] on button "Ya, lanjutkan" at bounding box center [864, 543] width 113 height 27
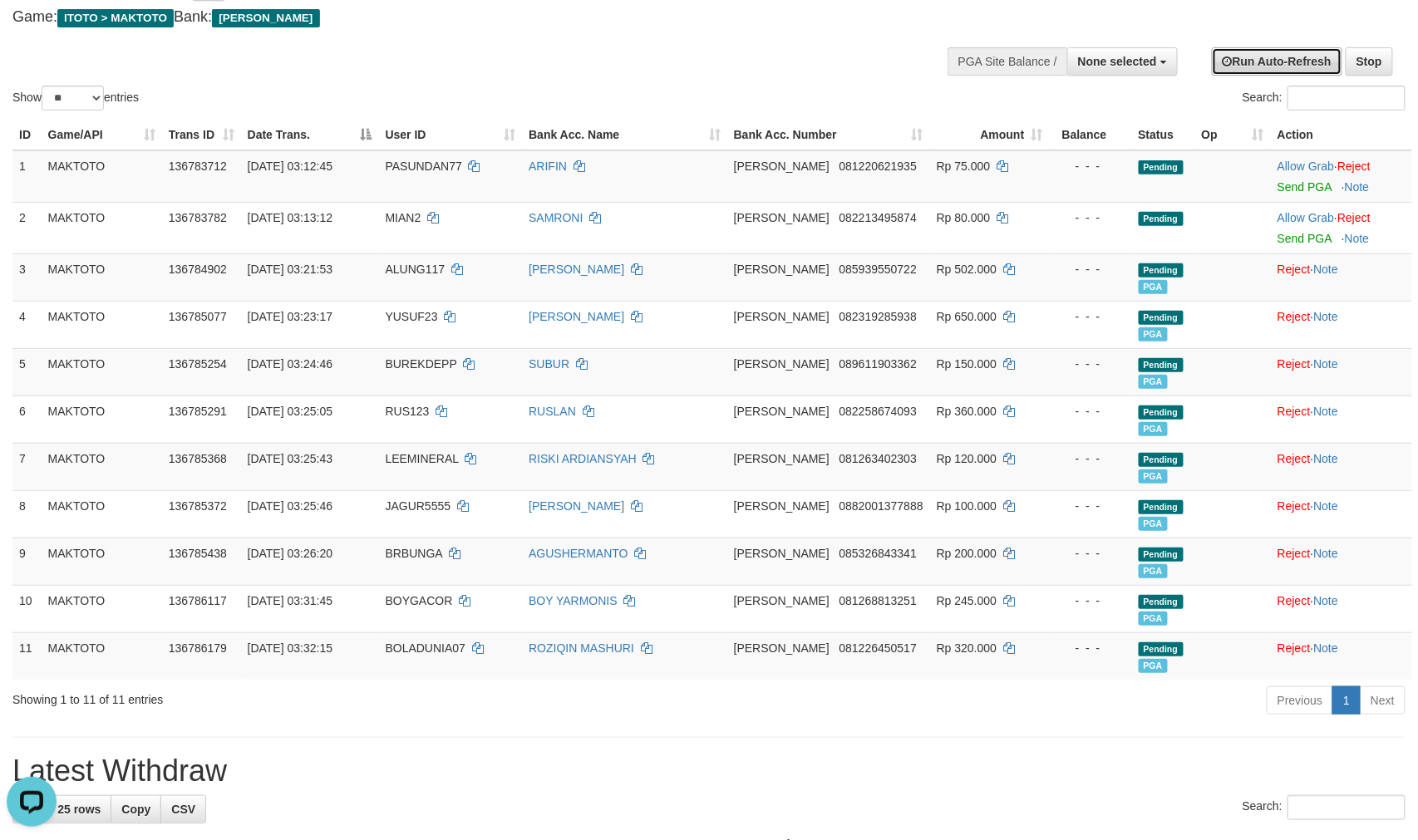
click at [1315, 63] on link "Run Auto-Refresh" at bounding box center [1277, 61] width 130 height 29
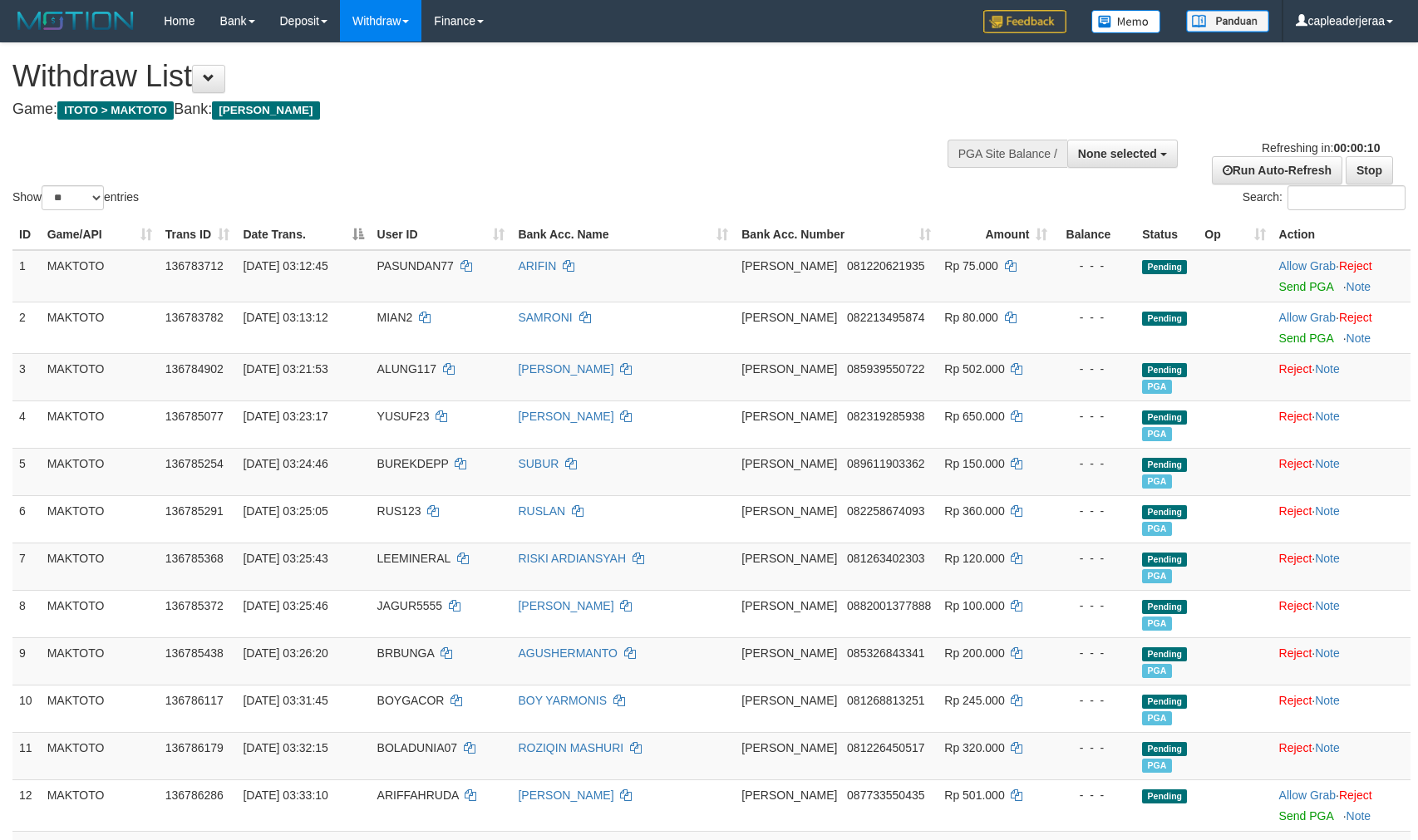
select select
select select "**"
select select
select select "**"
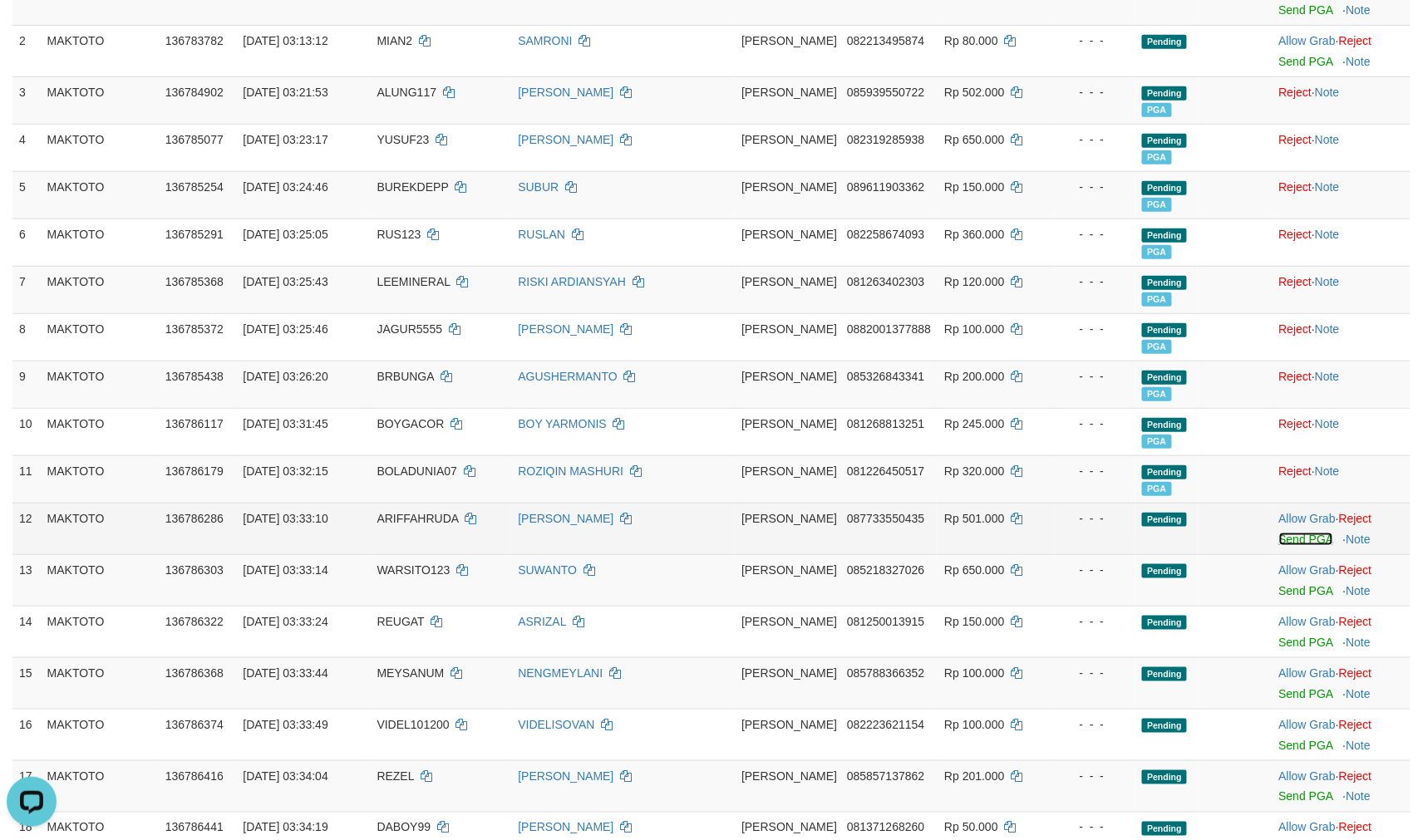
click at [1302, 540] on link "Send PGA" at bounding box center [1306, 539] width 54 height 13
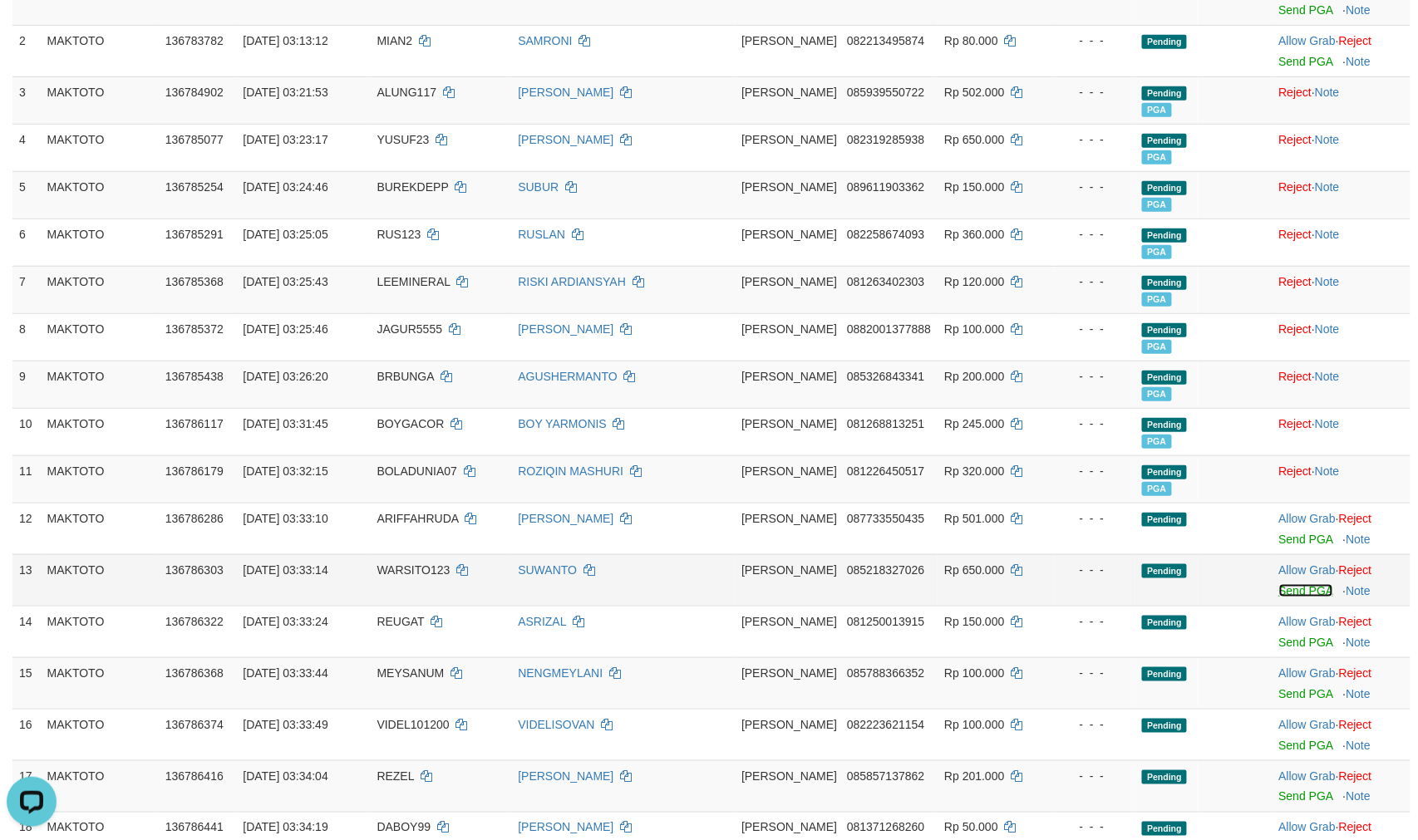
click at [1291, 591] on link "Send PGA" at bounding box center [1306, 591] width 54 height 13
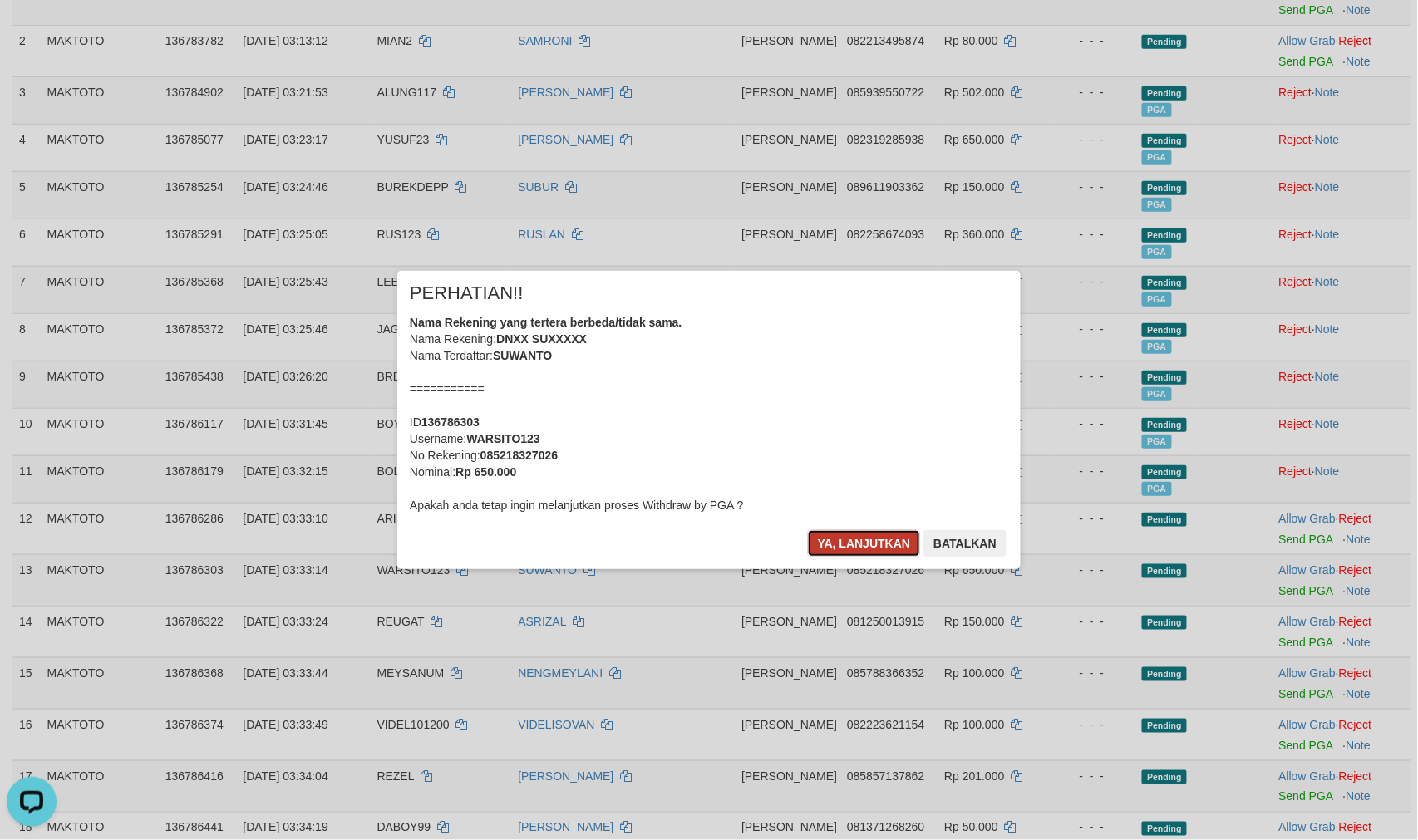
click at [827, 533] on button "Ya, lanjutkan" at bounding box center [864, 543] width 113 height 27
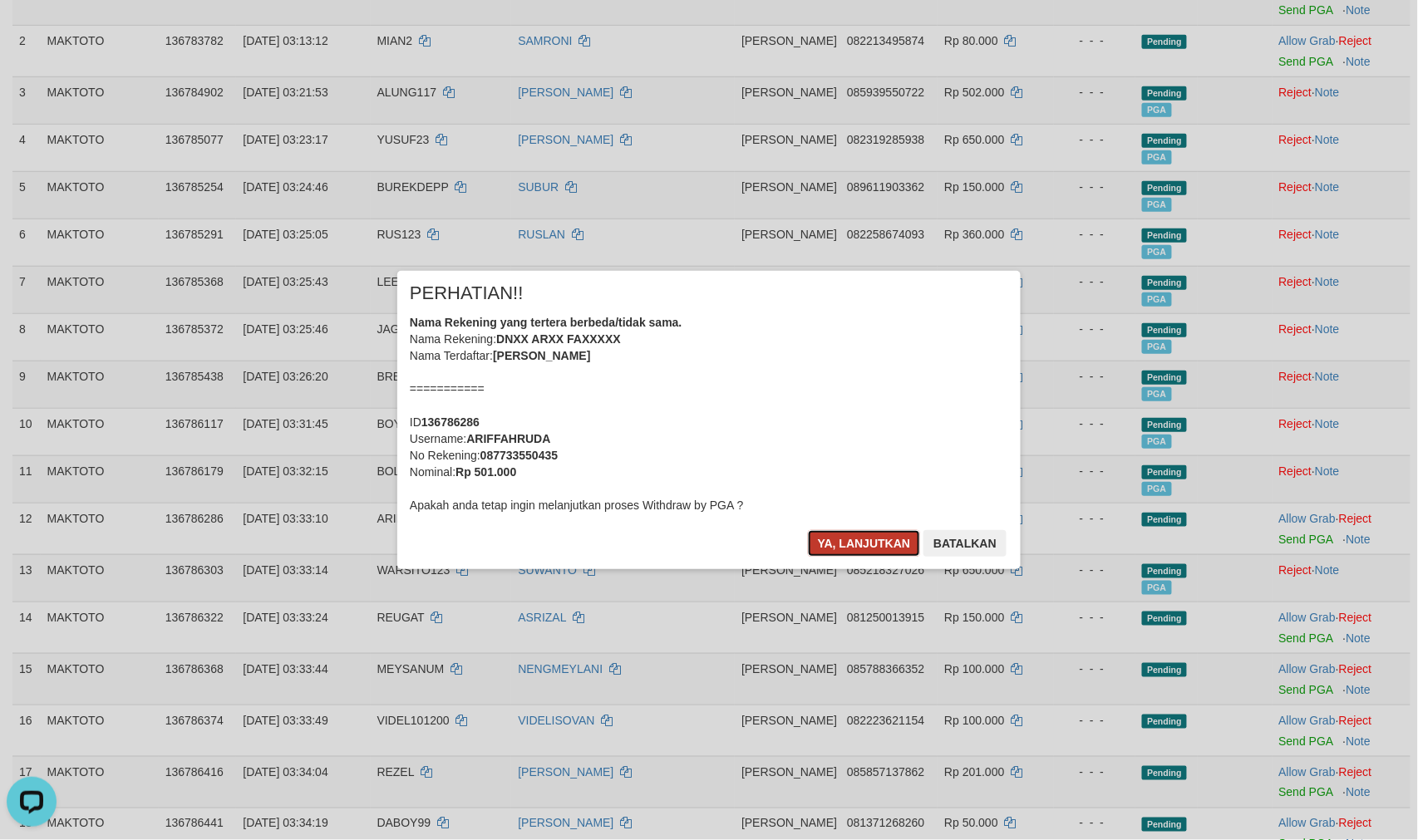
click at [838, 541] on button "Ya, lanjutkan" at bounding box center [864, 543] width 113 height 27
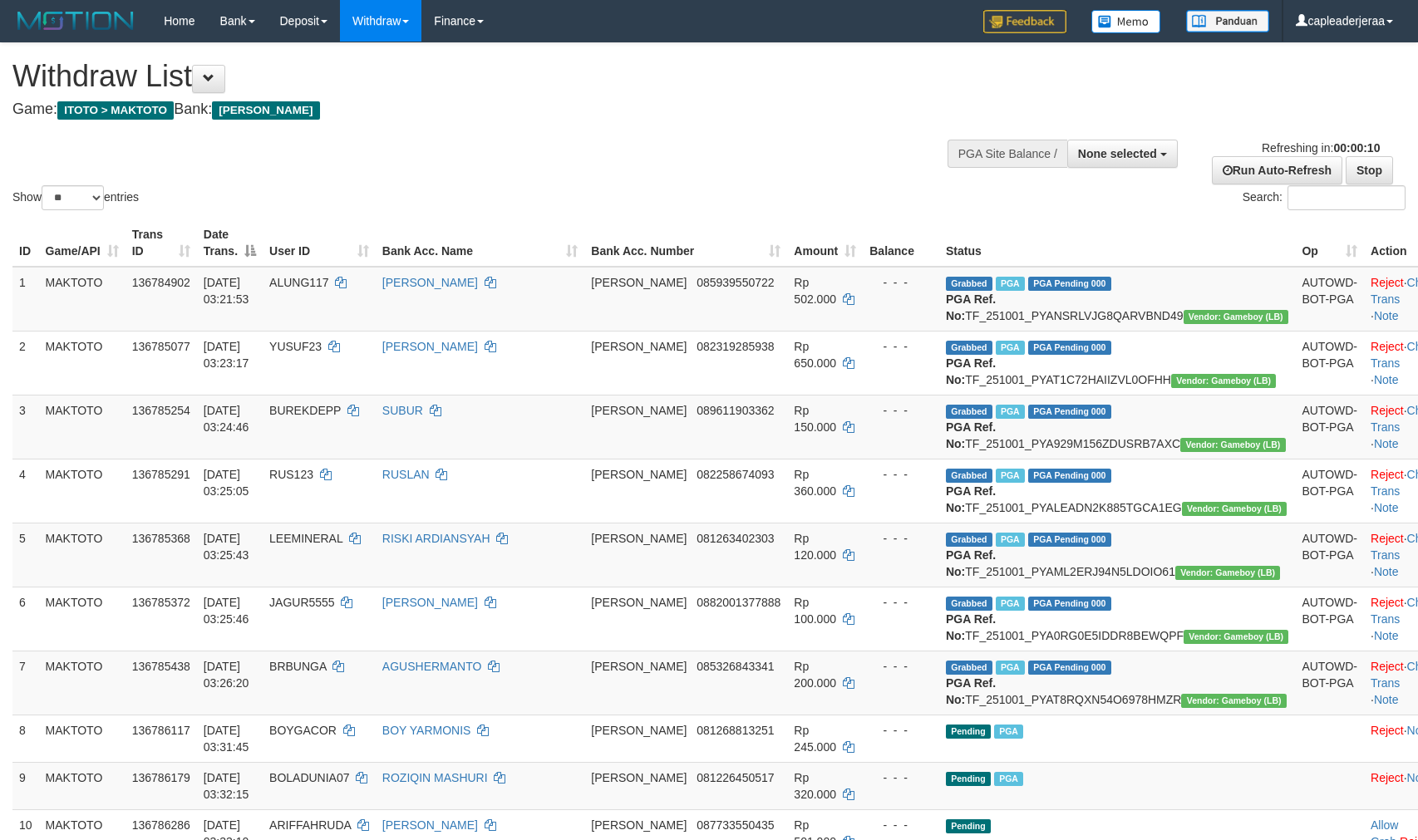
select select
select select "**"
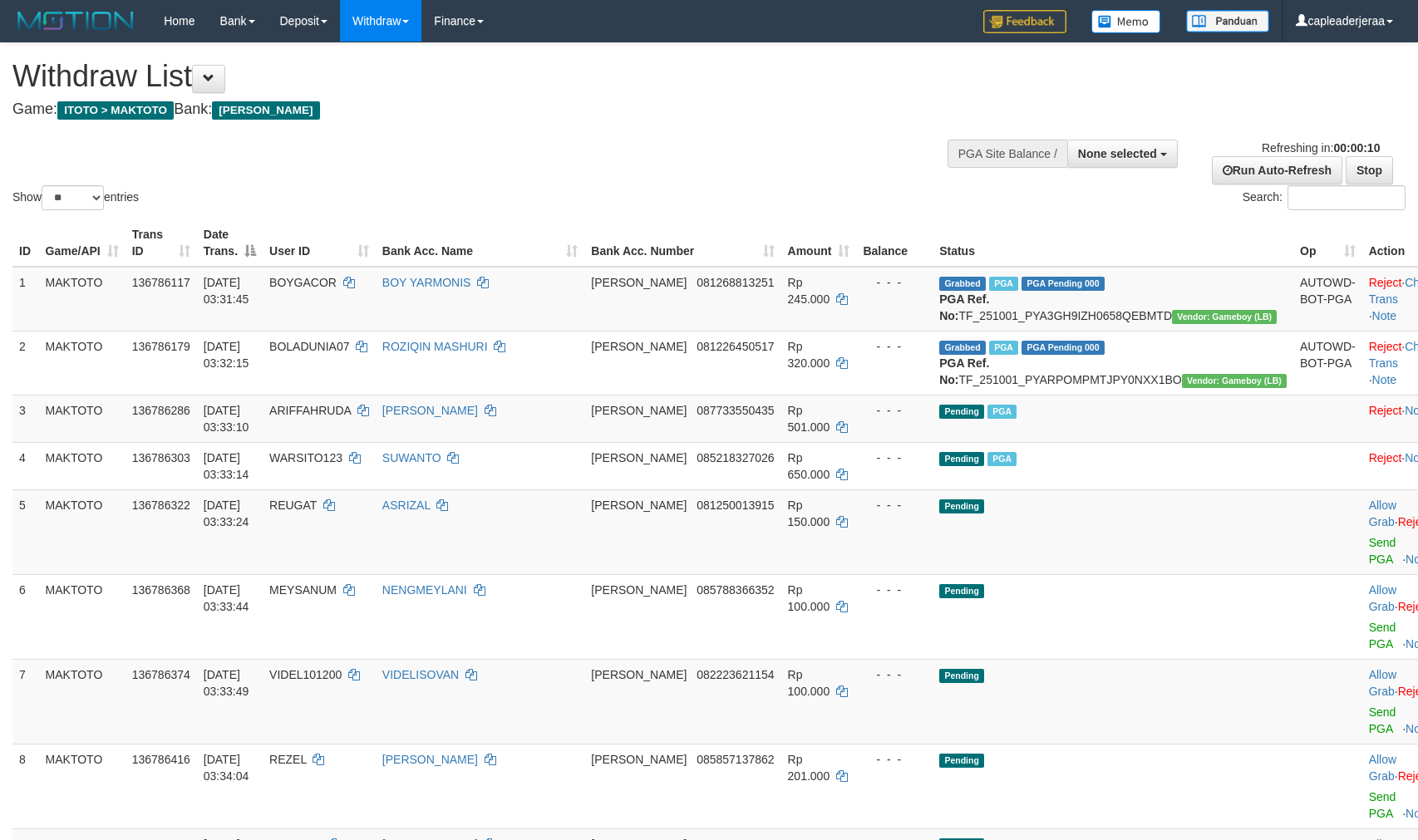
select select
select select "**"
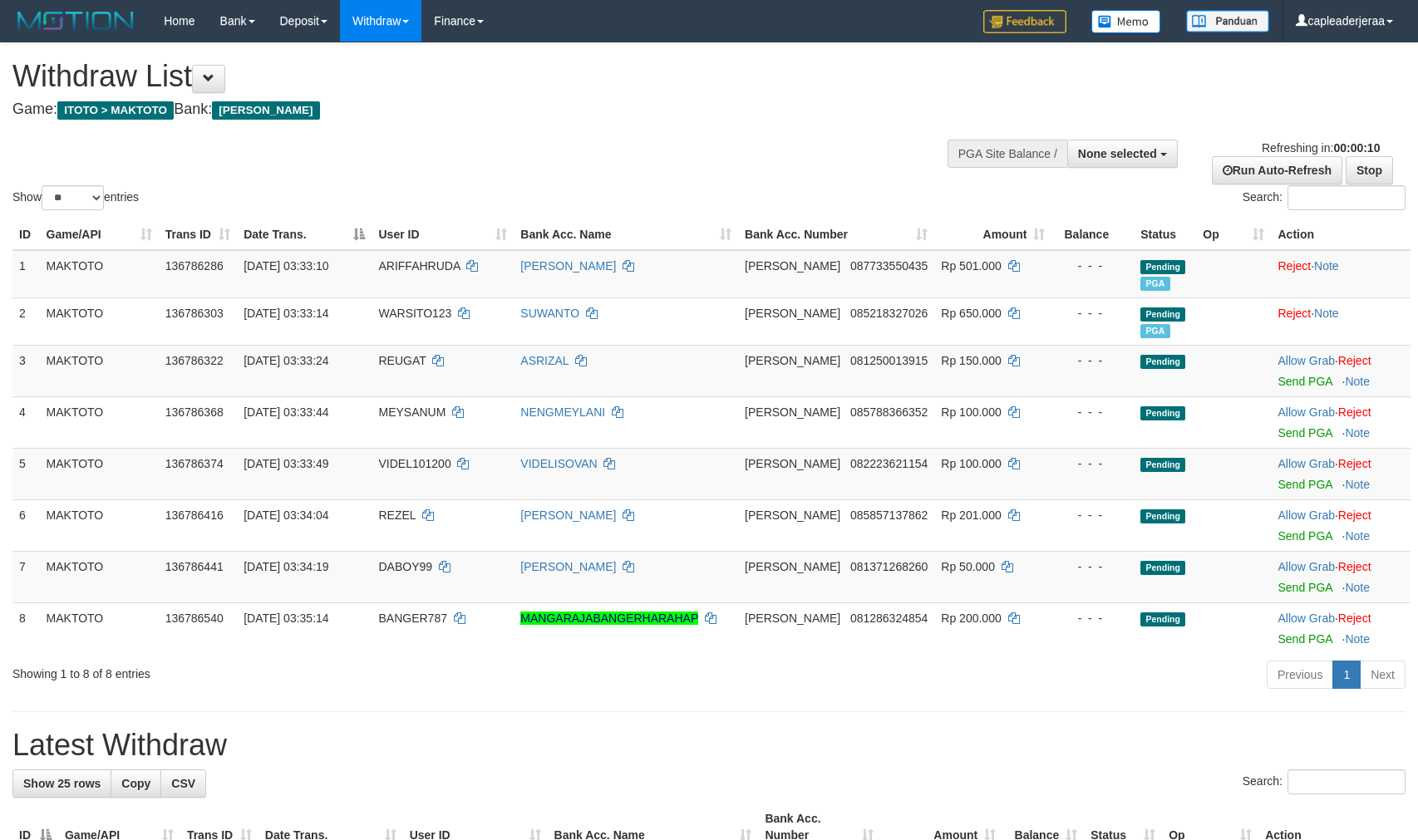
select select
select select "**"
select select
select select "**"
select select
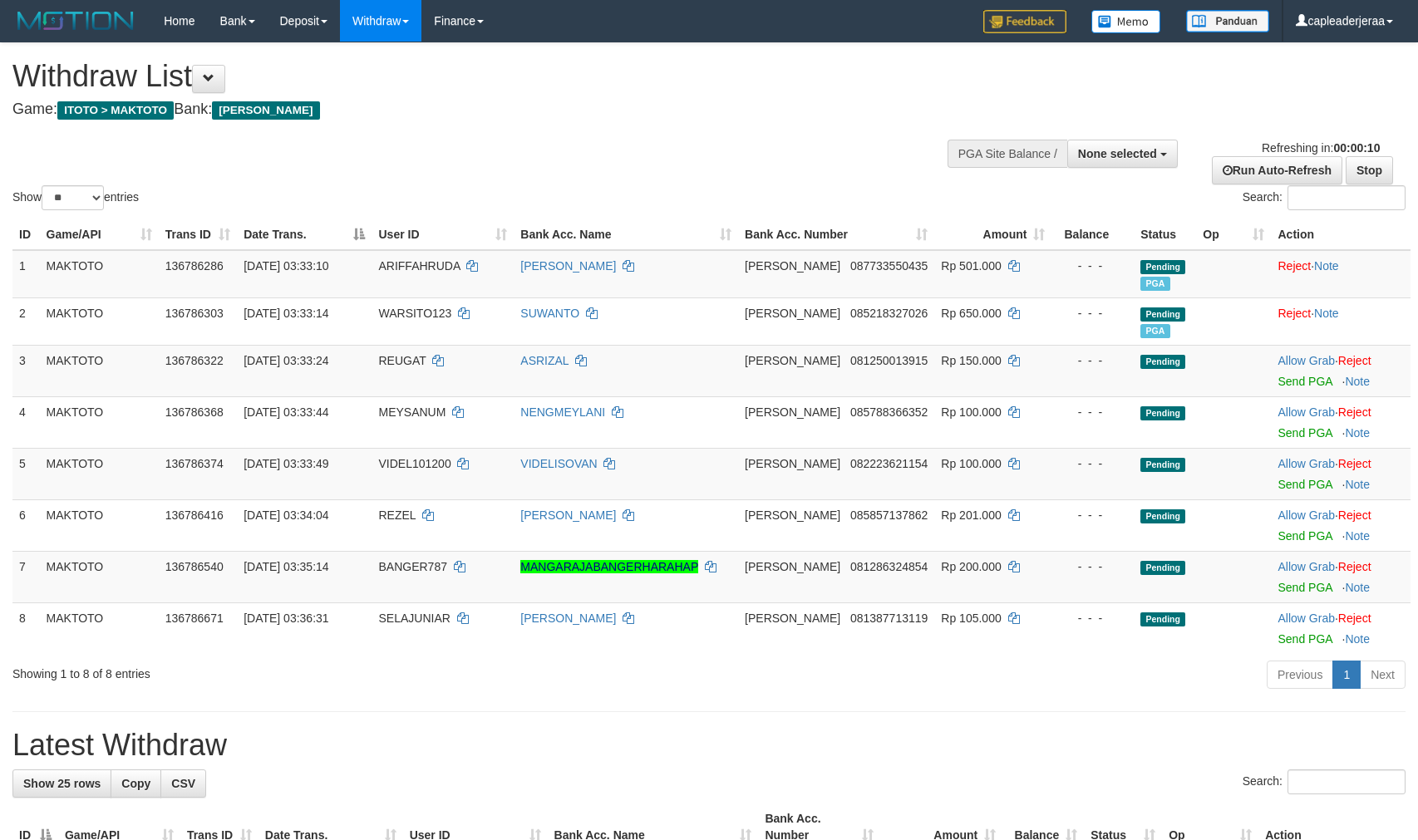
select select "**"
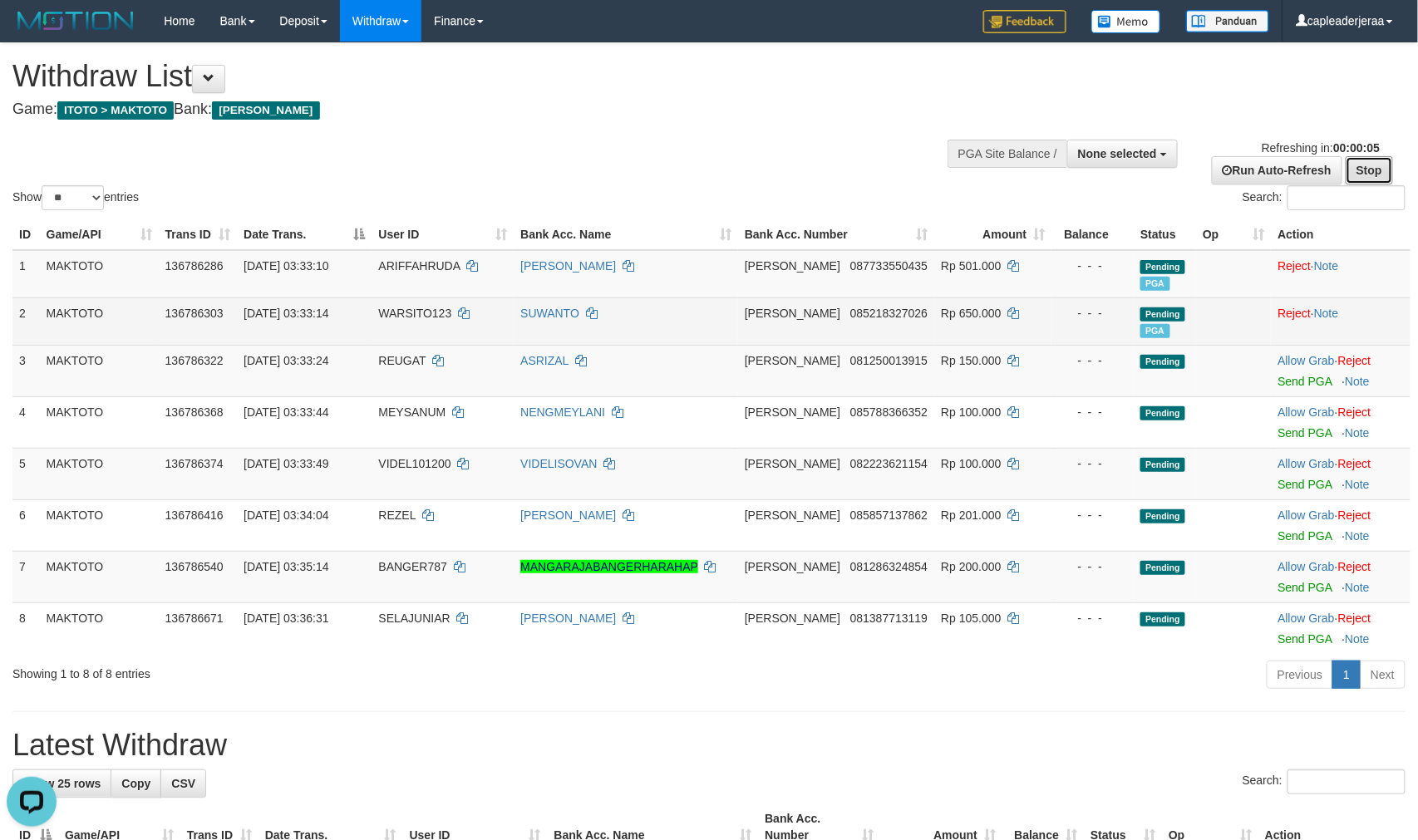
drag, startPoint x: 1374, startPoint y: 171, endPoint x: 1037, endPoint y: 337, distance: 375.7
click at [1374, 171] on link "Stop" at bounding box center [1369, 171] width 47 height 29
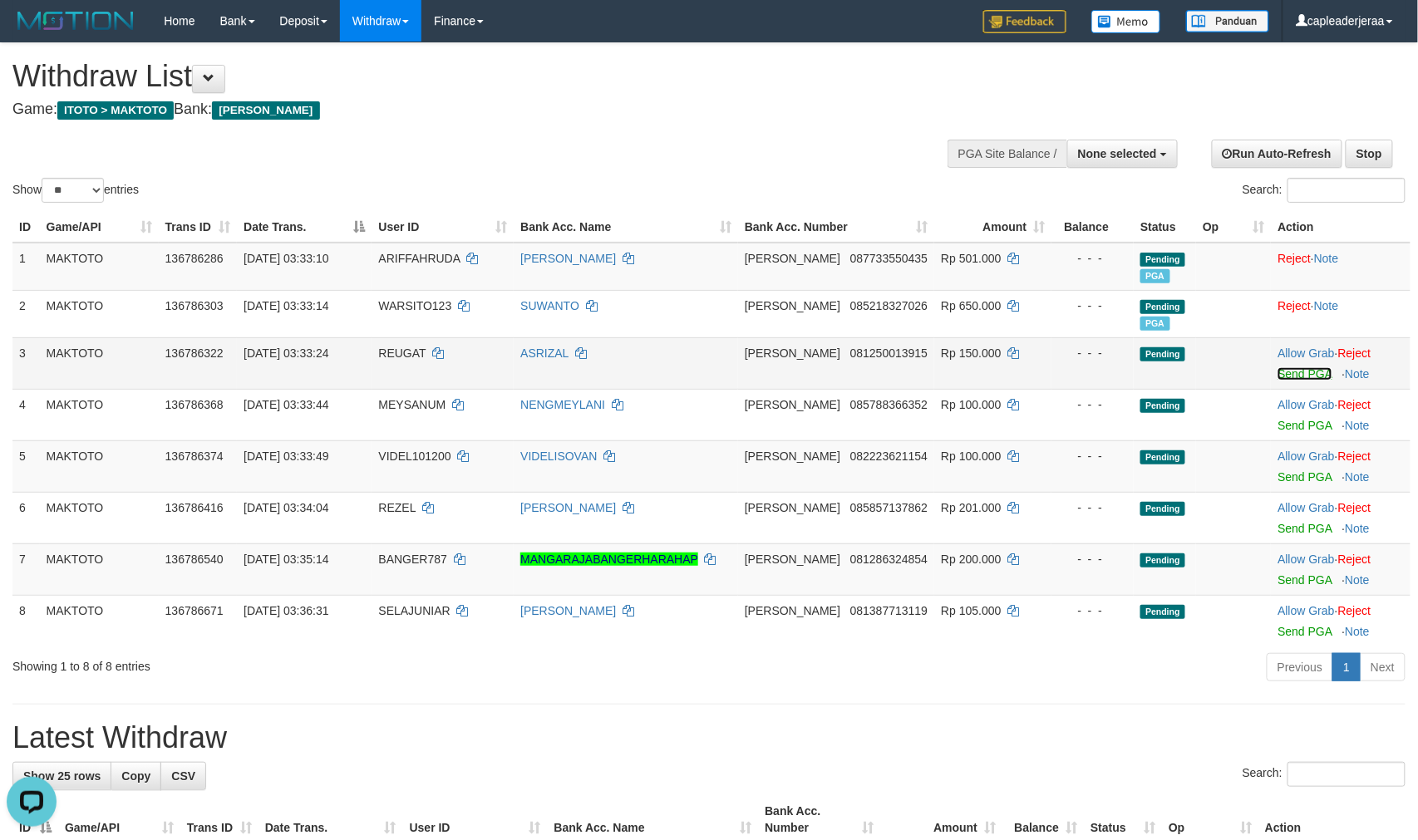
click at [1308, 381] on link "Send PGA" at bounding box center [1305, 374] width 54 height 13
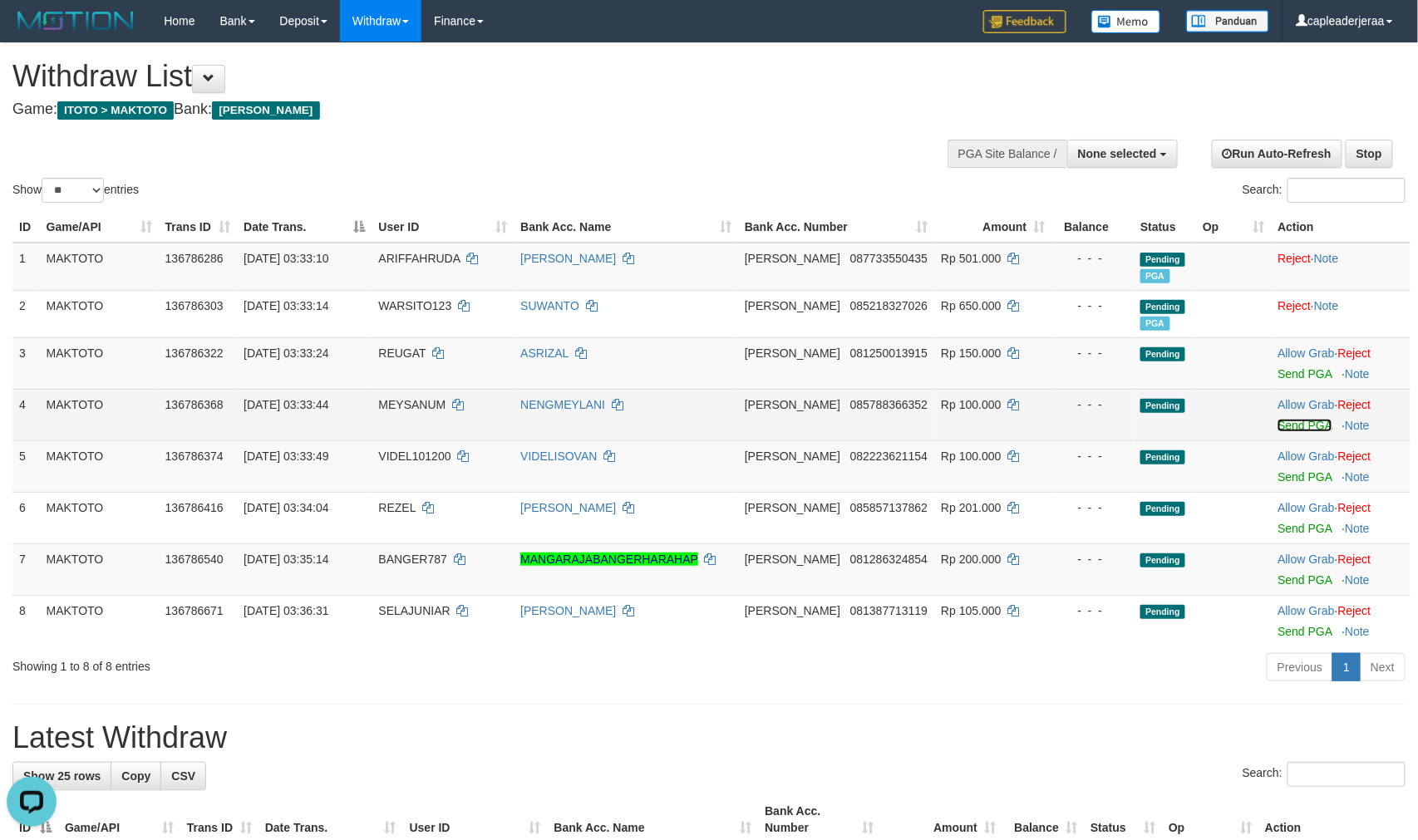
click at [1295, 433] on link "Send PGA" at bounding box center [1305, 426] width 54 height 13
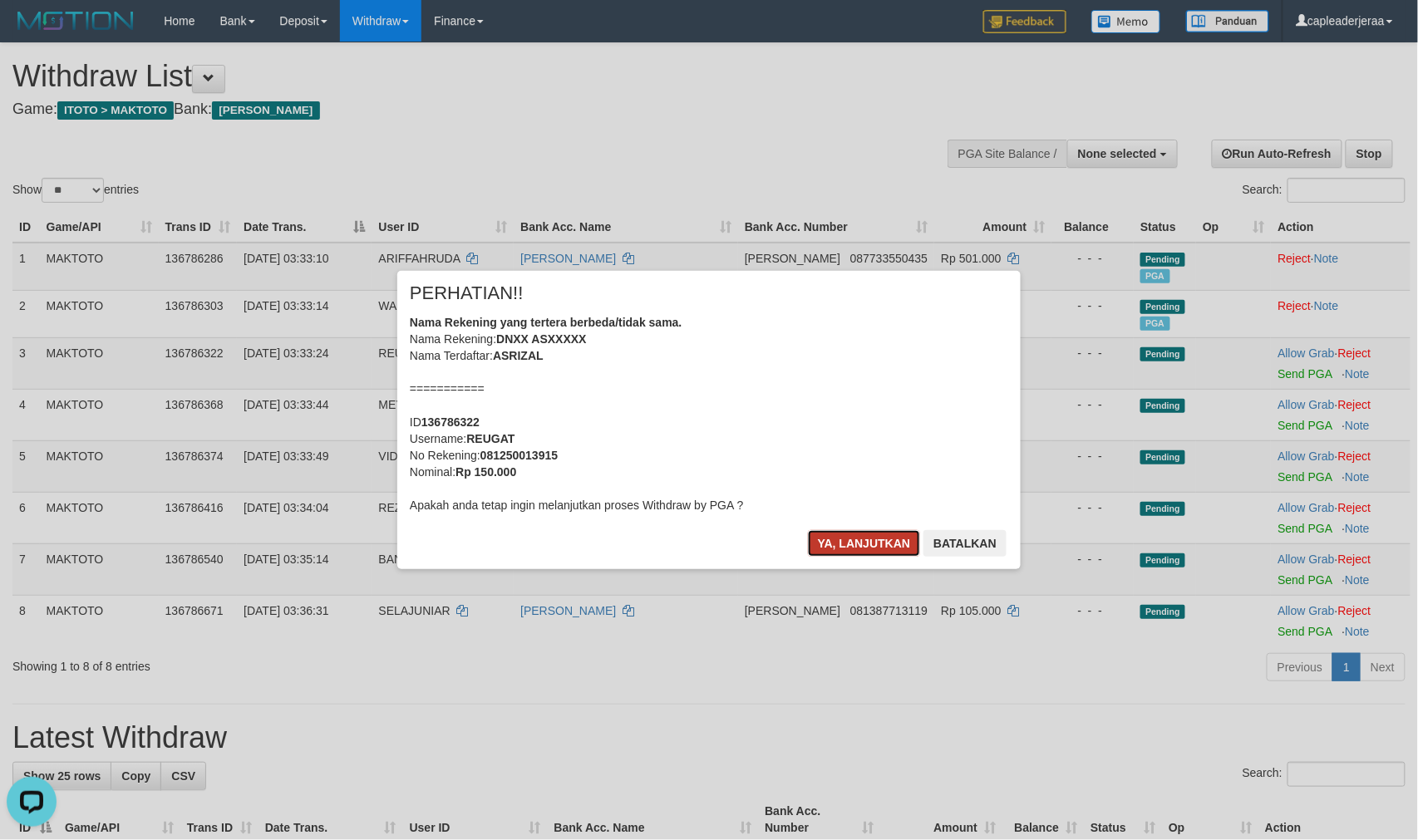
click at [849, 557] on button "Ya, lanjutkan" at bounding box center [864, 543] width 113 height 27
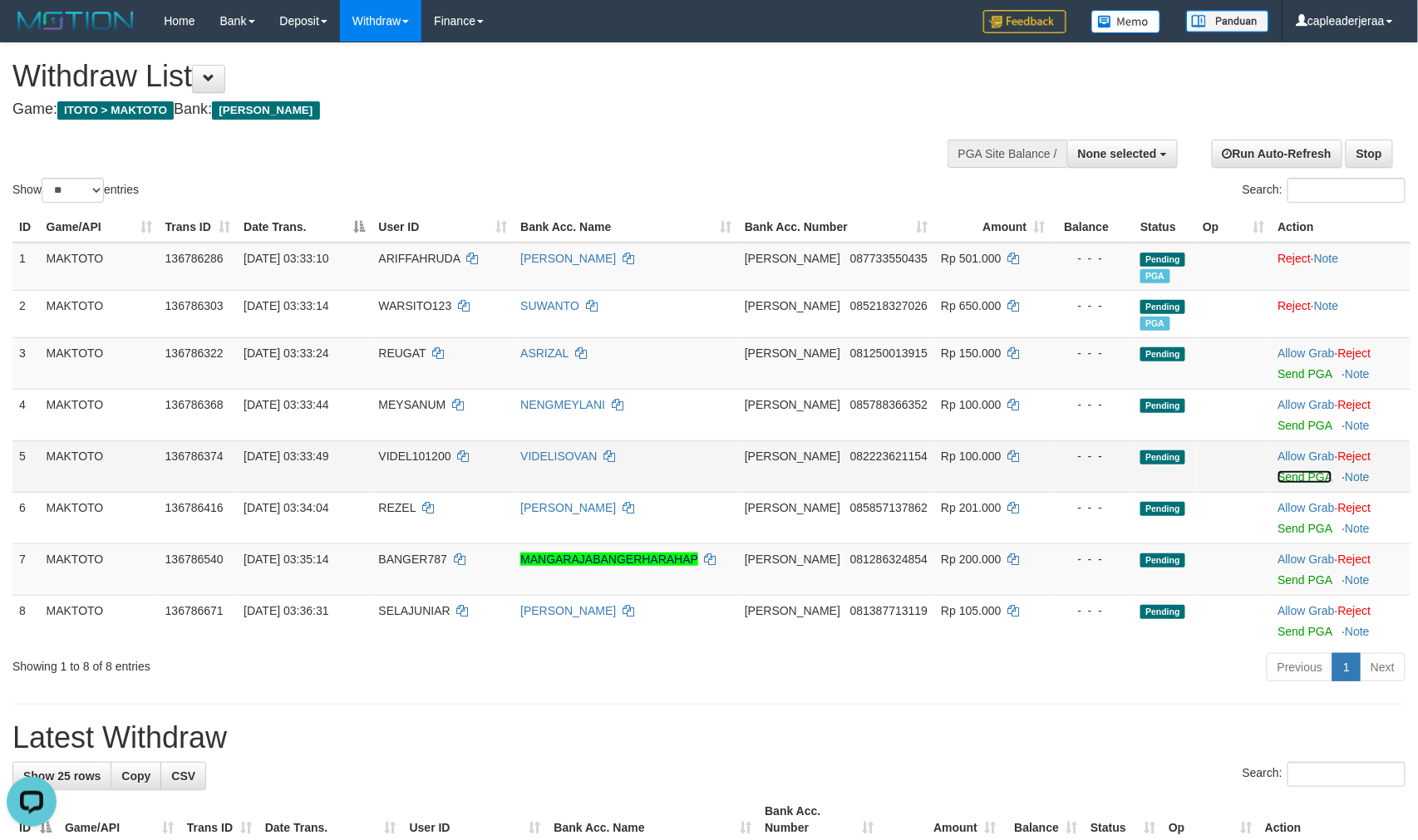
click at [1278, 484] on link "Send PGA" at bounding box center [1305, 477] width 54 height 13
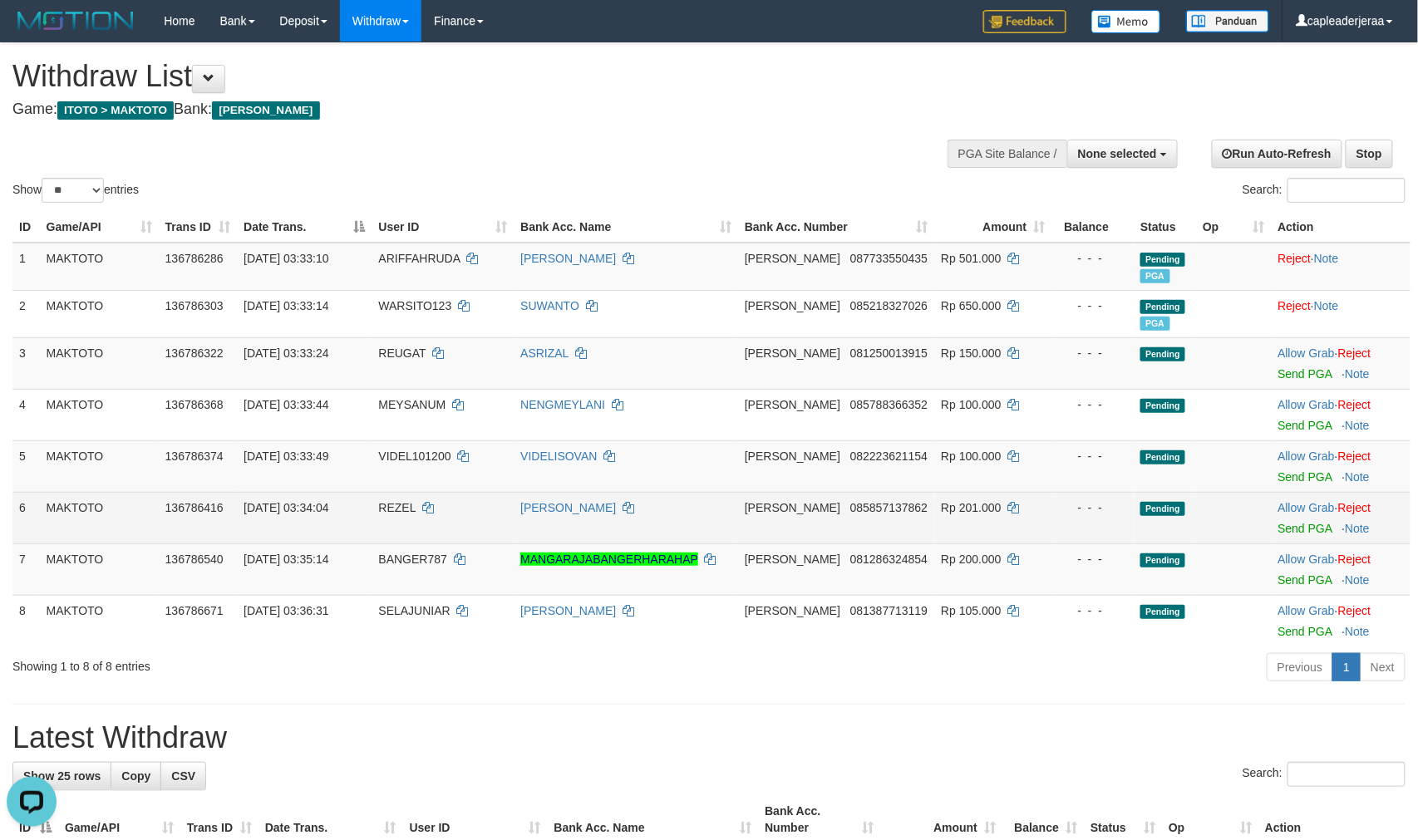
click at [1286, 543] on td "Allow Grab · Reject Send PGA · Note" at bounding box center [1341, 517] width 139 height 51
click at [1286, 535] on link "Send PGA" at bounding box center [1305, 528] width 54 height 13
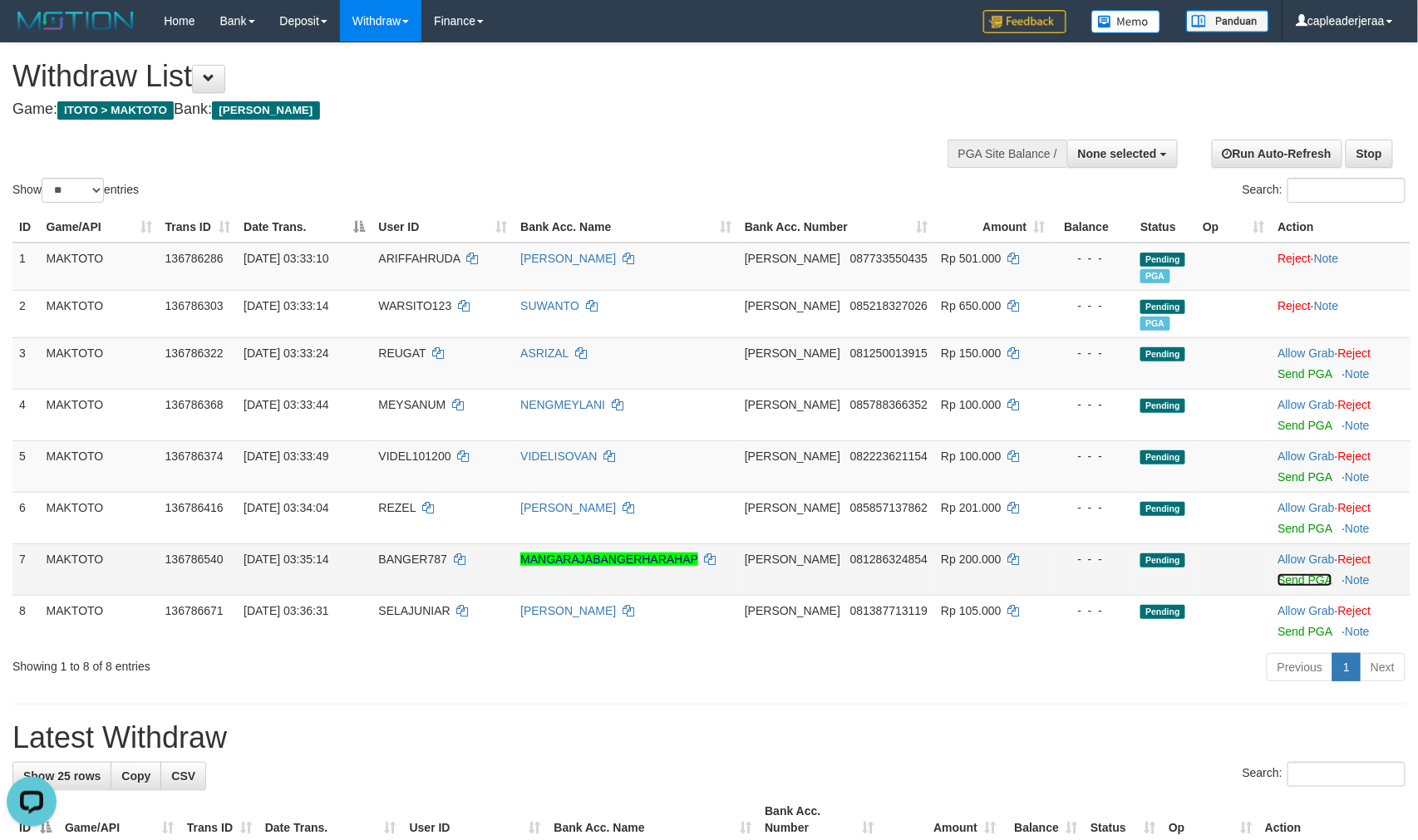
click at [1283, 587] on link "Send PGA" at bounding box center [1305, 580] width 54 height 13
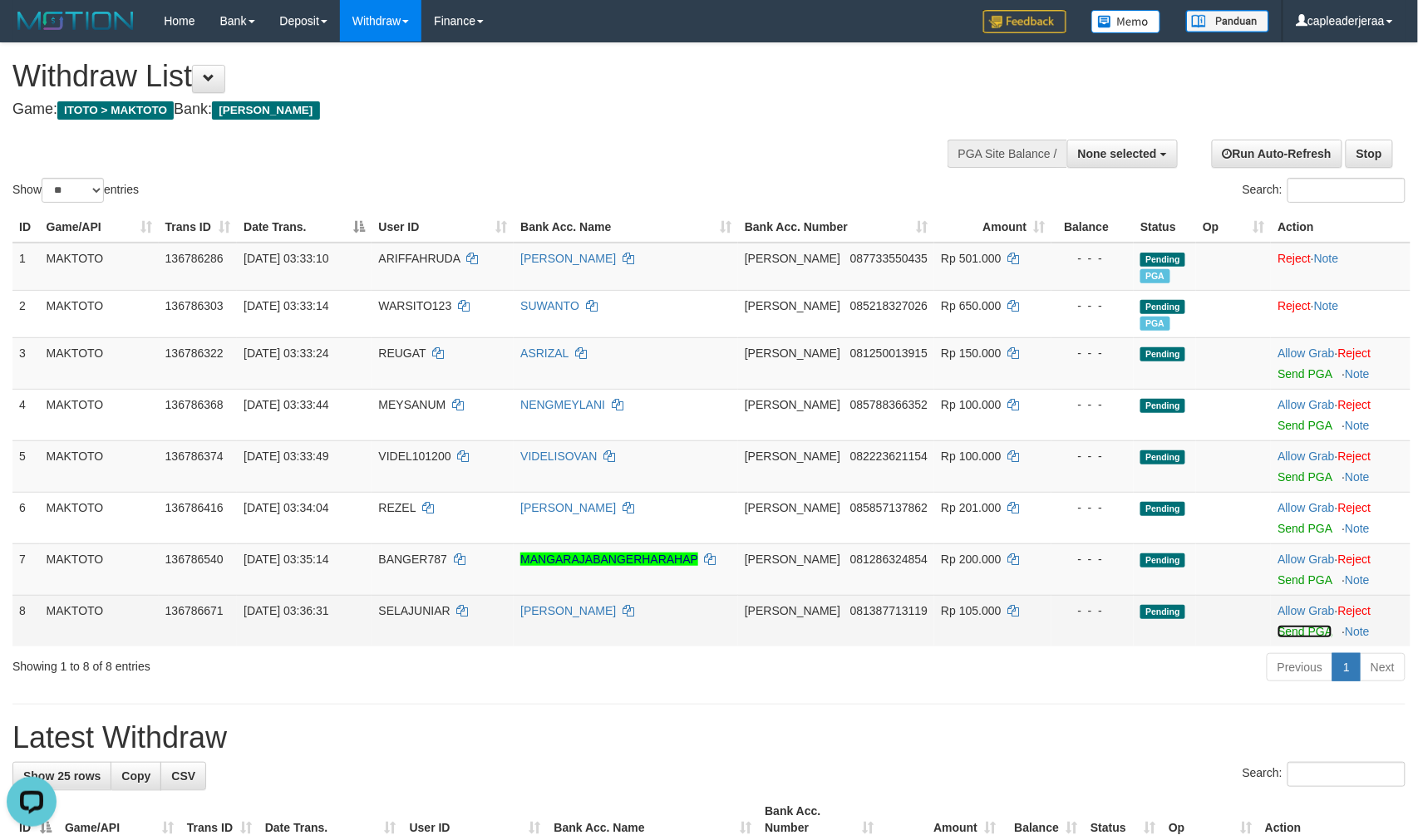
click at [1284, 638] on link "Send PGA" at bounding box center [1305, 632] width 54 height 13
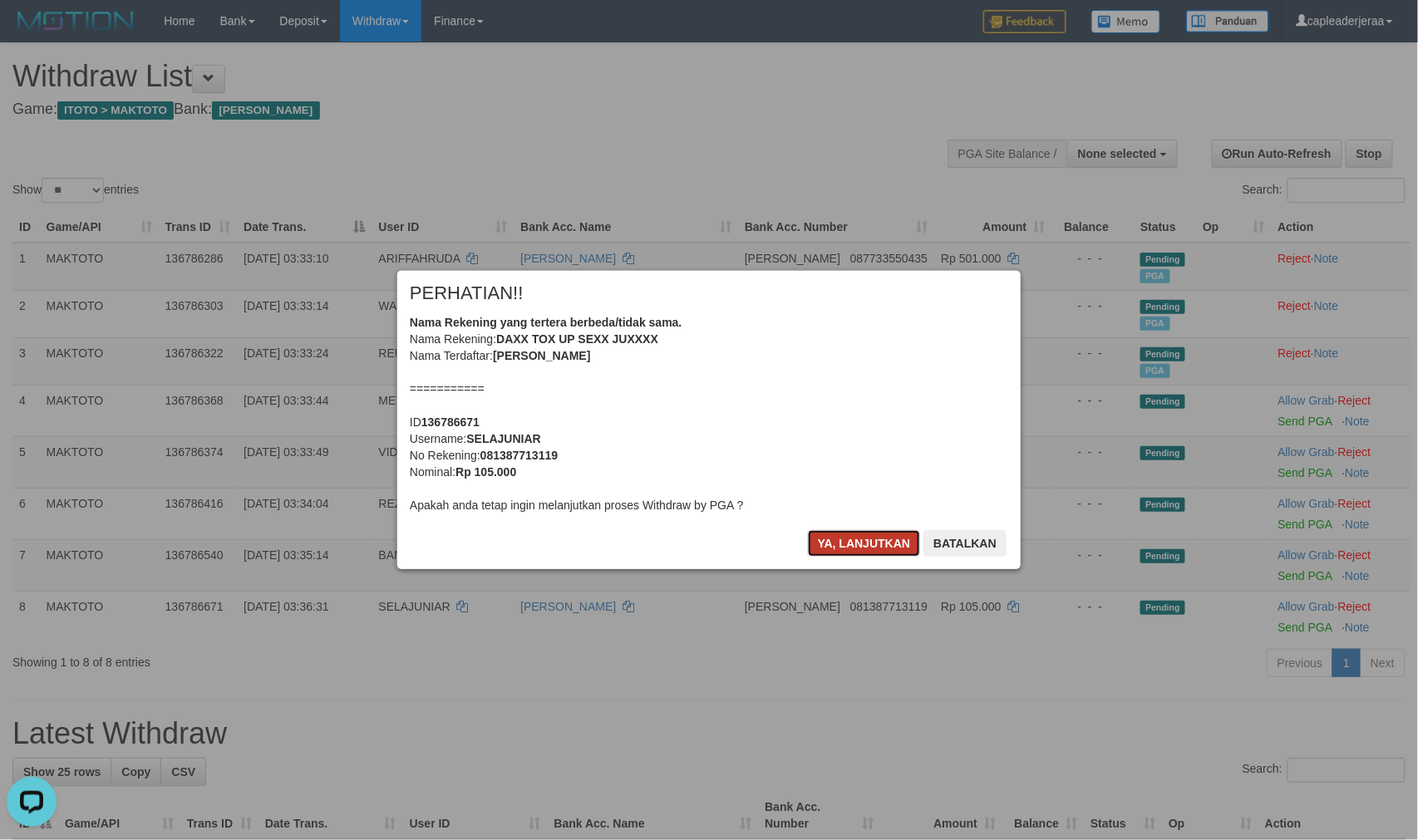
click at [852, 549] on button "Ya, lanjutkan" at bounding box center [864, 543] width 113 height 27
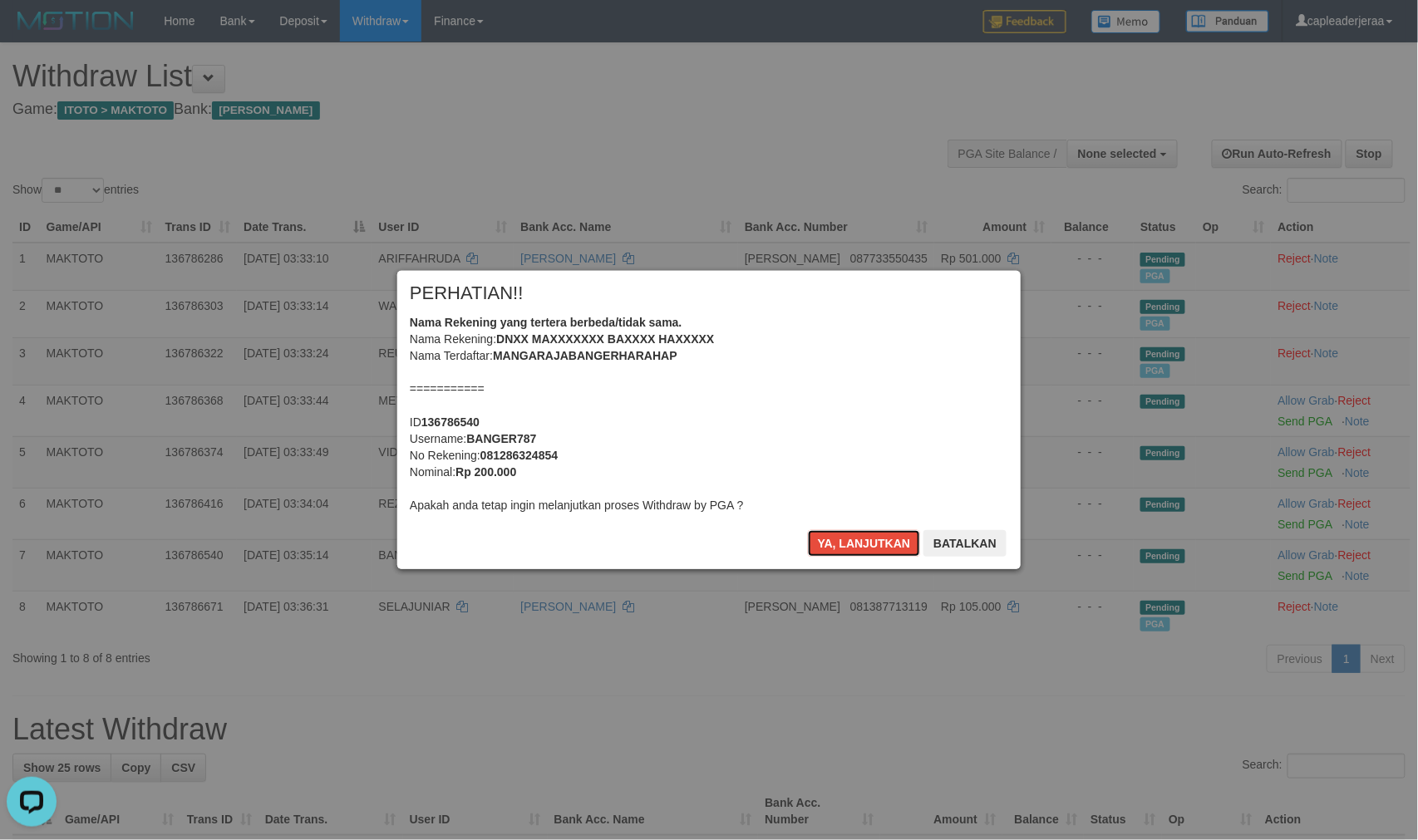
click at [846, 557] on button "Ya, lanjutkan" at bounding box center [864, 543] width 113 height 27
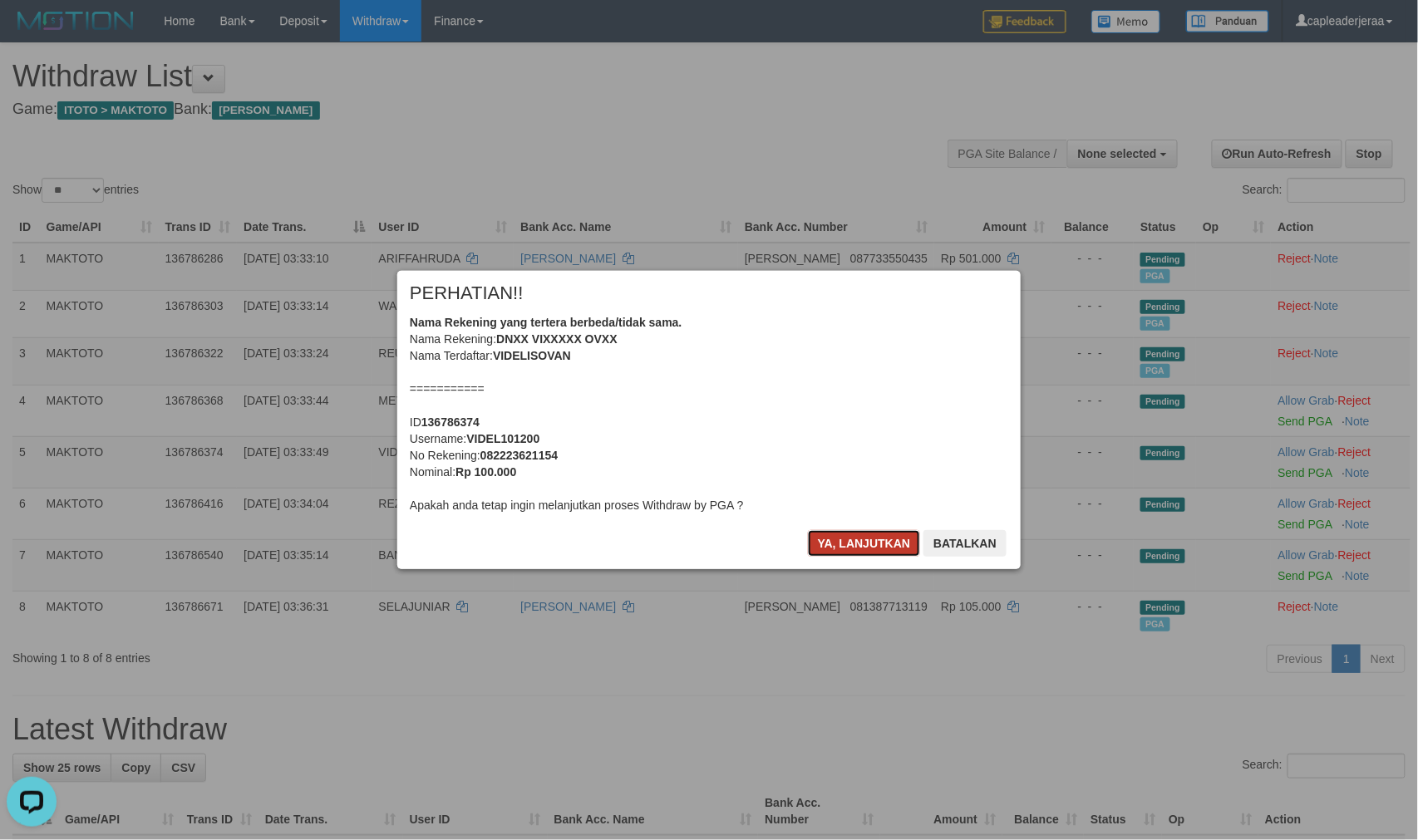
click at [846, 551] on button "Ya, lanjutkan" at bounding box center [864, 543] width 113 height 27
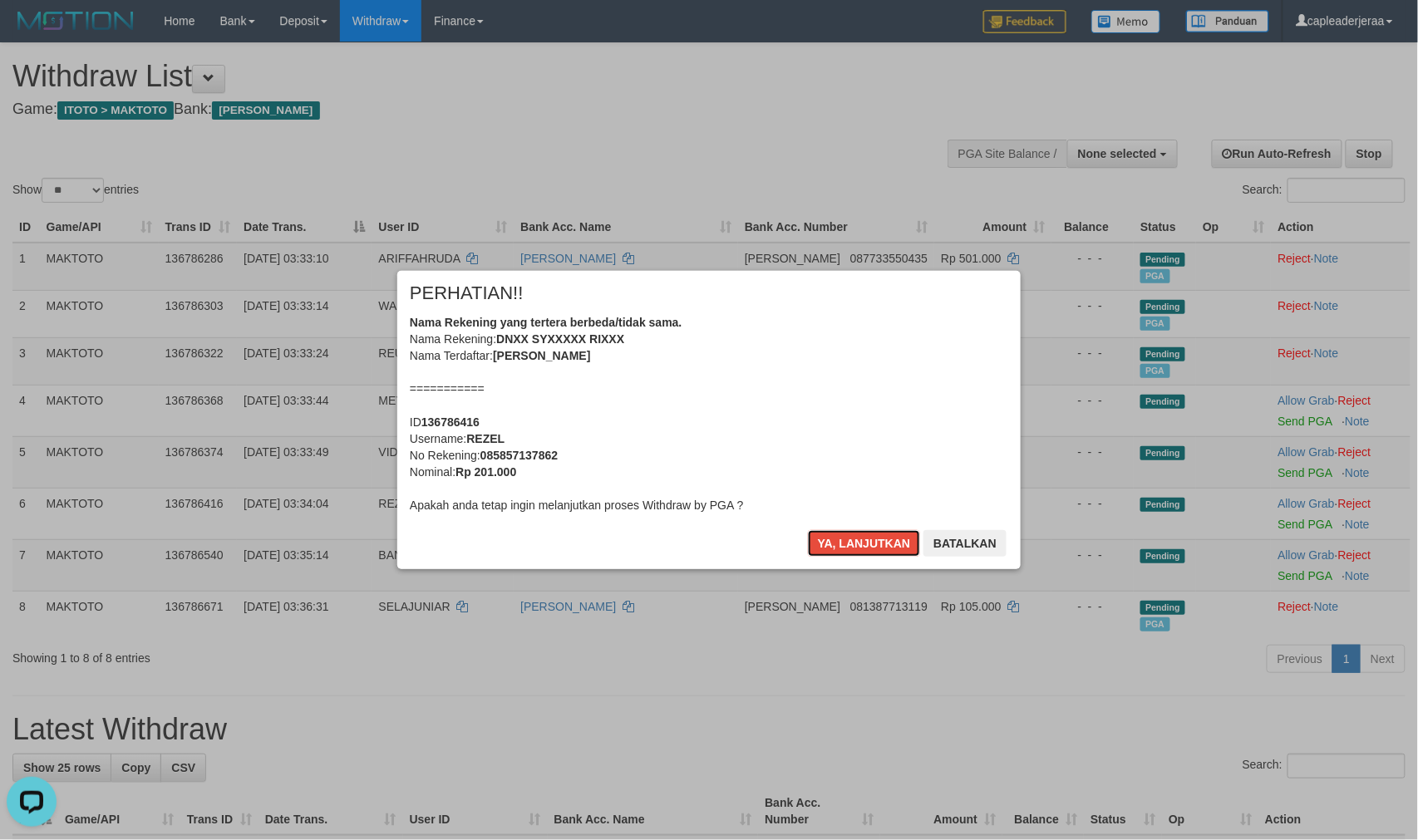
click at [846, 551] on button "Ya, lanjutkan" at bounding box center [864, 543] width 113 height 27
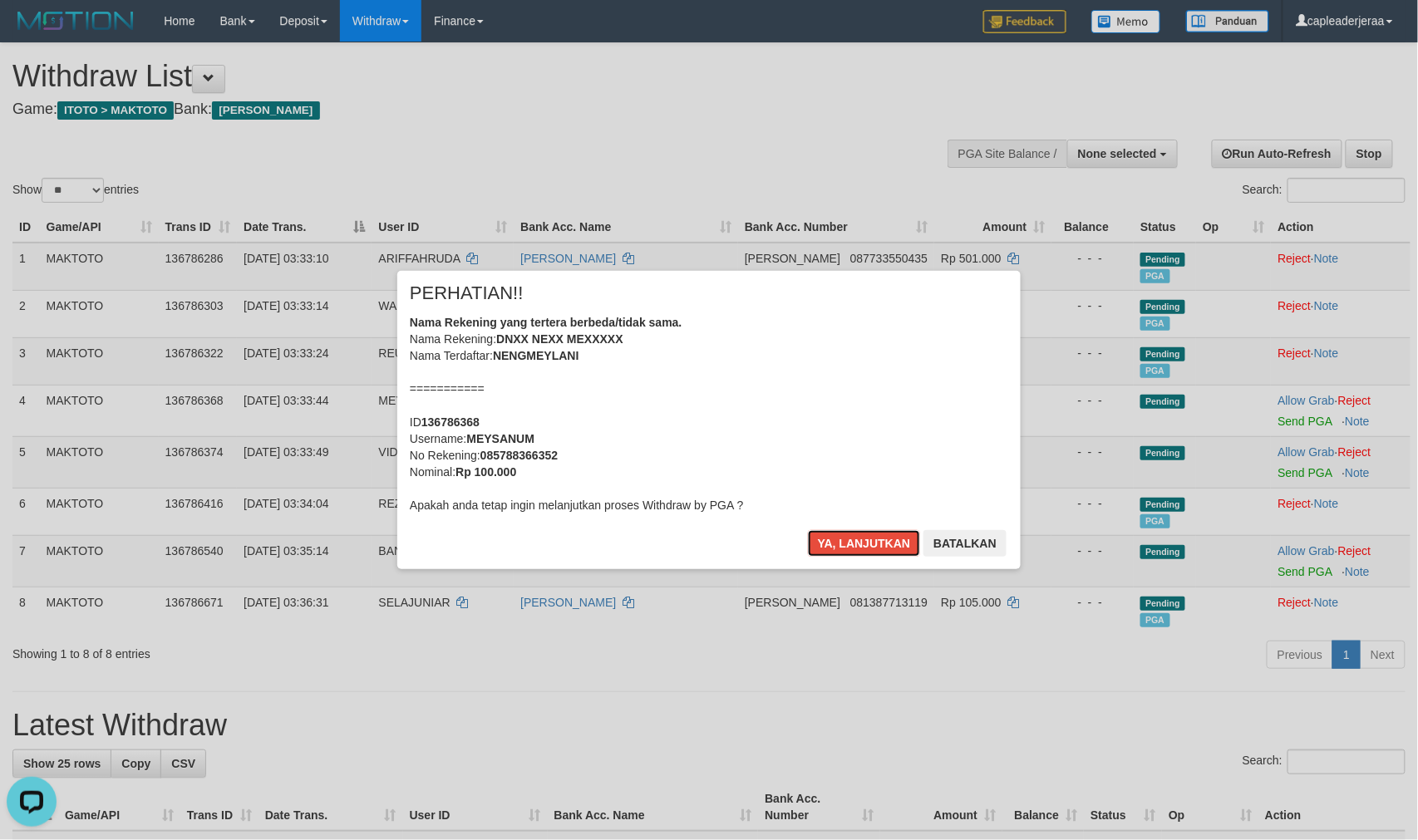
click at [846, 551] on button "Ya, lanjutkan" at bounding box center [864, 543] width 113 height 27
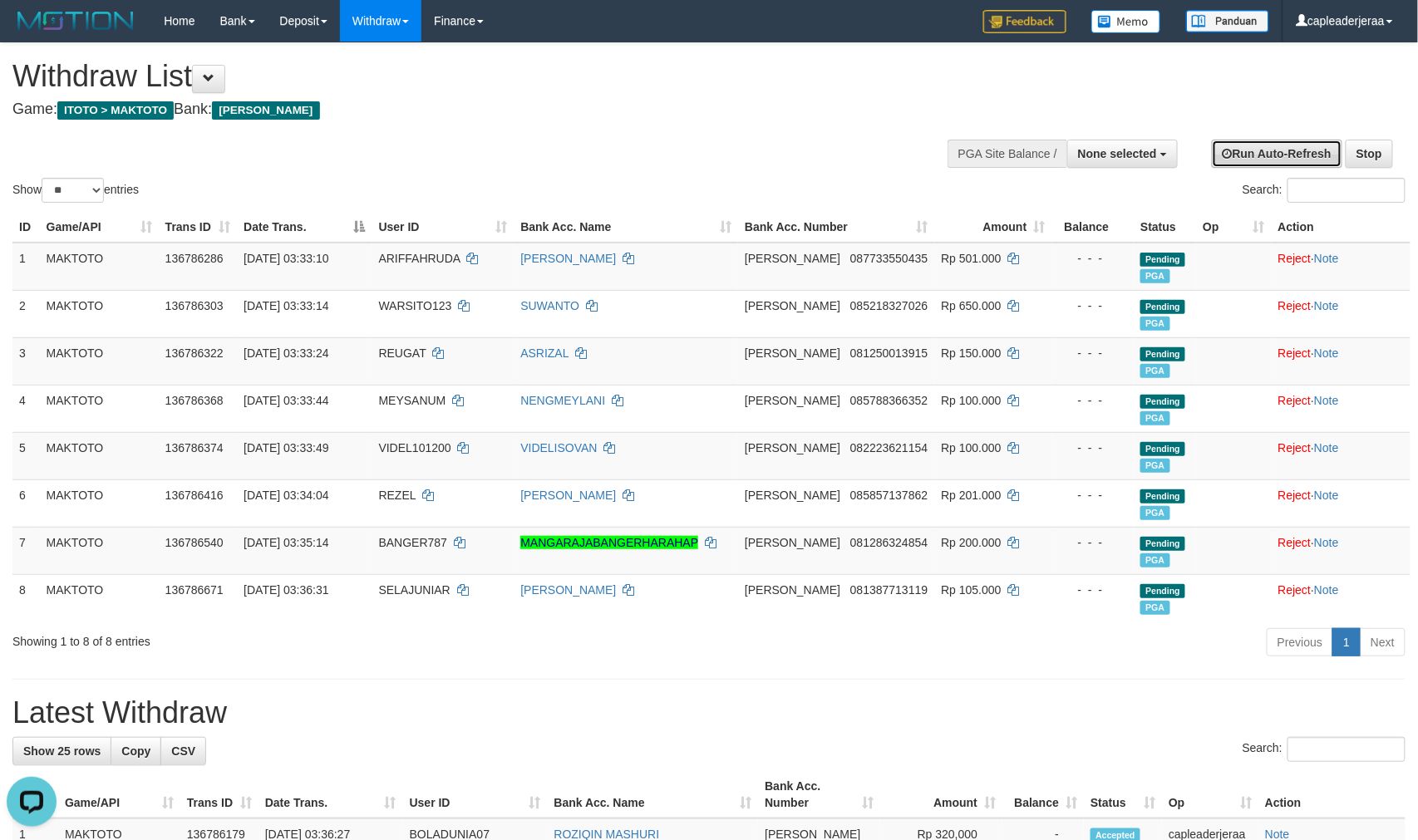
click at [1285, 150] on link "Run Auto-Refresh" at bounding box center [1277, 154] width 130 height 29
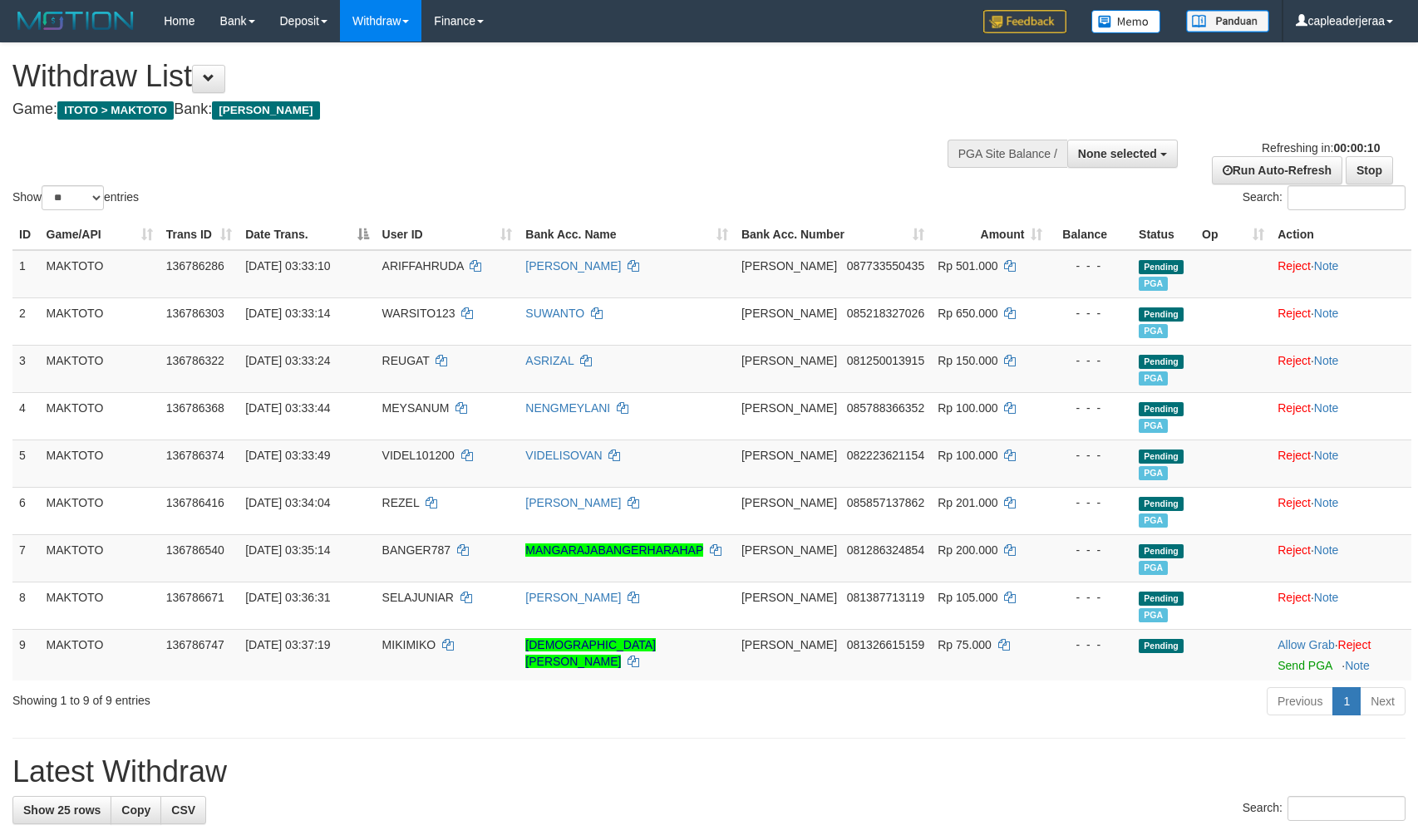
select select
select select "**"
select select
select select "**"
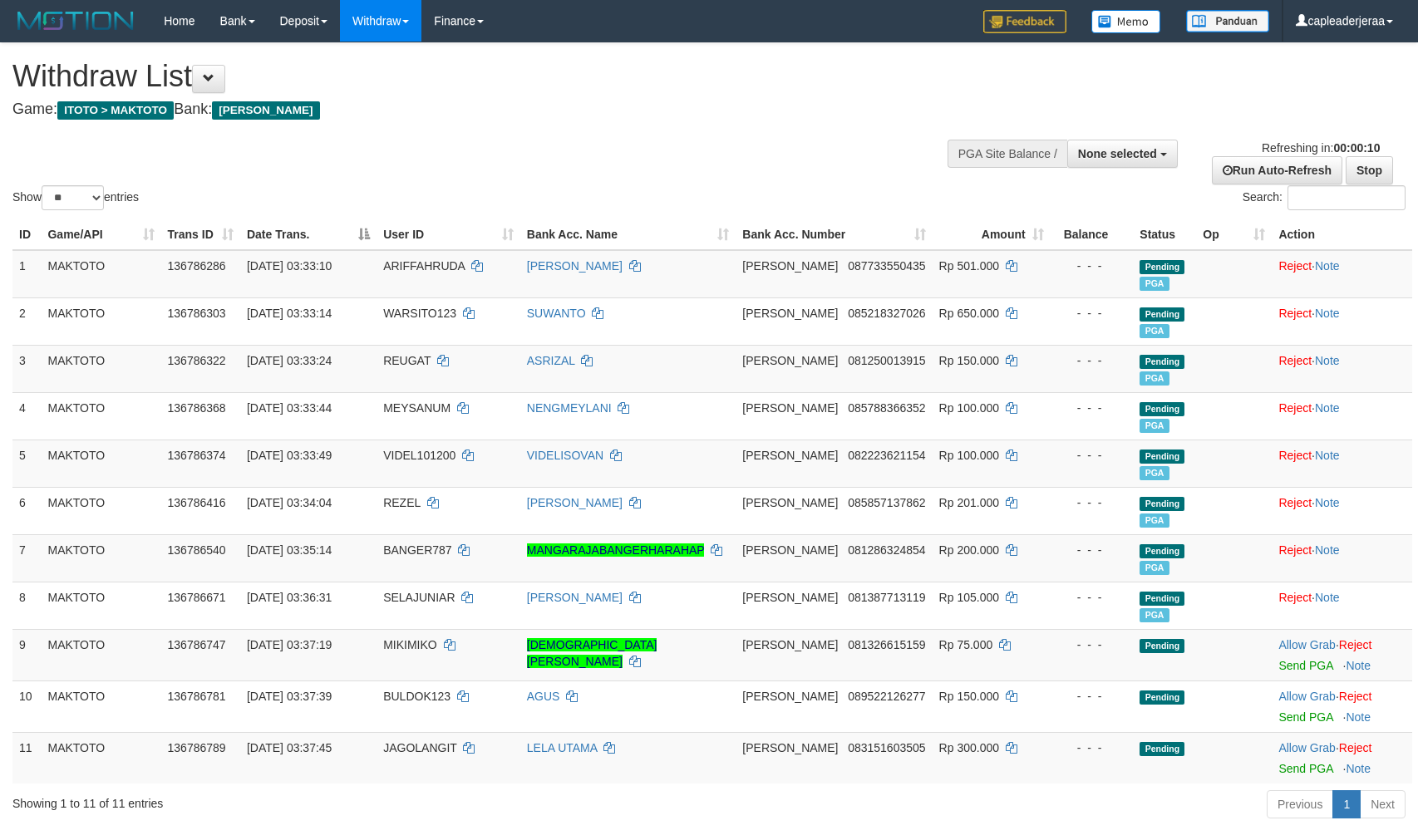
select select
select select "**"
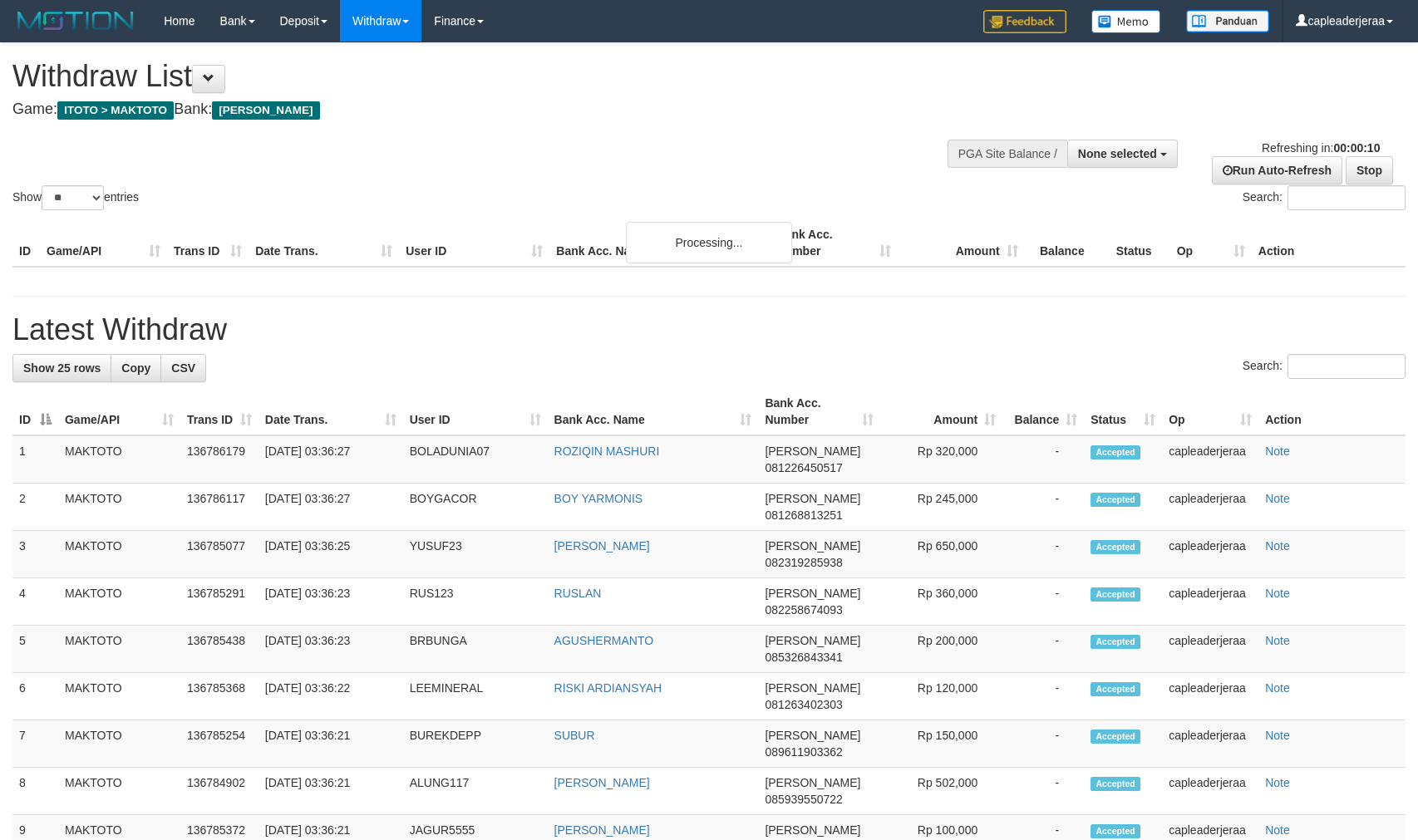
select select
select select "**"
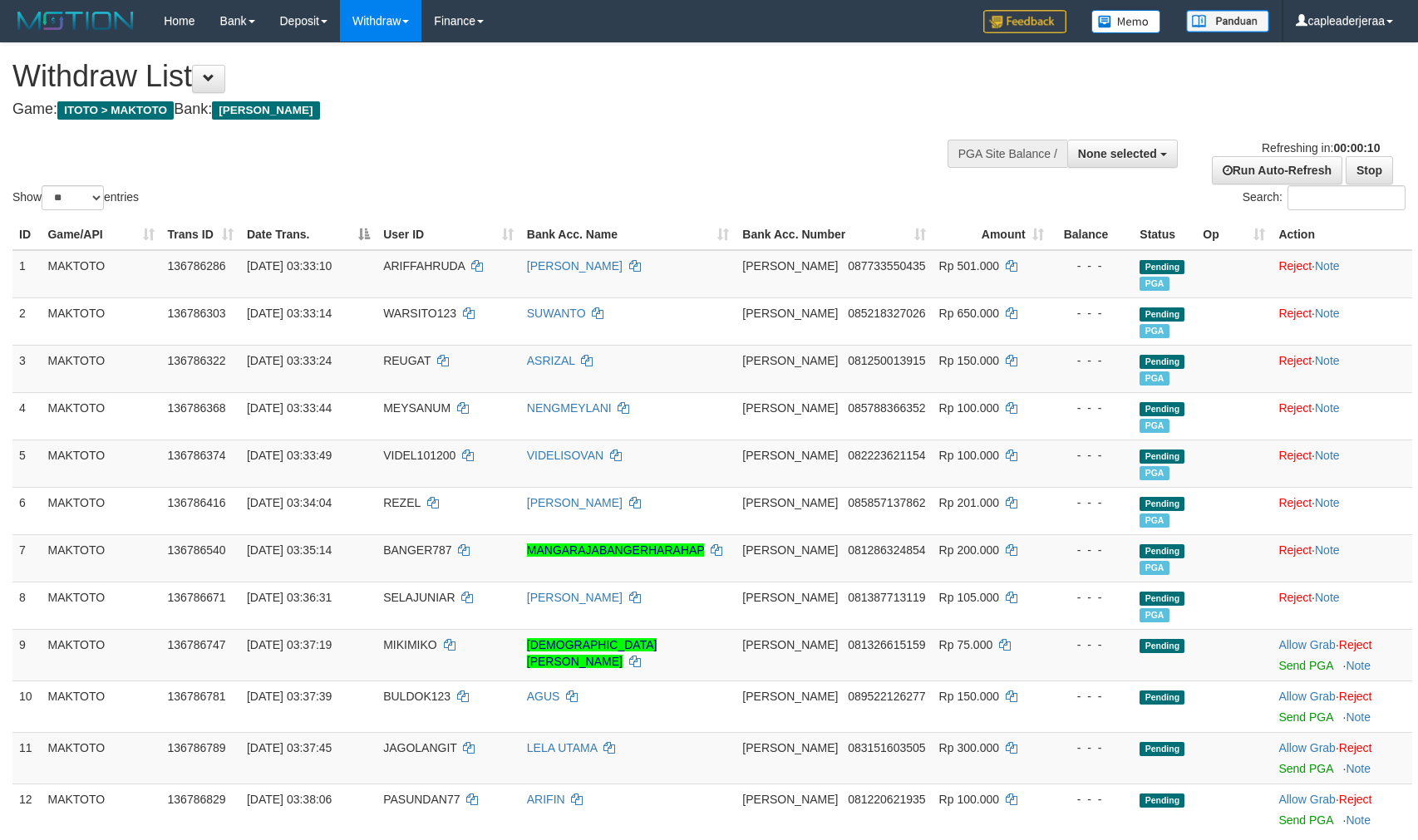
select select
select select "**"
select select
select select "**"
select select
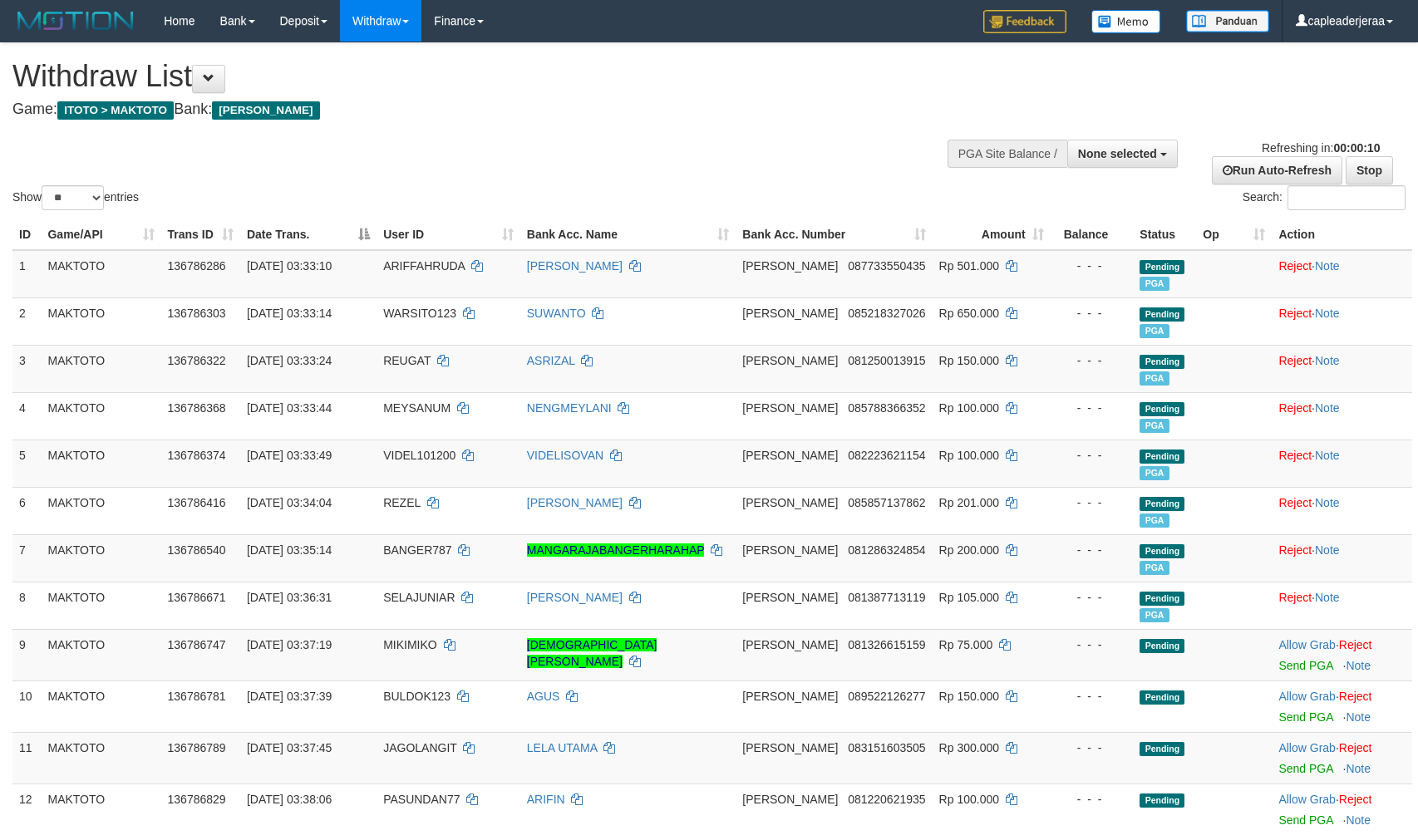
select select "**"
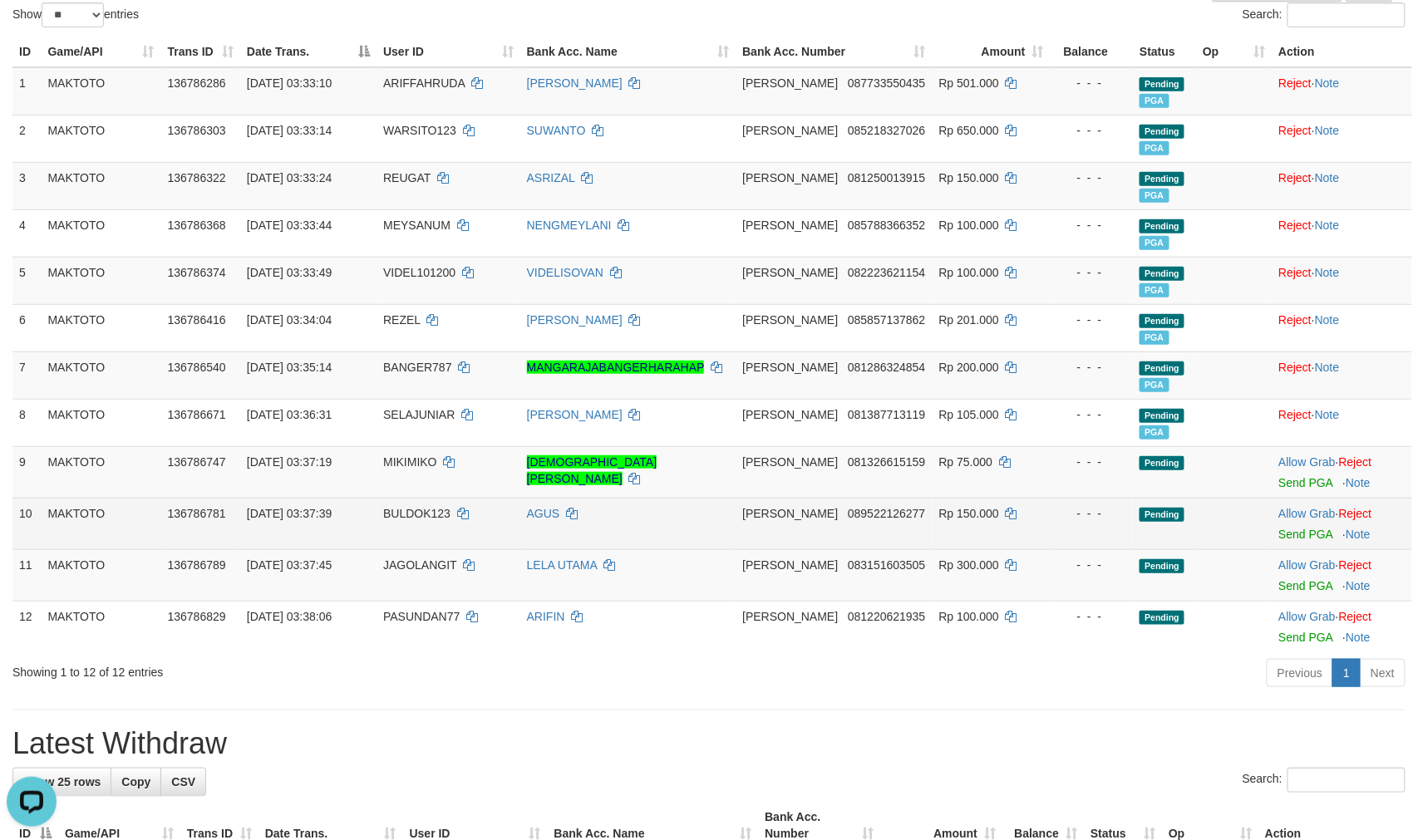
scroll to position [185, 0]
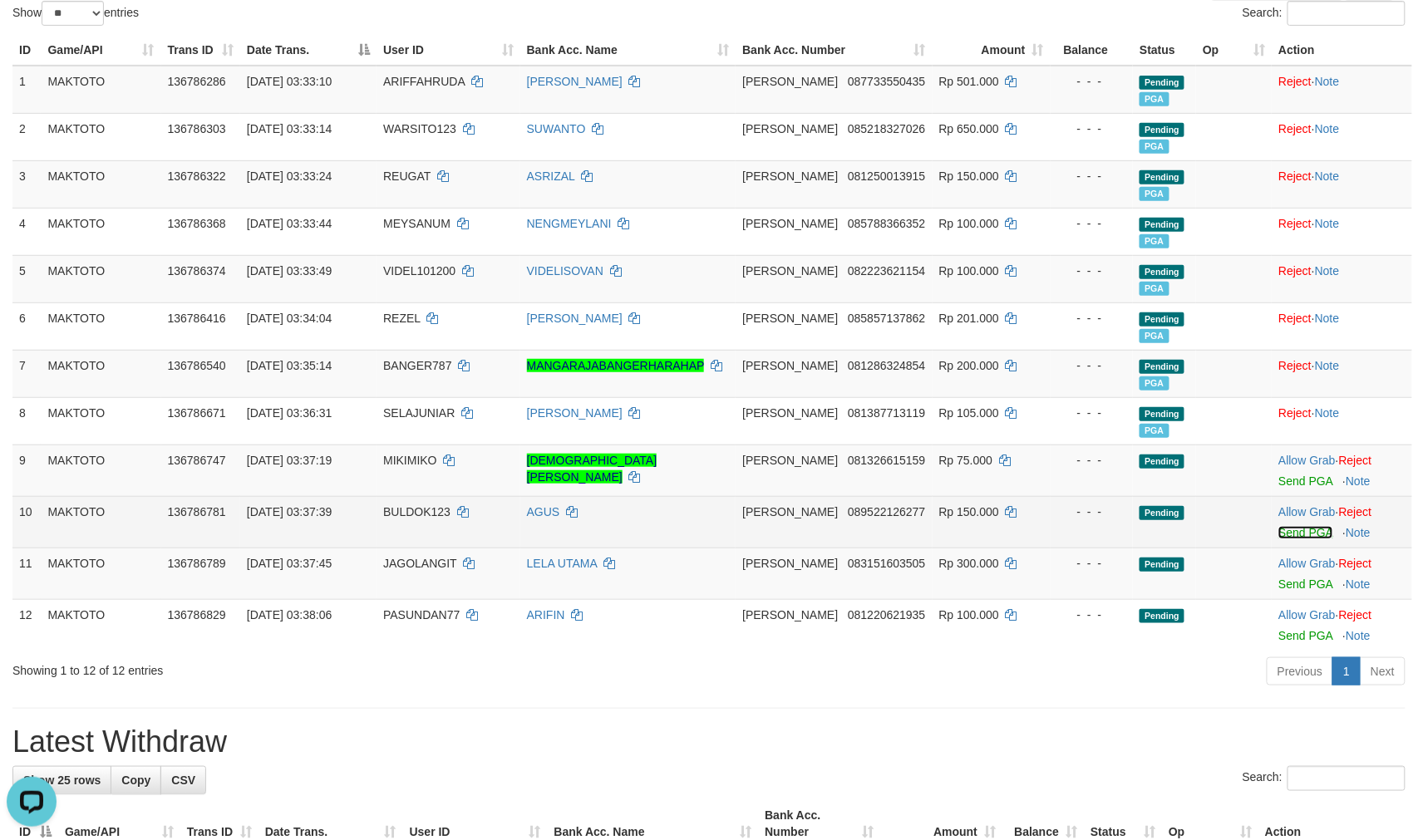
click at [1281, 530] on link "Send PGA" at bounding box center [1305, 533] width 54 height 13
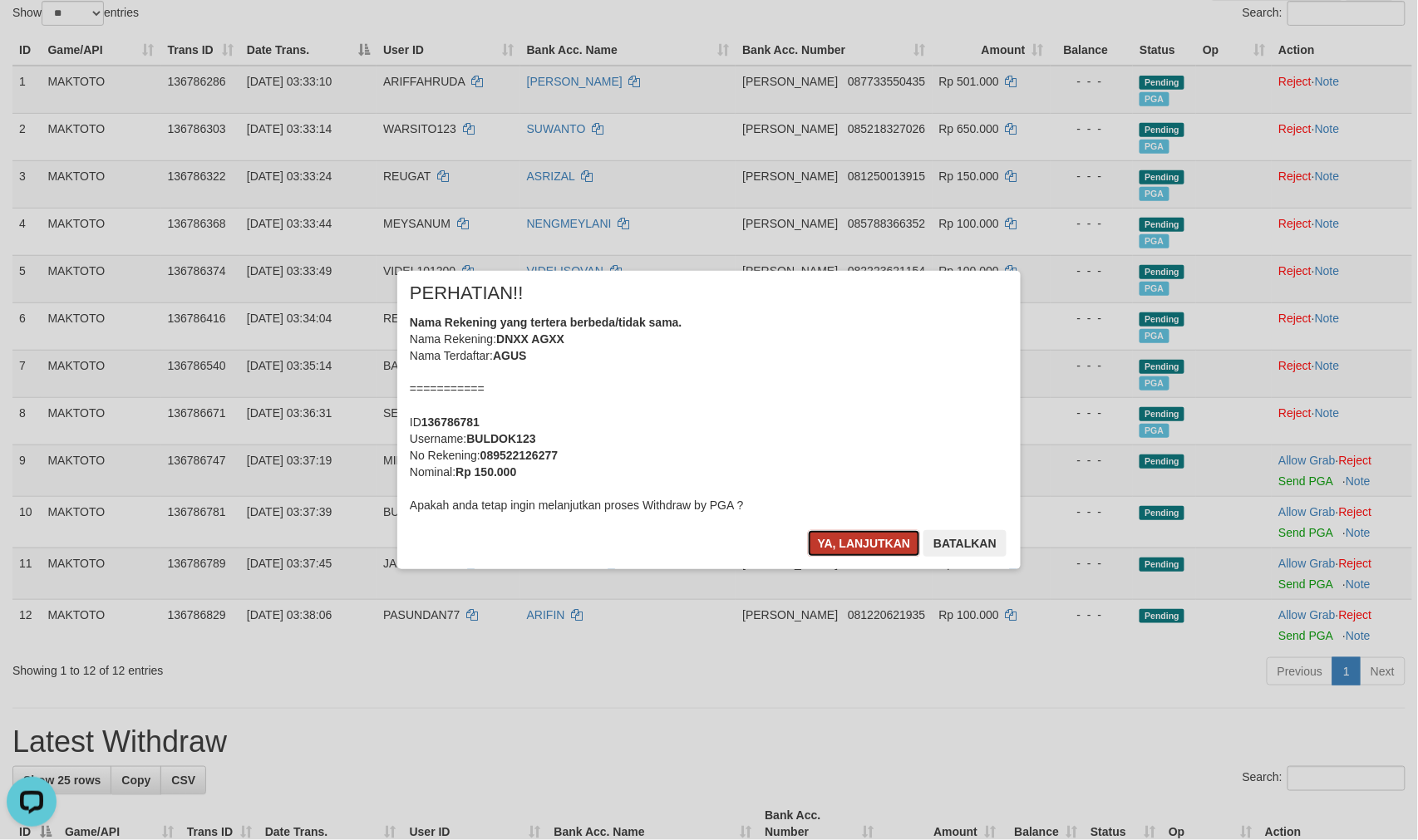
click at [840, 535] on button "Ya, lanjutkan" at bounding box center [864, 543] width 113 height 27
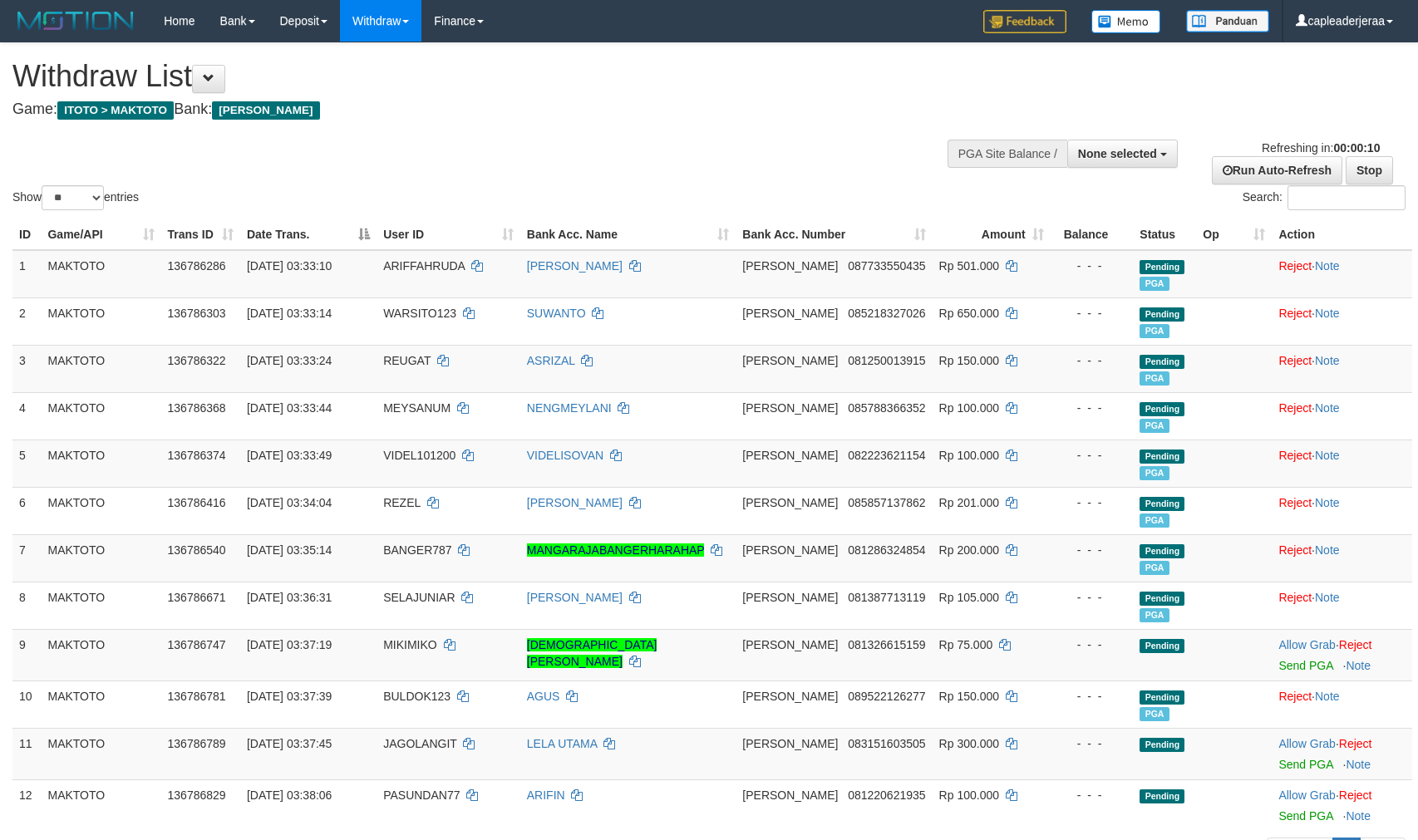
select select
select select "**"
select select
select select "**"
select select
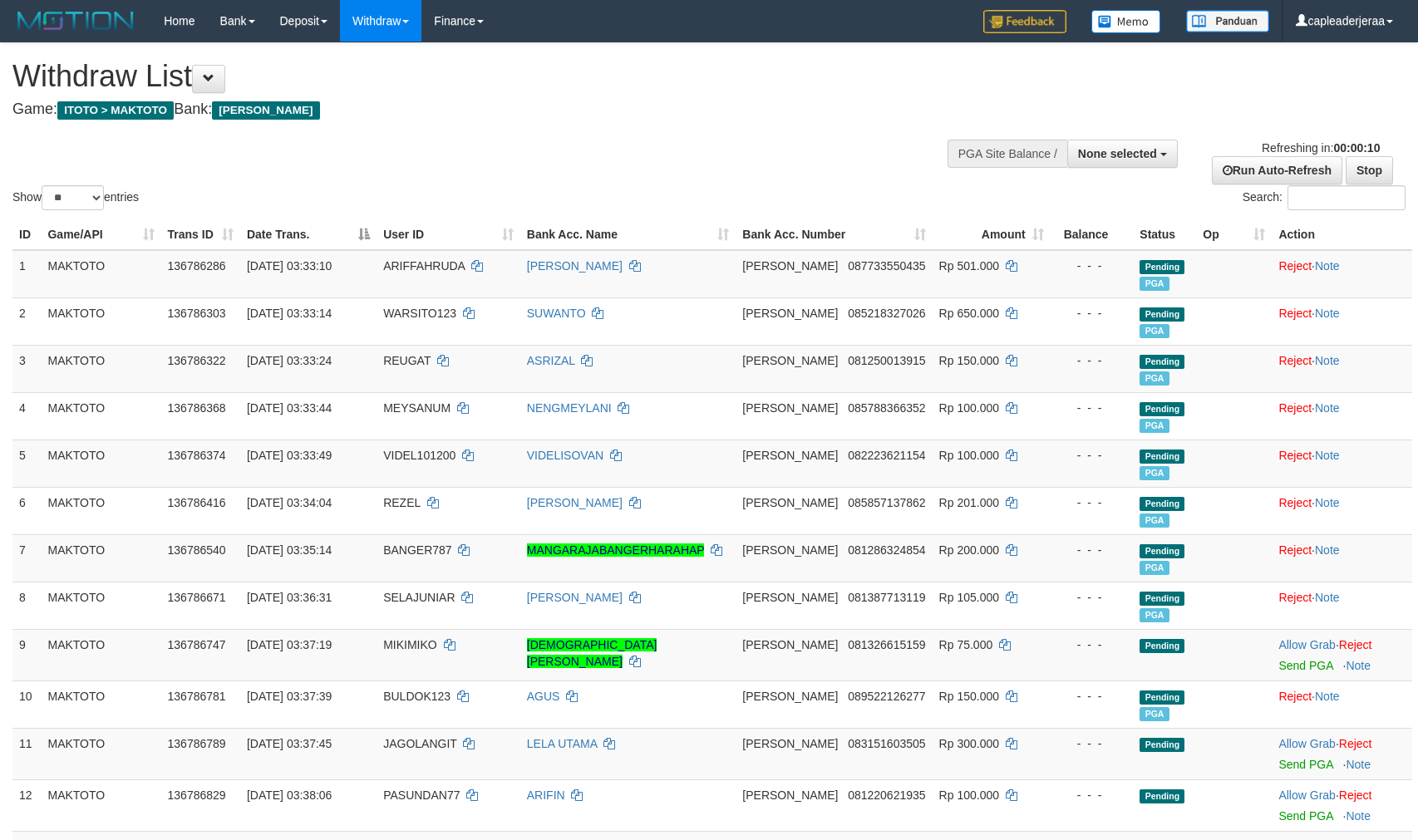
select select "**"
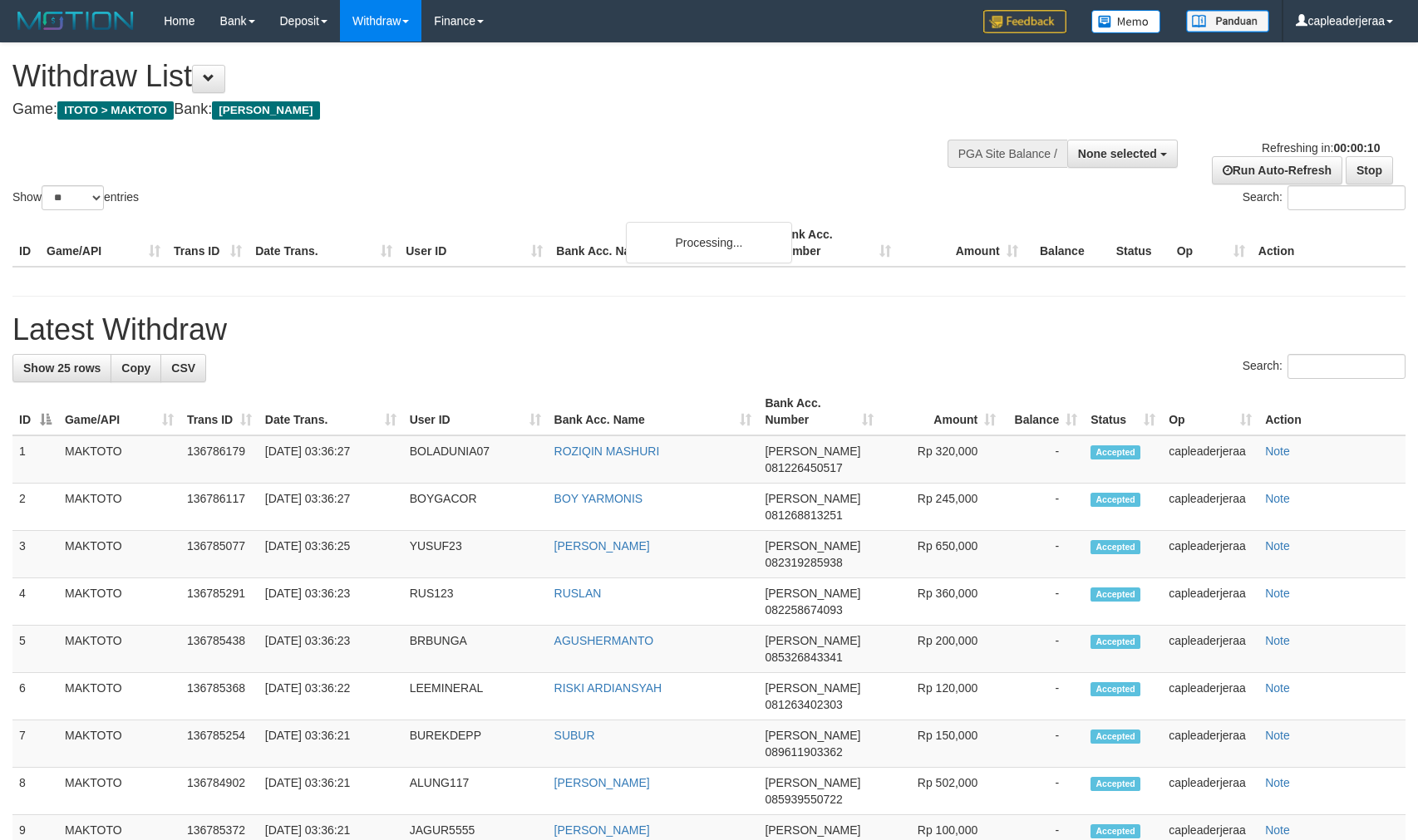
select select
select select "**"
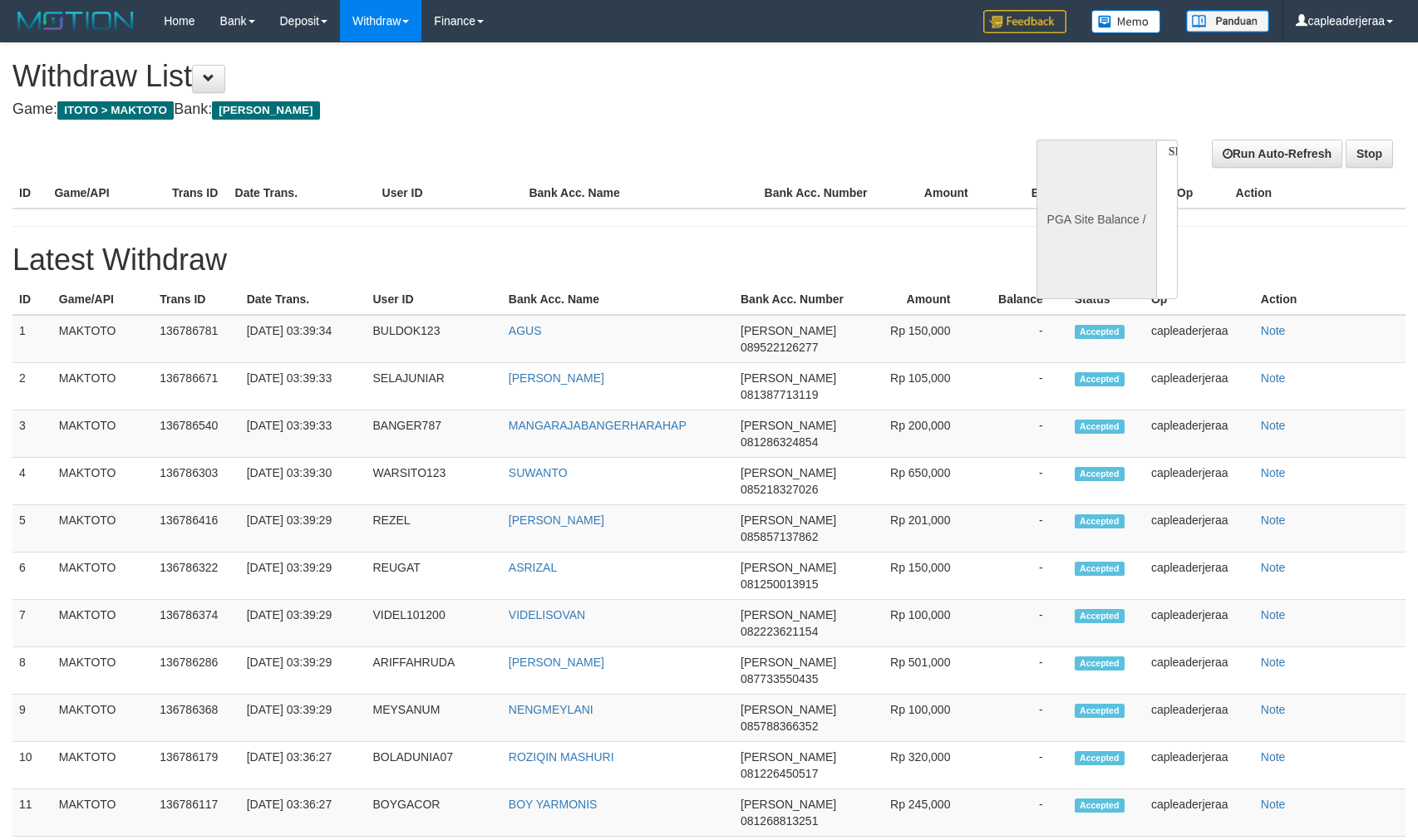
select select
select select "**"
select select
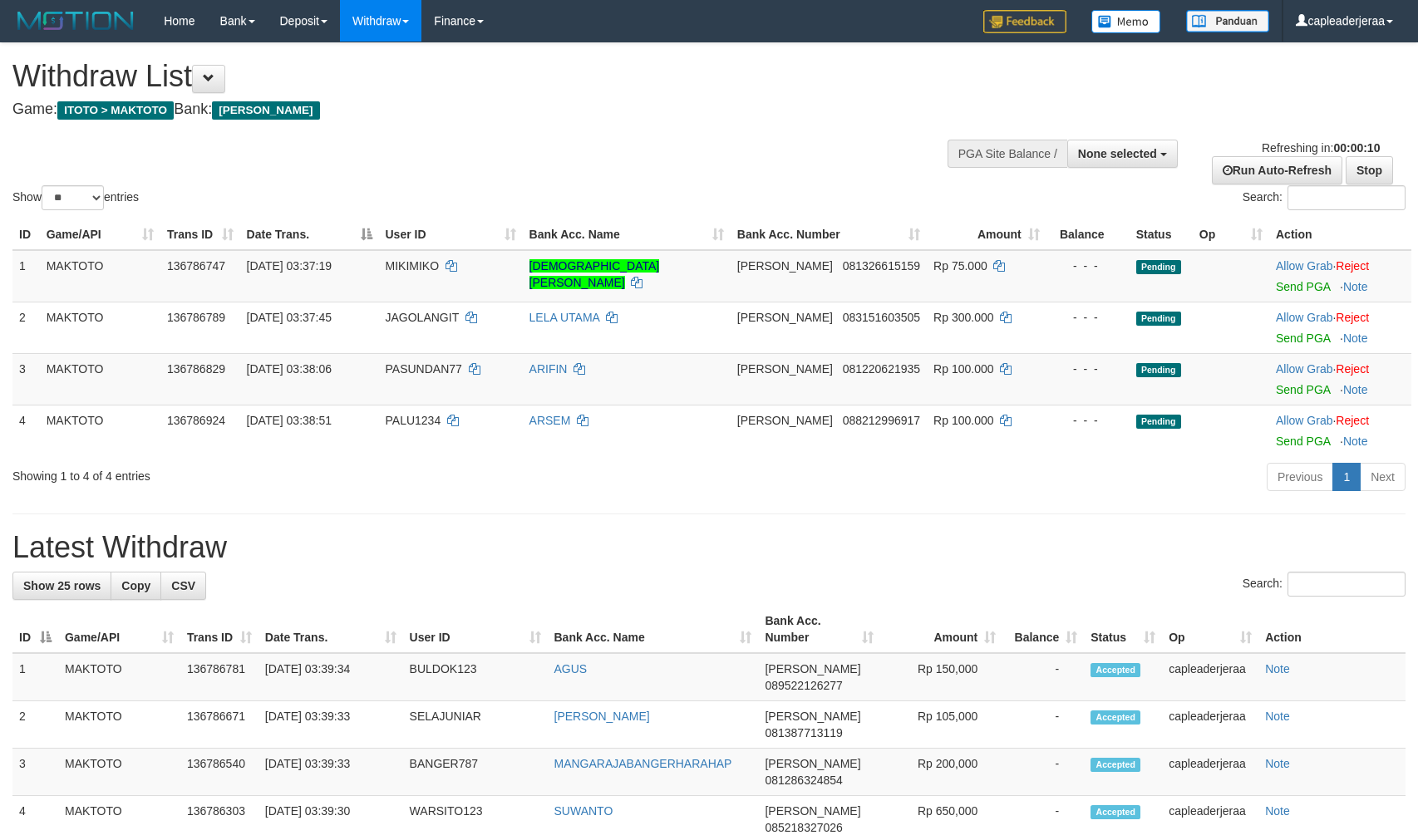
select select
select select "**"
select select
select select "**"
click at [1369, 167] on link "Stop" at bounding box center [1369, 171] width 47 height 29
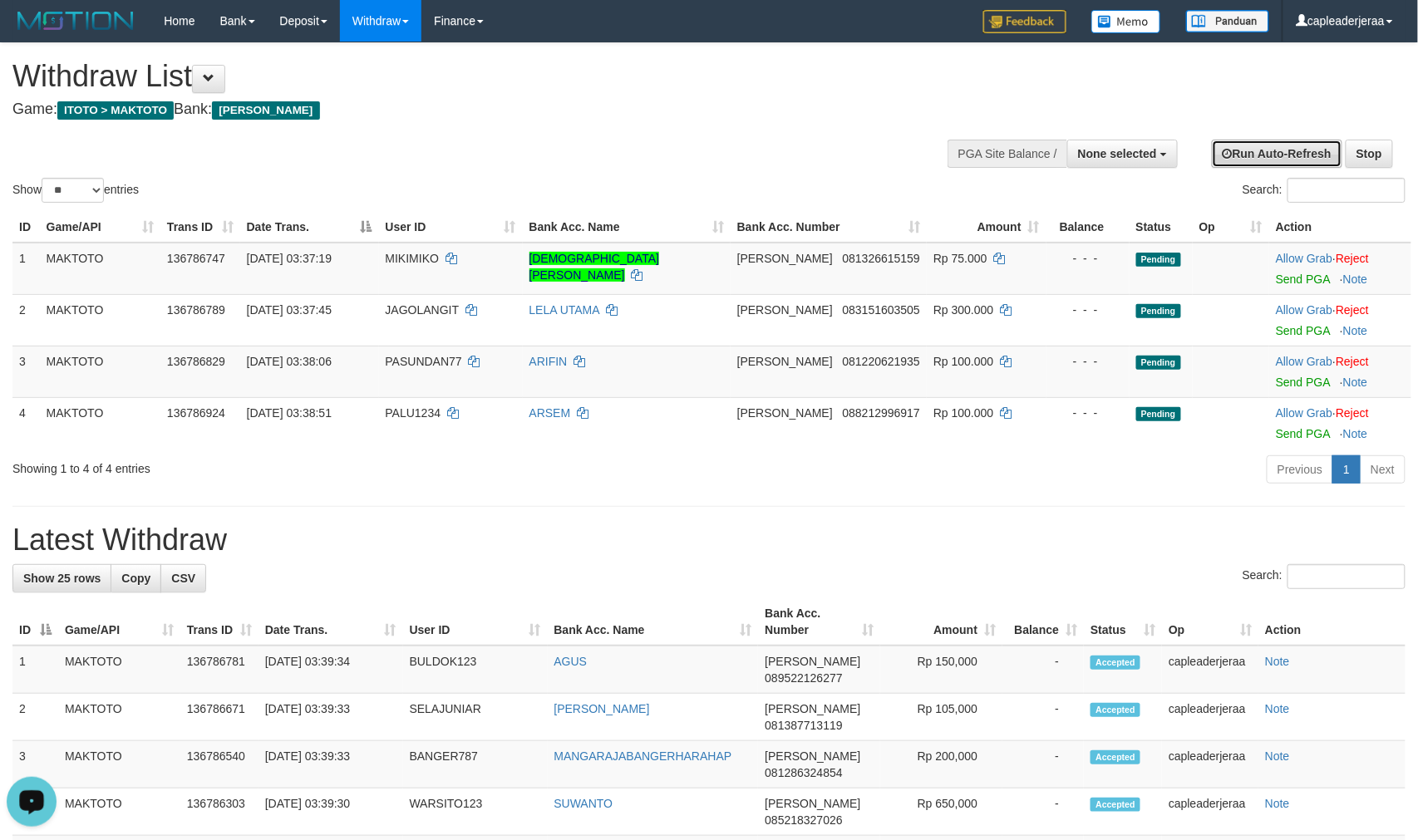
click at [1278, 160] on link "Run Auto-Refresh" at bounding box center [1277, 154] width 130 height 29
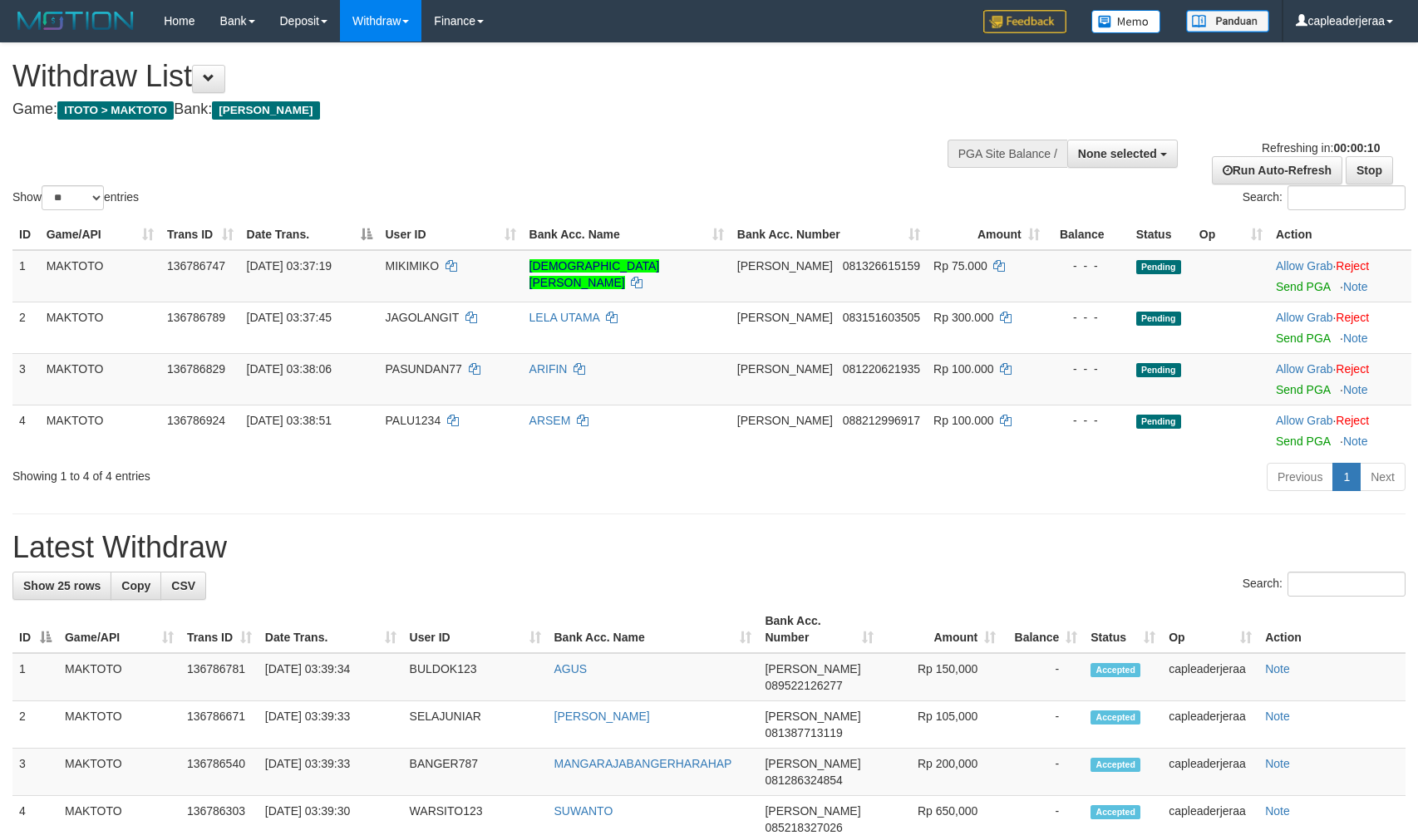
select select
select select "**"
select select
select select "**"
select select
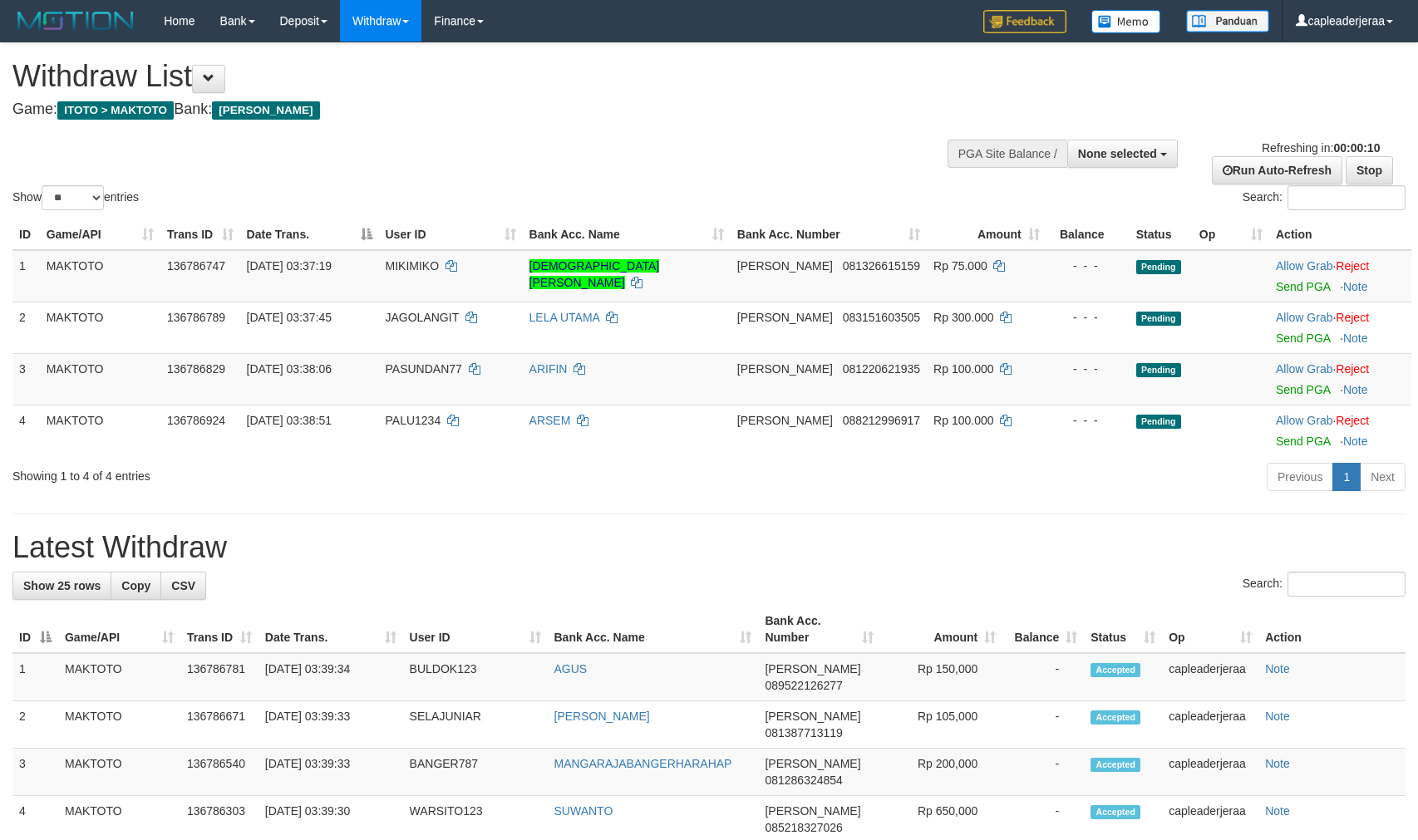
select select "**"
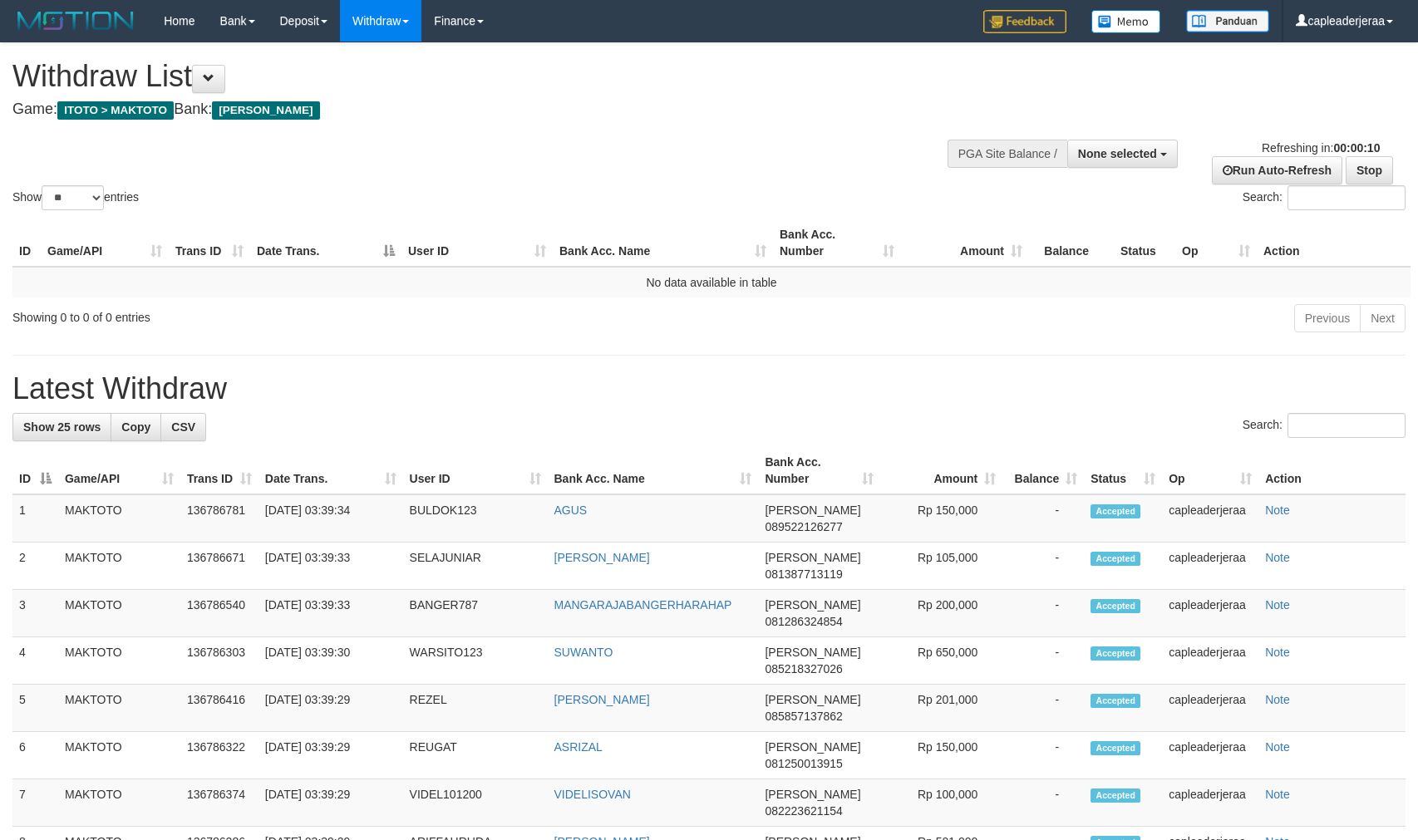
select select
select select "**"
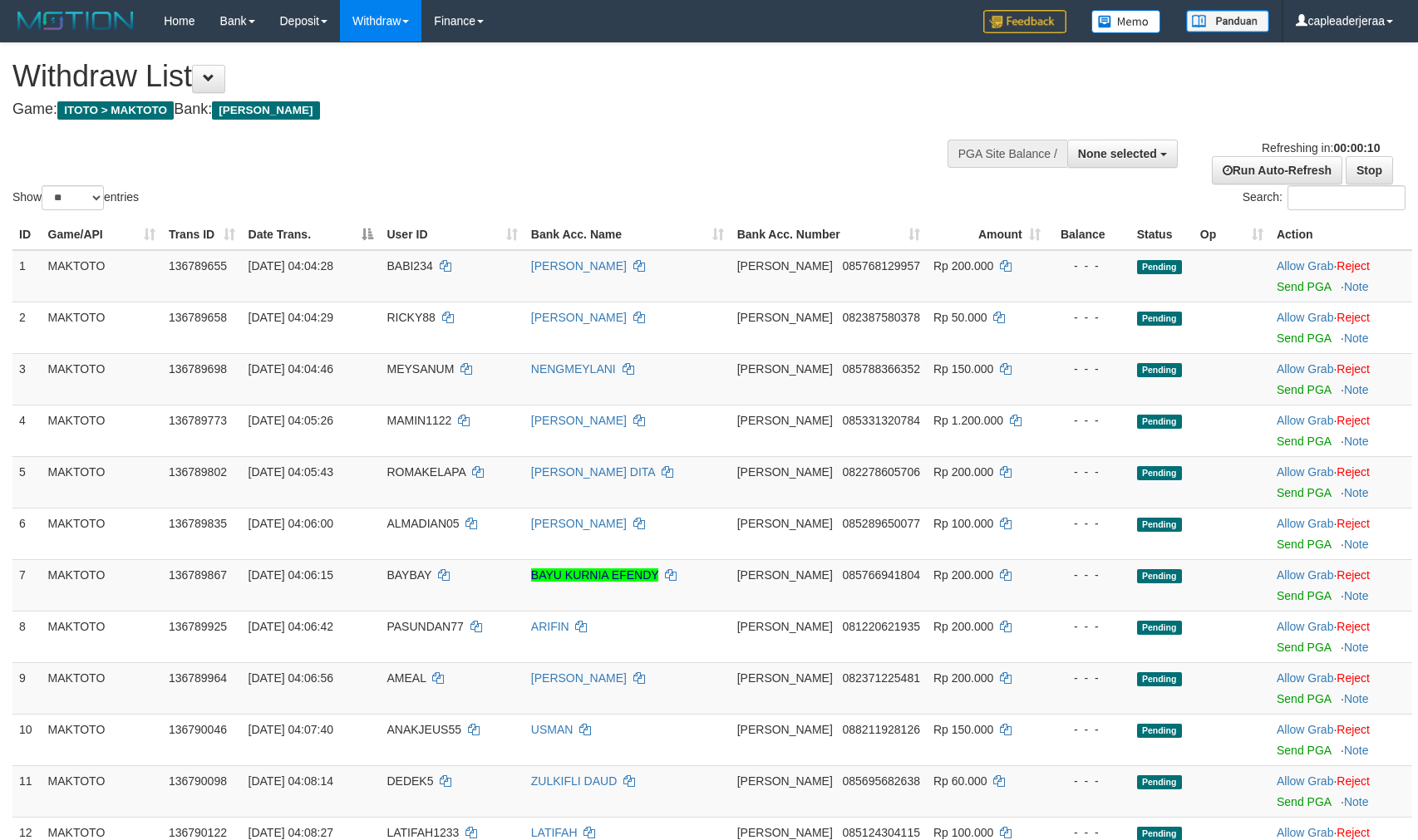
select select
select select "**"
select select
select select "**"
select select
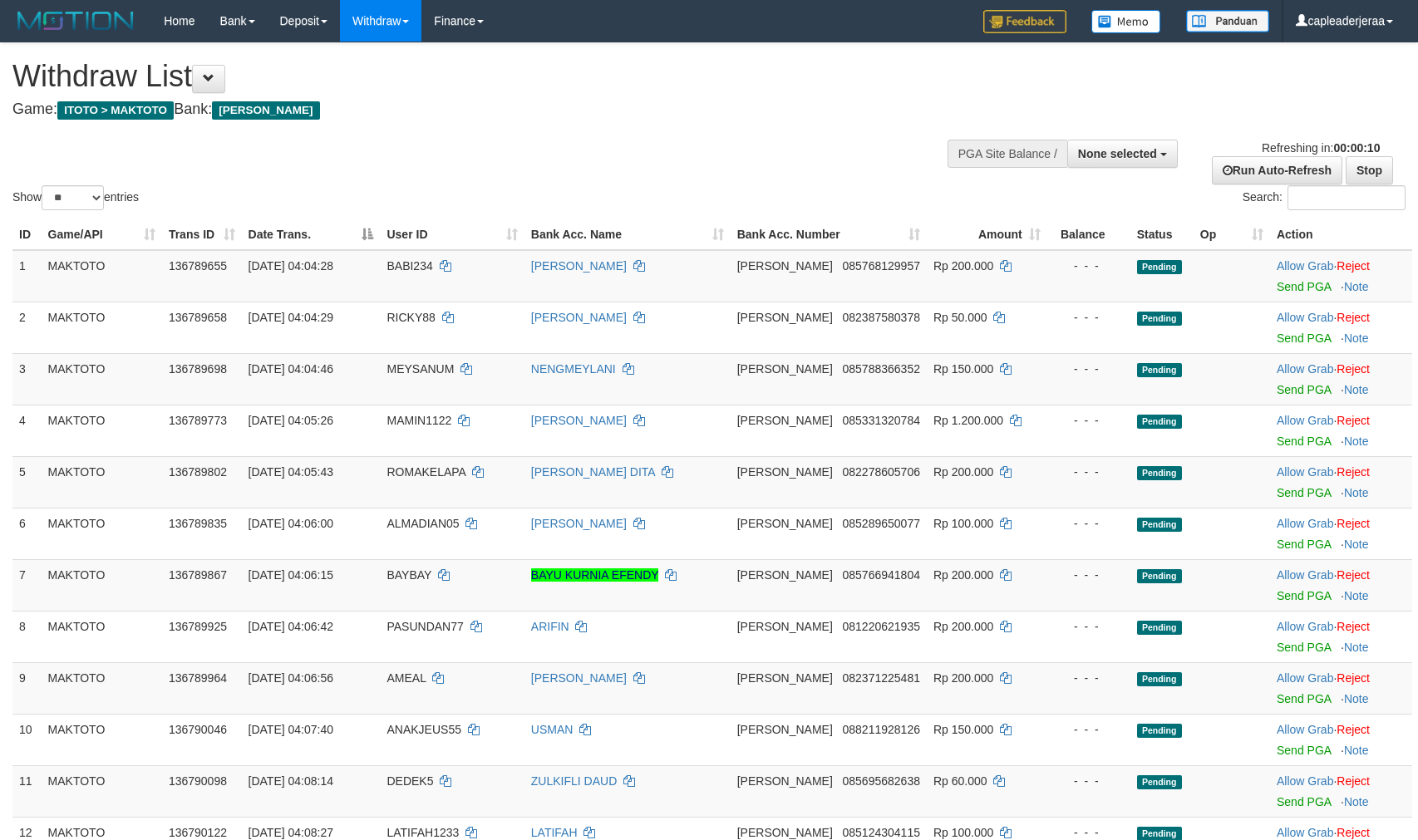
select select "**"
select select
select select "**"
select select
select select "**"
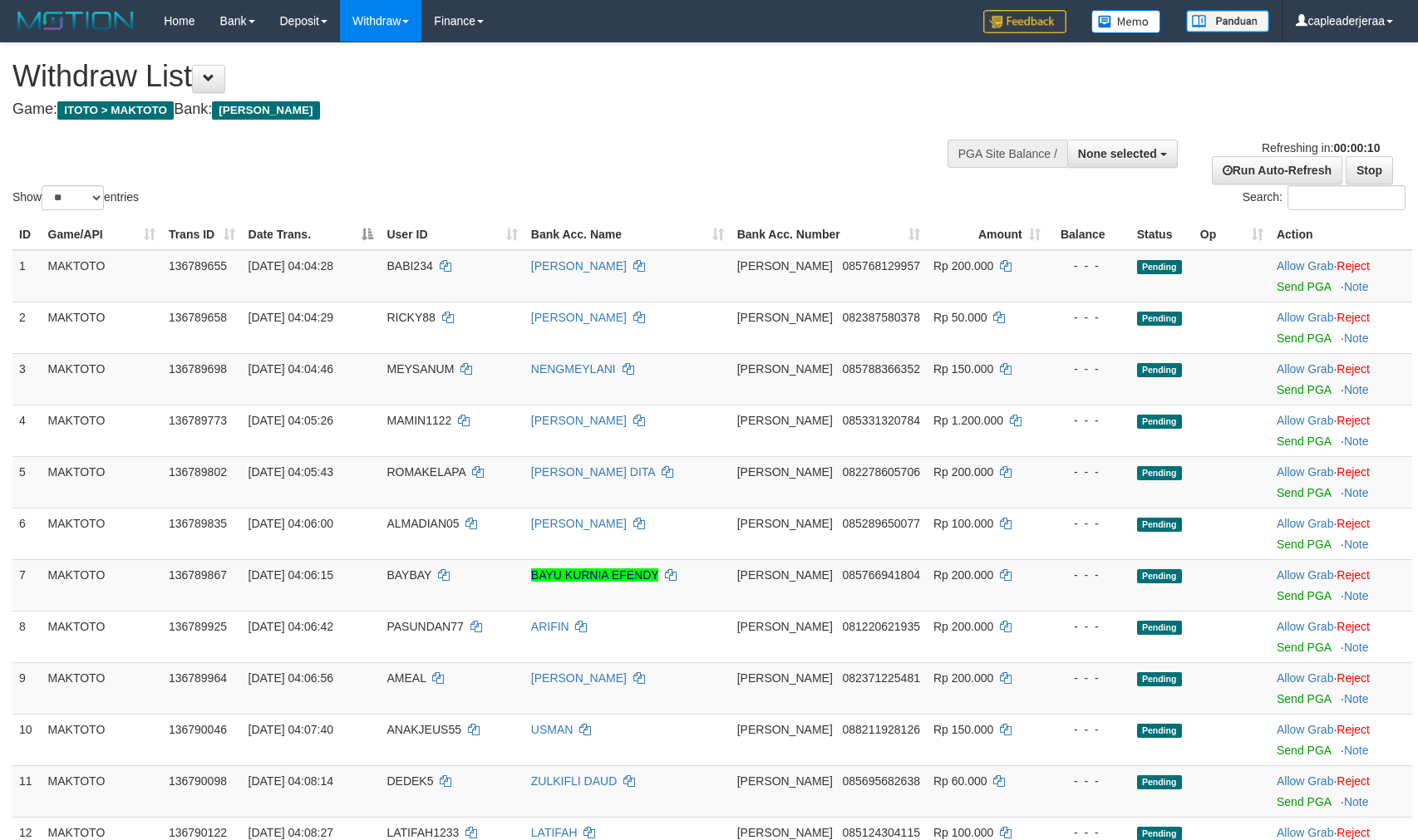
select select
select select "**"
select select
select select "**"
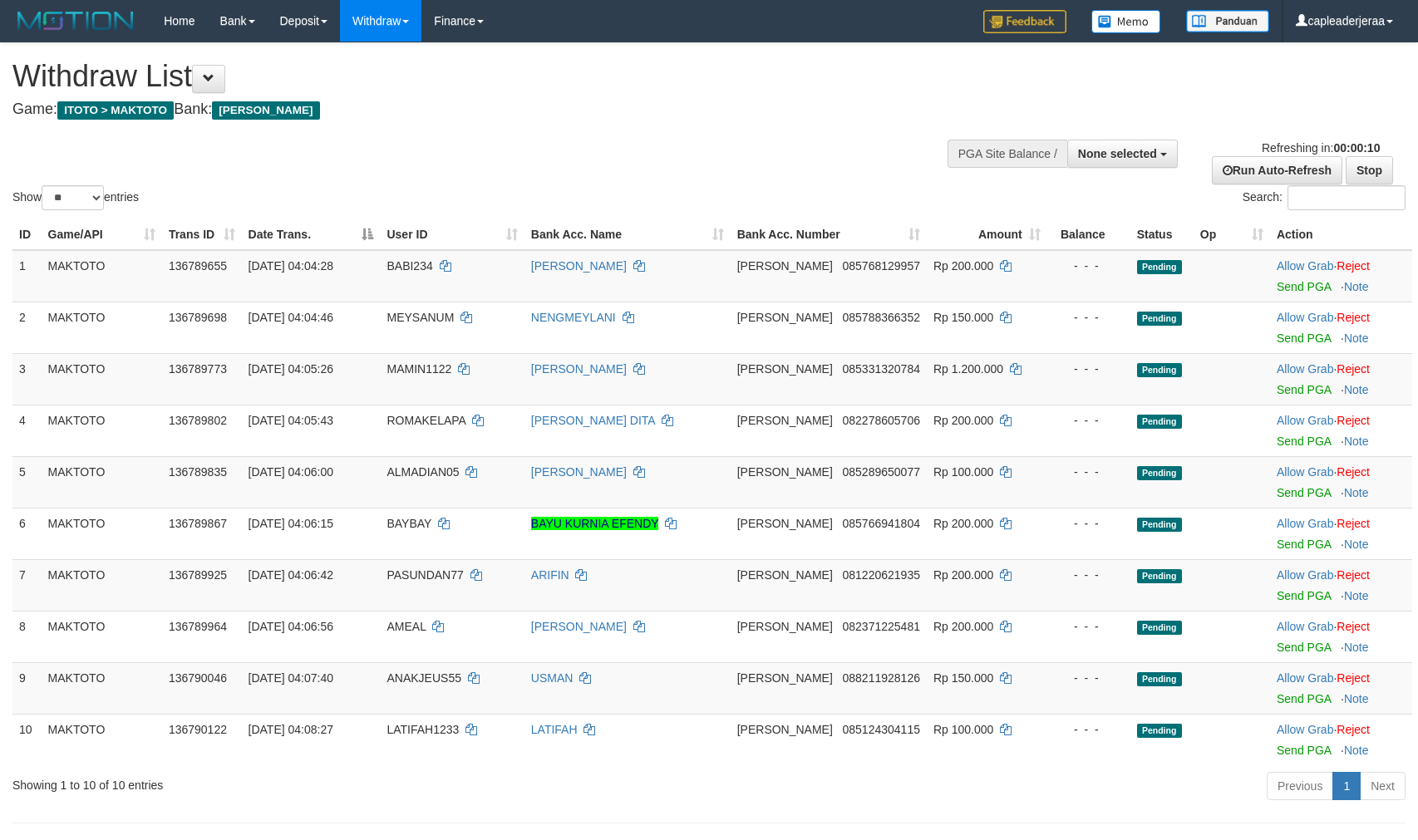
select select
select select "**"
drag, startPoint x: 0, startPoint y: 0, endPoint x: 1379, endPoint y: 169, distance: 1389.3
click at [1379, 169] on link "Stop" at bounding box center [1369, 171] width 47 height 29
